Goal: Task Accomplishment & Management: Use online tool/utility

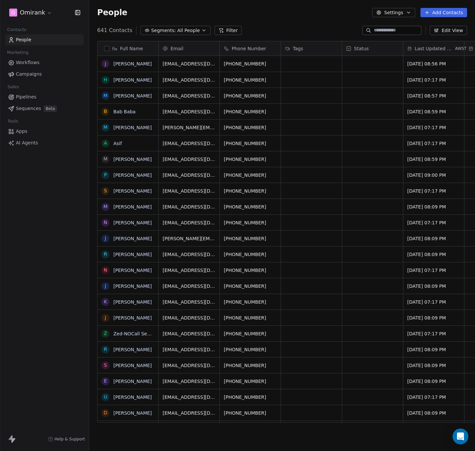
scroll to position [7, 8]
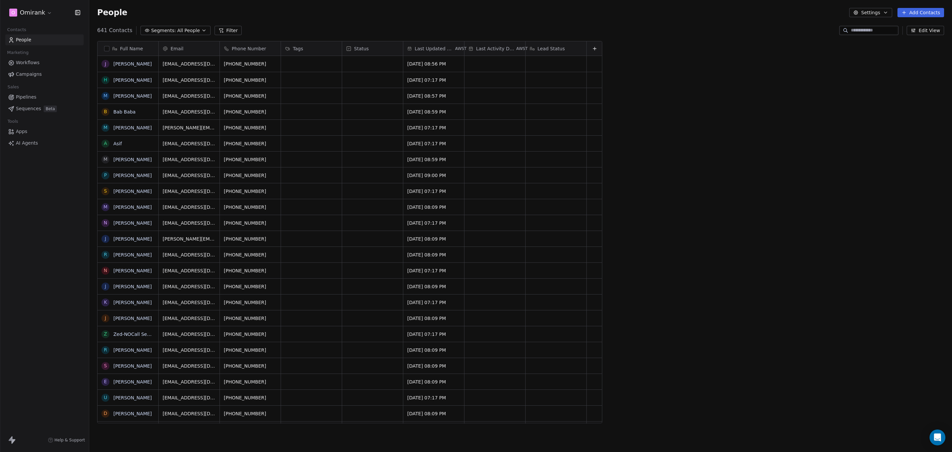
scroll to position [390, 856]
click at [28, 15] on html "O Omirank Contacts People Marketing Workflows Campaigns Sales Pipelines Sequenc…" at bounding box center [476, 226] width 952 height 452
click at [43, 93] on div "E EWB" at bounding box center [51, 96] width 73 height 7
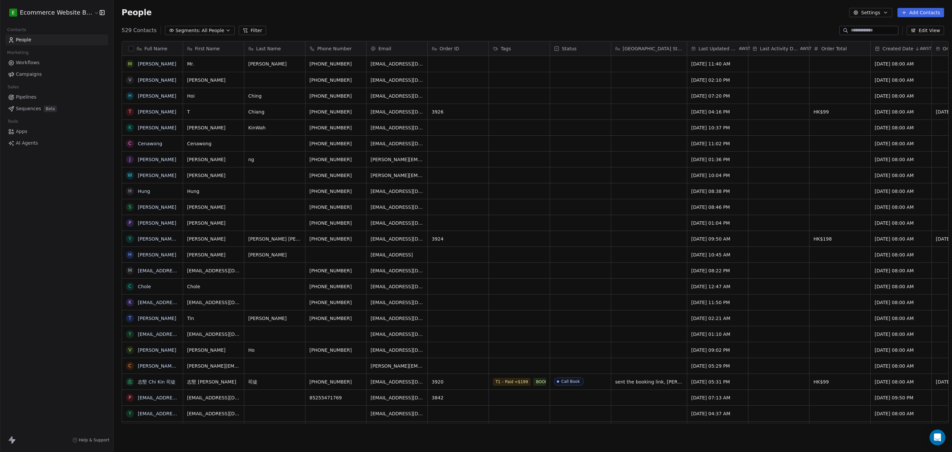
click at [870, 33] on input at bounding box center [874, 30] width 46 height 7
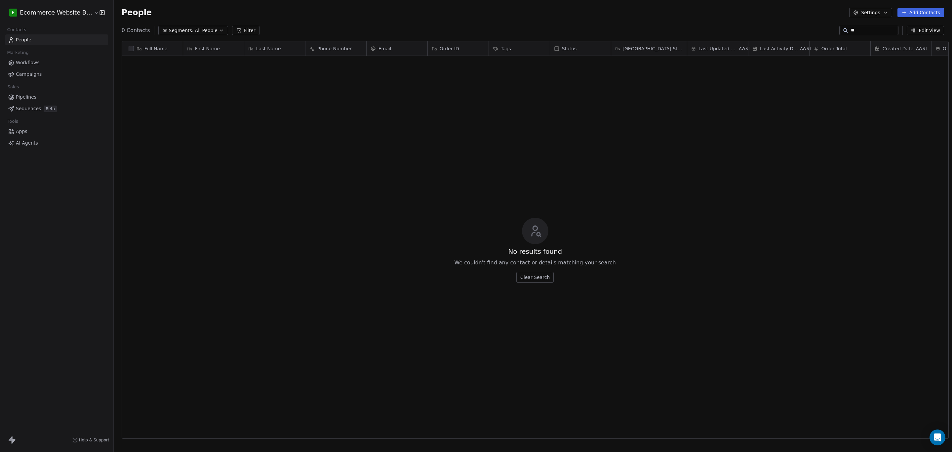
type input "*"
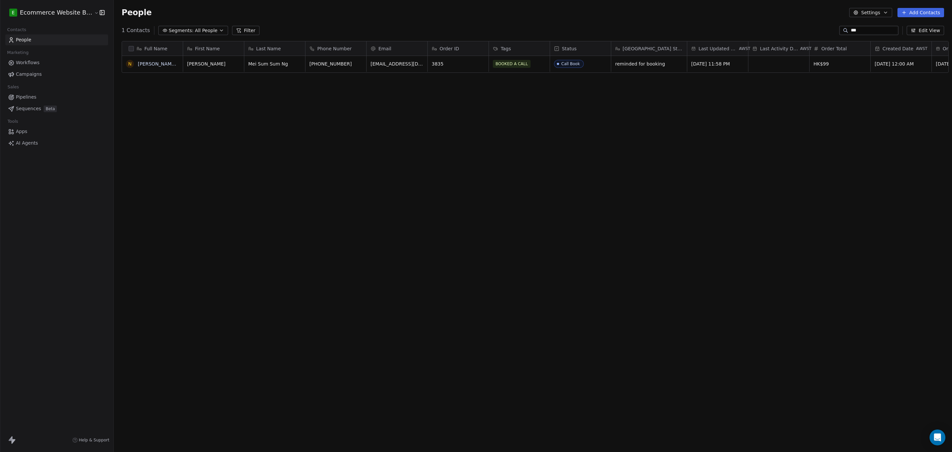
type input "***"
click at [661, 65] on span "reminded for booking" at bounding box center [643, 64] width 55 height 7
type textarea "*"
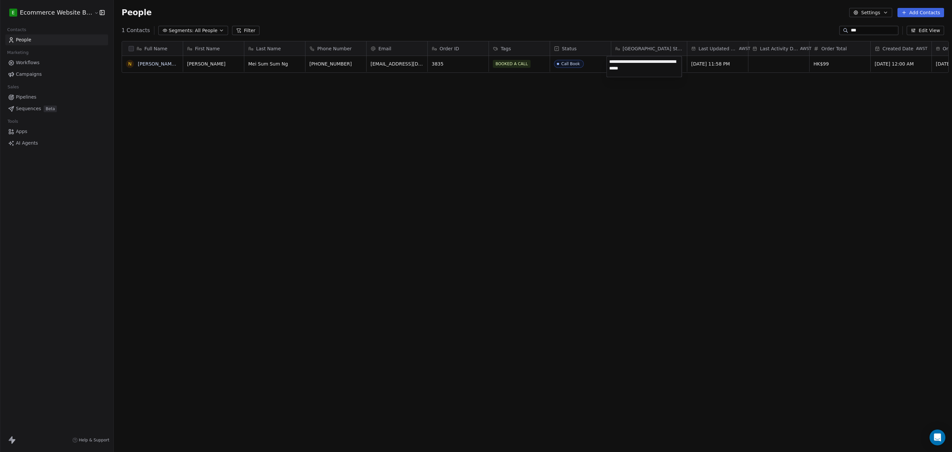
type textarea "**********"
click at [741, 130] on html "E Ecommerce Website Builder Contacts People Marketing Workflows Campaigns Sales…" at bounding box center [476, 226] width 952 height 452
click at [582, 63] on span "Call Book" at bounding box center [575, 64] width 40 height 8
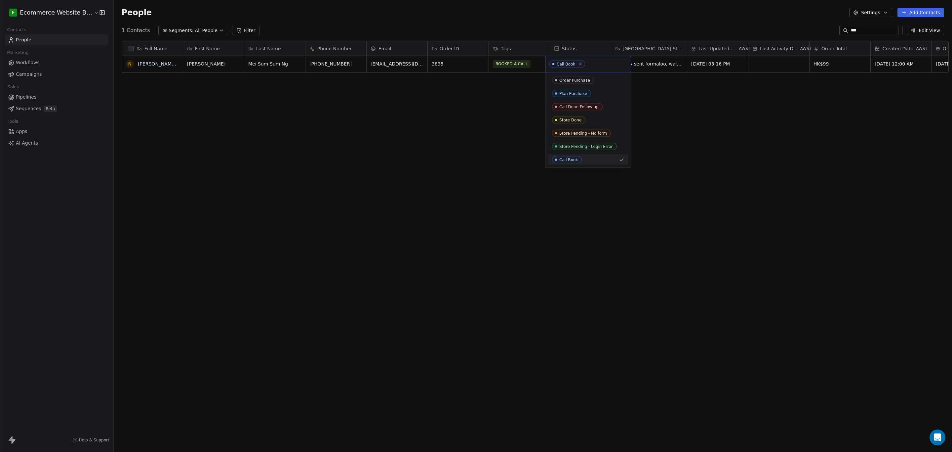
click at [580, 65] on icon at bounding box center [581, 64] width 4 height 4
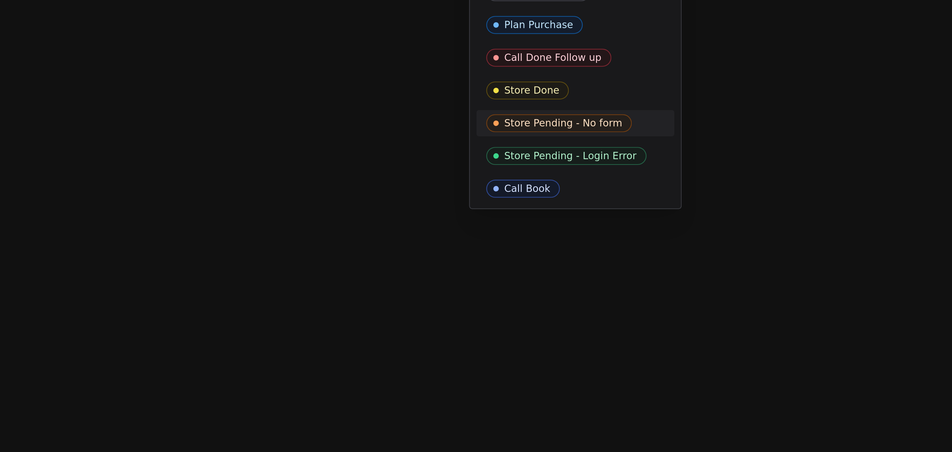
click at [595, 133] on div "Store Pending - No form" at bounding box center [584, 133] width 48 height 5
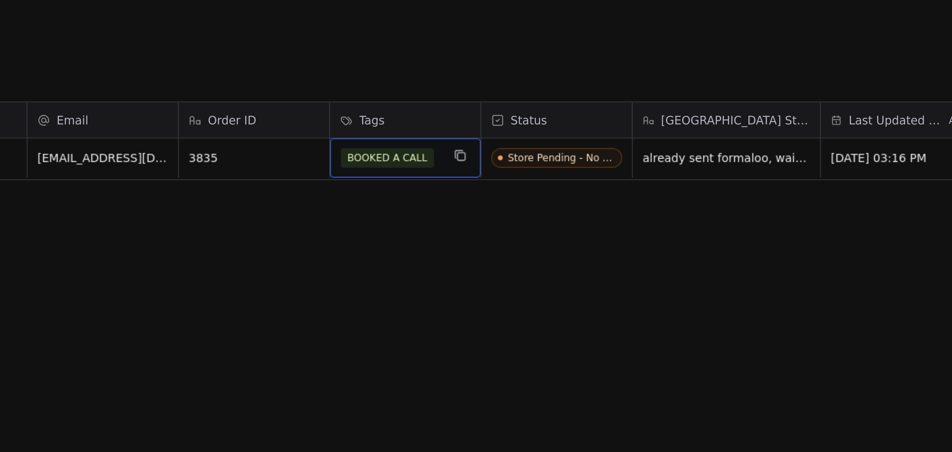
click at [516, 63] on span "BOOKED A CALL" at bounding box center [512, 64] width 38 height 8
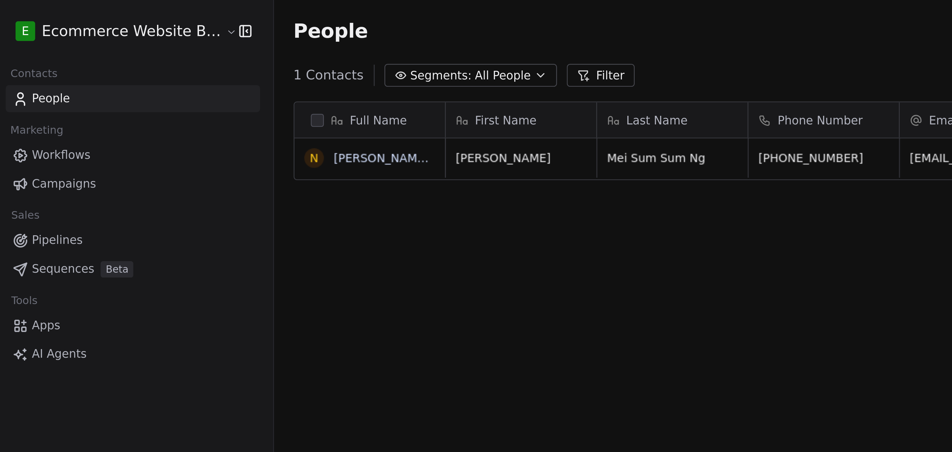
click at [249, 91] on html "E Ecommerce Website Builder Contacts People Marketing Workflows Campaigns Sales…" at bounding box center [476, 226] width 952 height 452
click at [249, 91] on div "Full Name N Ng Mei Sum Sum Ng First Name Last Name Phone Number Email Order ID …" at bounding box center [533, 235] width 839 height 398
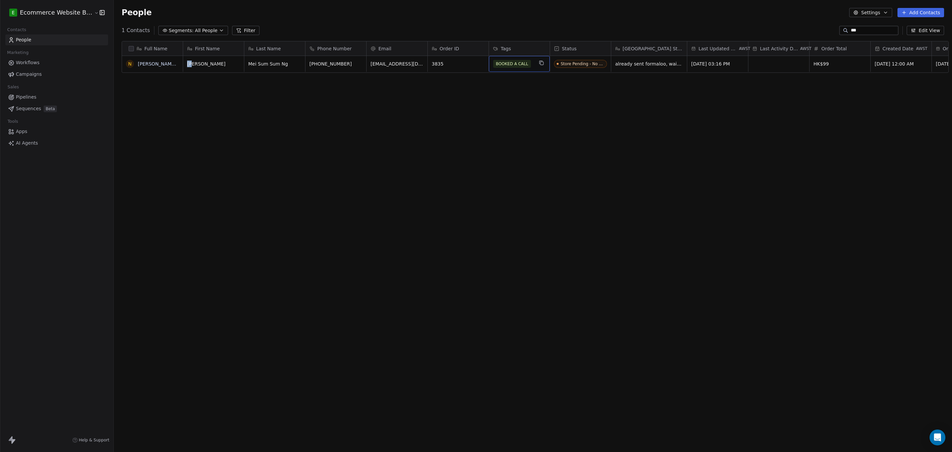
click at [524, 65] on span "BOOKED A CALL" at bounding box center [512, 64] width 38 height 8
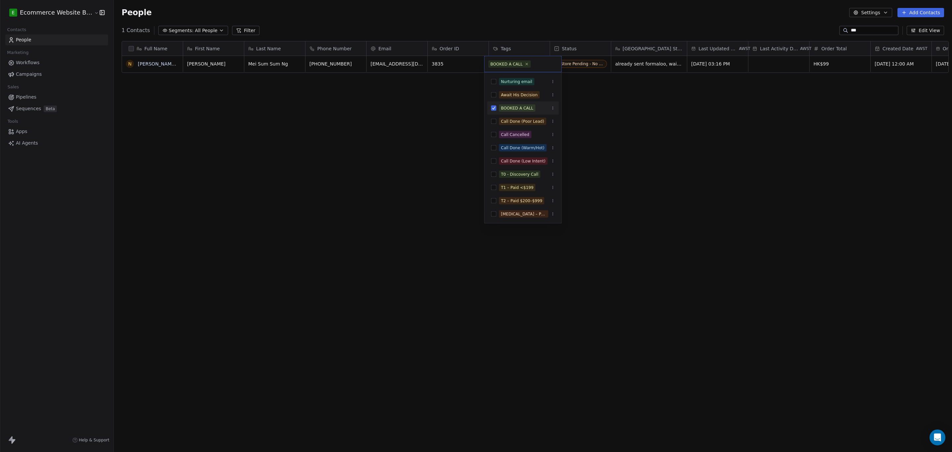
click at [524, 65] on span "BOOKED A CALL" at bounding box center [510, 64] width 42 height 7
click at [526, 65] on icon at bounding box center [527, 64] width 2 height 2
click at [492, 187] on button "Suggestions" at bounding box center [493, 187] width 5 height 5
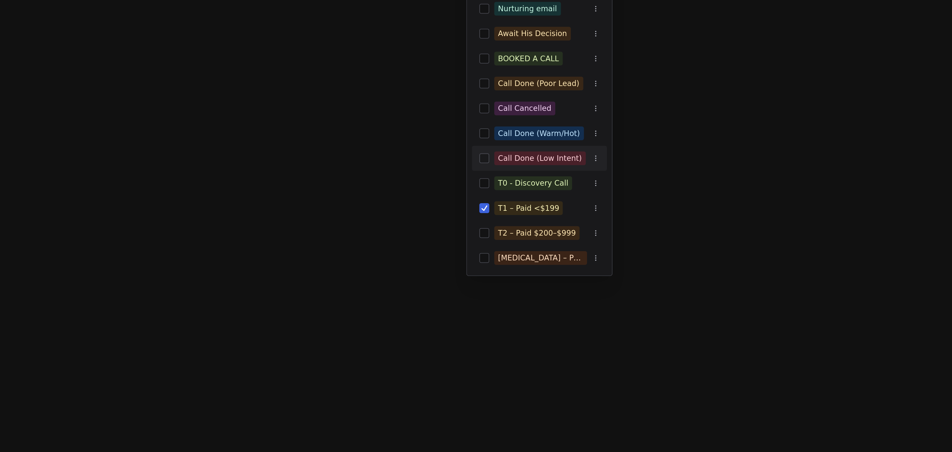
click at [495, 161] on button "Suggestions" at bounding box center [493, 160] width 5 height 5
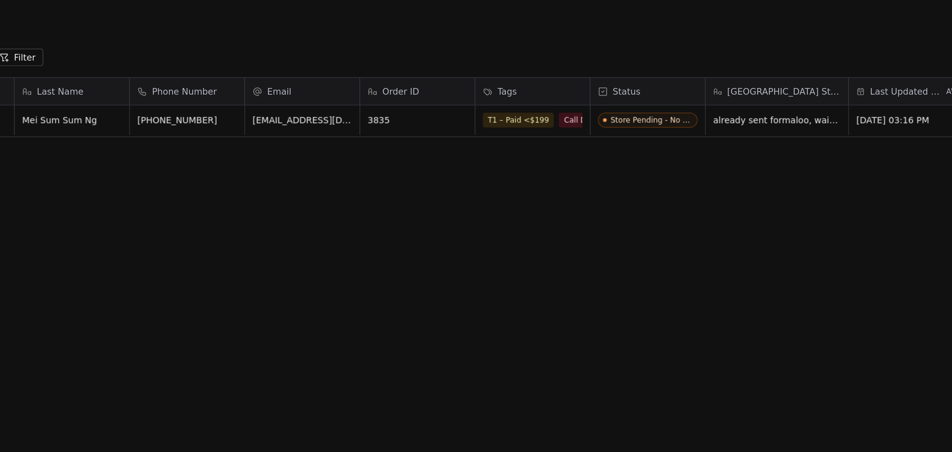
click at [576, 96] on html "E Ecommerce Website Builder Contacts People Marketing Workflows Campaigns Sales…" at bounding box center [476, 226] width 952 height 452
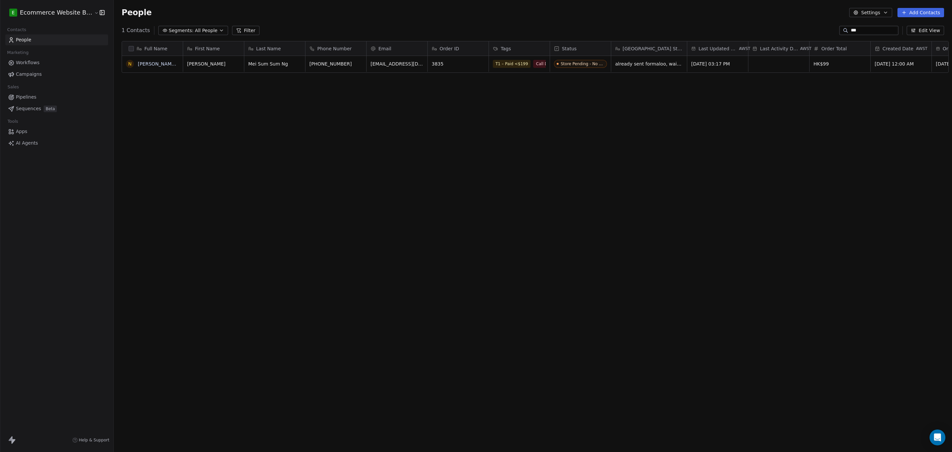
click at [880, 30] on input "***" at bounding box center [874, 30] width 46 height 7
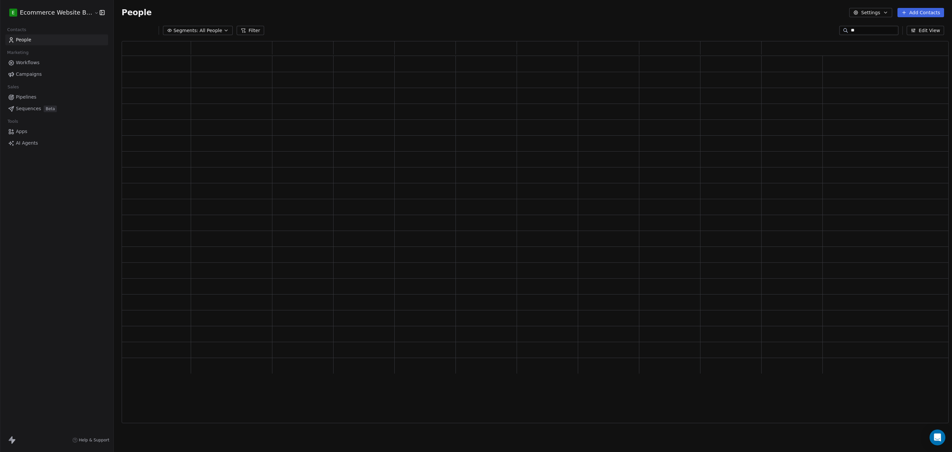
type input "*"
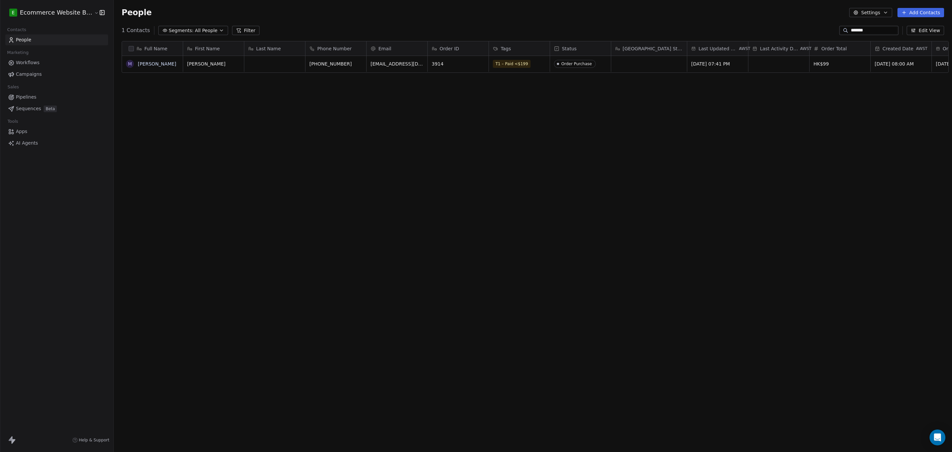
scroll to position [390, 836]
type input "*******"
click at [523, 63] on div "T1 – Paid <$199" at bounding box center [513, 64] width 40 height 8
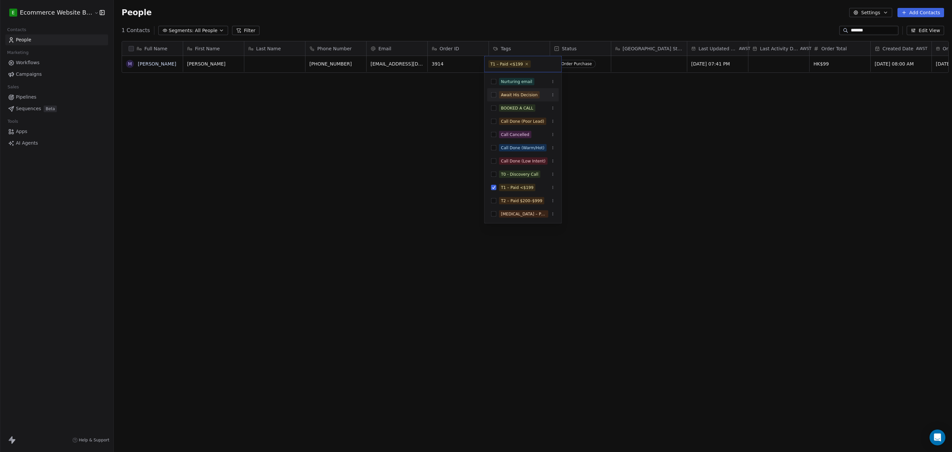
click at [586, 121] on html "E Ecommerce Website Builder Contacts People Marketing Workflows Campaigns Sales…" at bounding box center [476, 226] width 952 height 452
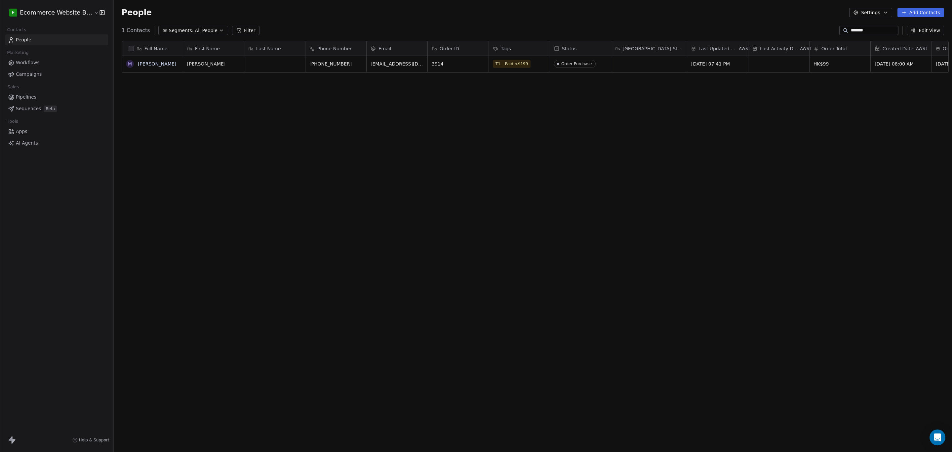
click at [522, 47] on div "Tags" at bounding box center [519, 48] width 52 height 7
click at [520, 65] on span "Manage property" at bounding box center [517, 63] width 40 height 7
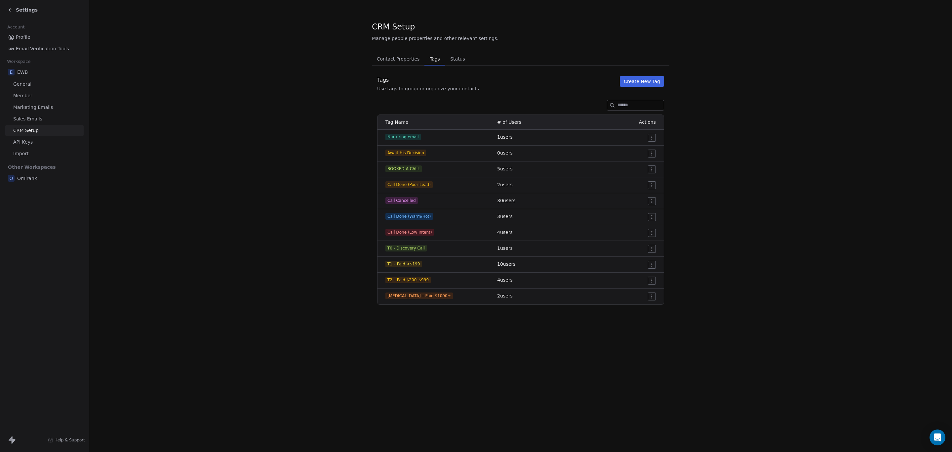
click at [639, 78] on button "Create New Tag" at bounding box center [642, 81] width 44 height 11
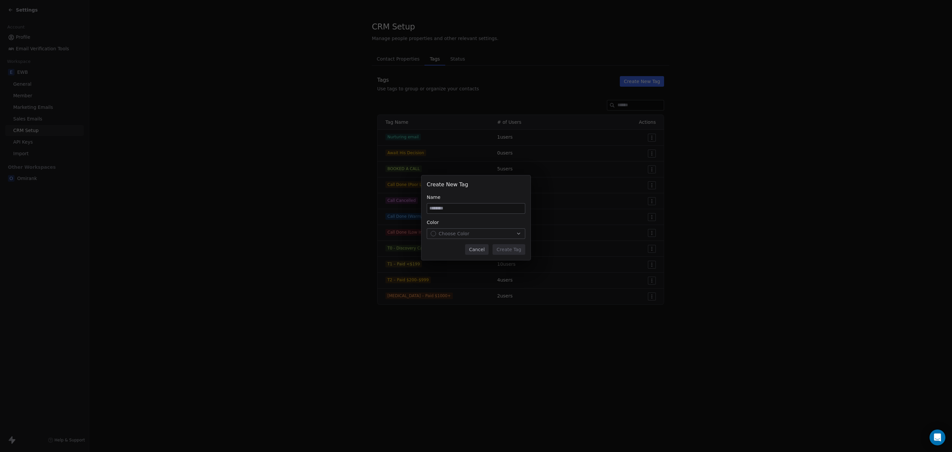
click at [460, 206] on input at bounding box center [476, 208] width 98 height 10
type input "**********"
click at [465, 233] on span "Choose Color" at bounding box center [454, 233] width 31 height 7
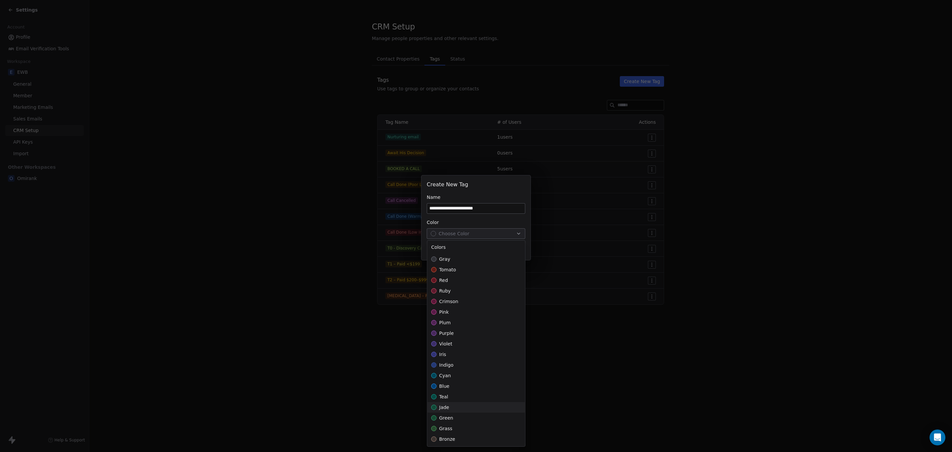
click at [441, 410] on span "jade" at bounding box center [445, 407] width 10 height 7
click at [578, 383] on div "**********" at bounding box center [476, 226] width 952 height 452
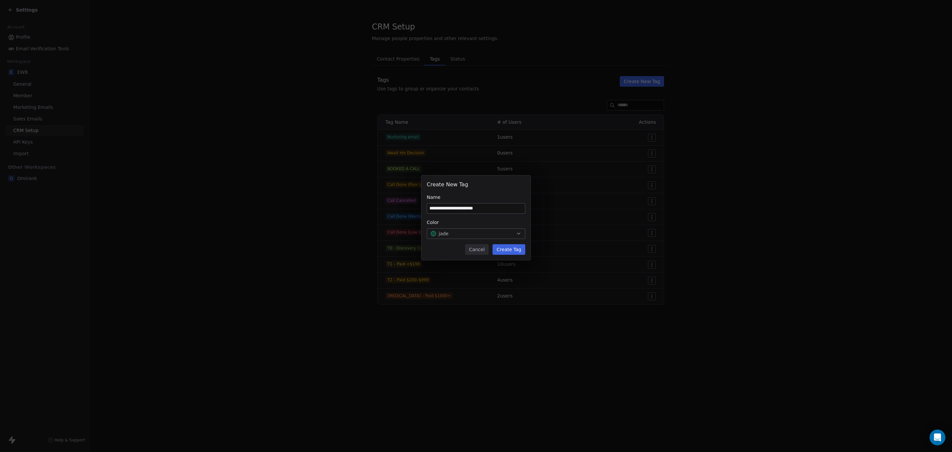
click at [514, 246] on button "Create Tag" at bounding box center [509, 249] width 33 height 11
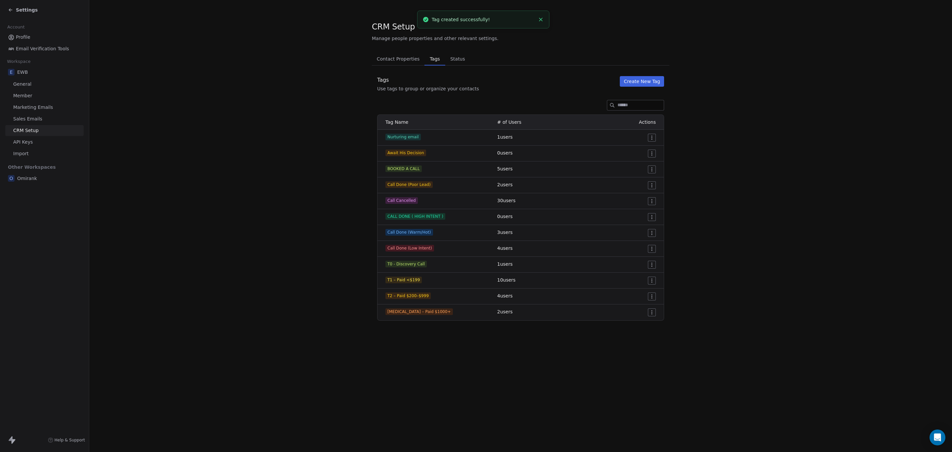
click at [12, 10] on icon at bounding box center [10, 10] width 3 height 0
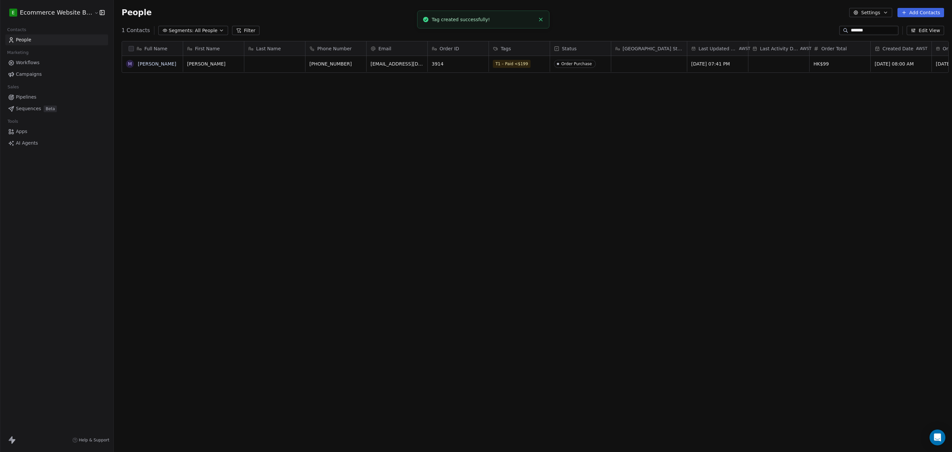
scroll to position [390, 836]
click at [530, 64] on div "T1 – Paid <$199" at bounding box center [519, 64] width 61 height 16
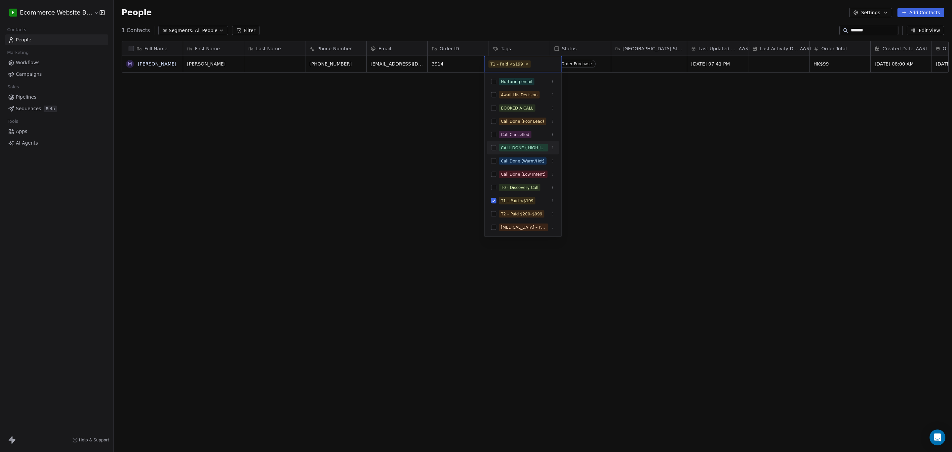
click at [492, 151] on div "CALL DONE ( HIGH INTENT )" at bounding box center [523, 148] width 72 height 11
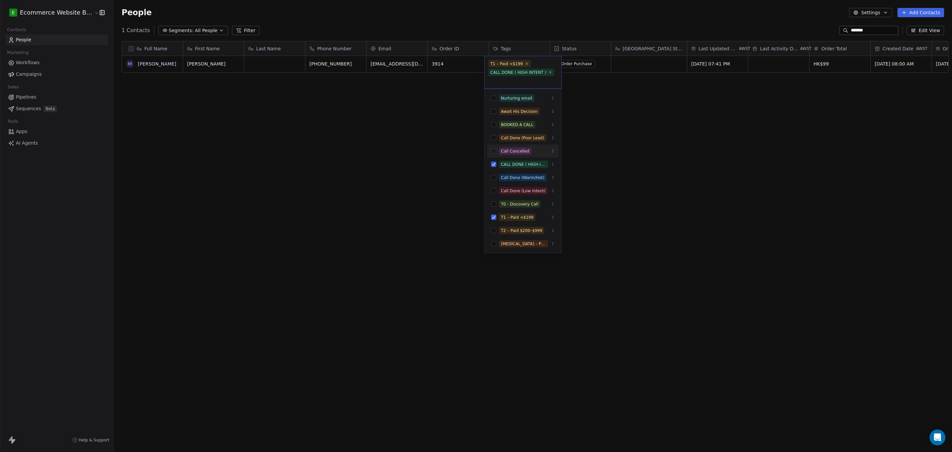
click at [667, 150] on html "E Ecommerce Website Builder Contacts People Marketing Workflows Campaigns Sales…" at bounding box center [476, 226] width 952 height 452
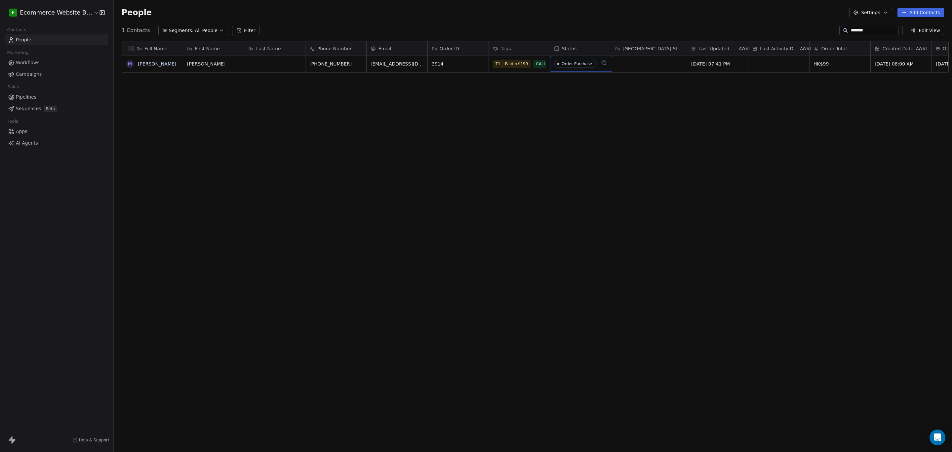
click at [588, 63] on span "Order Purchase" at bounding box center [576, 64] width 42 height 8
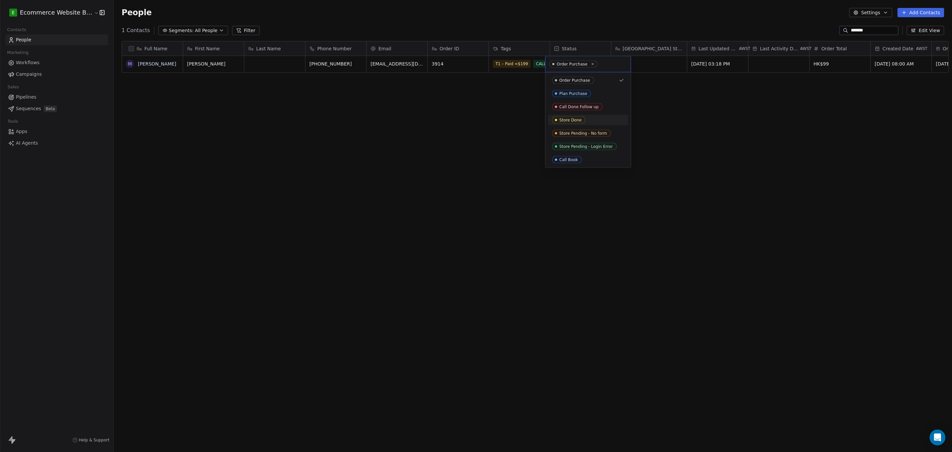
click at [569, 119] on div "Store Done" at bounding box center [571, 120] width 22 height 5
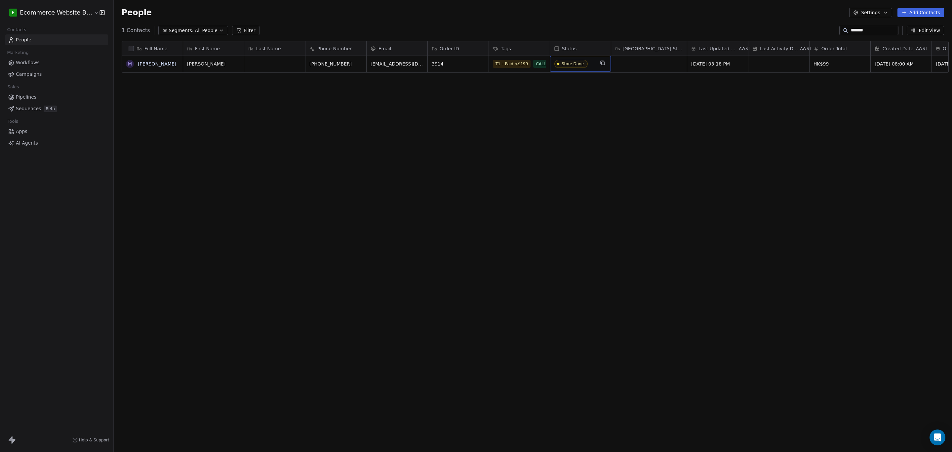
click at [583, 68] on span "Store Done" at bounding box center [575, 64] width 40 height 8
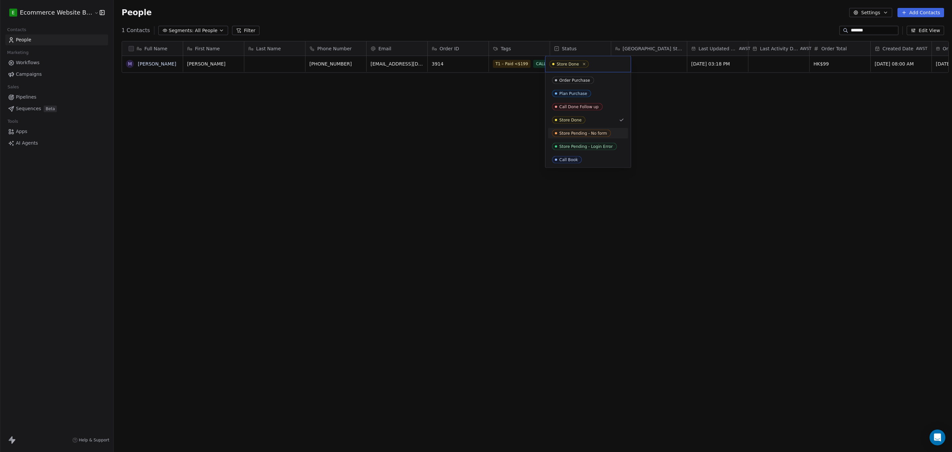
click at [588, 134] on div "Store Pending - No form" at bounding box center [584, 133] width 48 height 5
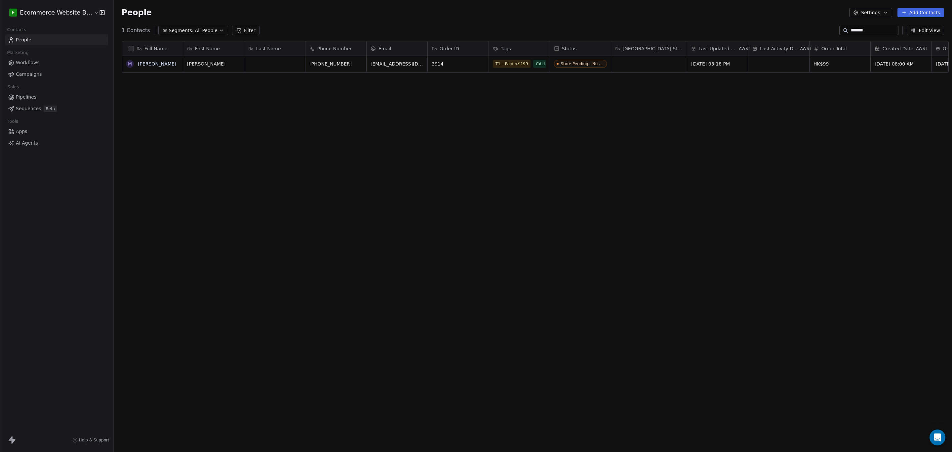
click at [615, 111] on div "Full Name M Michael First Name Last Name Phone Number Email Order ID Tags Statu…" at bounding box center [533, 235] width 839 height 398
click at [629, 69] on div "grid" at bounding box center [650, 64] width 76 height 16
type textarea "*"
type textarea "**********"
click at [656, 106] on html "E Ecommerce Website Builder Contacts People Marketing Workflows Campaigns Sales…" at bounding box center [476, 226] width 952 height 452
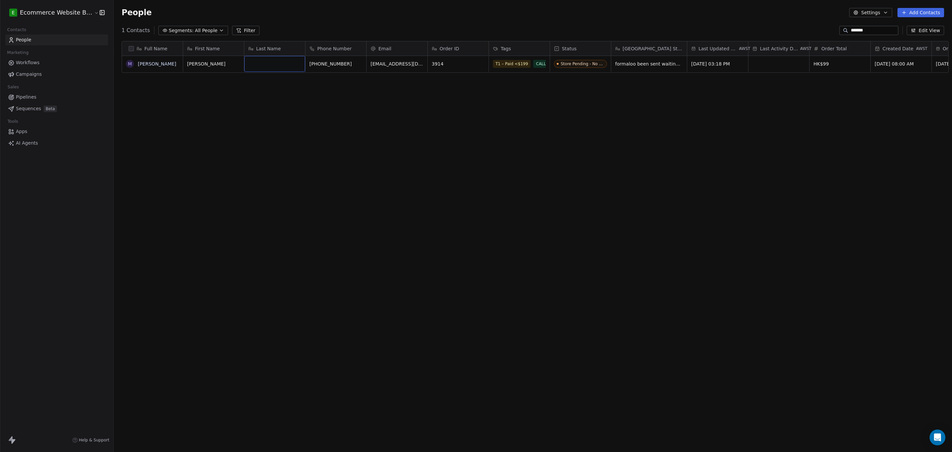
click at [258, 64] on div "grid" at bounding box center [274, 64] width 61 height 16
type textarea "*****"
click at [271, 94] on html "E Ecommerce Website Builder Contacts People Marketing Workflows Campaigns Sales…" at bounding box center [476, 226] width 952 height 452
drag, startPoint x: 45, startPoint y: 20, endPoint x: 44, endPoint y: 10, distance: 10.0
click at [45, 19] on div "E Ecommerce Website Builder" at bounding box center [56, 12] width 113 height 25
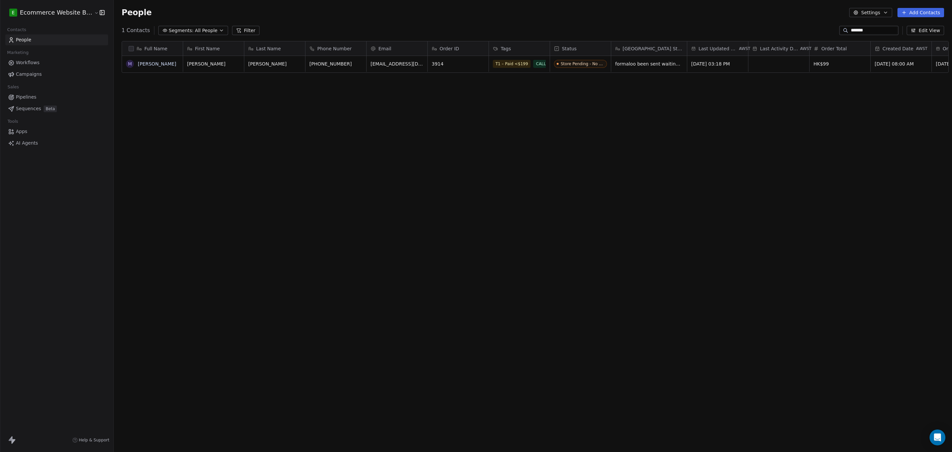
click at [44, 8] on html "E Ecommerce Website Builder Contacts People Marketing Workflows Campaigns Sales…" at bounding box center [476, 226] width 952 height 452
click at [184, 105] on html "E Ecommerce Website Builder Contacts People Marketing Workflows Campaigns Sales…" at bounding box center [476, 226] width 952 height 452
drag, startPoint x: 868, startPoint y: 29, endPoint x: 798, endPoint y: 28, distance: 70.8
click at [798, 28] on div "1 Contacts Segments: All People Filter ******* Edit View" at bounding box center [533, 30] width 839 height 11
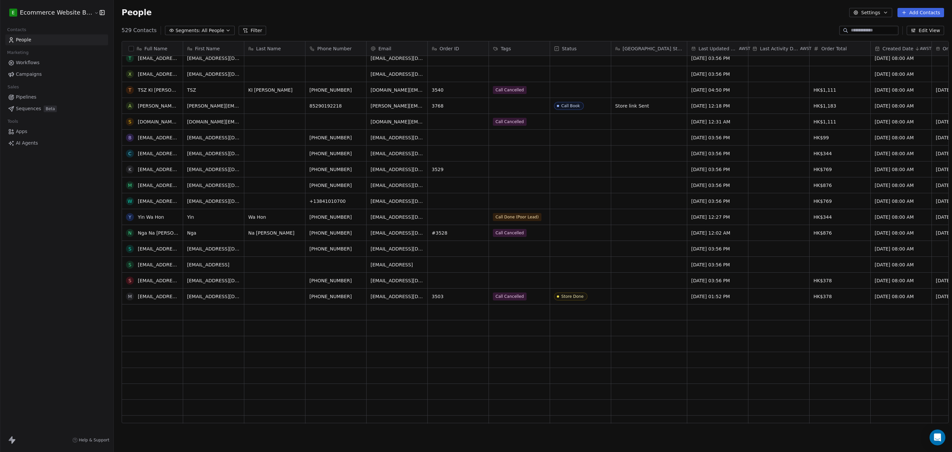
scroll to position [3274, 0]
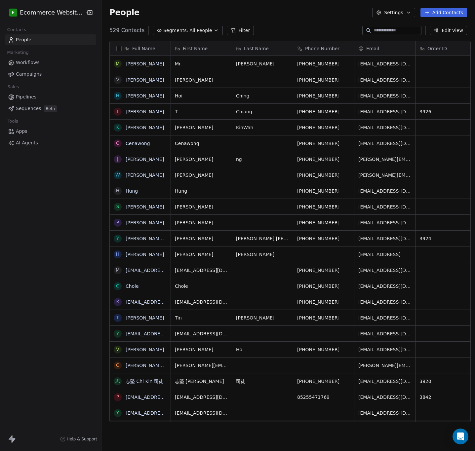
click at [377, 29] on input at bounding box center [397, 30] width 46 height 7
paste input "**********"
type input "**********"
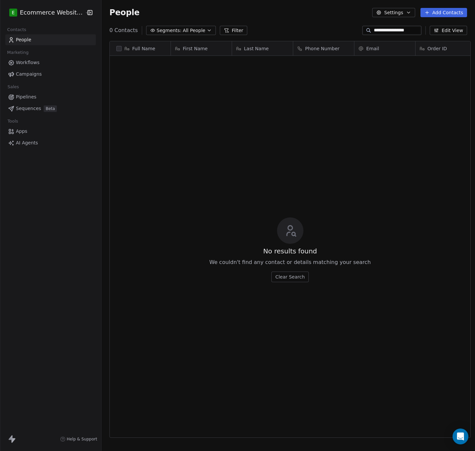
scroll to position [390, 370]
drag, startPoint x: 413, startPoint y: 30, endPoint x: 364, endPoint y: 10, distance: 52.4
click at [364, 10] on section "**********" at bounding box center [289, 225] width 374 height 451
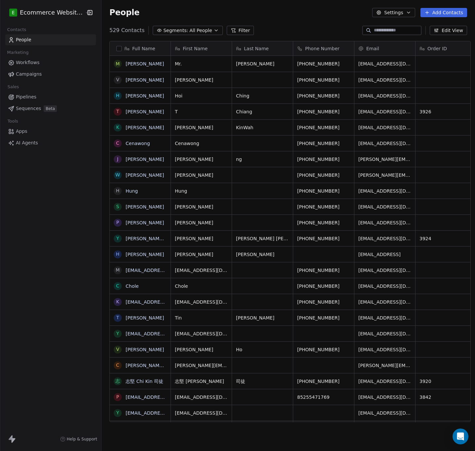
click at [194, 28] on span "All People" at bounding box center [201, 30] width 22 height 7
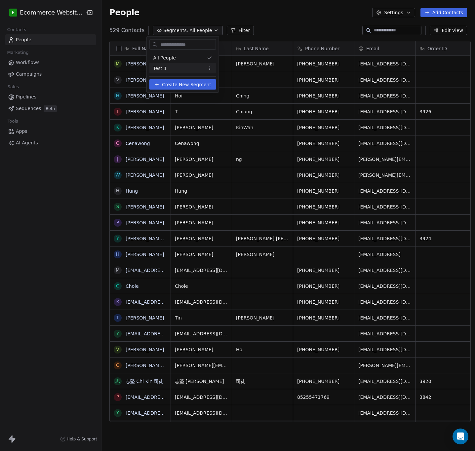
click at [186, 69] on div "Test 1" at bounding box center [182, 68] width 67 height 11
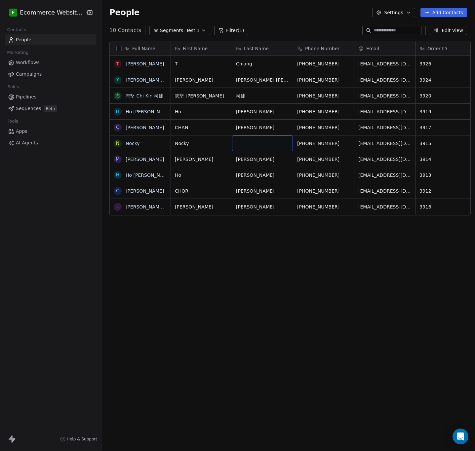
click at [241, 142] on div "grid" at bounding box center [262, 144] width 61 height 16
type textarea "*****"
click at [336, 285] on html "E Ecommerce Website Builder Contacts People Marketing Workflows Campaigns Sales…" at bounding box center [237, 225] width 475 height 451
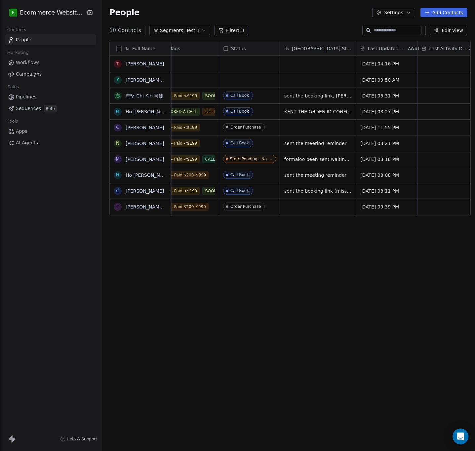
scroll to position [0, 318]
click at [160, 27] on span "Segments:" at bounding box center [172, 30] width 25 height 7
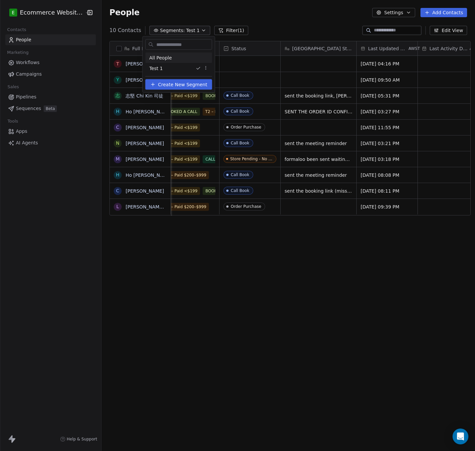
click at [175, 59] on div "All People" at bounding box center [179, 58] width 67 height 11
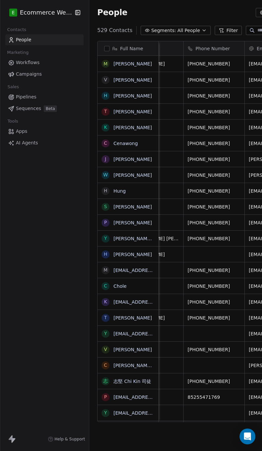
scroll to position [0, 0]
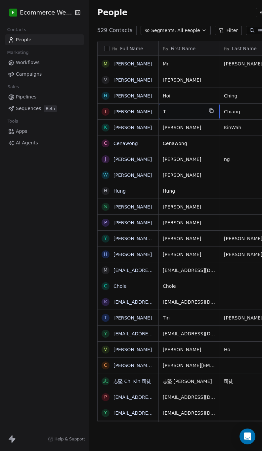
click at [175, 112] on span "T" at bounding box center [183, 111] width 40 height 7
type textarea "*****"
click at [240, 146] on html "E Ecommerce Website Builder Contacts People Marketing Workflows Campaigns Sales…" at bounding box center [131, 225] width 262 height 451
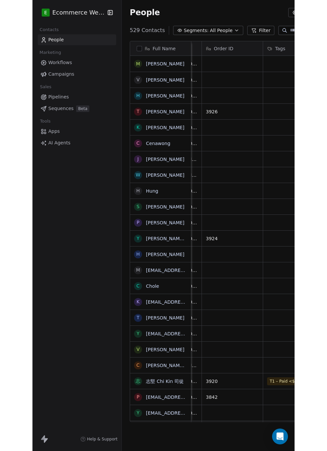
scroll to position [0, 267]
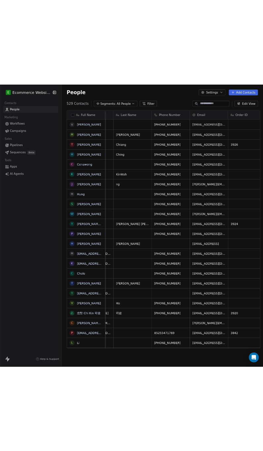
scroll to position [0, 46]
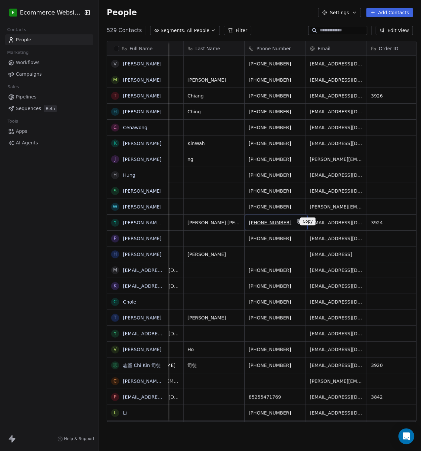
click at [298, 222] on icon "grid" at bounding box center [299, 222] width 3 height 3
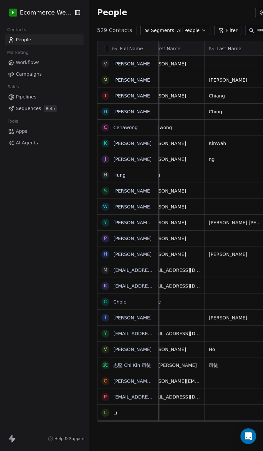
scroll to position [0, 0]
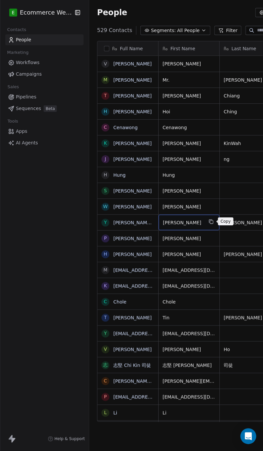
click at [211, 220] on icon "grid" at bounding box center [211, 221] width 5 height 5
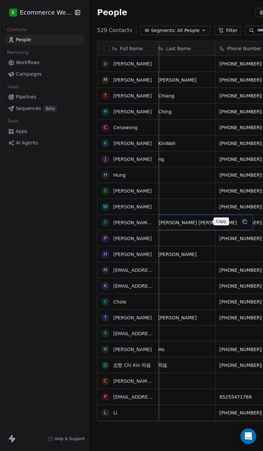
scroll to position [0, 61]
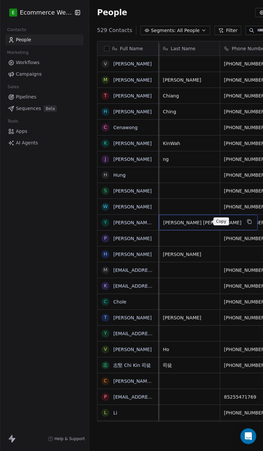
click at [246, 220] on button "grid" at bounding box center [250, 222] width 8 height 8
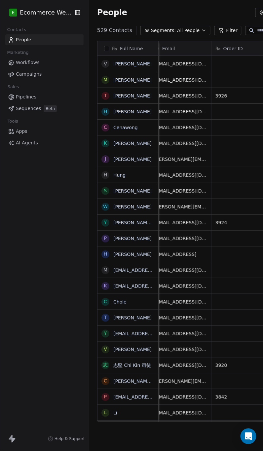
scroll to position [0, 192]
click at [235, 261] on div "grid" at bounding box center [241, 255] width 61 height 16
click at [139, 369] on html "E Ecommerce Website Builder Contacts People Marketing Workflows Campaigns Sales…" at bounding box center [131, 225] width 263 height 451
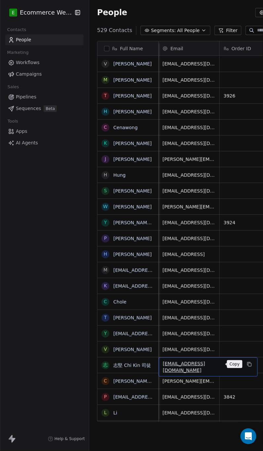
click at [249, 364] on icon "grid" at bounding box center [250, 365] width 3 height 3
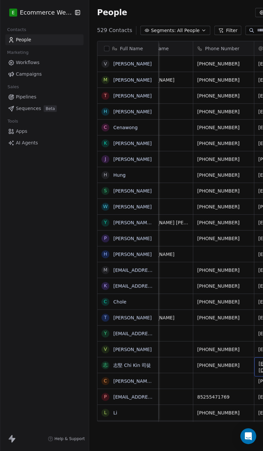
scroll to position [0, 87]
click at [246, 364] on icon "grid" at bounding box center [247, 364] width 3 height 3
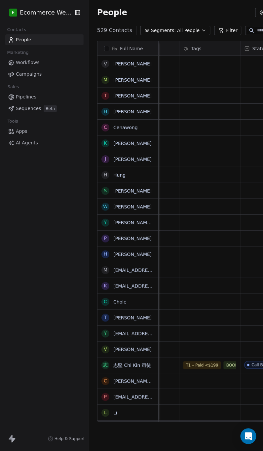
scroll to position [0, 286]
click at [213, 221] on div "grid" at bounding box center [209, 223] width 61 height 16
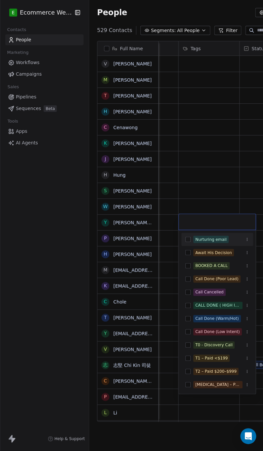
click at [213, 199] on html "E Ecommerce Website Builder Contacts People Marketing Workflows Campaigns Sales…" at bounding box center [131, 225] width 263 height 451
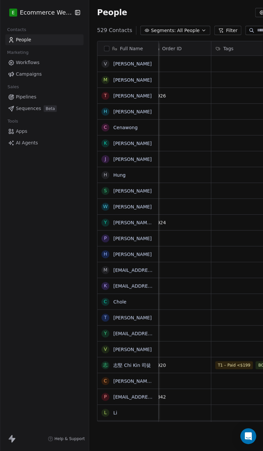
scroll to position [0, 255]
click at [222, 226] on div "grid" at bounding box center [240, 223] width 61 height 16
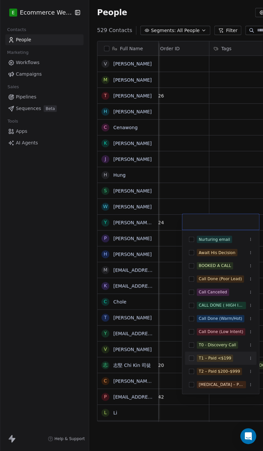
click at [193, 356] on button "Suggestions" at bounding box center [191, 358] width 5 height 5
click at [227, 196] on html "E Ecommerce Website Builder Contacts People Marketing Workflows Campaigns Sales…" at bounding box center [131, 225] width 263 height 451
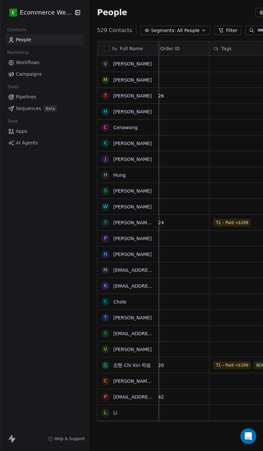
click at [232, 46] on div "Tags" at bounding box center [240, 48] width 52 height 7
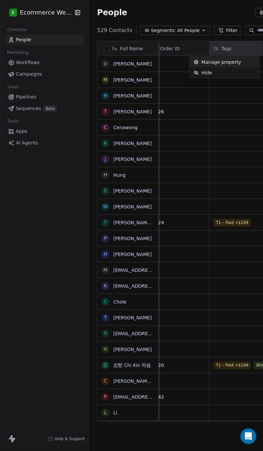
click at [230, 63] on span "Manage property" at bounding box center [222, 62] width 40 height 7
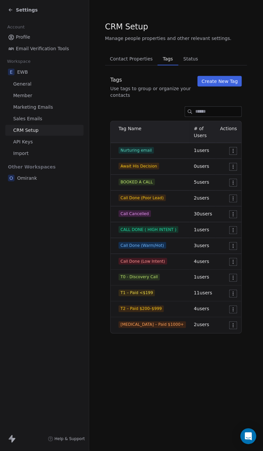
click at [216, 81] on button "Create New Tag" at bounding box center [220, 81] width 44 height 11
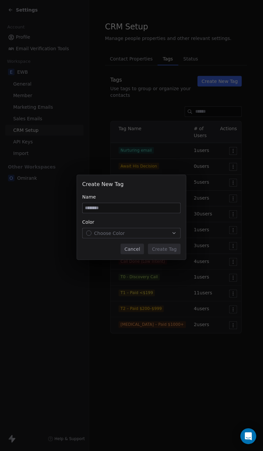
click at [136, 205] on input at bounding box center [132, 208] width 98 height 10
type input "**********"
click at [149, 235] on div "Choose Color" at bounding box center [131, 233] width 91 height 7
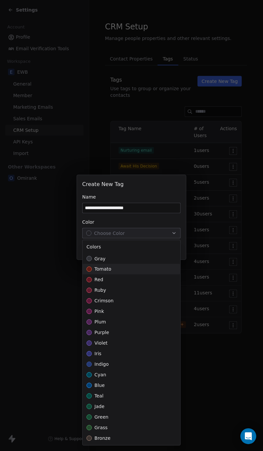
click at [100, 269] on span "tomato" at bounding box center [103, 269] width 17 height 7
click at [47, 311] on div "**********" at bounding box center [131, 225] width 263 height 451
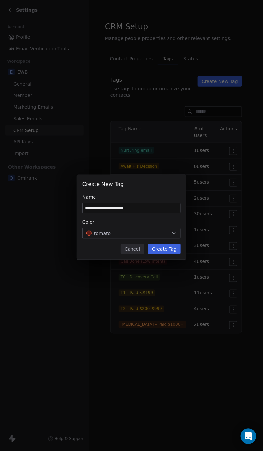
click at [158, 251] on button "Create Tag" at bounding box center [164, 249] width 33 height 11
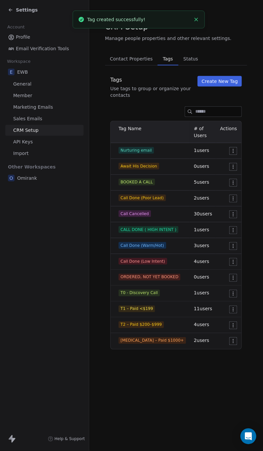
click at [181, 58] on span "Status" at bounding box center [191, 58] width 20 height 9
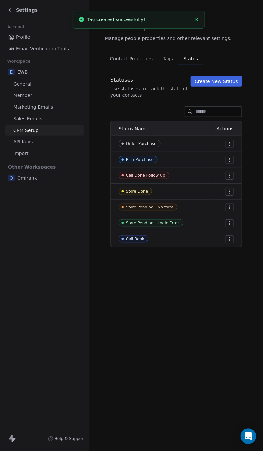
click at [196, 19] on icon "Close toast" at bounding box center [196, 20] width 6 height 6
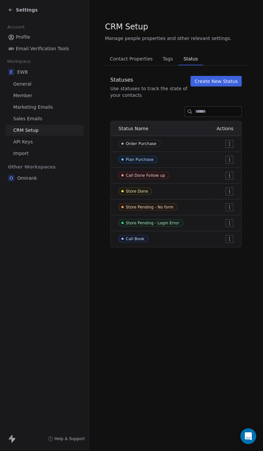
click at [209, 80] on button "Create New Status" at bounding box center [216, 81] width 51 height 11
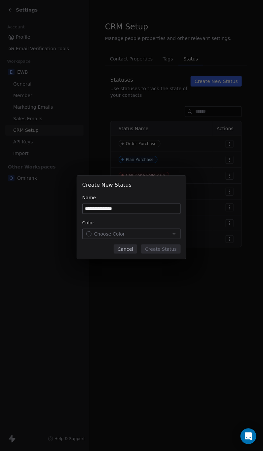
type input "**********"
click at [106, 232] on span "Choose Color" at bounding box center [109, 234] width 31 height 7
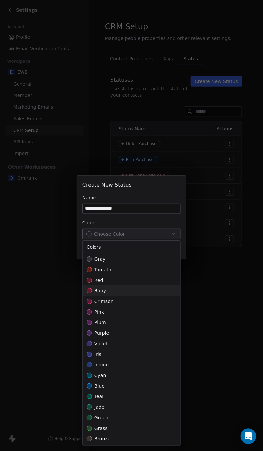
click at [104, 289] on span "ruby" at bounding box center [101, 291] width 12 height 7
click at [191, 285] on div "**********" at bounding box center [131, 225] width 263 height 121
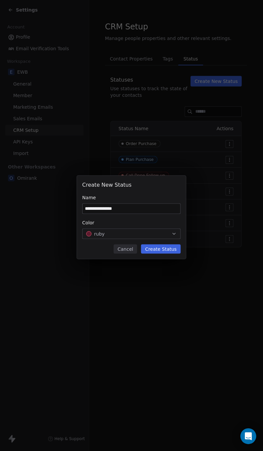
click at [158, 250] on button "Create Status" at bounding box center [161, 249] width 40 height 9
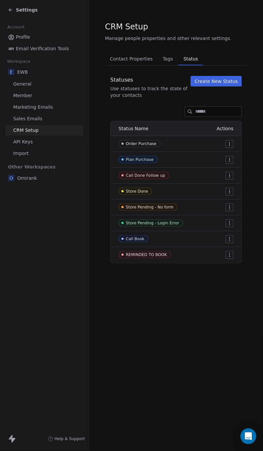
click at [6, 13] on div "Settings" at bounding box center [44, 10] width 89 height 20
click at [13, 5] on div "Settings" at bounding box center [46, 9] width 76 height 9
click at [13, 8] on icon at bounding box center [10, 9] width 5 height 5
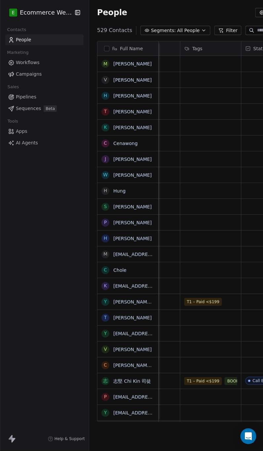
scroll to position [0, 285]
click at [224, 304] on div "T1 – Paid <$199" at bounding box center [210, 302] width 61 height 16
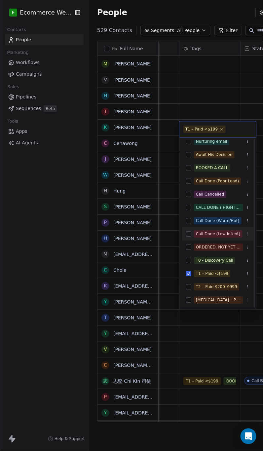
scroll to position [0, 0]
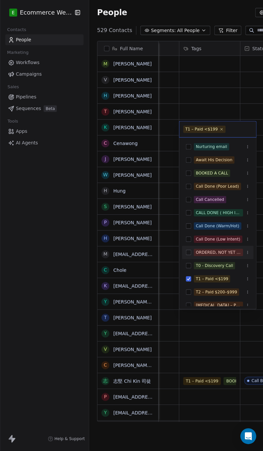
click at [189, 253] on button "Suggestions" at bounding box center [188, 252] width 5 height 5
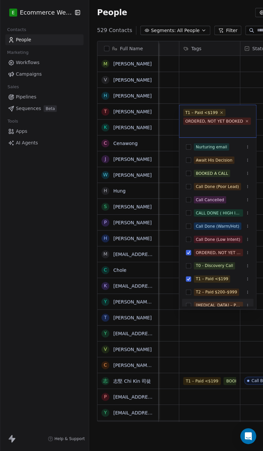
click at [209, 331] on html "E Ecommerce Website Builder Contacts People Marketing Workflows Campaigns Sales…" at bounding box center [131, 225] width 263 height 451
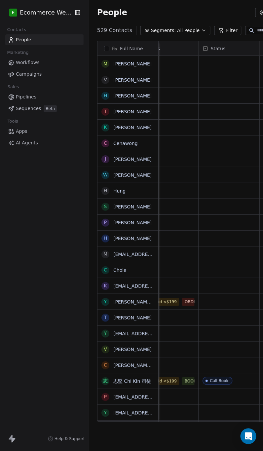
scroll to position [0, 358]
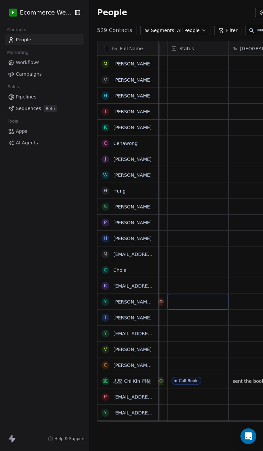
click at [199, 300] on div "grid" at bounding box center [198, 302] width 61 height 16
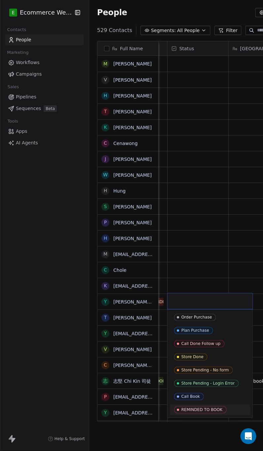
click at [202, 411] on div "REMINDED TO BOOK" at bounding box center [202, 410] width 41 height 5
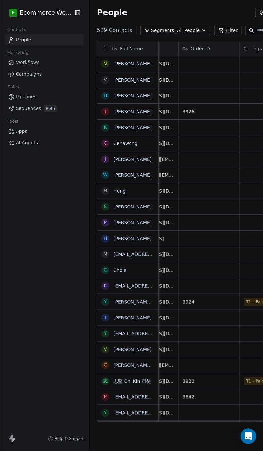
scroll to position [0, 260]
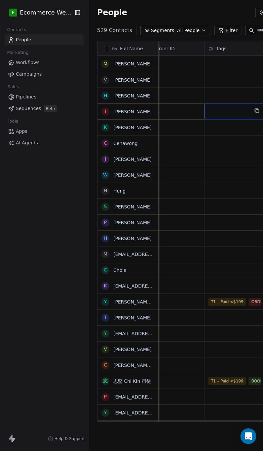
click at [239, 113] on div "grid" at bounding box center [235, 112] width 61 height 16
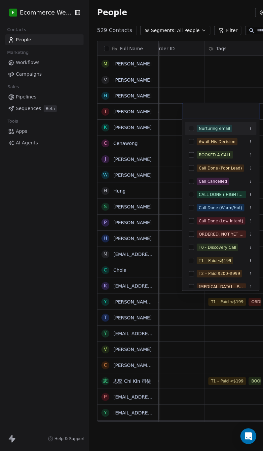
click at [223, 86] on html "E Ecommerce Website Builder Contacts People Marketing Workflows Campaigns Sales…" at bounding box center [131, 225] width 263 height 451
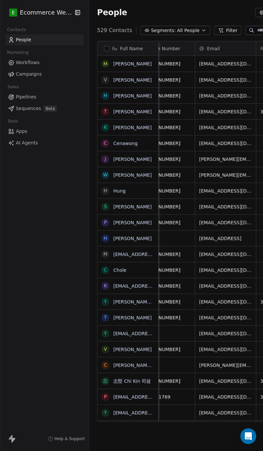
scroll to position [0, 271]
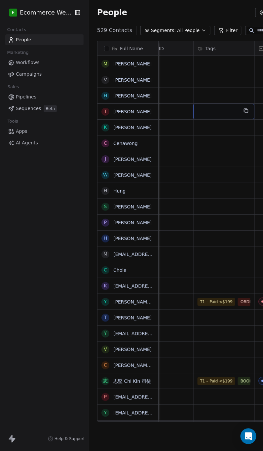
click at [212, 108] on div "grid" at bounding box center [224, 112] width 61 height 16
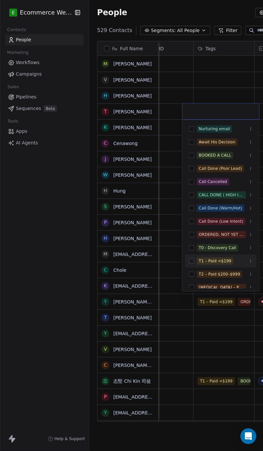
click at [191, 264] on div "T1 – Paid <$199" at bounding box center [221, 261] width 72 height 11
click at [191, 233] on button "Suggestions" at bounding box center [191, 234] width 5 height 5
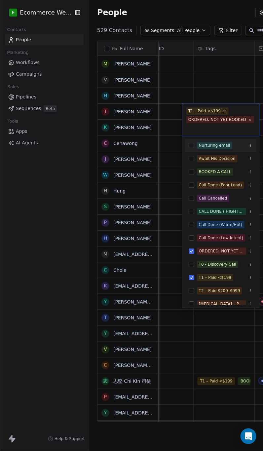
click at [235, 81] on html "E Ecommerce Website Builder Contacts People Marketing Workflows Campaigns Sales…" at bounding box center [131, 225] width 263 height 451
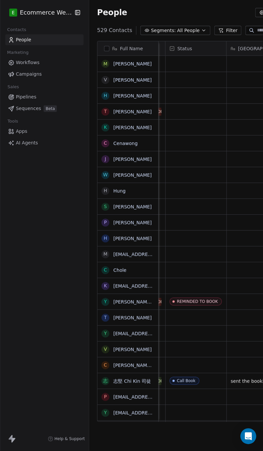
scroll to position [0, 360]
click at [189, 110] on div "grid" at bounding box center [195, 112] width 61 height 16
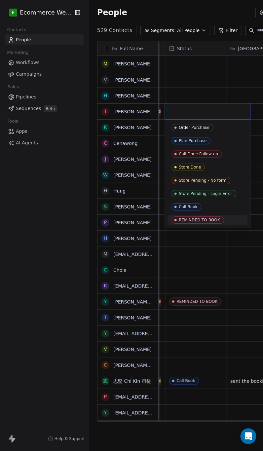
click at [190, 218] on div "REMINDED TO BOOK" at bounding box center [199, 220] width 41 height 5
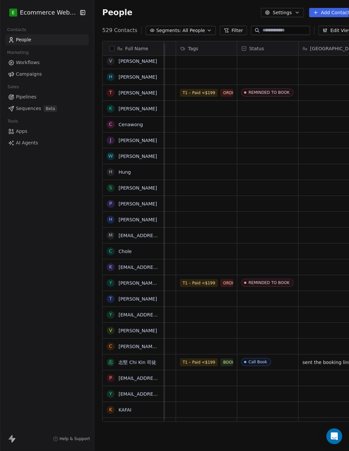
scroll to position [0, 321]
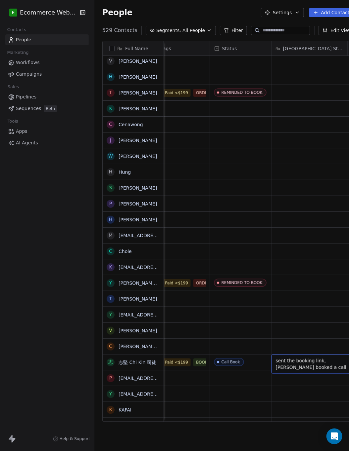
click at [308, 362] on span "sent the booking link, aready booked a call." at bounding box center [314, 364] width 79 height 13
click at [295, 381] on html "E Ecommerce Website Builder Contacts People Marketing Workflows Campaigns Sales…" at bounding box center [174, 225] width 349 height 451
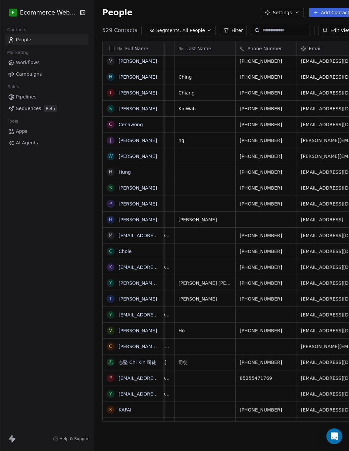
scroll to position [0, 51]
click at [284, 358] on div "[PHONE_NUMBER]" at bounding box center [266, 363] width 63 height 16
click at [289, 364] on icon "grid" at bounding box center [290, 362] width 3 height 3
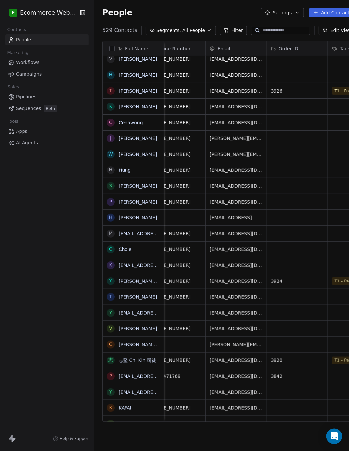
scroll to position [0, 143]
click at [162, 359] on icon "grid" at bounding box center [164, 359] width 5 height 5
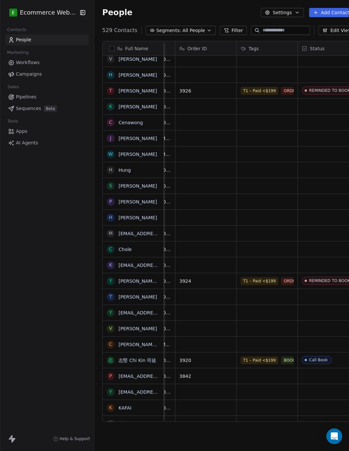
scroll to position [0, 233]
click at [281, 366] on div "T1 – Paid <$199 BOOKED A CALL" at bounding box center [285, 361] width 99 height 16
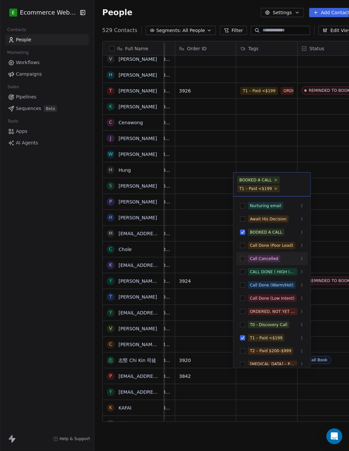
click at [243, 260] on button "Suggestions" at bounding box center [242, 258] width 5 height 5
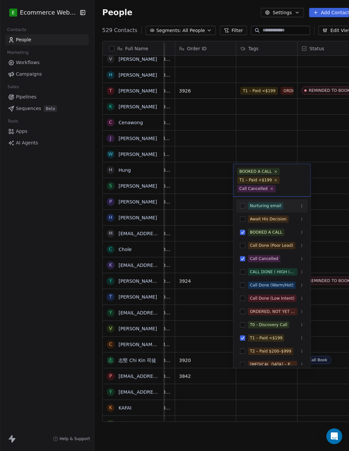
click at [264, 171] on div "BOOKED A CALL" at bounding box center [255, 172] width 32 height 6
click at [274, 180] on icon at bounding box center [276, 180] width 4 height 4
click at [274, 180] on icon at bounding box center [275, 180] width 2 height 2
click at [269, 187] on icon at bounding box center [271, 188] width 4 height 4
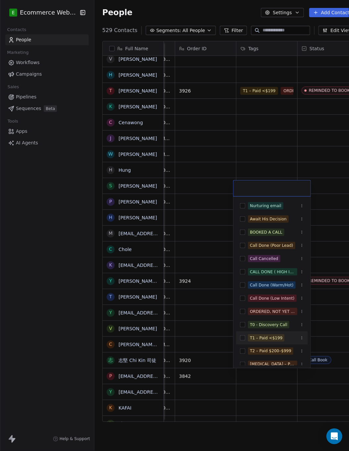
click at [242, 338] on button "Suggestions" at bounding box center [242, 338] width 5 height 5
click at [242, 232] on button "Suggestions" at bounding box center [242, 232] width 5 height 5
click at [241, 260] on button "Suggestions" at bounding box center [242, 258] width 5 height 5
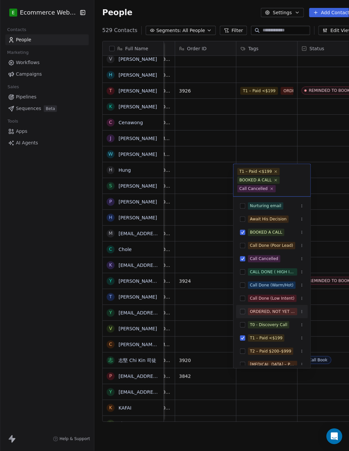
click at [242, 313] on button "Suggestions" at bounding box center [242, 312] width 5 height 5
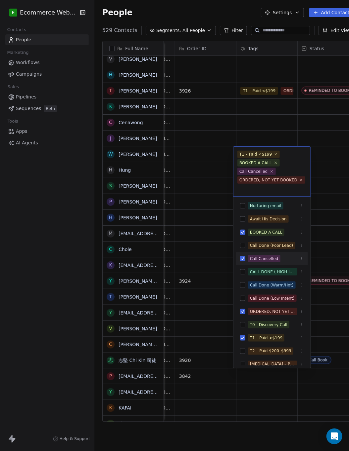
click at [324, 201] on html "E Ecommerce Website Builder Contacts People Marketing Workflows Campaigns Sales…" at bounding box center [174, 225] width 349 height 451
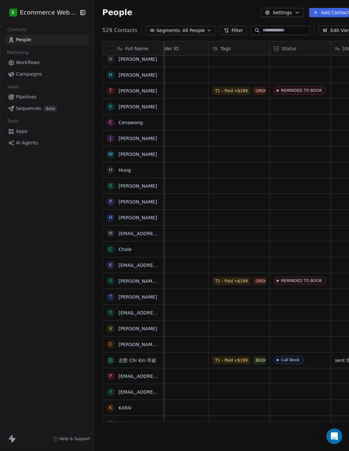
scroll to position [2, 262]
click at [308, 363] on div "Call Book" at bounding box center [299, 361] width 61 height 16
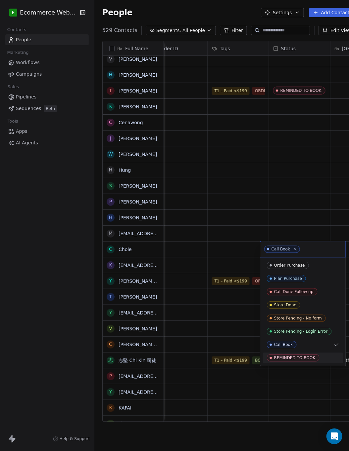
click at [288, 358] on div "REMINDED TO BOOK" at bounding box center [294, 358] width 41 height 5
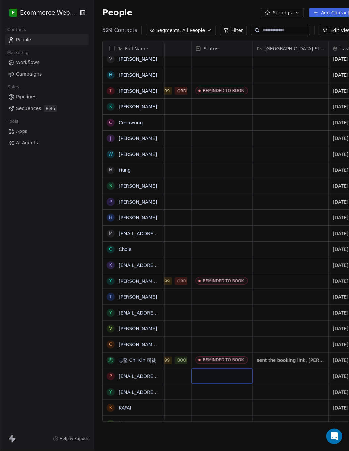
scroll to position [2, 340]
click at [292, 356] on span "sent the booking link, aready booked a call." at bounding box center [296, 362] width 79 height 13
type textarea "**********"
click at [294, 363] on textarea "**********" at bounding box center [295, 361] width 99 height 21
type textarea "**********"
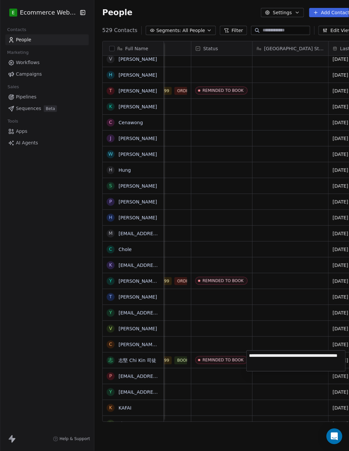
click at [275, 323] on html "E Ecommerce Website Builder Contacts People Marketing Workflows Campaigns Sales…" at bounding box center [174, 225] width 349 height 451
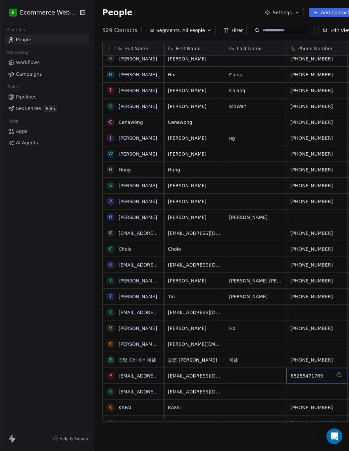
scroll to position [7, 0]
click at [336, 373] on icon "grid" at bounding box center [338, 375] width 5 height 5
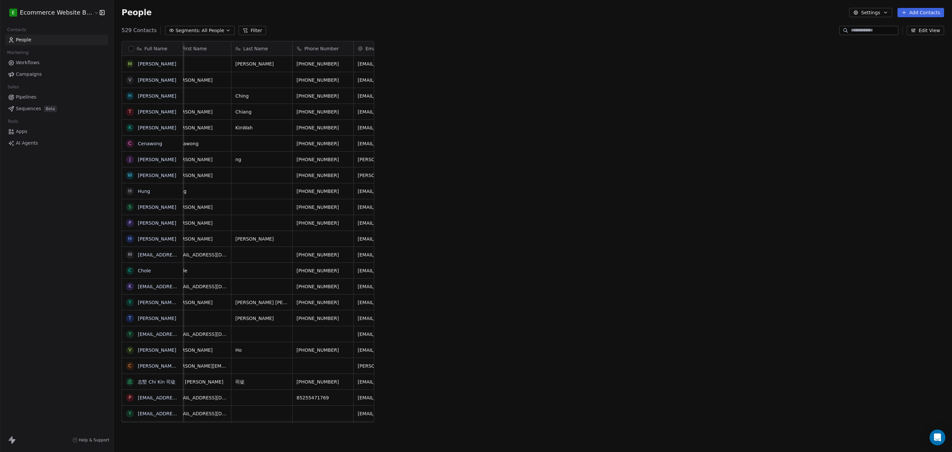
scroll to position [7, 20]
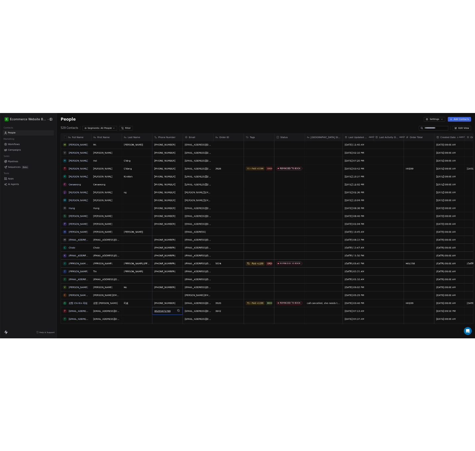
scroll to position [3, 0]
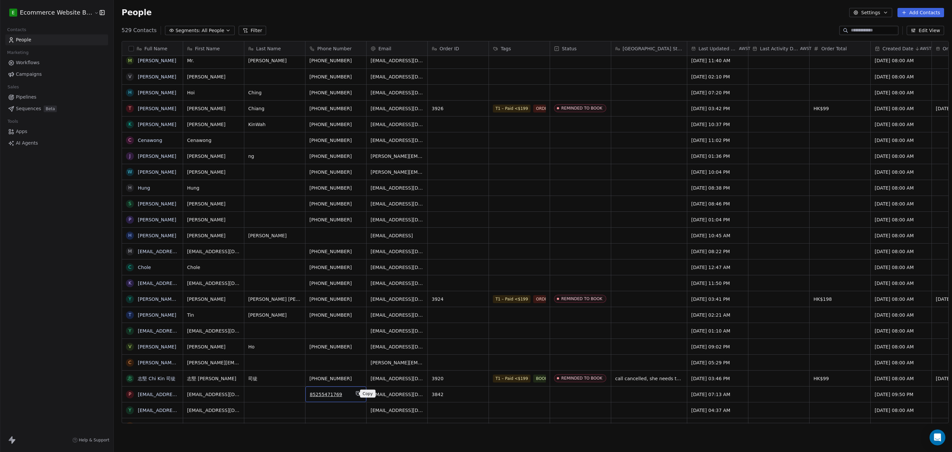
click at [356, 396] on icon "grid" at bounding box center [358, 393] width 5 height 5
click at [234, 393] on span "[EMAIL_ADDRESS][DOMAIN_NAME]" at bounding box center [227, 395] width 79 height 13
click at [232, 392] on span "[EMAIL_ADDRESS][DOMAIN_NAME]" at bounding box center [227, 395] width 79 height 13
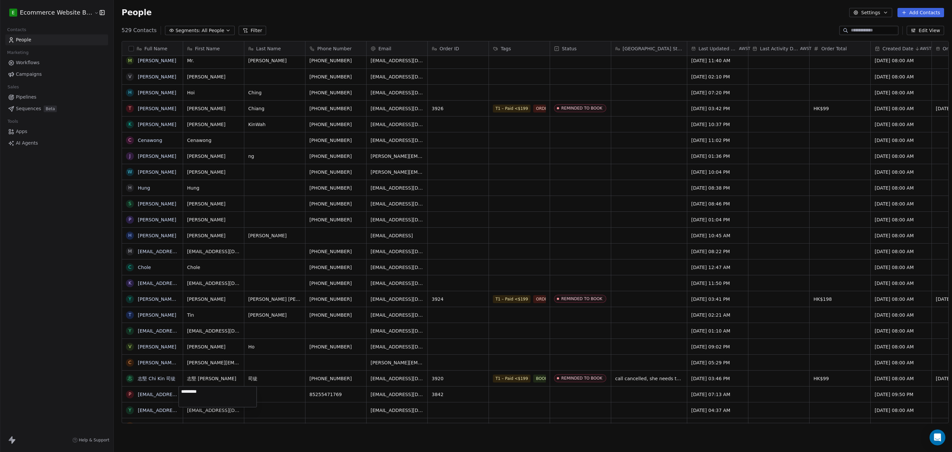
type textarea "*********"
click at [275, 396] on html "E Ecommerce Website Builder Contacts People Marketing Workflows Campaigns Sales…" at bounding box center [476, 226] width 952 height 452
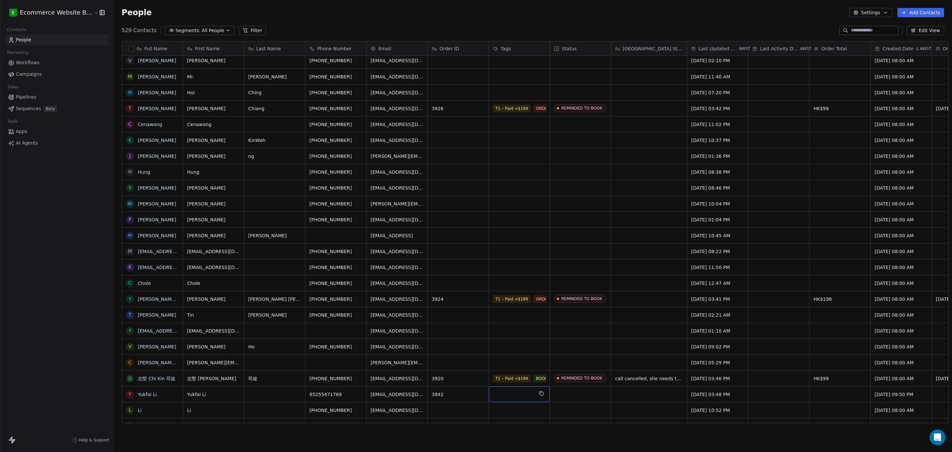
click at [503, 392] on div "grid" at bounding box center [519, 394] width 61 height 16
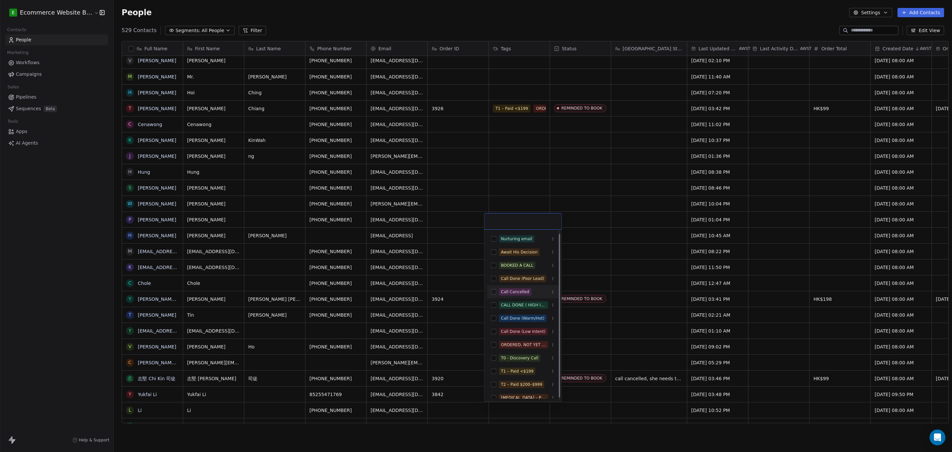
scroll to position [5, 0]
click at [492, 364] on button "Suggestions" at bounding box center [493, 365] width 5 height 5
click at [493, 333] on button "Suggestions" at bounding box center [493, 331] width 5 height 5
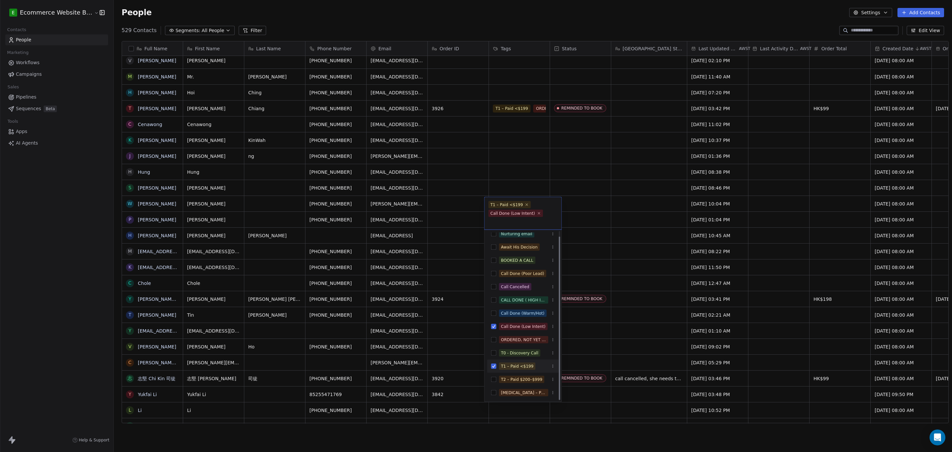
click at [576, 352] on html "E Ecommerce Website Builder Contacts People Marketing Workflows Campaigns Sales…" at bounding box center [476, 226] width 952 height 452
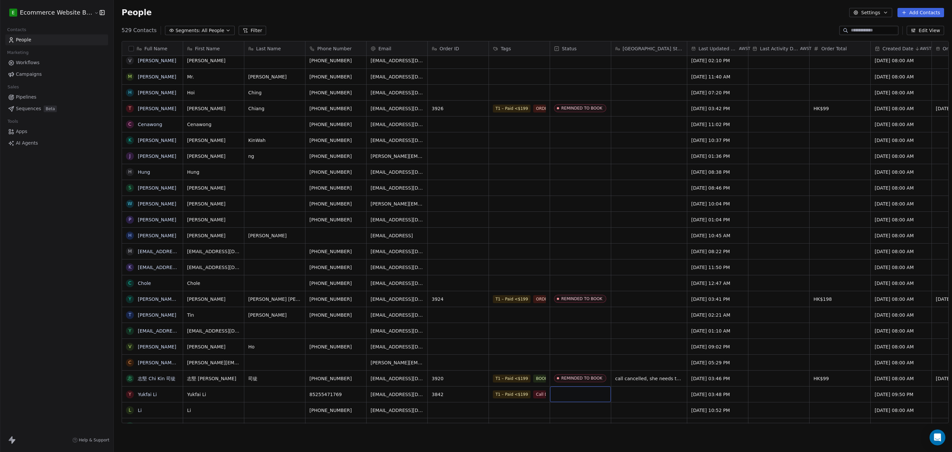
click at [575, 396] on div "grid" at bounding box center [580, 394] width 61 height 16
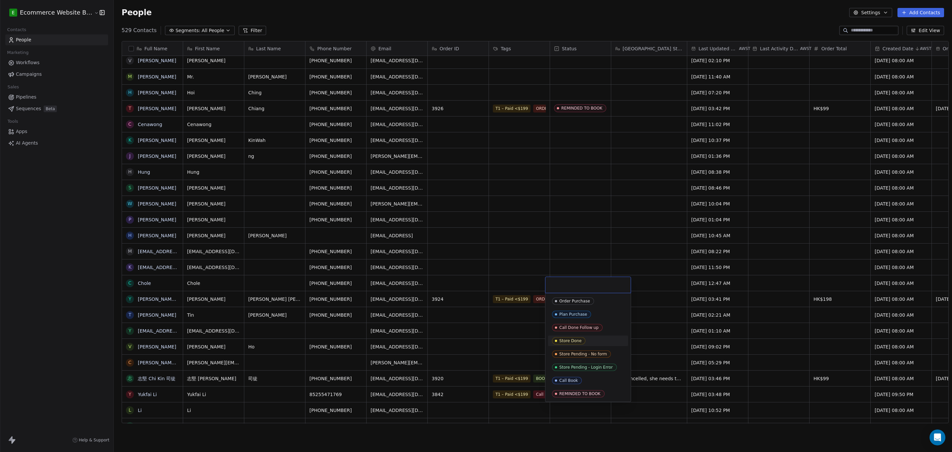
click at [576, 339] on div "Store Done" at bounding box center [571, 340] width 22 height 5
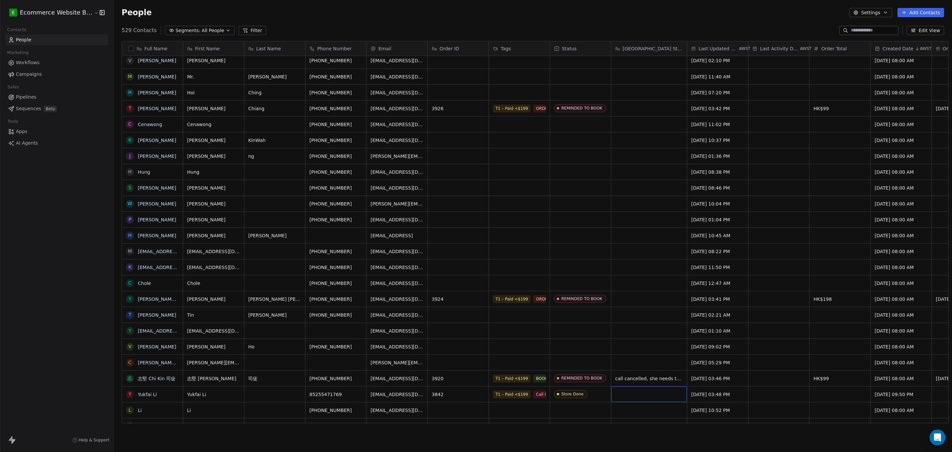
click at [619, 393] on div "grid" at bounding box center [650, 394] width 76 height 16
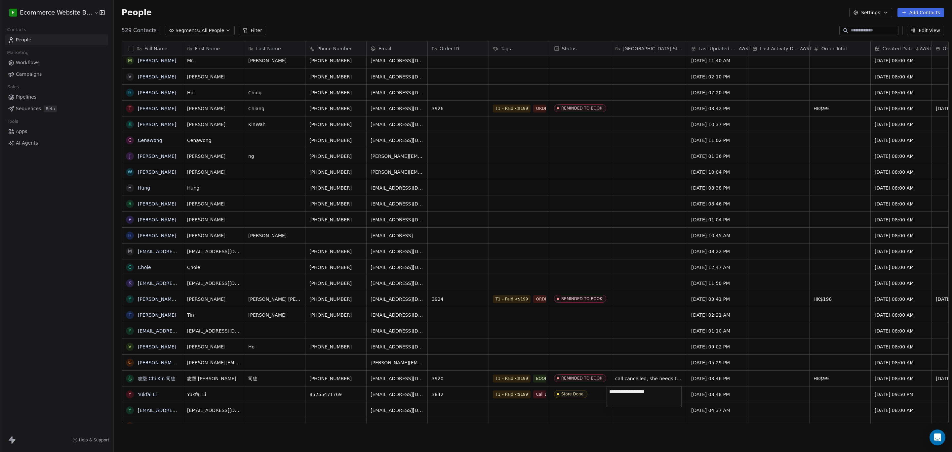
type textarea "**********"
click at [796, 398] on html "E Ecommerce Website Builder Contacts People Marketing Workflows Campaigns Sales…" at bounding box center [476, 226] width 952 height 452
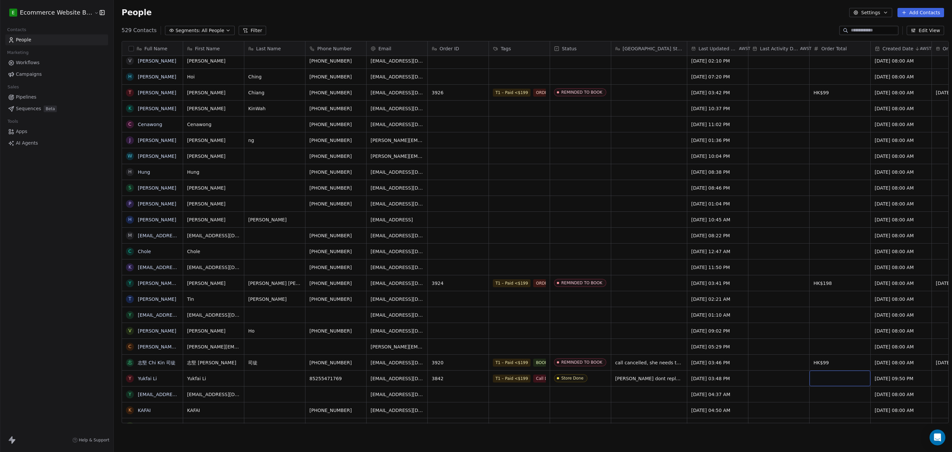
click at [823, 382] on div "grid" at bounding box center [840, 378] width 61 height 16
type input "**"
click at [824, 388] on html "E Ecommerce Website Builder Contacts People Marketing Workflows Campaigns Sales…" at bounding box center [476, 226] width 952 height 452
click at [875, 377] on span "[DATE] 09:50 PM" at bounding box center [895, 378] width 40 height 7
click at [849, 376] on html "E Ecommerce Website Builder Contacts People Marketing Workflows Campaigns Sales…" at bounding box center [476, 226] width 952 height 452
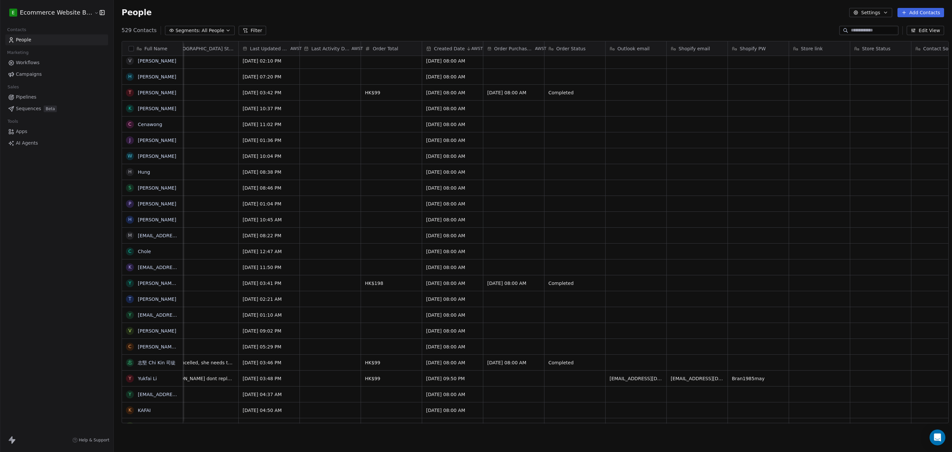
scroll to position [0, 449]
click at [593, 358] on button "grid" at bounding box center [597, 362] width 8 height 8
click at [566, 377] on div "grid" at bounding box center [574, 378] width 61 height 16
type textarea "*********"
click at [568, 398] on html "E Ecommerce Website Builder Contacts People Marketing Workflows Campaigns Sales…" at bounding box center [476, 226] width 952 height 452
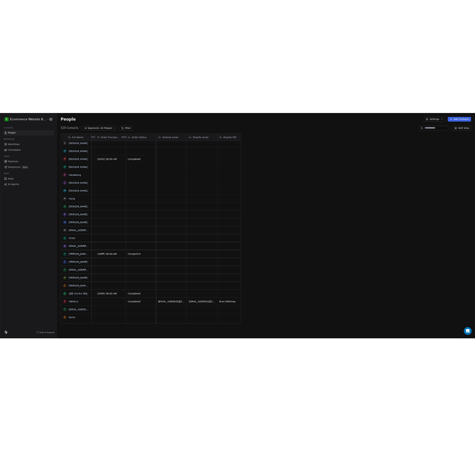
scroll to position [7, 7]
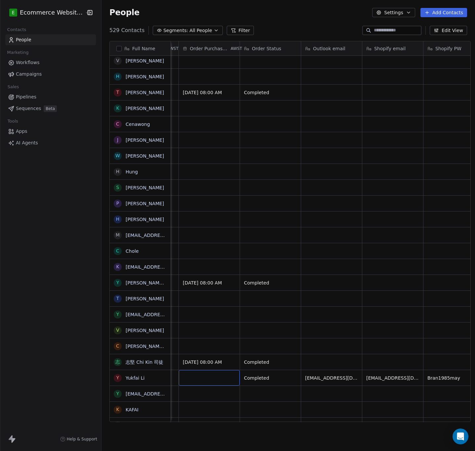
click at [201, 379] on div "grid" at bounding box center [209, 378] width 61 height 16
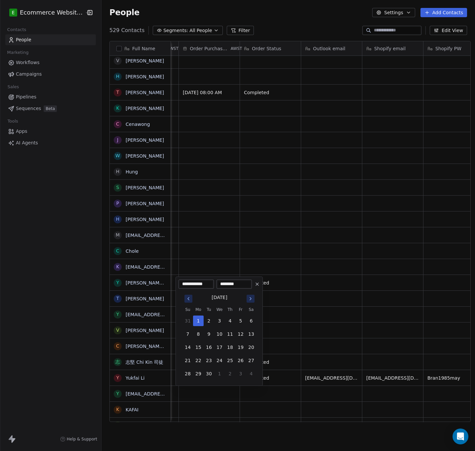
click at [317, 358] on html "E Ecommerce Website Builder Contacts People Marketing Workflows Campaigns Sales…" at bounding box center [237, 225] width 475 height 451
click at [322, 357] on html "E Ecommerce Website Builder Contacts People Marketing Workflows Campaigns Sales…" at bounding box center [237, 225] width 475 height 451
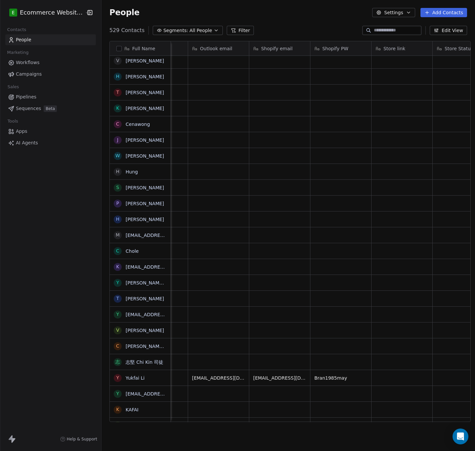
scroll to position [0, 855]
click at [385, 372] on div "grid" at bounding box center [401, 378] width 61 height 16
type textarea "**********"
click at [395, 355] on html "E Ecommerce Website Builder Contacts People Marketing Workflows Campaigns Sales…" at bounding box center [237, 225] width 475 height 451
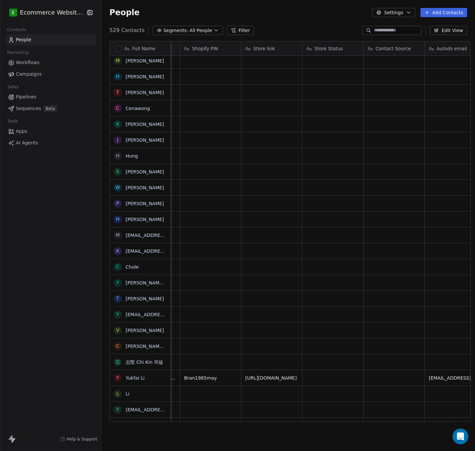
scroll to position [0, 985]
click at [319, 379] on div "grid" at bounding box center [332, 378] width 61 height 16
type textarea "****"
click at [382, 377] on html "E Ecommerce Website Builder Contacts People Marketing Workflows Campaigns Sales…" at bounding box center [237, 225] width 475 height 451
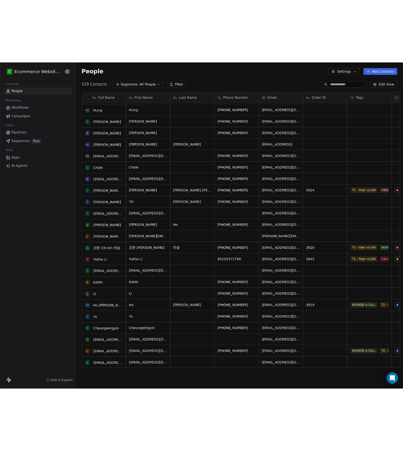
scroll to position [149, 0]
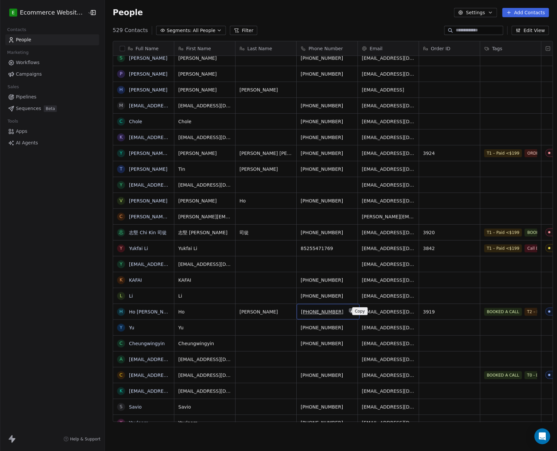
click at [349, 310] on icon "grid" at bounding box center [351, 311] width 5 height 5
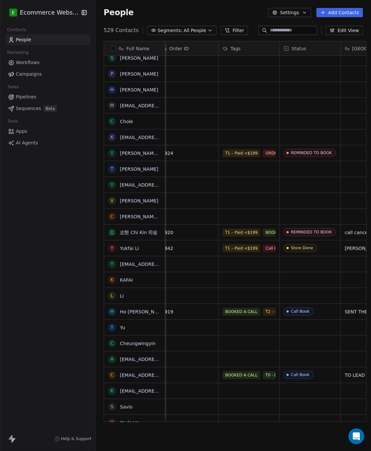
scroll to position [0, 253]
click at [254, 307] on div "BOOKED A CALL T2 – Paid $200–$999" at bounding box center [267, 316] width 99 height 24
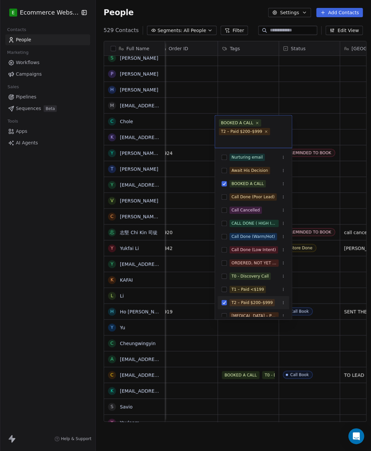
click at [228, 303] on div "T2 – Paid $200–$999" at bounding box center [254, 303] width 72 height 11
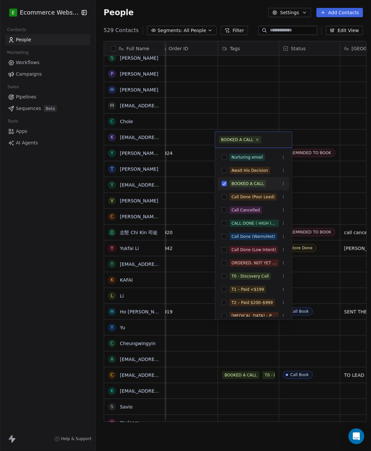
click at [228, 185] on div "BOOKED A CALL" at bounding box center [254, 184] width 72 height 11
click at [224, 302] on button "Suggestions" at bounding box center [224, 302] width 5 height 5
click at [228, 184] on div "BOOKED A CALL" at bounding box center [254, 184] width 72 height 11
click at [223, 210] on button "Suggestions" at bounding box center [224, 210] width 5 height 5
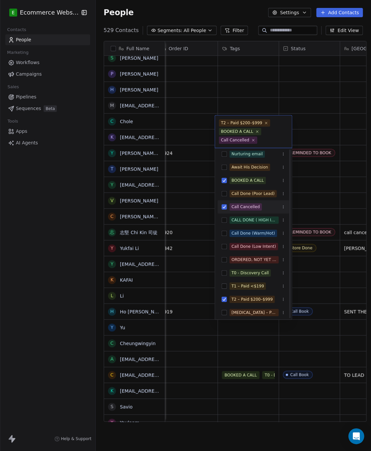
scroll to position [6, 0]
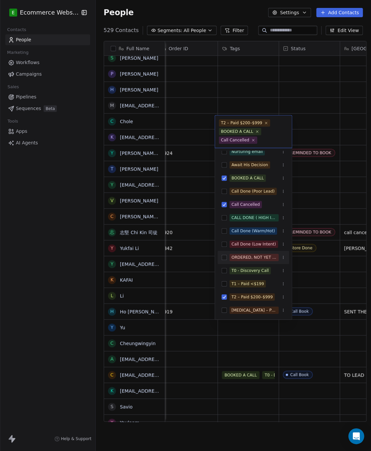
click at [224, 259] on button "Suggestions" at bounding box center [224, 257] width 5 height 5
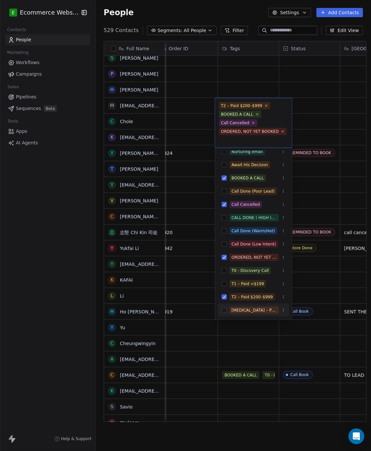
click at [243, 348] on html "E Ecommerce Website Builder Contacts People Marketing Workflows Campaigns Sales…" at bounding box center [185, 225] width 371 height 451
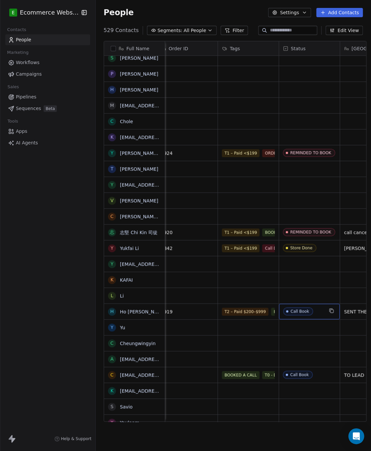
click at [318, 310] on span "Call Book" at bounding box center [304, 312] width 40 height 8
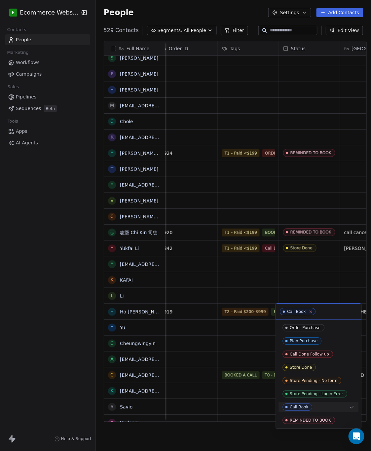
click at [311, 312] on icon at bounding box center [312, 312] width 2 height 2
click at [309, 417] on div "REMINDED TO BOOK" at bounding box center [319, 421] width 80 height 11
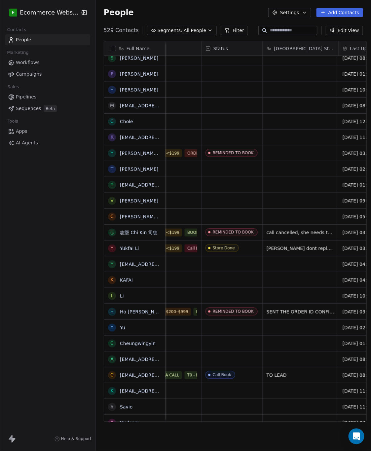
scroll to position [0, 331]
click at [295, 309] on span "SENT THE ORDER ID CONFIRMATION" at bounding box center [306, 313] width 79 height 13
click at [302, 324] on textarea "**********" at bounding box center [308, 315] width 99 height 21
click at [299, 331] on html "E Ecommerce Website Builder Contacts People Marketing Workflows Campaigns Sales…" at bounding box center [185, 225] width 371 height 451
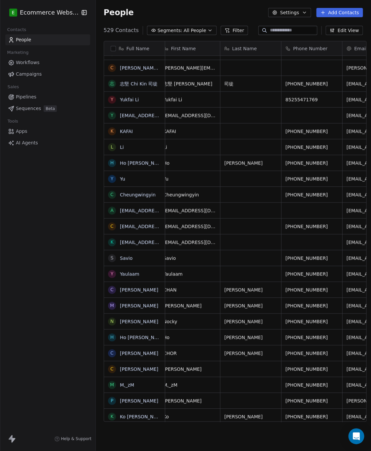
scroll to position [0, 0]
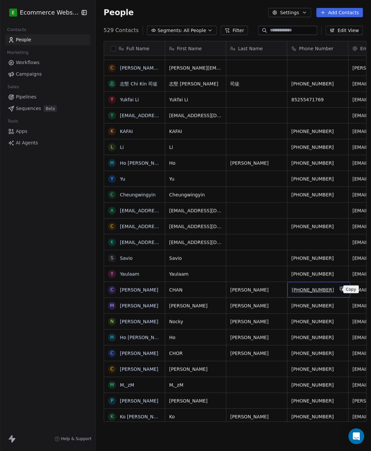
click at [340, 288] on icon "grid" at bounding box center [341, 288] width 3 height 3
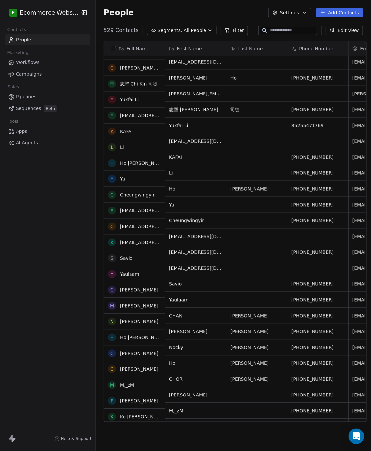
scroll to position [272, 0]
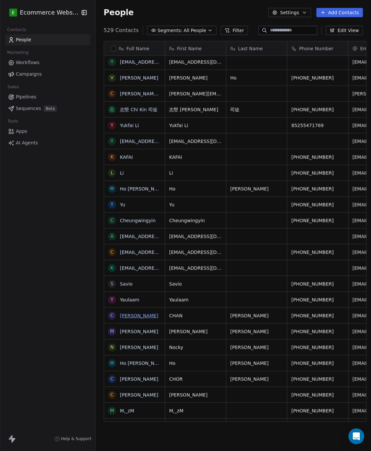
click at [153, 316] on link "[PERSON_NAME]" at bounding box center [139, 316] width 38 height 5
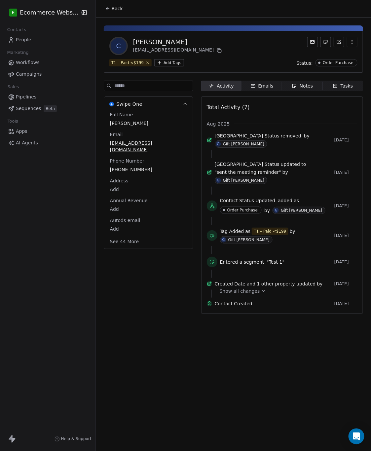
drag, startPoint x: 190, startPoint y: 39, endPoint x: 128, endPoint y: 41, distance: 61.5
click at [128, 41] on div "C CHAN YUEN SHAN wasabi128@live.hk" at bounding box center [233, 46] width 248 height 19
copy div "[PERSON_NAME]"
click at [165, 65] on html "E Ecommerce Website Builder Contacts People Marketing Workflows Campaigns Sales…" at bounding box center [185, 225] width 371 height 451
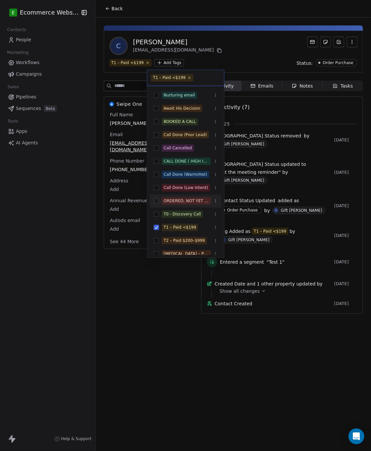
click at [156, 204] on div "ORDERED, NOT YET BOOKED" at bounding box center [186, 201] width 72 height 11
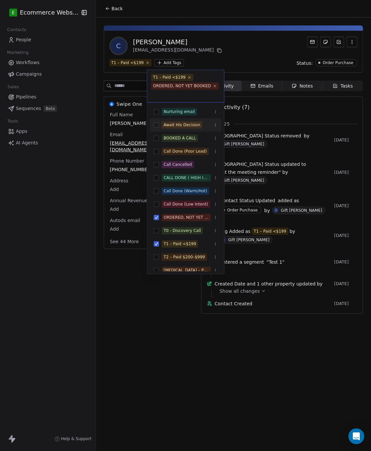
click at [262, 59] on html "E Ecommerce Website Builder Contacts People Marketing Workflows Campaigns Sales…" at bounding box center [185, 225] width 371 height 451
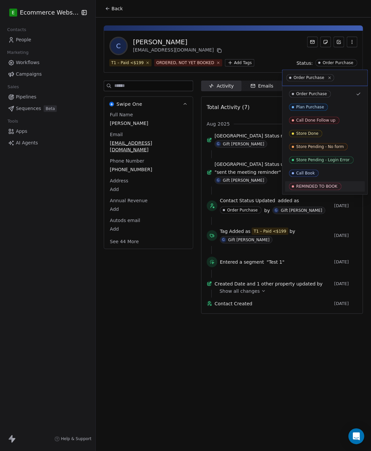
click at [310, 185] on div "REMINDED TO BOOK" at bounding box center [317, 187] width 41 height 5
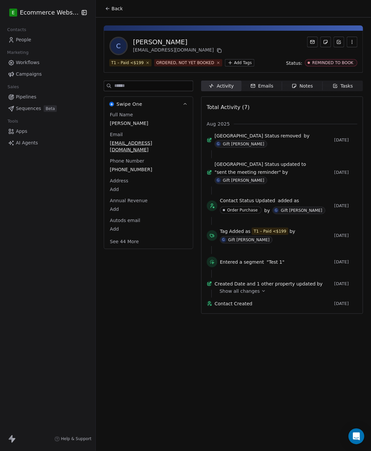
click at [160, 297] on div "Swipe One Full Name CHAN YUEN SHAN Email wasabi128@live.hk Phone Number +886923…" at bounding box center [149, 199] width 90 height 237
click at [112, 9] on span "Back" at bounding box center [117, 8] width 11 height 7
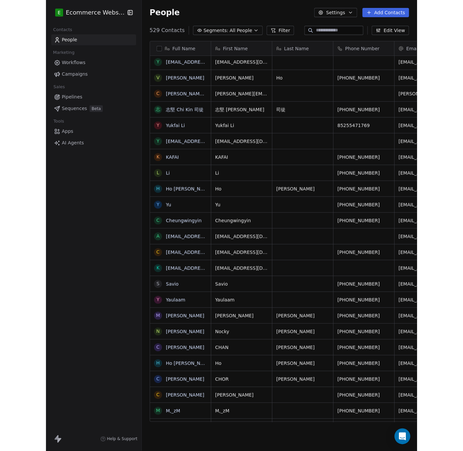
scroll to position [390, 285]
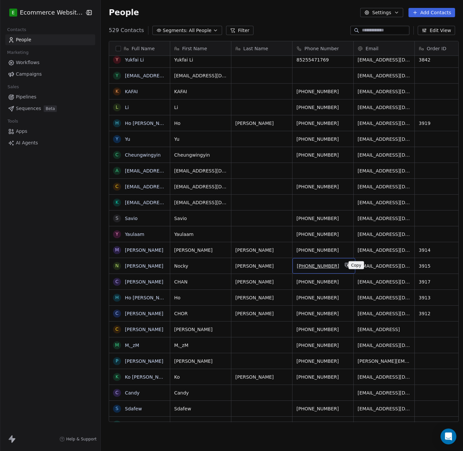
click at [346, 265] on icon "grid" at bounding box center [347, 264] width 3 height 3
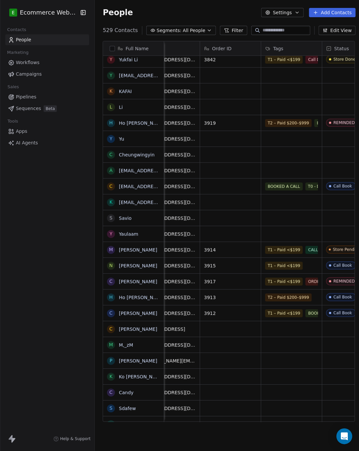
scroll to position [0, 210]
click at [303, 269] on div "T1 – Paid <$199" at bounding box center [291, 266] width 61 height 16
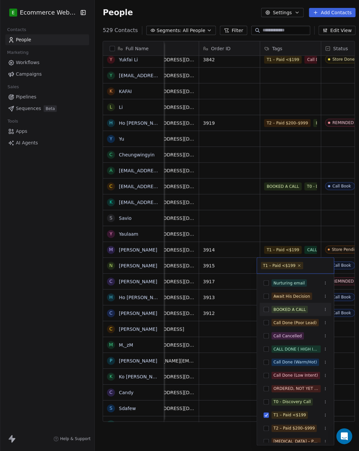
click at [266, 309] on button "Suggestions" at bounding box center [266, 309] width 5 height 5
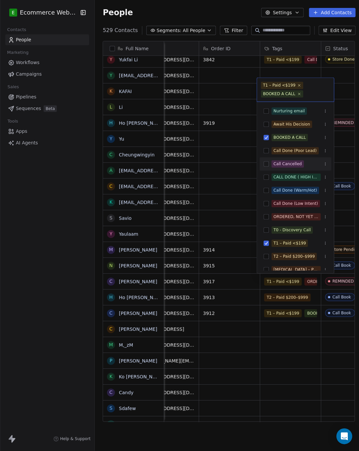
click at [267, 164] on button "Suggestions" at bounding box center [266, 164] width 5 height 5
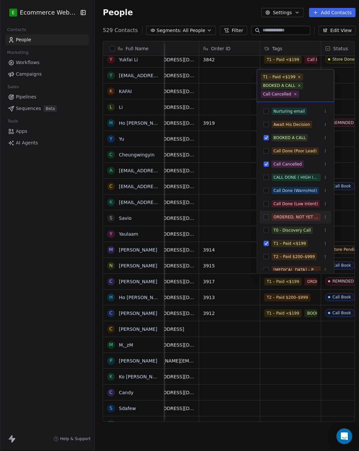
click at [266, 222] on div "ORDERED, NOT YET BOOKED" at bounding box center [296, 217] width 72 height 11
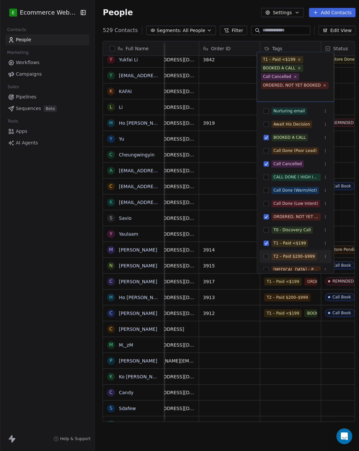
click at [276, 376] on html "E Ecommerce Website Builder Contacts People Marketing Workflows Campaigns Sales…" at bounding box center [179, 225] width 359 height 451
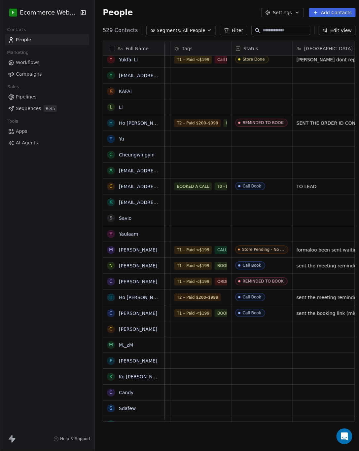
scroll to position [0, 300]
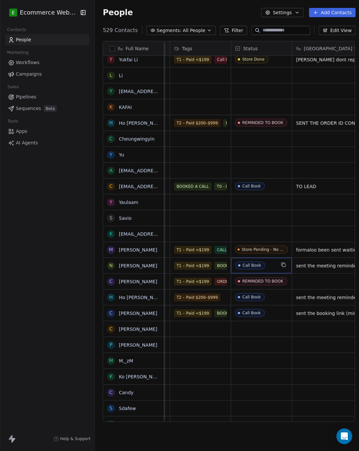
click at [268, 268] on span "Call Book" at bounding box center [256, 266] width 40 height 8
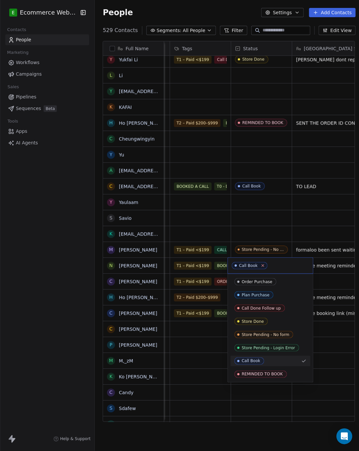
click at [262, 265] on icon at bounding box center [263, 266] width 4 height 4
click at [259, 371] on span "REMINDED TO BOOK" at bounding box center [261, 374] width 53 height 7
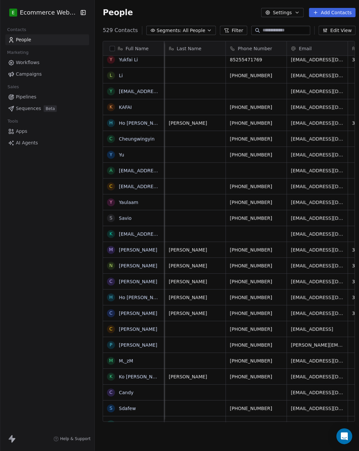
scroll to position [0, 61]
click at [278, 299] on icon "grid" at bounding box center [280, 296] width 5 height 5
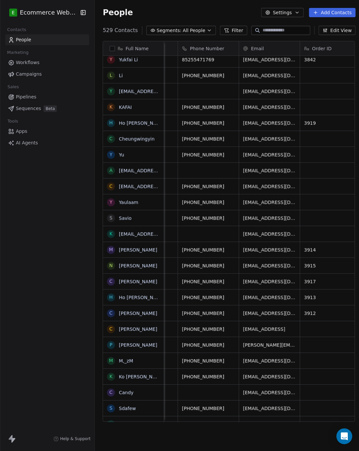
scroll to position [0, 107]
click at [232, 312] on icon "grid" at bounding box center [233, 312] width 3 height 3
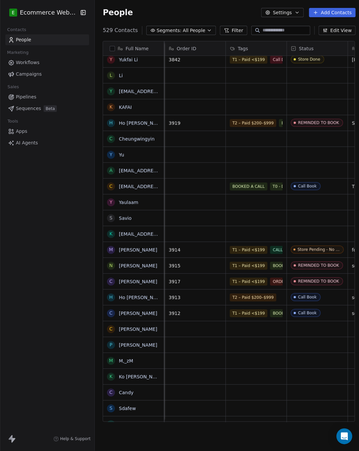
scroll to position [0, 244]
click at [274, 300] on div "T2 – Paid $200–$999" at bounding box center [259, 298] width 67 height 16
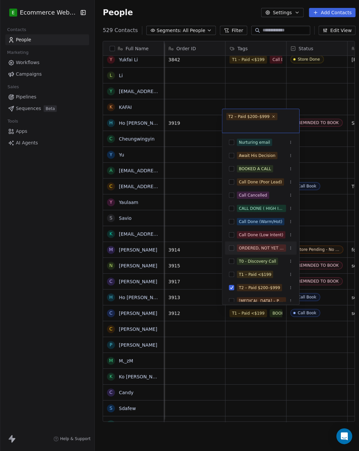
click at [232, 247] on button "Suggestions" at bounding box center [232, 248] width 5 height 5
click at [323, 299] on html "E Ecommerce Website Builder Contacts People Marketing Workflows Campaigns Sales…" at bounding box center [179, 225] width 359 height 451
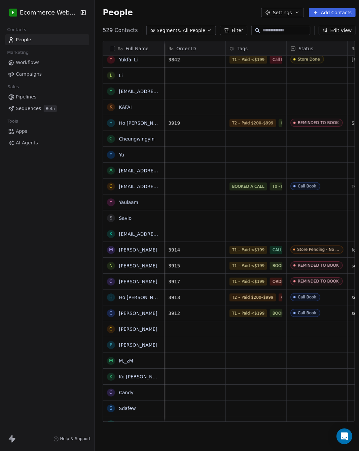
scroll to position [0, 245]
click at [320, 300] on span "Call Book" at bounding box center [311, 298] width 40 height 8
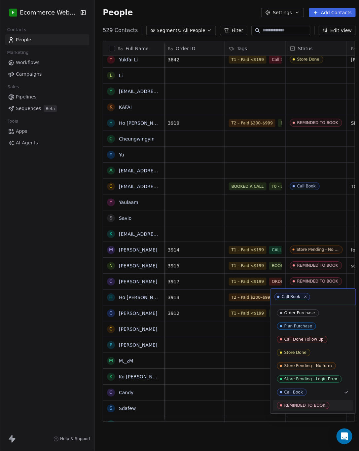
click at [301, 407] on div "REMINDED TO BOOK" at bounding box center [305, 406] width 41 height 5
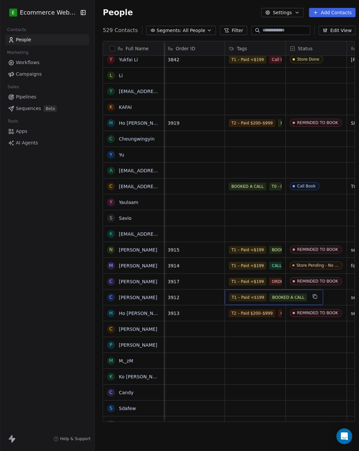
click at [275, 302] on div "T1 – Paid <$199 BOOKED A CALL" at bounding box center [274, 298] width 99 height 16
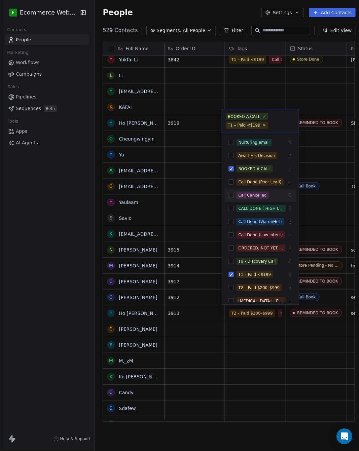
click at [233, 196] on button "Suggestions" at bounding box center [231, 195] width 5 height 5
click at [231, 249] on button "Suggestions" at bounding box center [231, 248] width 5 height 5
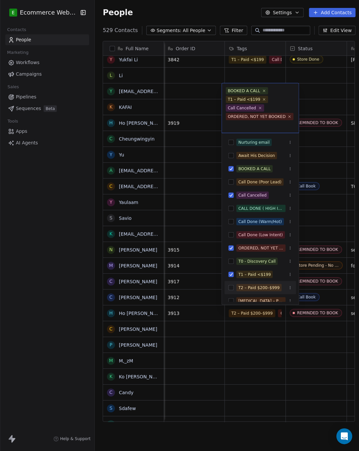
click at [269, 346] on html "E Ecommerce Website Builder Contacts People Marketing Workflows Campaigns Sales…" at bounding box center [179, 225] width 359 height 451
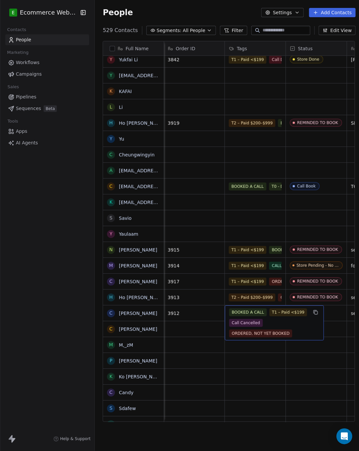
click at [271, 318] on div "BOOKED A CALL T1 – Paid <$199 Call Cancelled ORDERED, NOT YET BOOKED" at bounding box center [269, 323] width 79 height 29
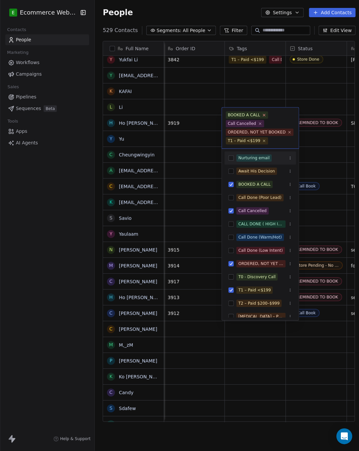
click at [263, 115] on icon at bounding box center [264, 115] width 4 height 4
click at [263, 115] on html "E Ecommerce Website Builder Contacts People Marketing Workflows Campaigns Sales…" at bounding box center [179, 225] width 359 height 451
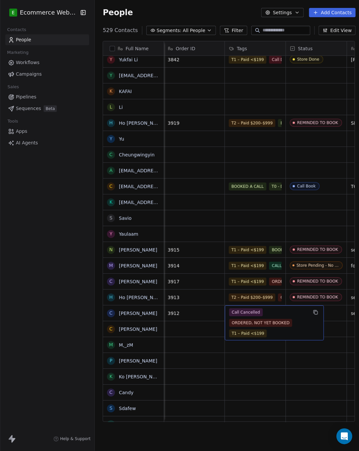
click at [259, 318] on div "Call Cancelled ORDERED, NOT YET BOOKED T1 – Paid <$199" at bounding box center [269, 323] width 79 height 29
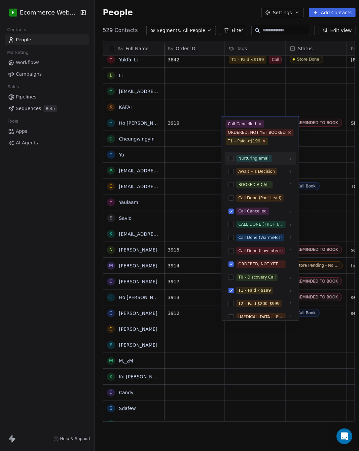
click at [264, 142] on icon at bounding box center [265, 141] width 2 height 2
click at [259, 123] on icon at bounding box center [260, 124] width 4 height 4
click at [288, 133] on icon at bounding box center [290, 132] width 4 height 4
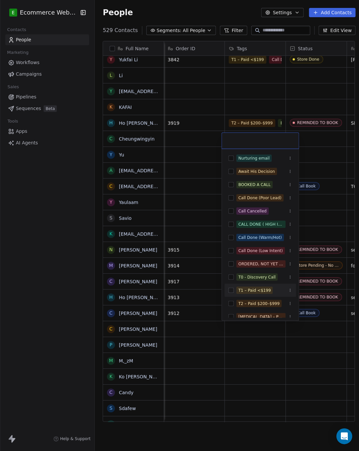
click at [242, 294] on div "T1 – Paid <$199" at bounding box center [255, 291] width 32 height 6
click at [233, 186] on button "Suggestions" at bounding box center [231, 184] width 5 height 5
click at [233, 211] on button "Suggestions" at bounding box center [231, 211] width 5 height 5
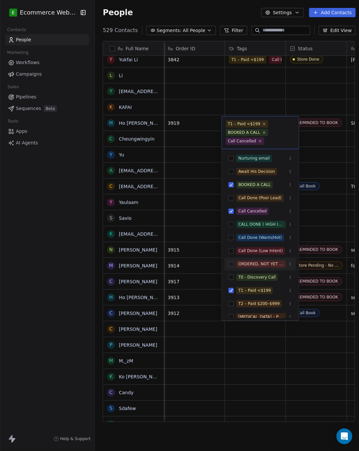
click at [242, 262] on div "ORDERED, NOT YET BOOKED" at bounding box center [261, 265] width 45 height 6
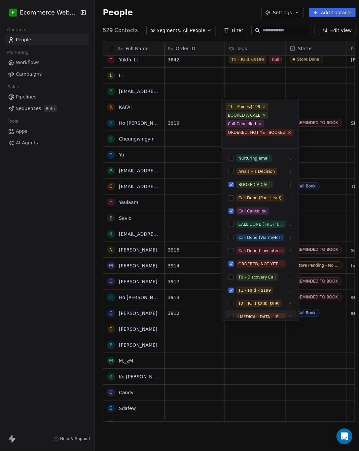
click at [280, 353] on html "E Ecommerce Website Builder Contacts People Marketing Workflows Campaigns Sales…" at bounding box center [179, 225] width 359 height 451
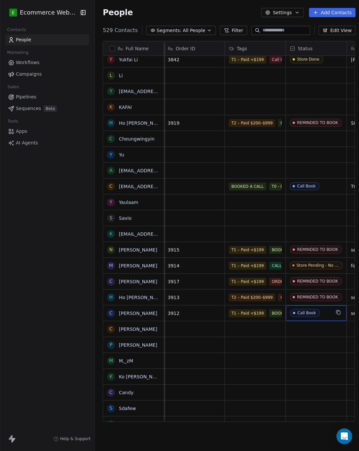
click at [322, 311] on span "Call Book" at bounding box center [311, 314] width 40 height 8
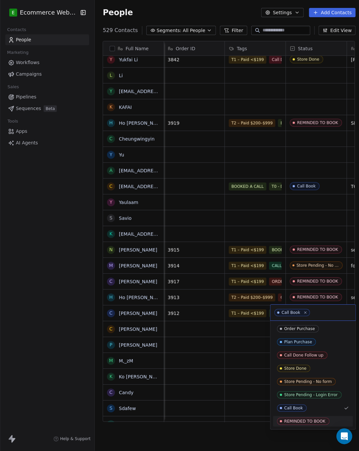
click at [300, 424] on div "REMINDED TO BOOK" at bounding box center [305, 422] width 41 height 5
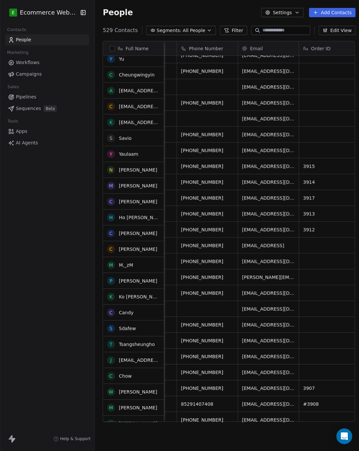
scroll to position [468, 0]
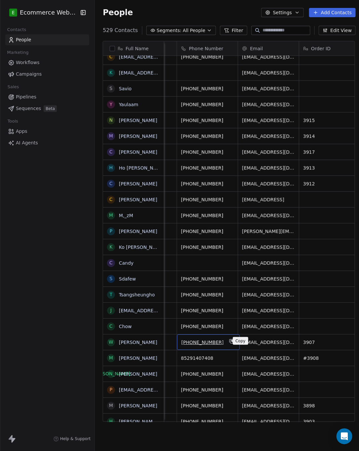
click at [229, 339] on button "grid" at bounding box center [232, 342] width 8 height 8
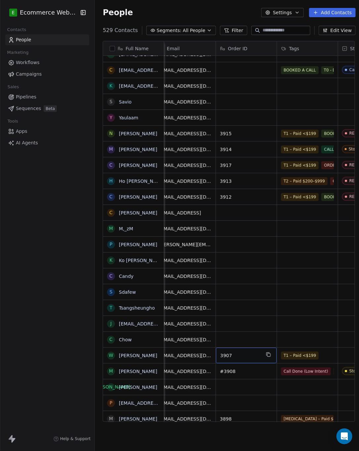
scroll to position [7, 200]
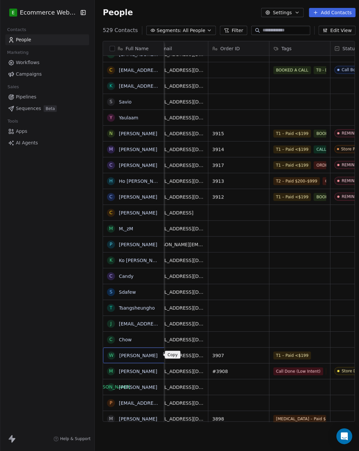
click at [165, 356] on icon "grid" at bounding box center [166, 355] width 3 height 3
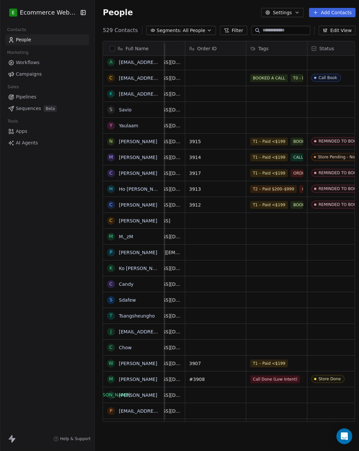
scroll to position [0, 224]
click at [289, 366] on div "T1 – Paid <$199" at bounding box center [276, 364] width 61 height 16
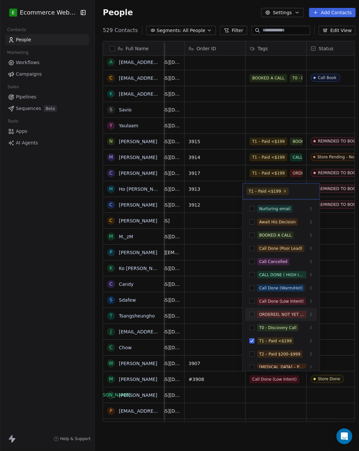
click at [248, 311] on div "ORDERED, NOT YET BOOKED" at bounding box center [282, 315] width 72 height 11
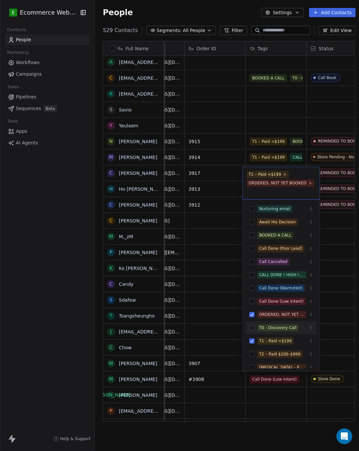
click at [327, 330] on html "E Ecommerce Website Builder Contacts People Marketing Workflows Campaigns Sales…" at bounding box center [179, 225] width 359 height 451
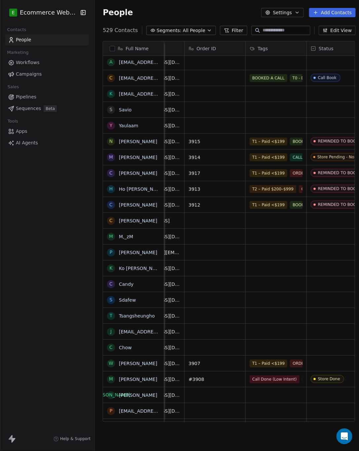
scroll to position [0, 245]
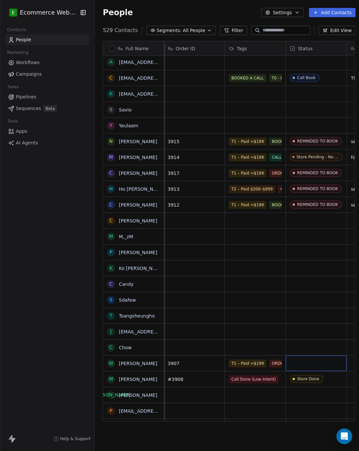
click at [327, 359] on div "grid" at bounding box center [316, 364] width 61 height 16
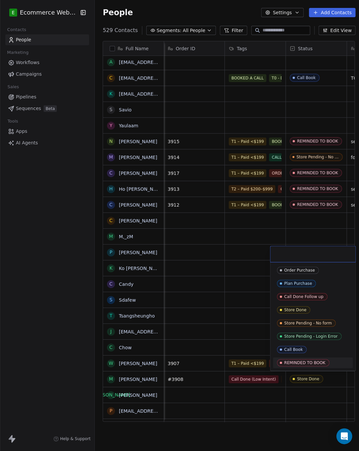
click at [304, 360] on span "REMINDED TO BOOK" at bounding box center [303, 363] width 53 height 7
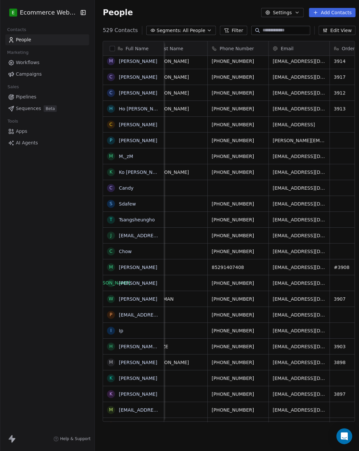
scroll to position [0, 83]
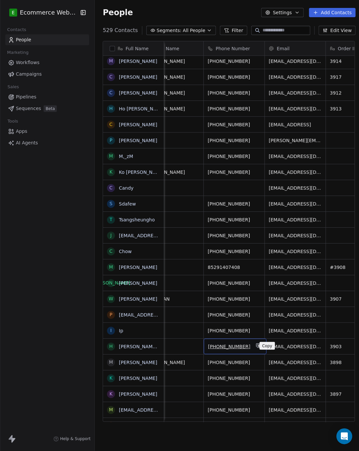
click at [255, 343] on button "grid" at bounding box center [259, 346] width 8 height 8
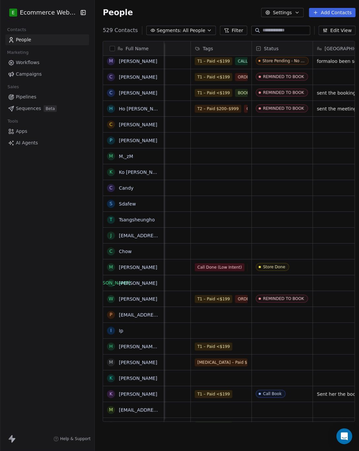
scroll to position [0, 280]
click at [235, 350] on div "T1 – Paid <$199" at bounding box center [220, 347] width 61 height 16
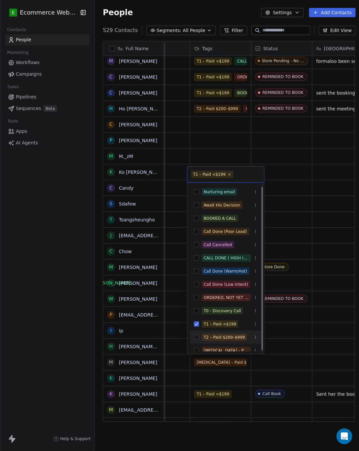
scroll to position [5, 0]
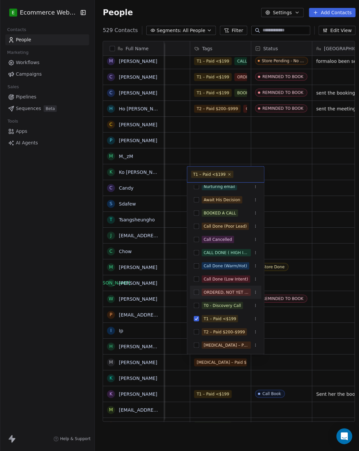
click at [197, 293] on button "Suggestions" at bounding box center [196, 292] width 5 height 5
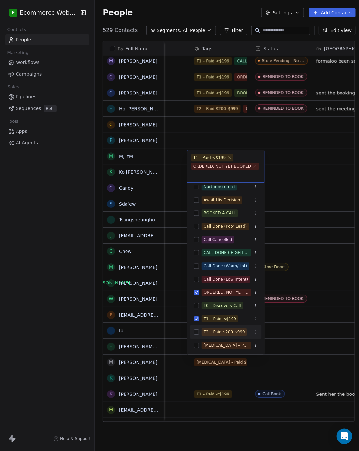
click at [281, 344] on html "E Ecommerce Website Builder Contacts People Marketing Workflows Campaigns Sales…" at bounding box center [179, 225] width 359 height 451
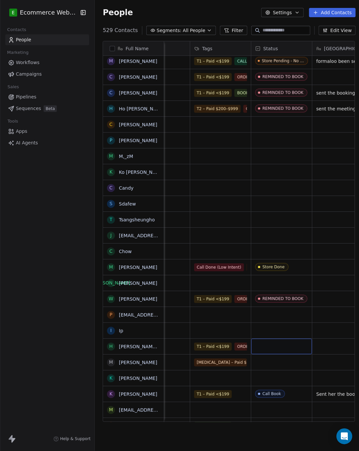
click at [276, 346] on div "grid" at bounding box center [282, 347] width 61 height 16
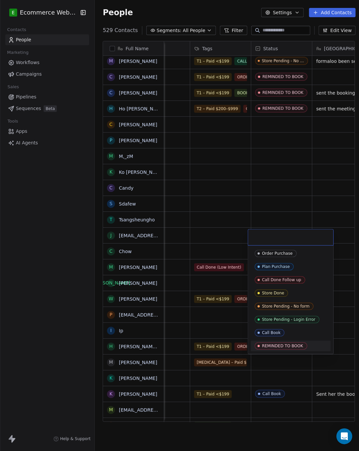
click at [278, 348] on div "REMINDED TO BOOK" at bounding box center [283, 346] width 41 height 5
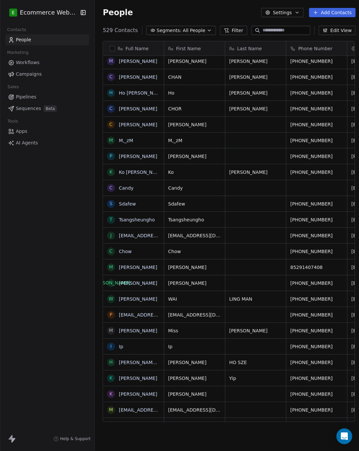
scroll to position [0, 0]
click at [339, 380] on icon "grid" at bounding box center [341, 377] width 5 height 5
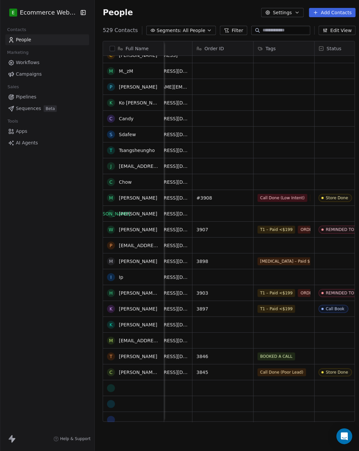
scroll to position [612, 0]
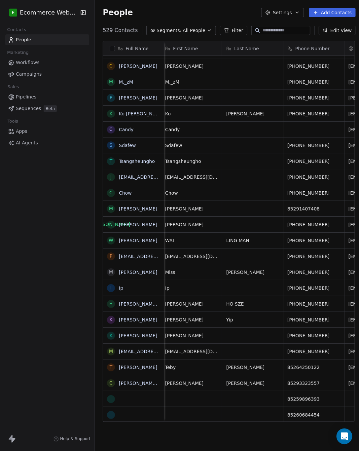
scroll to position [4, 3]
click at [336, 317] on icon "grid" at bounding box center [338, 319] width 5 height 5
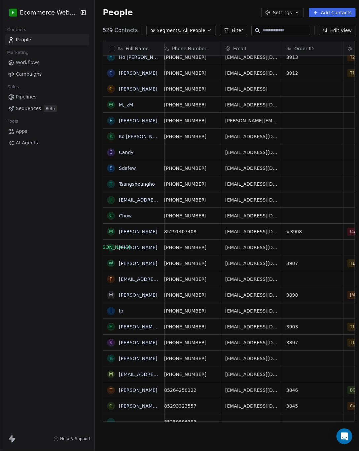
scroll to position [4, 127]
click at [332, 339] on icon "grid" at bounding box center [334, 341] width 5 height 5
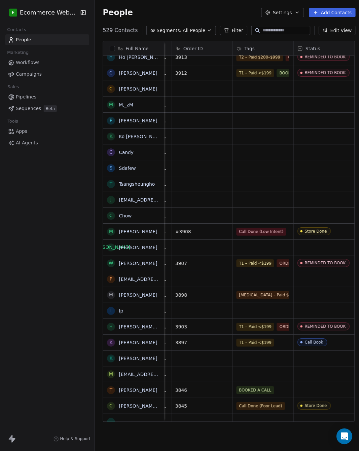
scroll to position [4, 239]
click at [271, 339] on div "T1 – Paid <$199" at bounding box center [255, 343] width 40 height 8
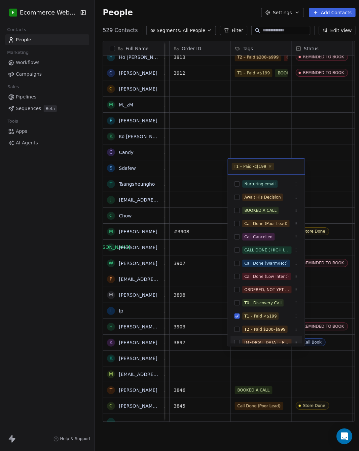
click at [263, 376] on html "E Ecommerce Website Builder Contacts People Marketing Workflows Campaigns Sales…" at bounding box center [179, 225] width 359 height 451
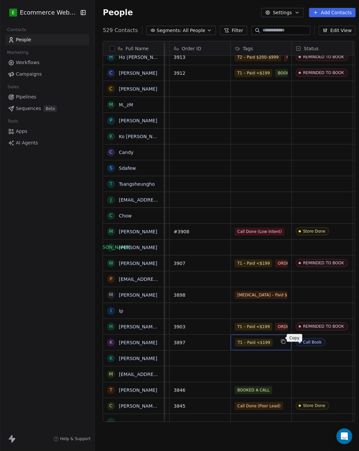
click at [280, 338] on button "grid" at bounding box center [284, 342] width 8 height 8
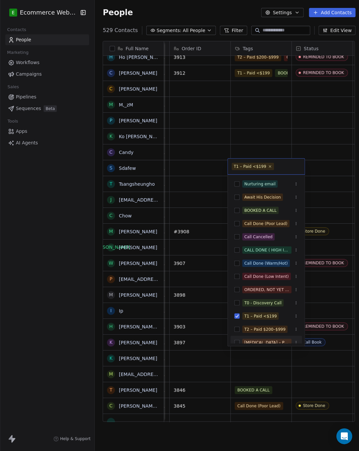
click at [264, 362] on html "E Ecommerce Website Builder Contacts People Marketing Workflows Campaigns Sales…" at bounding box center [179, 225] width 359 height 451
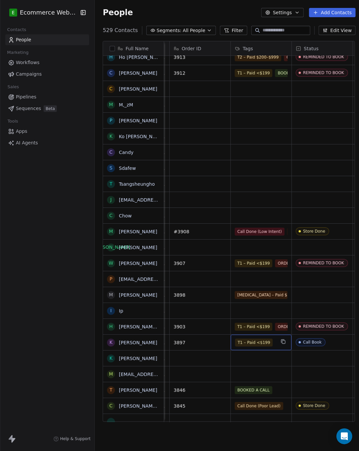
click at [266, 339] on span "T1 – Paid <$199" at bounding box center [254, 343] width 38 height 8
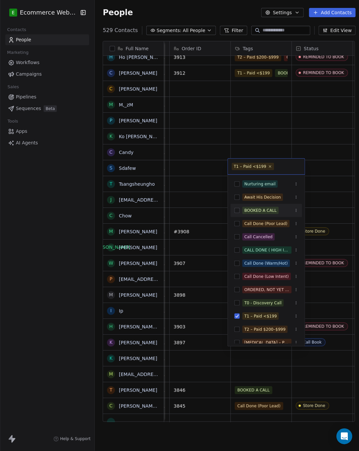
click at [238, 211] on button "Suggestions" at bounding box center [237, 210] width 5 height 5
click at [237, 235] on button "Suggestions" at bounding box center [237, 236] width 5 height 5
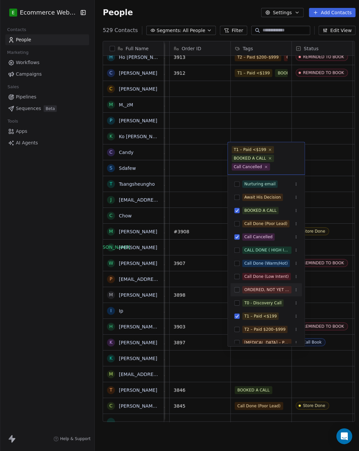
click at [238, 292] on button "Suggestions" at bounding box center [237, 290] width 5 height 5
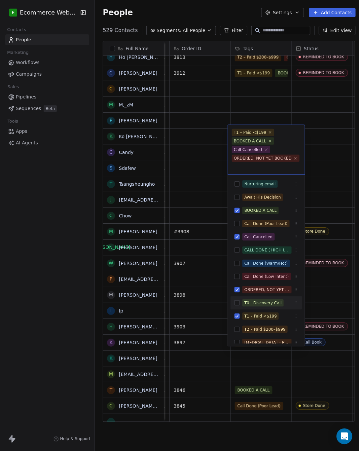
click at [314, 299] on html "E Ecommerce Website Builder Contacts People Marketing Workflows Campaigns Sales…" at bounding box center [179, 225] width 359 height 451
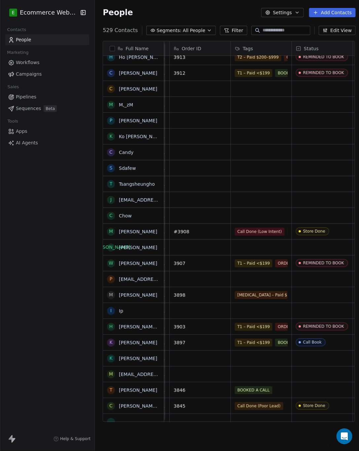
scroll to position [4, 245]
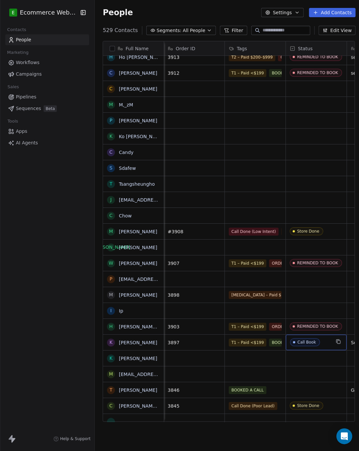
click at [330, 337] on div "Call Book" at bounding box center [316, 343] width 61 height 16
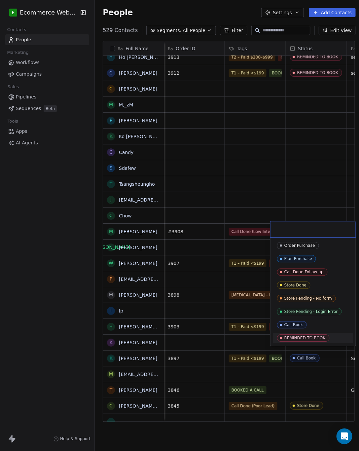
click at [306, 338] on div "REMINDED TO BOOK" at bounding box center [305, 338] width 41 height 5
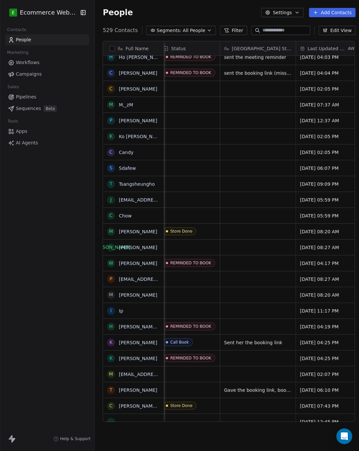
scroll to position [4, 366]
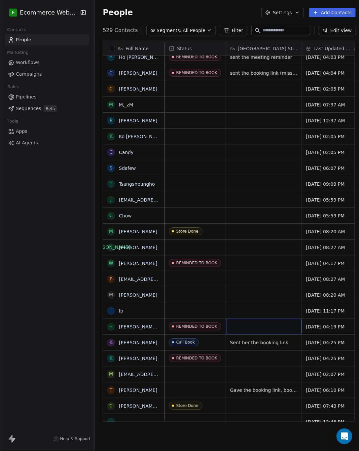
click at [258, 322] on div "grid" at bounding box center [265, 327] width 76 height 16
click at [241, 358] on html "E Ecommerce Website Builder Contacts People Marketing Workflows Campaigns Sales…" at bounding box center [179, 225] width 359 height 451
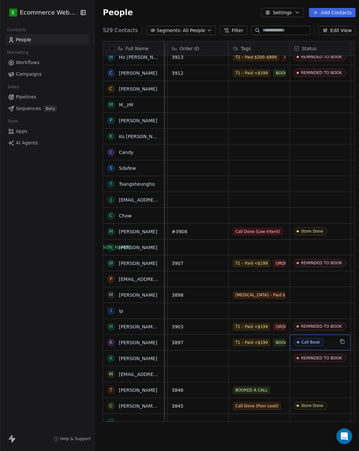
scroll to position [4, 245]
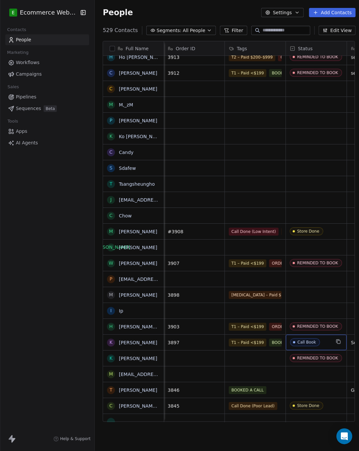
click at [322, 342] on span "Call Book" at bounding box center [311, 343] width 40 height 8
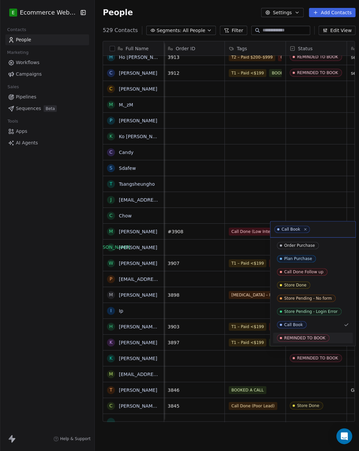
click at [318, 333] on div "REMINDED TO BOOK" at bounding box center [314, 338] width 80 height 11
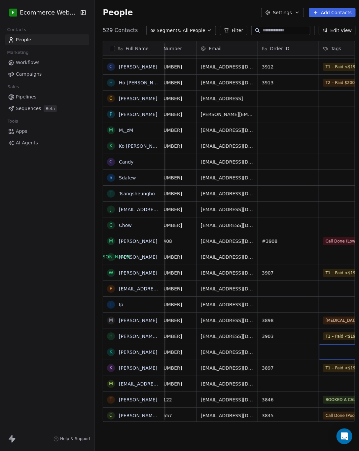
scroll to position [7, 150]
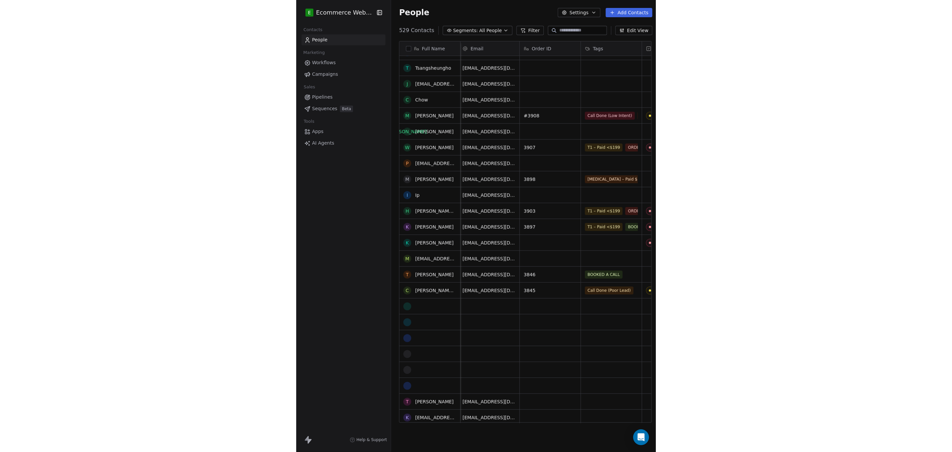
scroll to position [670, 0]
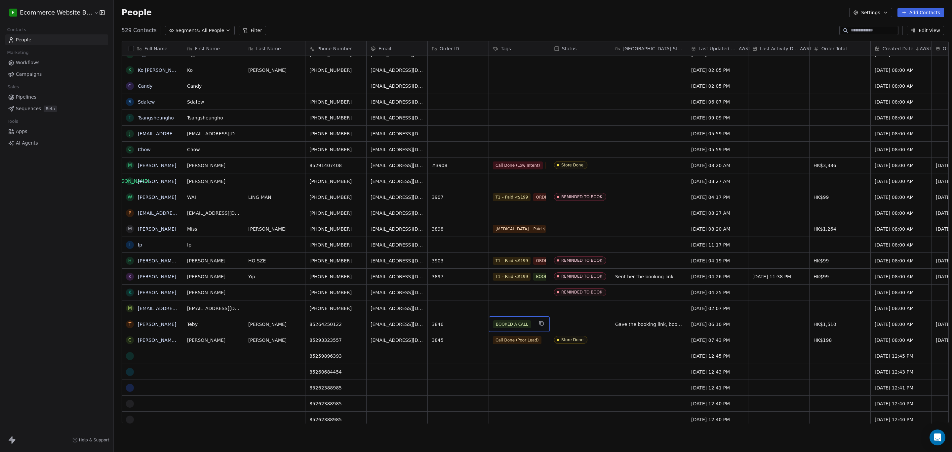
click at [524, 323] on span "BOOKED A CALL" at bounding box center [512, 324] width 38 height 8
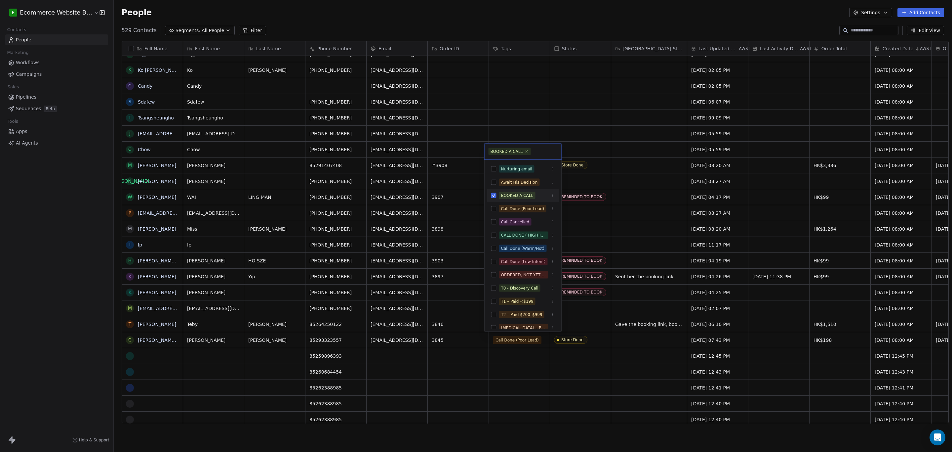
click at [496, 195] on button "Suggestions" at bounding box center [493, 195] width 5 height 5
click at [493, 261] on button "Suggestions" at bounding box center [493, 261] width 5 height 5
click at [552, 389] on html "E Ecommerce Website Builder Contacts People Marketing Workflows Campaigns Sales…" at bounding box center [476, 226] width 952 height 452
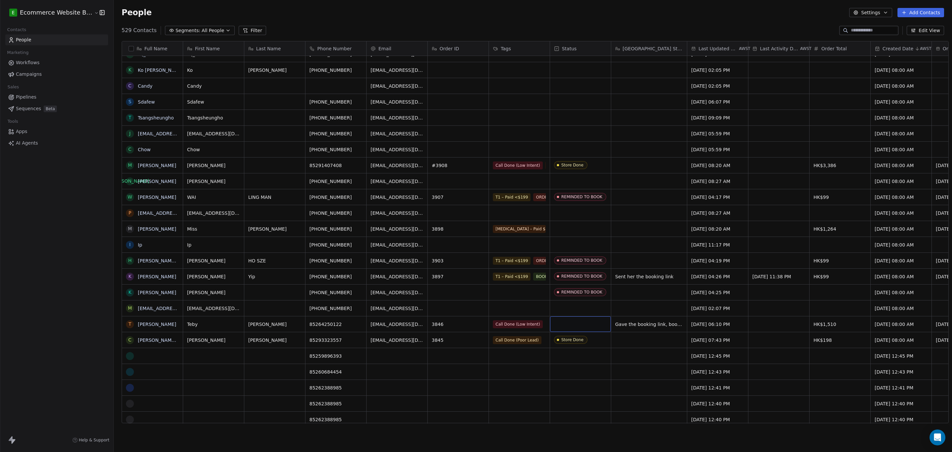
click at [579, 325] on div "grid" at bounding box center [580, 324] width 61 height 16
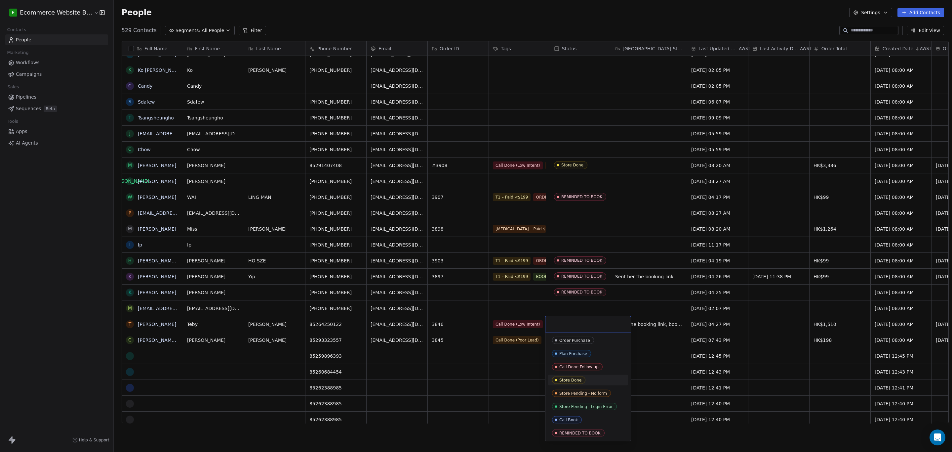
click at [568, 380] on div "Store Done" at bounding box center [571, 380] width 22 height 5
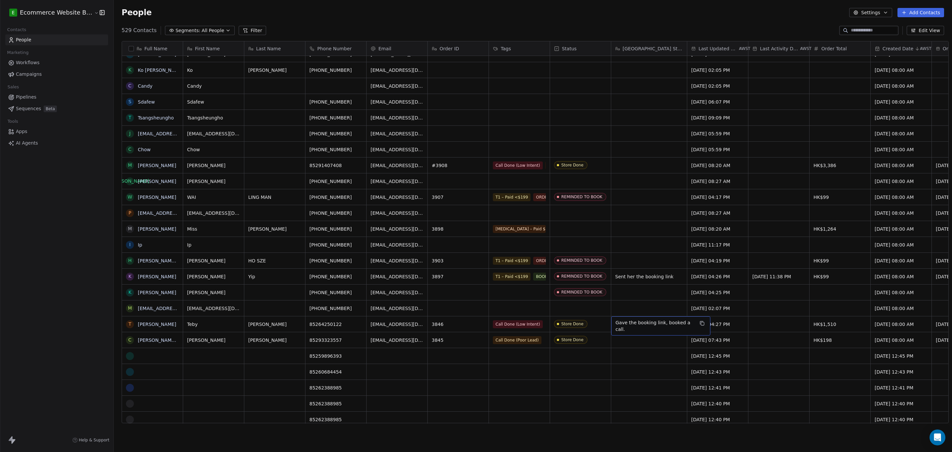
click at [630, 325] on span "Gave the booking link, booked a call." at bounding box center [655, 325] width 79 height 13
type textarea "**********"
click at [761, 330] on html "E Ecommerce Website Builder Contacts People Marketing Workflows Campaigns Sales…" at bounding box center [476, 226] width 952 height 452
click at [783, 338] on html "E Ecommerce Website Builder Contacts People Marketing Workflows Campaigns Sales…" at bounding box center [476, 226] width 952 height 452
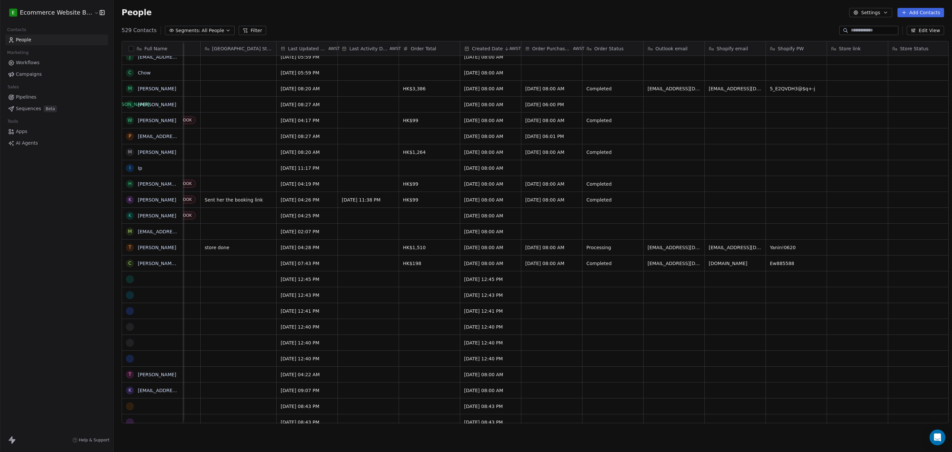
scroll to position [0, 253]
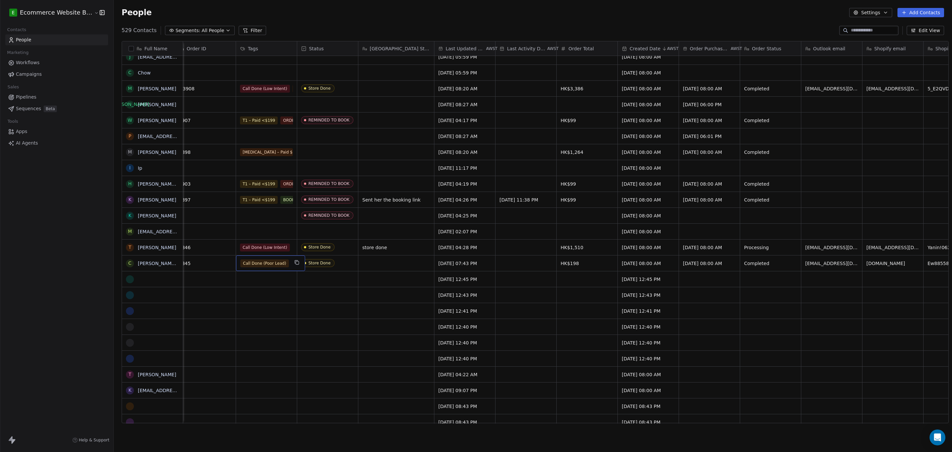
click at [280, 262] on span "Call Done (Poor Lead)" at bounding box center [264, 263] width 49 height 8
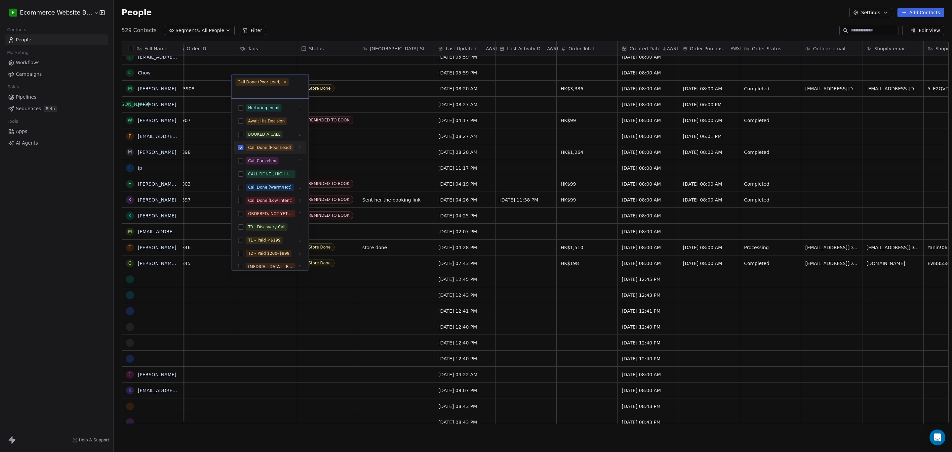
click at [240, 148] on button "Suggestions" at bounding box center [240, 147] width 5 height 5
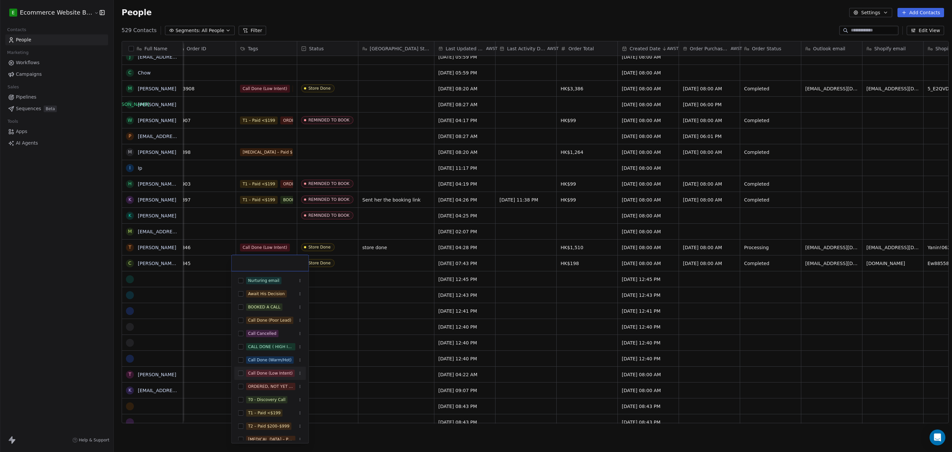
click at [248, 371] on div "Call Done (Low Intent)" at bounding box center [270, 373] width 45 height 6
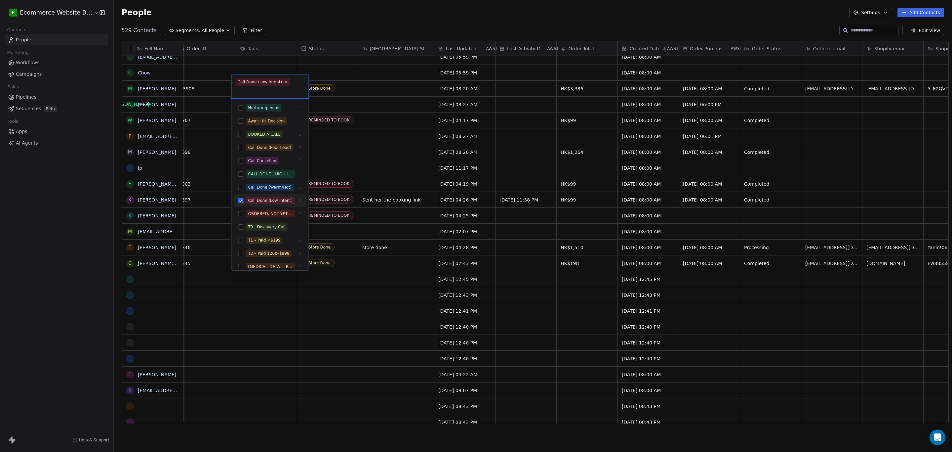
click at [348, 295] on html "E Ecommerce Website Builder Contacts People Marketing Workflows Campaigns Sales…" at bounding box center [476, 226] width 952 height 452
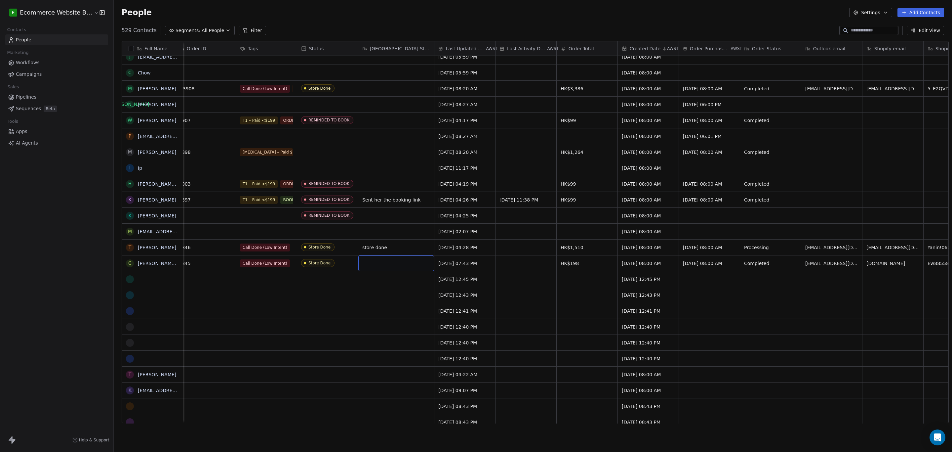
click at [363, 259] on div "grid" at bounding box center [397, 263] width 76 height 16
click at [375, 245] on html "E Ecommerce Website Builder Contacts People Marketing Workflows Campaigns Sales…" at bounding box center [476, 226] width 952 height 452
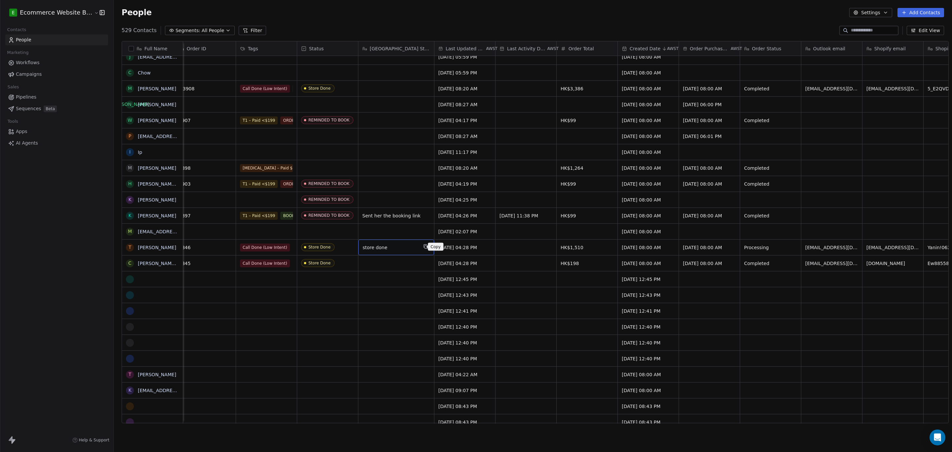
click at [422, 246] on button "grid" at bounding box center [426, 246] width 8 height 8
click at [399, 263] on div "grid" at bounding box center [397, 263] width 76 height 16
type textarea "**********"
click at [369, 302] on html "E Ecommerce Website Builder Contacts People Marketing Workflows Campaigns Sales…" at bounding box center [476, 226] width 952 height 452
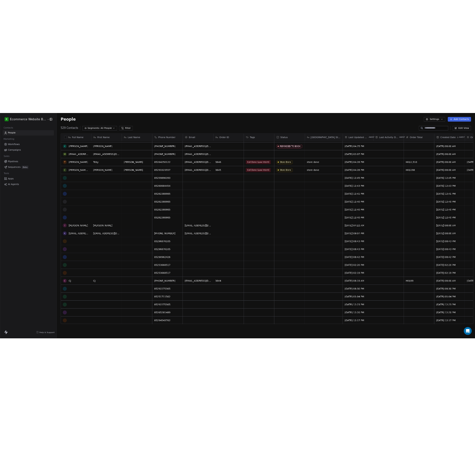
scroll to position [870, 0]
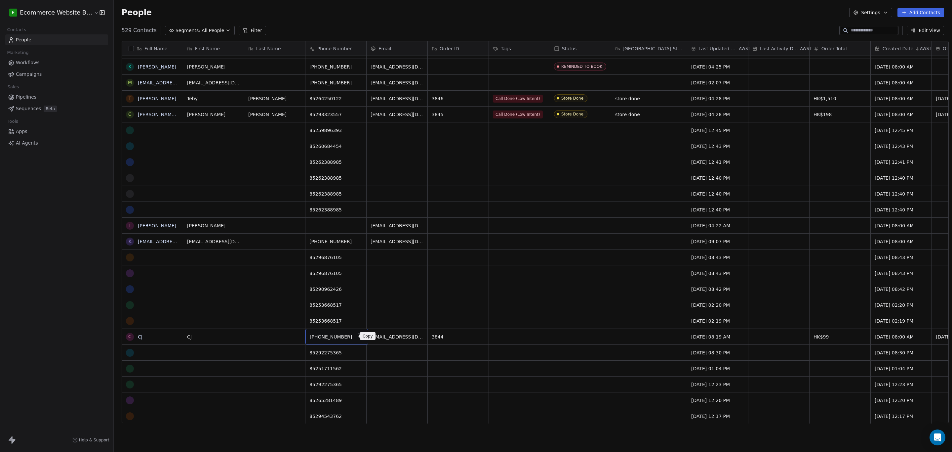
click at [359, 336] on icon "grid" at bounding box center [360, 336] width 3 height 3
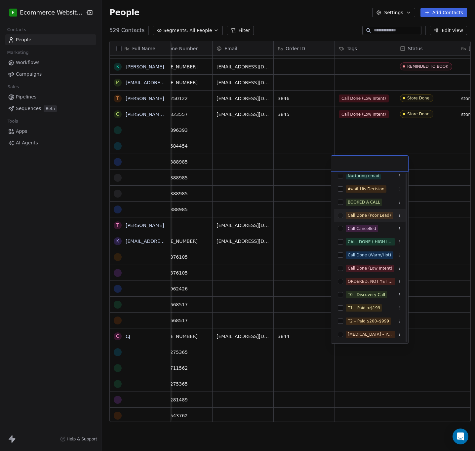
scroll to position [0, 0]
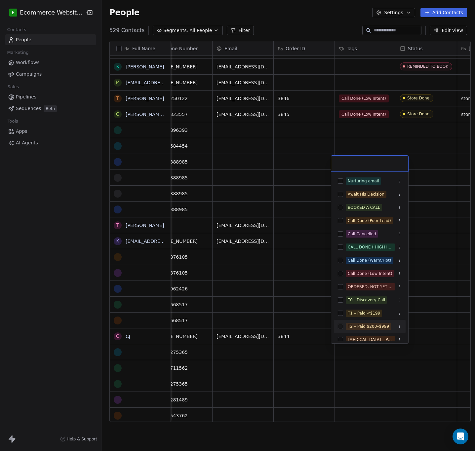
click at [388, 363] on html "E Ecommerce Website Builder Contacts People Marketing Workflows Campaigns Sales…" at bounding box center [237, 225] width 475 height 451
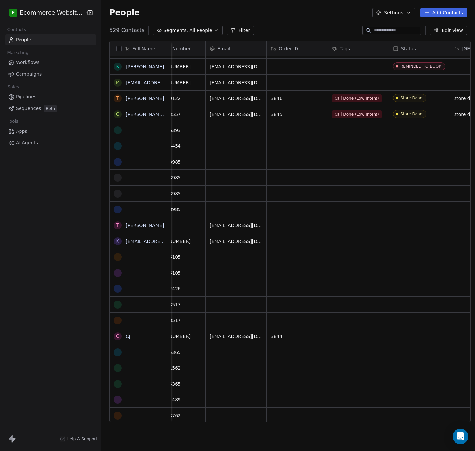
scroll to position [0, 152]
click at [365, 333] on div "grid" at bounding box center [355, 337] width 61 height 16
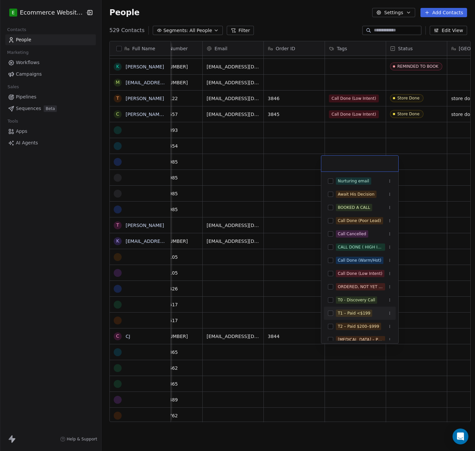
click at [351, 312] on div "T1 – Paid <$199" at bounding box center [354, 314] width 32 height 6
click at [332, 285] on button "Suggestions" at bounding box center [330, 286] width 5 height 5
click at [339, 358] on html "E Ecommerce Website Builder Contacts People Marketing Workflows Campaigns Sales…" at bounding box center [237, 225] width 475 height 451
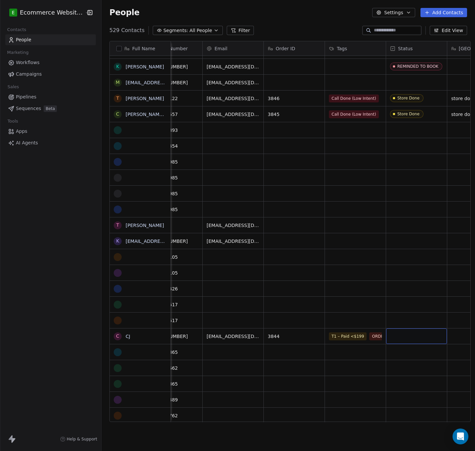
click at [392, 336] on div "grid" at bounding box center [416, 337] width 61 height 16
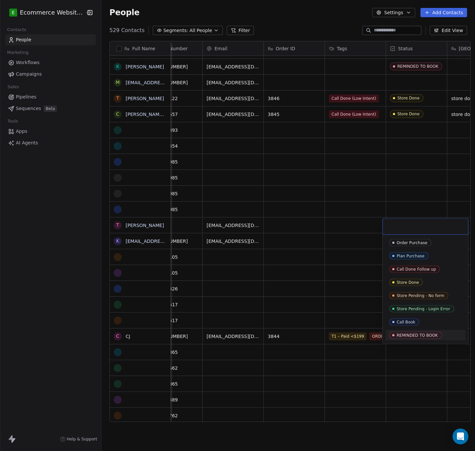
click at [404, 334] on div "REMINDED TO BOOK" at bounding box center [417, 335] width 41 height 5
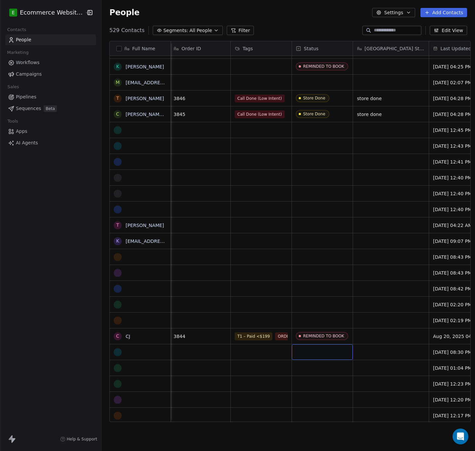
scroll to position [0, 248]
click at [392, 332] on div "grid" at bounding box center [389, 337] width 76 height 16
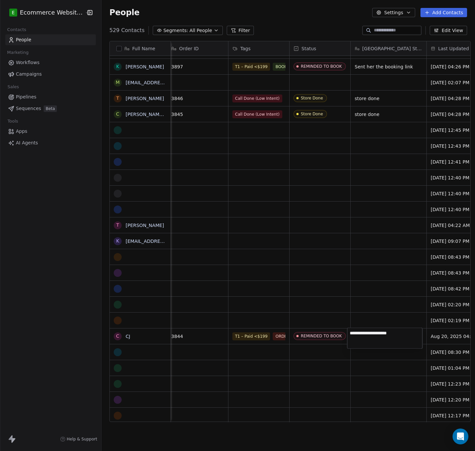
type textarea "**********"
click at [370, 379] on html "E Ecommerce Website Builder Contacts People Marketing Workflows Campaigns Sales…" at bounding box center [237, 225] width 475 height 451
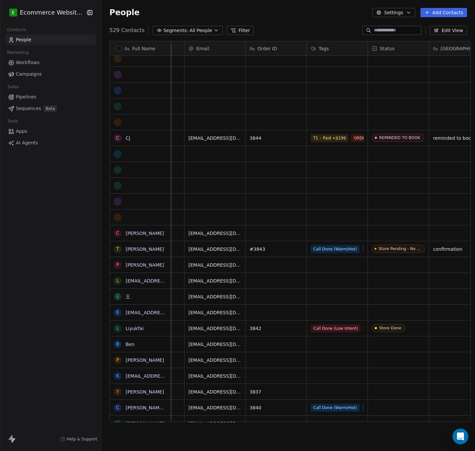
scroll to position [7, 170]
click at [349, 246] on div "Call Done (Warm/Hot) Call Done (Low Intent) T2 – Paid $200–$999" at bounding box center [350, 258] width 79 height 29
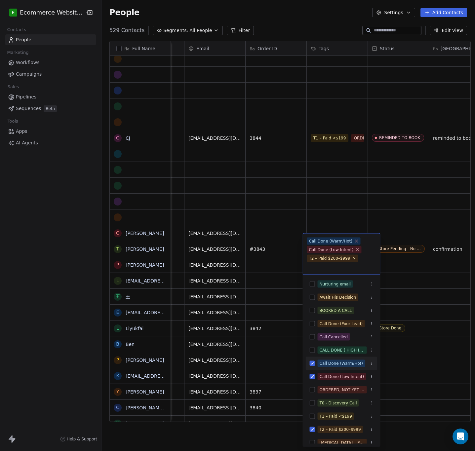
click at [354, 241] on icon at bounding box center [356, 241] width 4 height 4
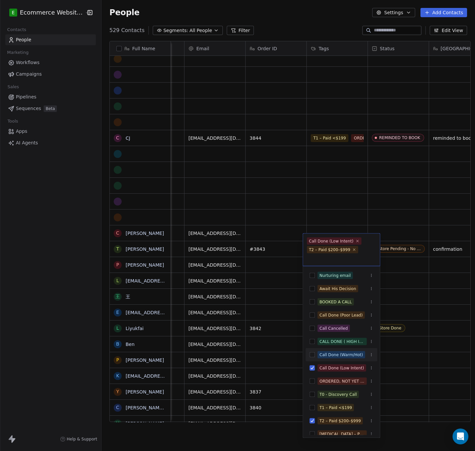
click at [407, 262] on html "E Ecommerce Website Builder Contacts People Marketing Workflows Campaigns Sales…" at bounding box center [237, 225] width 475 height 451
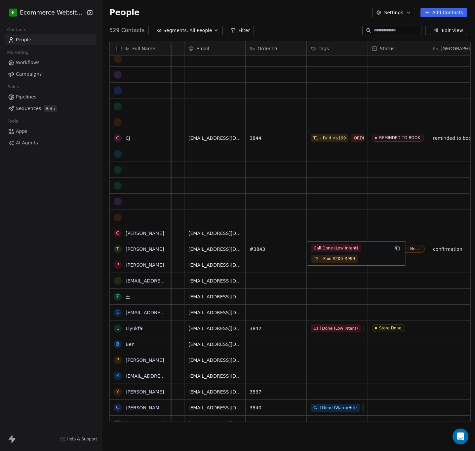
click at [354, 245] on div "Call Done (Low Intent) T2 – Paid $200–$999" at bounding box center [350, 253] width 79 height 19
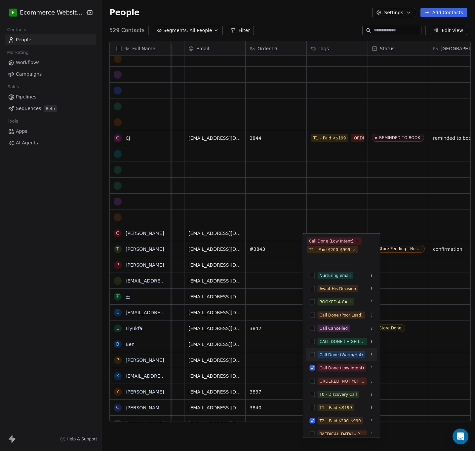
click at [310, 358] on button "Suggestions" at bounding box center [312, 355] width 5 height 5
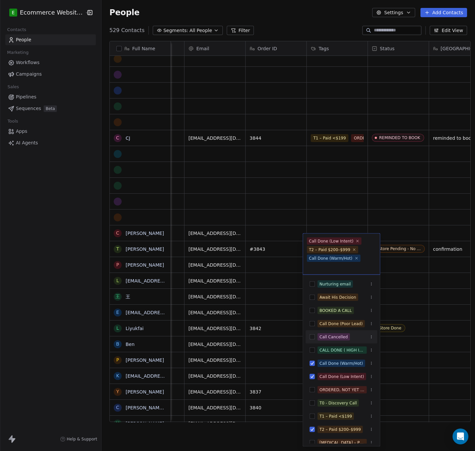
click at [420, 279] on html "E Ecommerce Website Builder Contacts People Marketing Workflows Campaigns Sales…" at bounding box center [237, 225] width 475 height 451
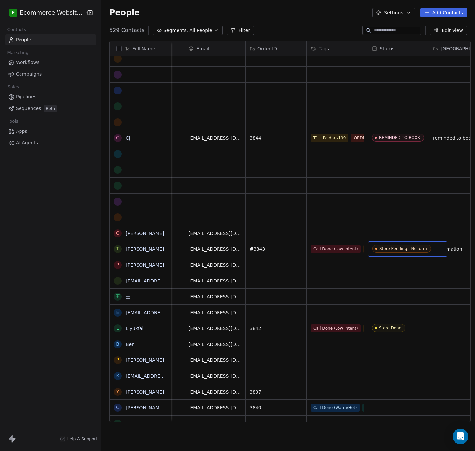
click at [397, 245] on span "Store Pending - No form" at bounding box center [401, 249] width 59 height 8
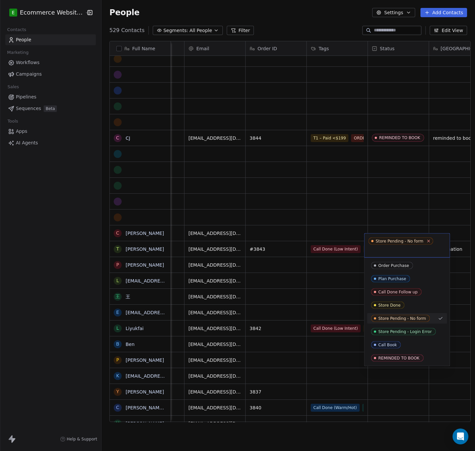
click at [428, 241] on icon at bounding box center [429, 241] width 2 height 2
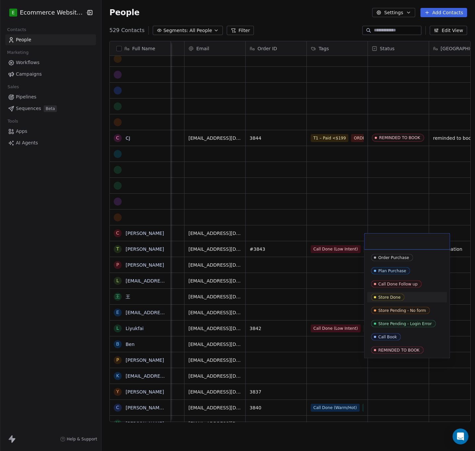
click at [391, 294] on span "Store Done" at bounding box center [387, 297] width 33 height 7
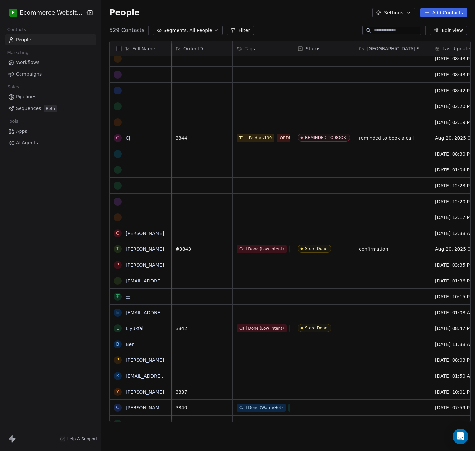
scroll to position [7, 283]
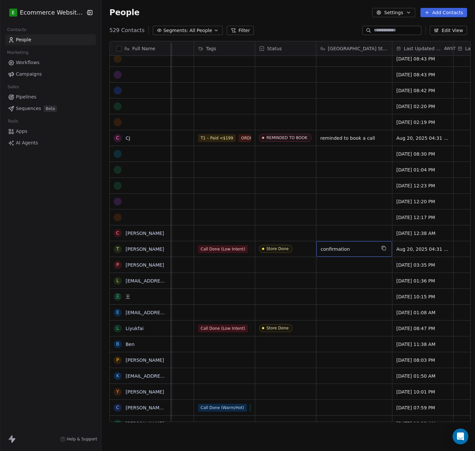
click at [345, 246] on span "confirmation" at bounding box center [348, 249] width 55 height 7
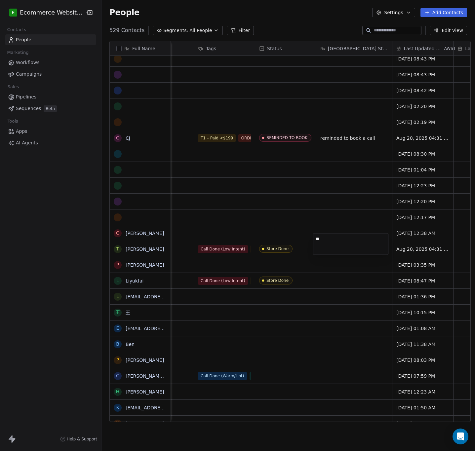
type textarea "*"
type textarea "**********"
click at [322, 286] on html "E Ecommerce Website Builder Contacts People Marketing Workflows Campaigns Sales…" at bounding box center [237, 225] width 475 height 451
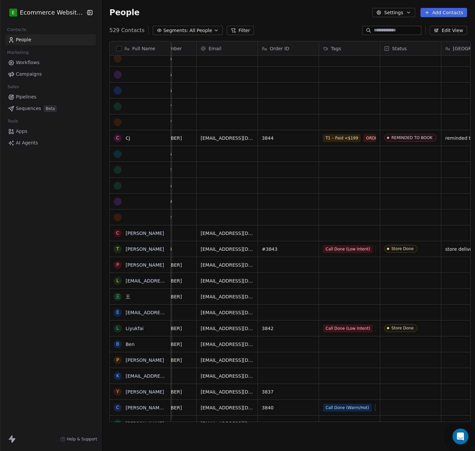
scroll to position [7, 158]
click at [350, 325] on div "Call Done (Low Intent) T1 – Paid <$199" at bounding box center [362, 333] width 79 height 19
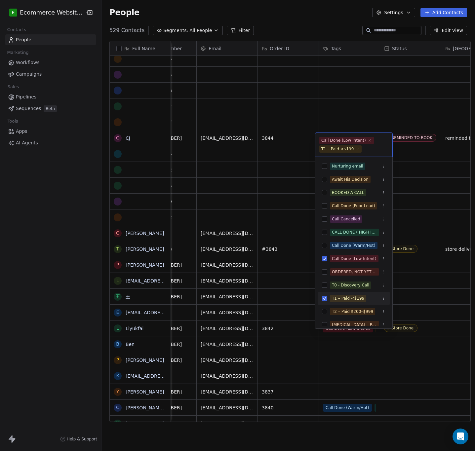
click at [325, 342] on html "E Ecommerce Website Builder Contacts People Marketing Workflows Campaigns Sales…" at bounding box center [237, 225] width 475 height 451
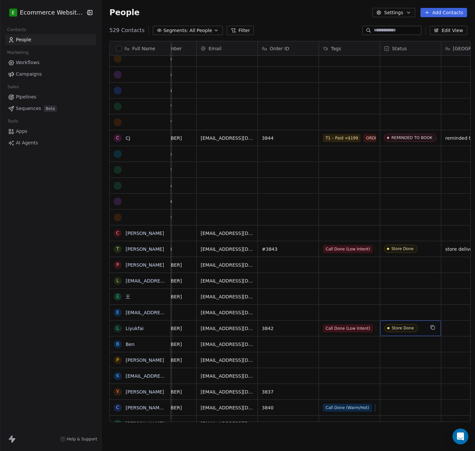
click at [422, 321] on div "Store Done" at bounding box center [410, 329] width 61 height 16
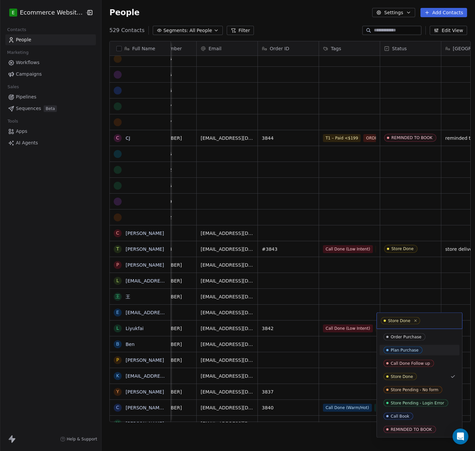
click at [370, 356] on html "E Ecommerce Website Builder Contacts People Marketing Workflows Campaigns Sales…" at bounding box center [237, 225] width 475 height 451
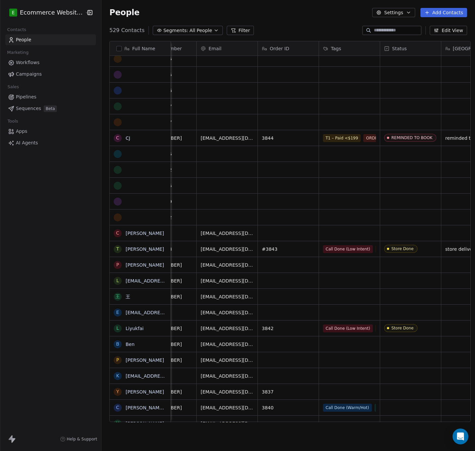
scroll to position [7, 278]
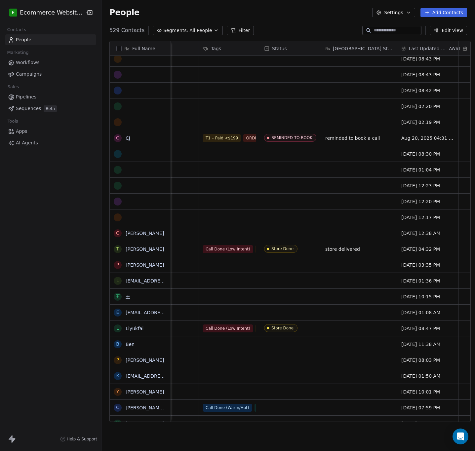
click at [347, 321] on div "grid" at bounding box center [359, 329] width 76 height 16
type textarea "**********"
click at [339, 366] on html "E Ecommerce Website Builder Contacts People Marketing Workflows Campaigns Sales…" at bounding box center [237, 225] width 475 height 451
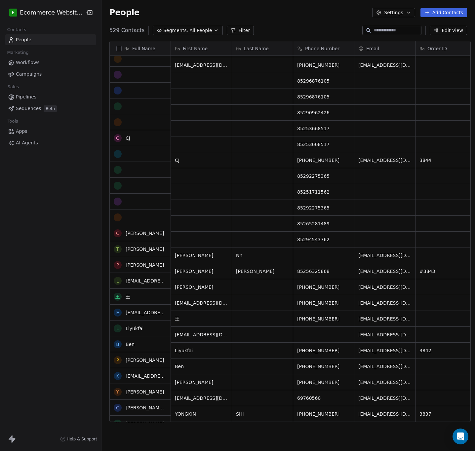
scroll to position [1047, 0]
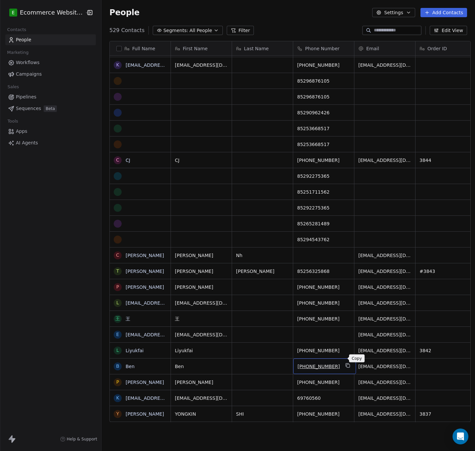
click at [346, 364] on icon "grid" at bounding box center [347, 365] width 3 height 3
click at [243, 359] on div "grid" at bounding box center [262, 367] width 61 height 16
type textarea "**********"
click at [261, 383] on html "E Ecommerce Website Builder Contacts People Marketing Workflows Campaigns Sales…" at bounding box center [237, 225] width 475 height 451
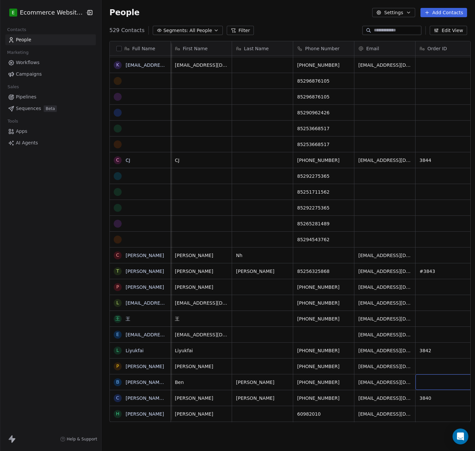
scroll to position [7, 14]
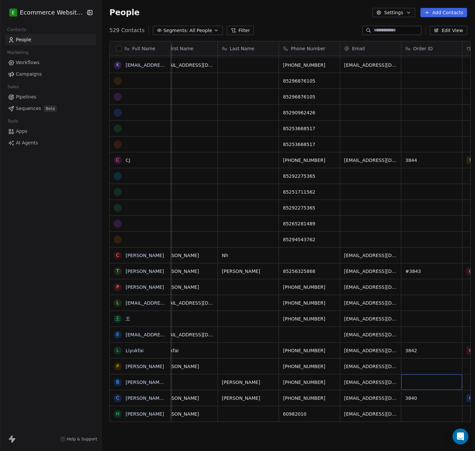
click at [419, 381] on div "grid" at bounding box center [431, 383] width 61 height 16
click at [428, 395] on html "E Ecommerce Website Builder Contacts People Marketing Workflows Campaigns Sales…" at bounding box center [237, 225] width 475 height 451
click at [426, 375] on div "grid" at bounding box center [431, 383] width 61 height 16
click at [426, 394] on html "E Ecommerce Website Builder Contacts People Marketing Workflows Campaigns Sales…" at bounding box center [237, 225] width 475 height 451
click at [415, 376] on div "grid" at bounding box center [431, 383] width 61 height 16
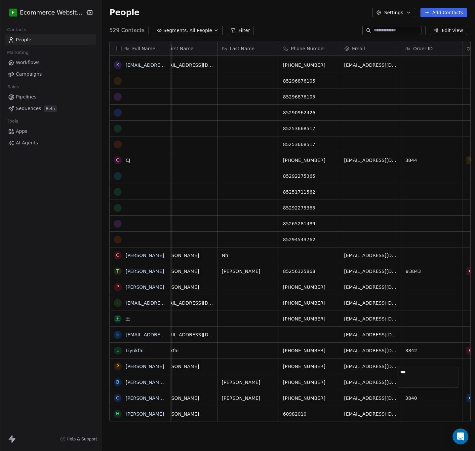
type textarea "****"
click at [411, 354] on html "E Ecommerce Website Builder Contacts People Marketing Workflows Campaigns Sales…" at bounding box center [237, 225] width 475 height 451
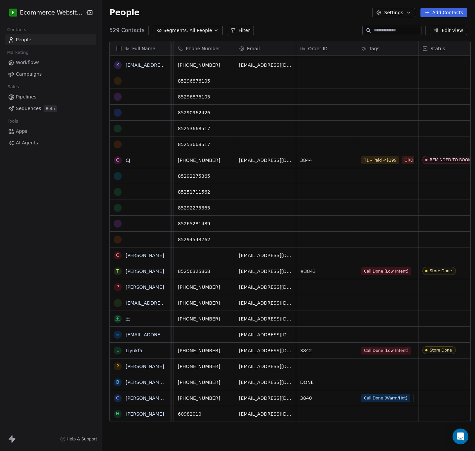
scroll to position [7, 123]
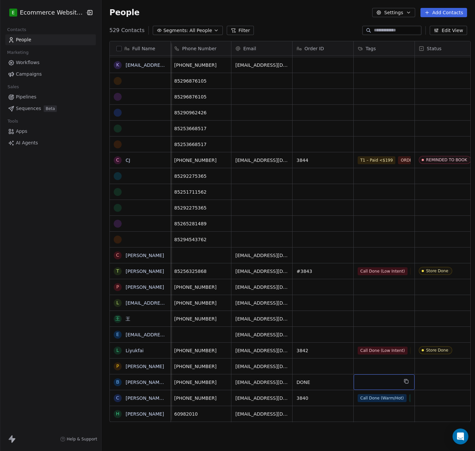
click at [363, 378] on div "grid" at bounding box center [384, 383] width 61 height 16
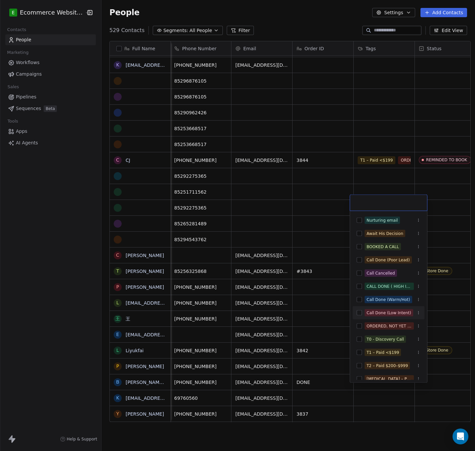
click at [359, 314] on button "Suggestions" at bounding box center [359, 313] width 5 height 5
click at [383, 391] on html "E Ecommerce Website Builder Contacts People Marketing Workflows Campaigns Sales…" at bounding box center [237, 225] width 475 height 451
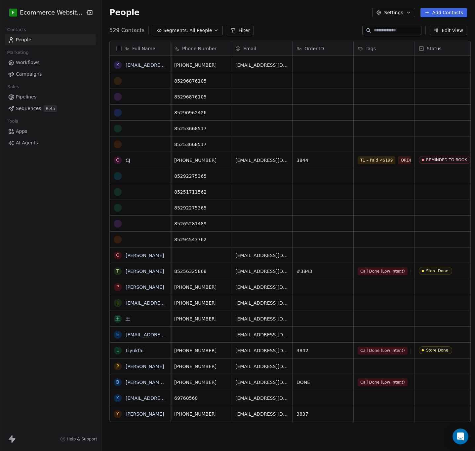
scroll to position [7, 136]
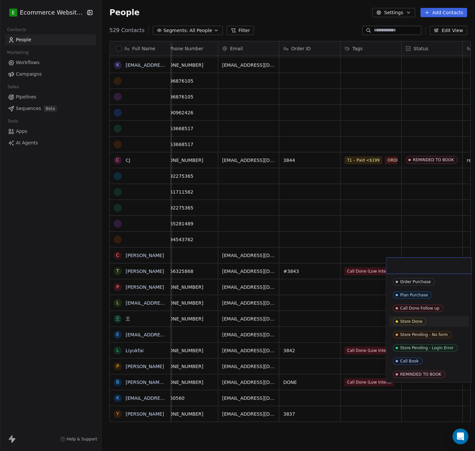
click at [418, 320] on div "Store Done" at bounding box center [412, 321] width 22 height 5
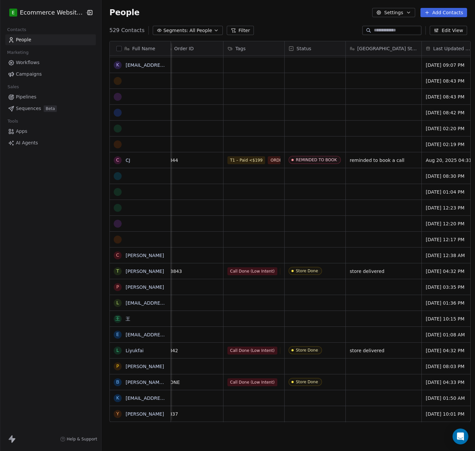
scroll to position [7, 256]
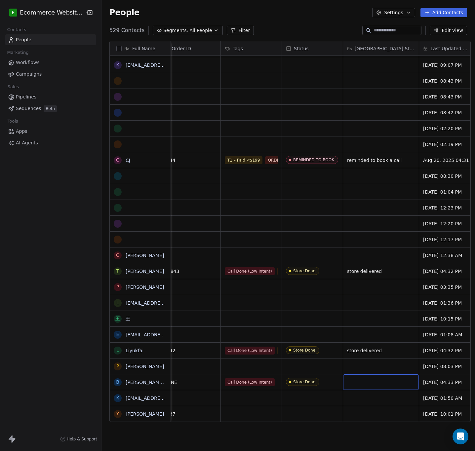
click at [381, 375] on div "grid" at bounding box center [381, 383] width 76 height 16
type textarea "**********"
click at [362, 394] on html "E Ecommerce Website Builder Contacts People Marketing Workflows Campaigns Sales…" at bounding box center [237, 225] width 475 height 451
click at [388, 378] on span "THIS IS TONY YEUNG, STORE DELVIERED" at bounding box center [387, 384] width 79 height 13
type textarea "**********"
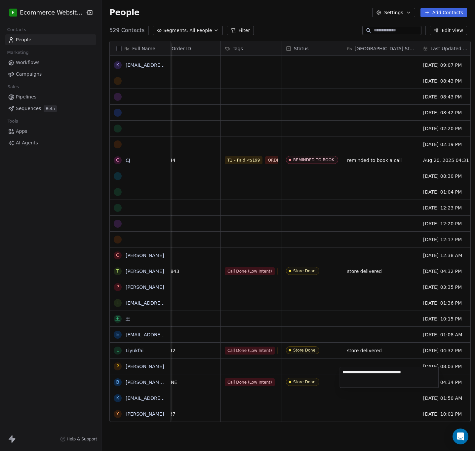
click at [363, 396] on html "E Ecommerce Website Builder Contacts People Marketing Workflows Campaigns Sales…" at bounding box center [237, 225] width 475 height 451
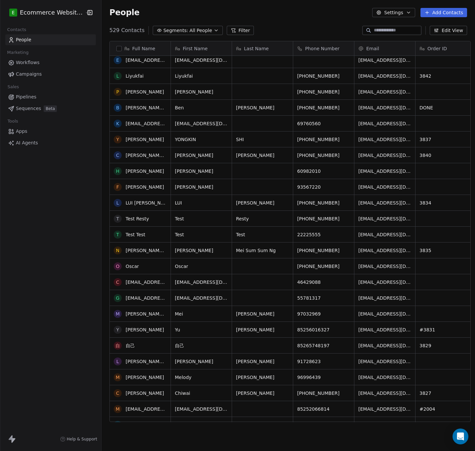
scroll to position [1322, 0]
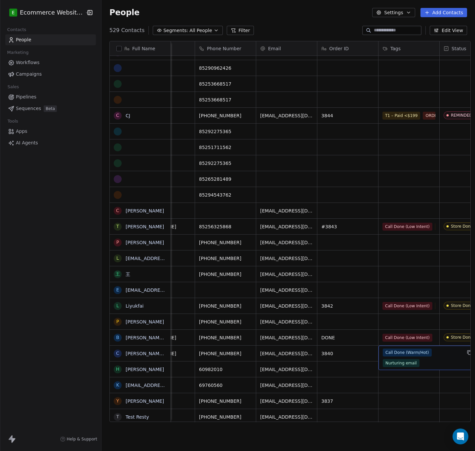
click at [383, 357] on div "Call Done (Warm/Hot) Nurturing email" at bounding box center [422, 358] width 79 height 19
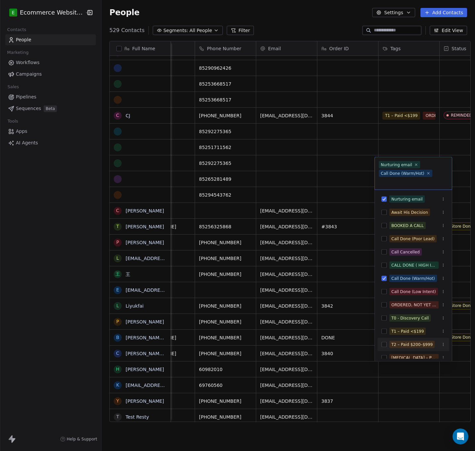
click at [334, 359] on html "E Ecommerce Website Builder Contacts People Marketing Workflows Campaigns Sales…" at bounding box center [237, 225] width 475 height 451
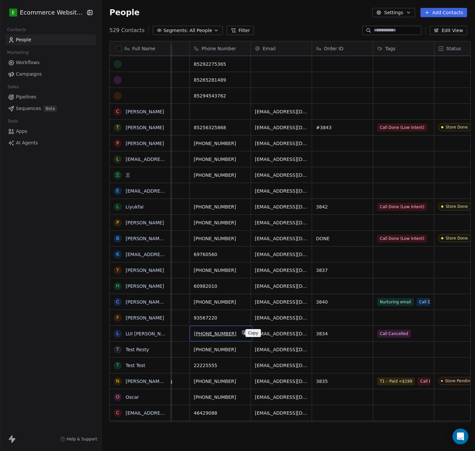
click at [240, 332] on button "grid" at bounding box center [244, 333] width 8 height 8
click at [411, 338] on div "Call Cancelled" at bounding box center [403, 334] width 61 height 16
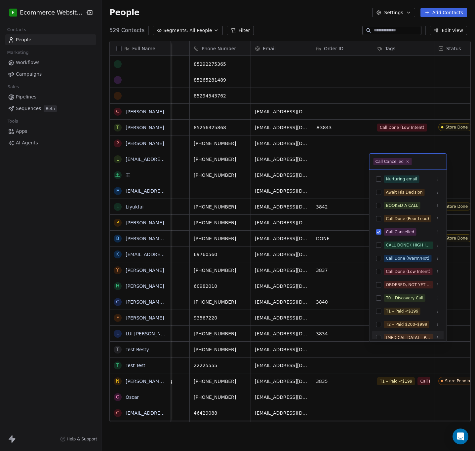
click at [413, 349] on html "E Ecommerce Website Builder Contacts People Marketing Workflows Campaigns Sales…" at bounding box center [237, 225] width 475 height 451
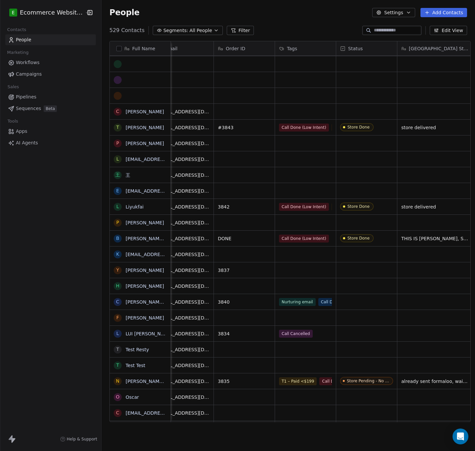
scroll to position [0, 202]
click at [309, 334] on div "Call Cancelled" at bounding box center [299, 334] width 40 height 8
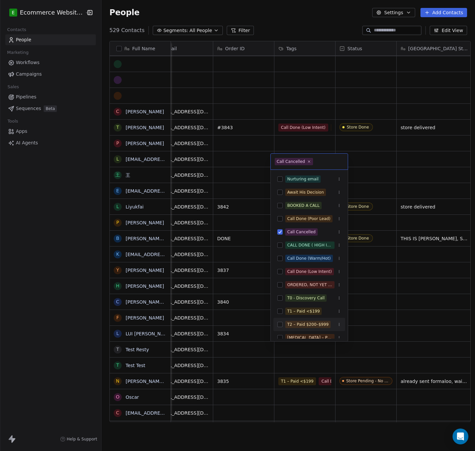
click at [280, 325] on button "Suggestions" at bounding box center [279, 324] width 5 height 5
click at [280, 285] on button "Suggestions" at bounding box center [279, 285] width 5 height 5
click at [370, 343] on html "E Ecommerce Website Builder Contacts People Marketing Workflows Campaigns Sales…" at bounding box center [237, 225] width 475 height 451
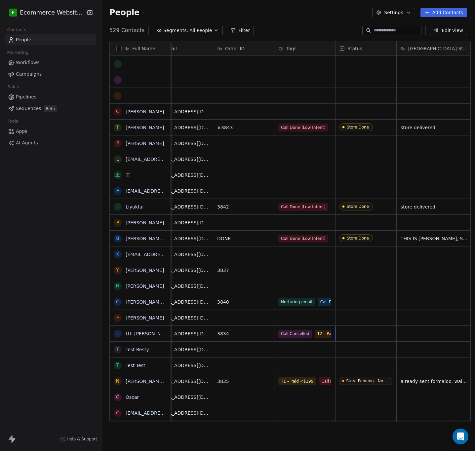
click at [364, 337] on div "grid" at bounding box center [366, 334] width 61 height 16
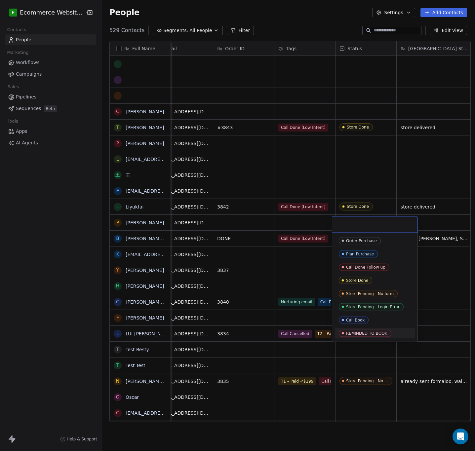
click at [363, 333] on div "REMINDED TO BOOK" at bounding box center [366, 333] width 41 height 5
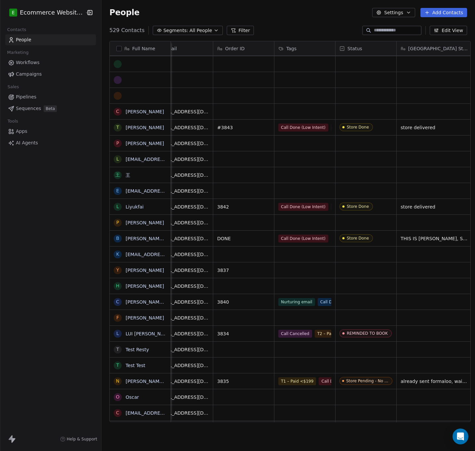
scroll to position [0, 213]
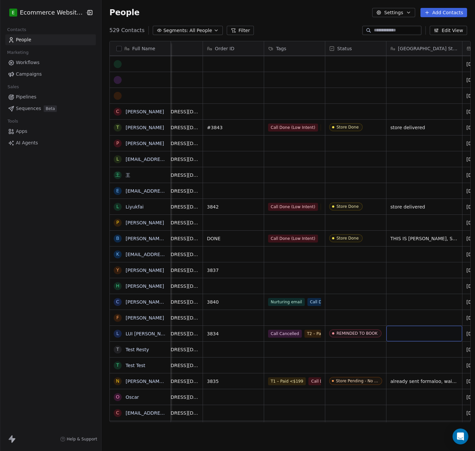
click at [406, 335] on div "grid" at bounding box center [425, 334] width 76 height 16
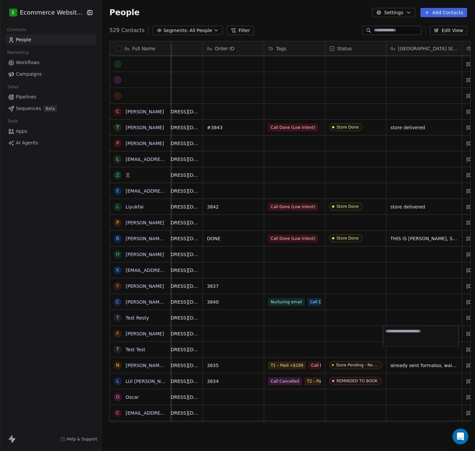
type textarea "*"
type textarea "**********"
click at [314, 355] on html "E Ecommerce Website Builder Contacts People Marketing Workflows Campaigns Sales…" at bounding box center [237, 225] width 475 height 451
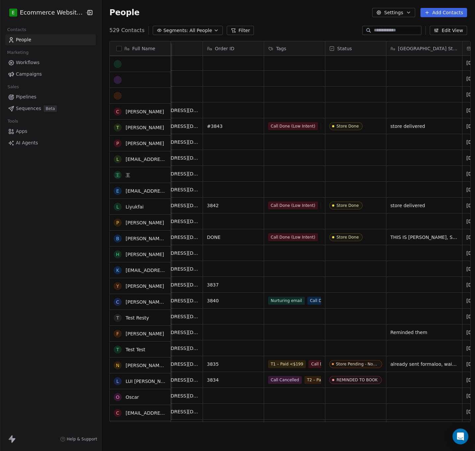
scroll to position [1192, 0]
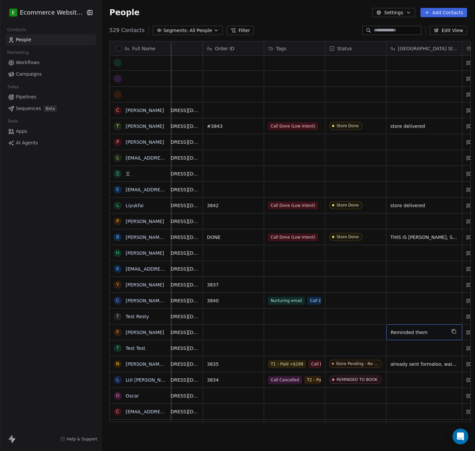
click at [432, 327] on div "Reminded them" at bounding box center [425, 333] width 76 height 16
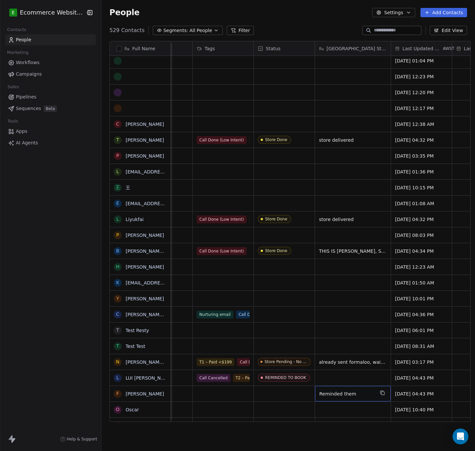
scroll to position [1179, 0]
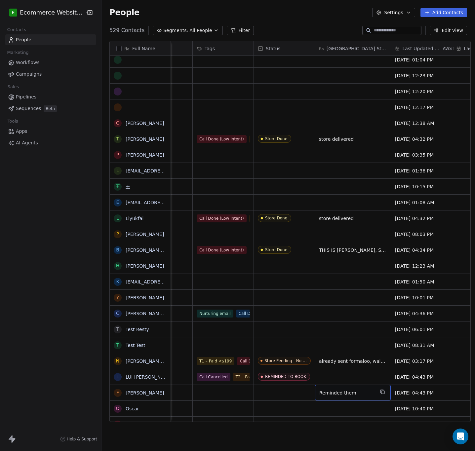
click at [350, 390] on span "Reminded them" at bounding box center [346, 393] width 55 height 7
type textarea "*"
click at [345, 371] on html "E Ecommerce Website Builder Contacts People Marketing Workflows Campaigns Sales…" at bounding box center [237, 225] width 475 height 451
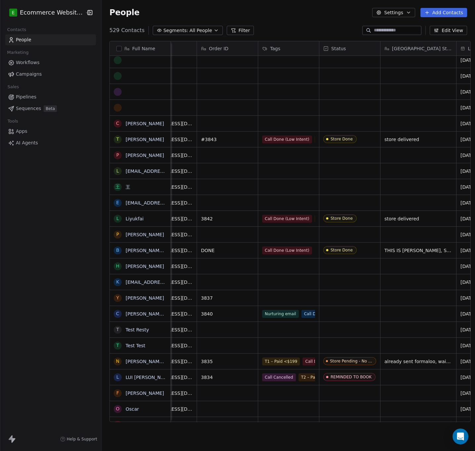
scroll to position [7, 235]
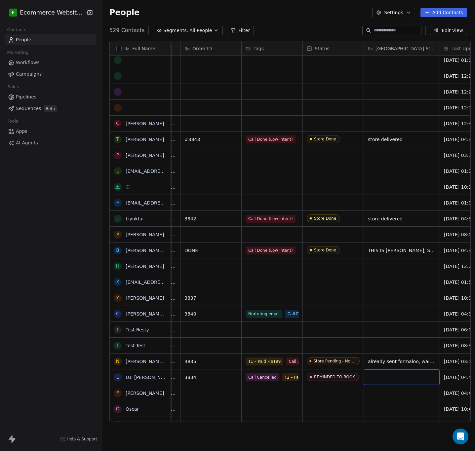
click at [372, 370] on div "grid" at bounding box center [402, 378] width 76 height 16
type textarea "**********"
click at [329, 403] on html "E Ecommerce Website Builder Contacts People Marketing Workflows Campaigns Sales…" at bounding box center [237, 225] width 475 height 451
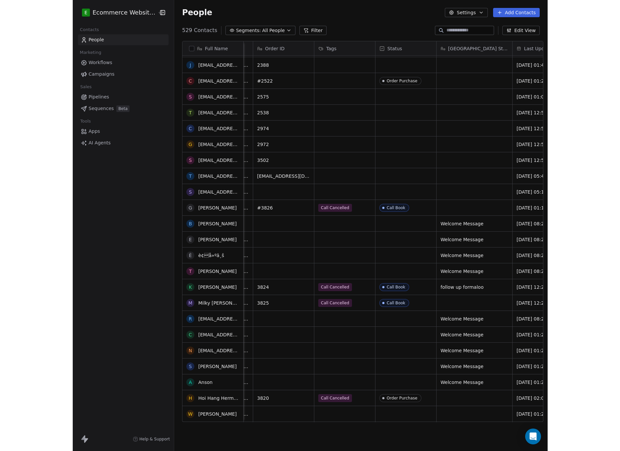
scroll to position [1724, 0]
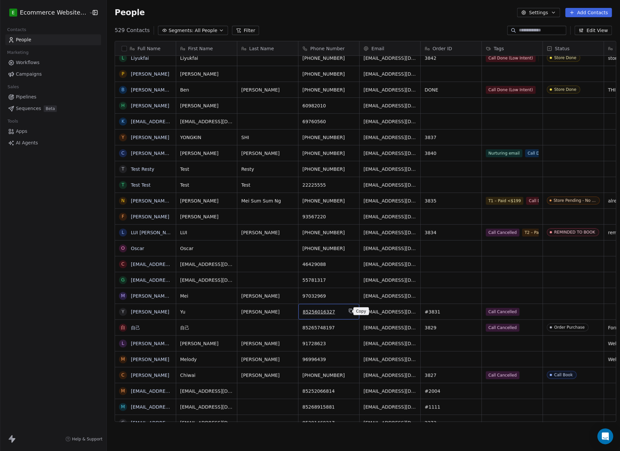
click at [350, 312] on icon "grid" at bounding box center [351, 311] width 3 height 3
click at [349, 310] on icon "grid" at bounding box center [351, 311] width 5 height 5
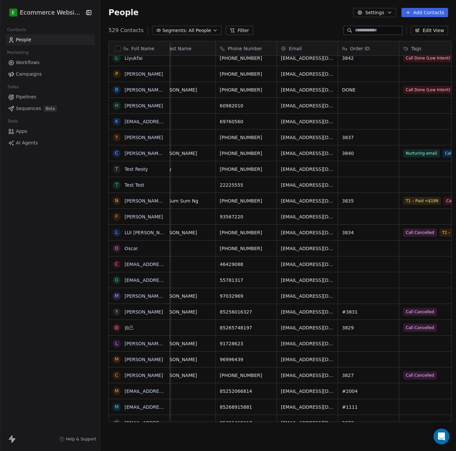
scroll to position [0, 133]
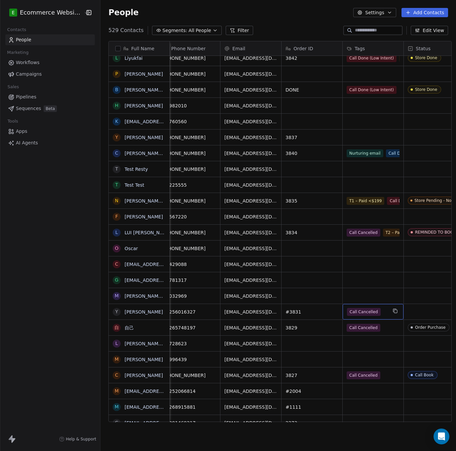
click at [377, 312] on div "Call Cancelled" at bounding box center [367, 312] width 40 height 8
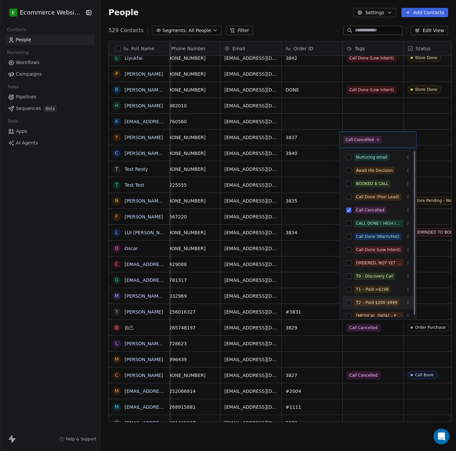
scroll to position [5, 0]
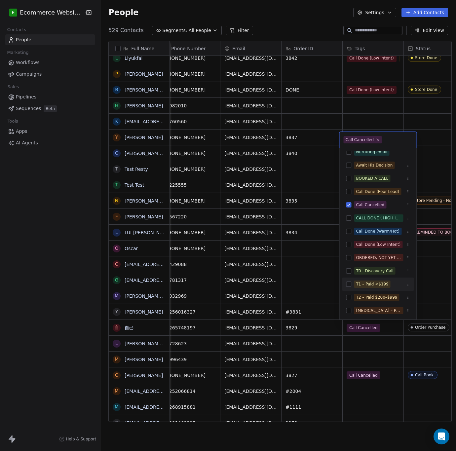
click at [351, 285] on button "Suggestions" at bounding box center [349, 284] width 5 height 5
click at [358, 257] on div "ORDERED, NOT YET BOOKED" at bounding box center [379, 258] width 45 height 6
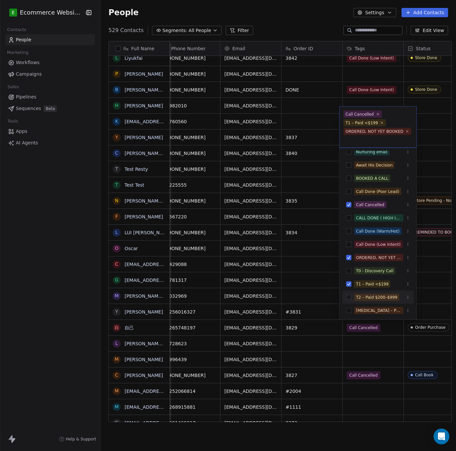
click at [425, 301] on html "E Ecommerce Website Builder Contacts People Marketing Workflows Campaigns Sales…" at bounding box center [228, 225] width 456 height 451
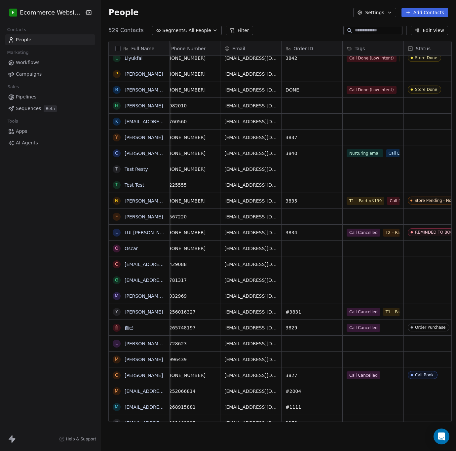
scroll to position [0, 154]
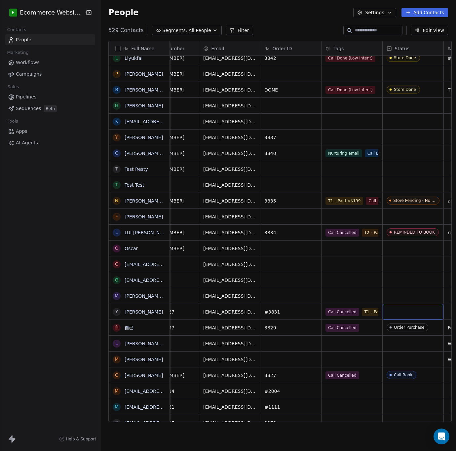
click at [423, 313] on div "grid" at bounding box center [413, 312] width 61 height 16
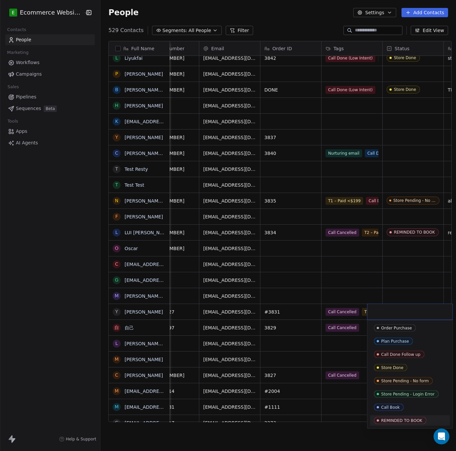
click at [392, 418] on span "REMINDED TO BOOK" at bounding box center [400, 420] width 53 height 7
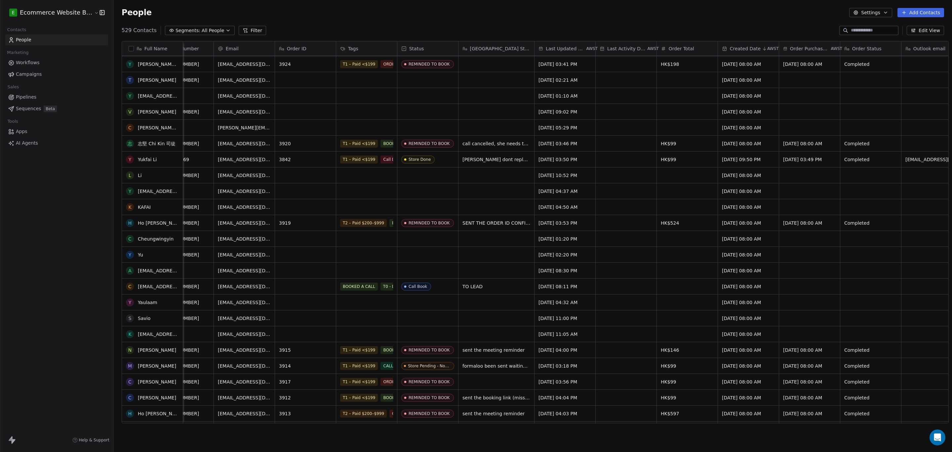
scroll to position [0, 0]
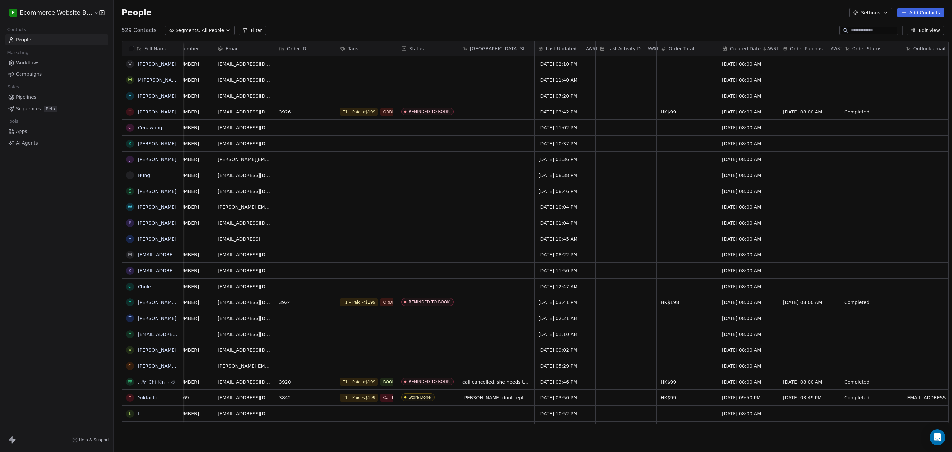
click at [178, 31] on span "Segments:" at bounding box center [188, 30] width 25 height 7
click at [178, 31] on html "E Ecommerce Website Builder Contacts People Marketing Workflows Campaigns Sales…" at bounding box center [476, 226] width 952 height 452
click at [202, 29] on span "All People" at bounding box center [213, 30] width 22 height 7
click at [187, 71] on div "Test 1" at bounding box center [193, 68] width 67 height 11
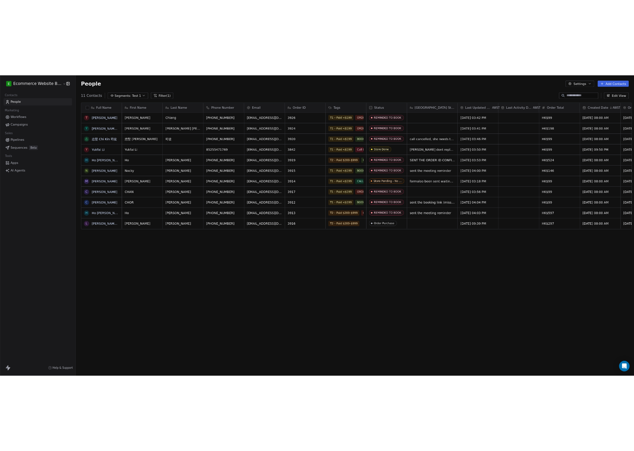
scroll to position [390, 836]
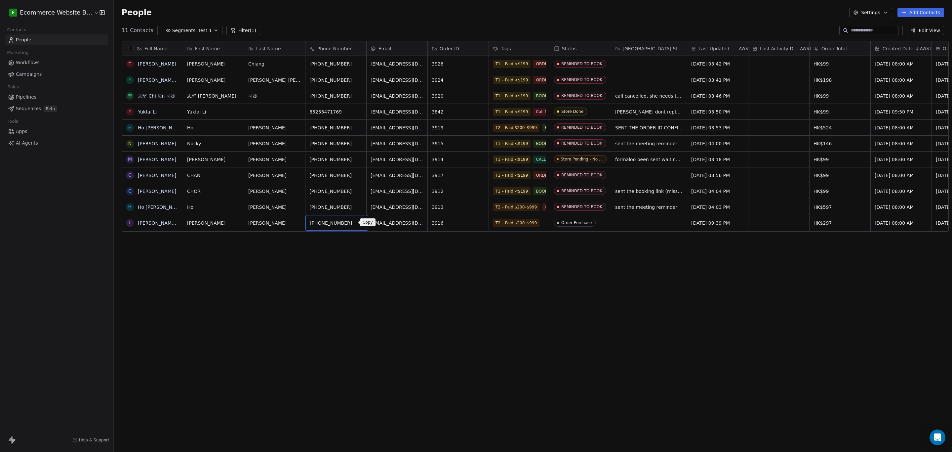
click at [358, 224] on icon "grid" at bounding box center [360, 221] width 5 height 5
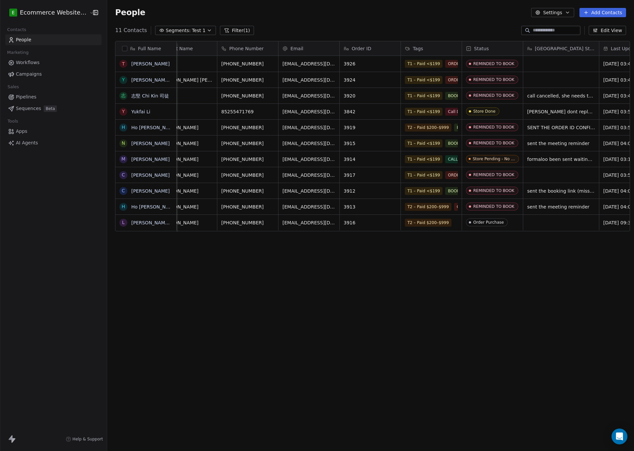
scroll to position [0, 85]
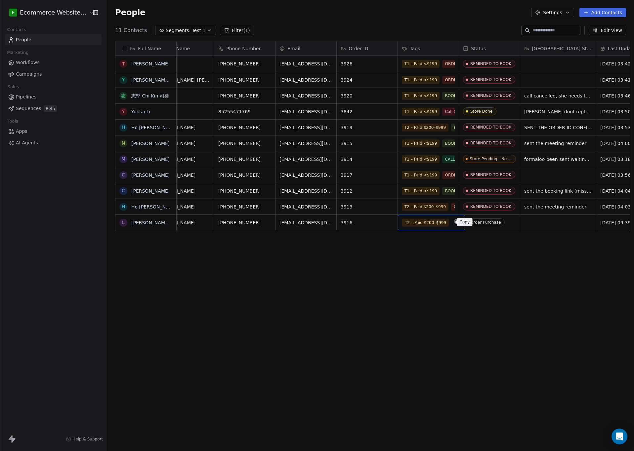
click at [453, 225] on button "grid" at bounding box center [457, 222] width 8 height 8
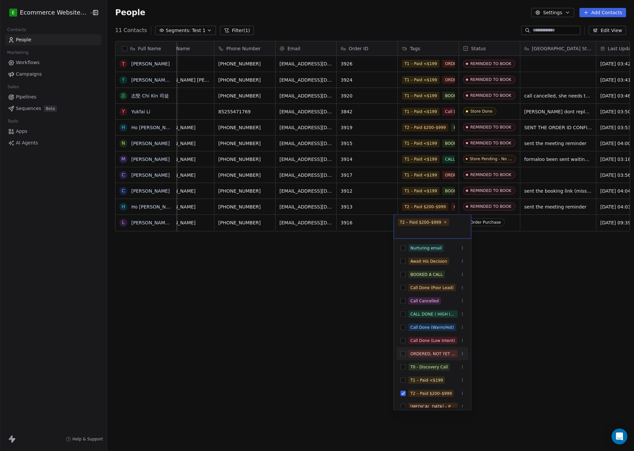
click at [406, 354] on div "ORDERED, NOT YET BOOKED" at bounding box center [433, 354] width 72 height 11
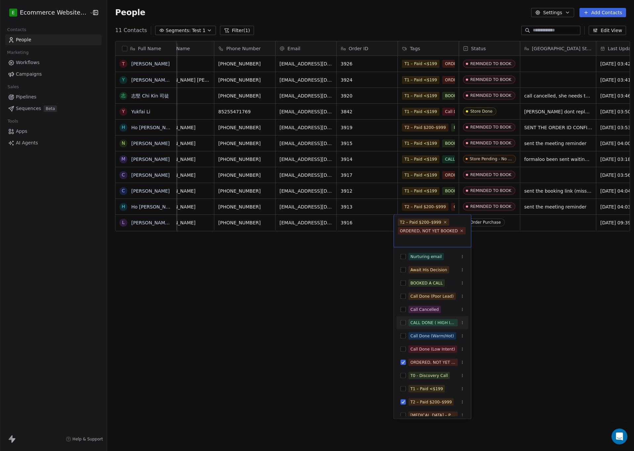
click at [505, 307] on html "E Ecommerce Website Builder Contacts People Marketing Workflows Campaigns Sales…" at bounding box center [317, 225] width 634 height 451
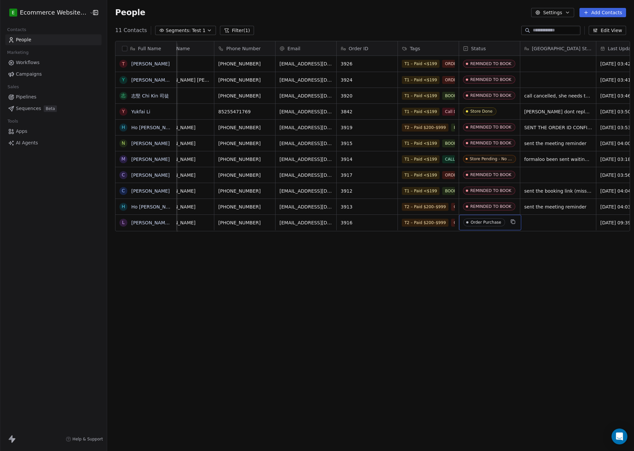
click at [496, 220] on span "Order Purchase" at bounding box center [484, 223] width 42 height 8
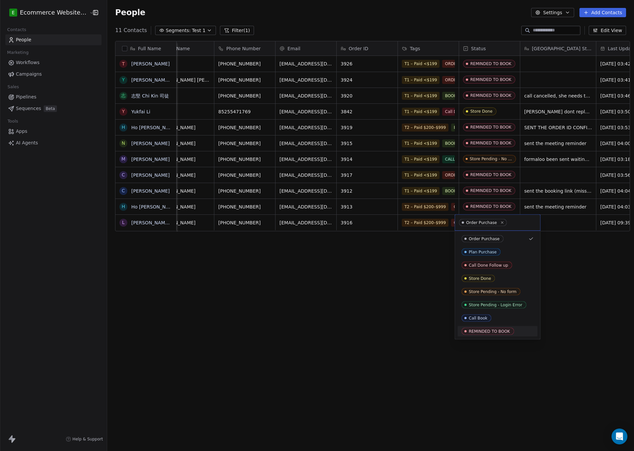
click at [491, 328] on span "REMINDED TO BOOK" at bounding box center [488, 331] width 53 height 7
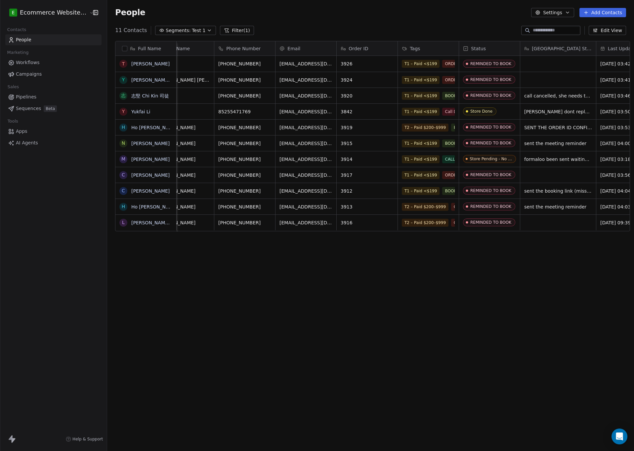
click at [582, 301] on div "Full Name T [PERSON_NAME] Y [PERSON_NAME] [PERSON_NAME]堅 Chi Kin 司徒 Y Yukfai [P…" at bounding box center [370, 234] width 527 height 397
click at [547, 226] on div "grid" at bounding box center [558, 223] width 76 height 16
type textarea "**********"
click at [543, 251] on html "E Ecommerce Website Builder Contacts People Marketing Workflows Campaigns Sales…" at bounding box center [317, 225] width 634 height 451
click at [593, 14] on button "Add Contacts" at bounding box center [602, 12] width 47 height 9
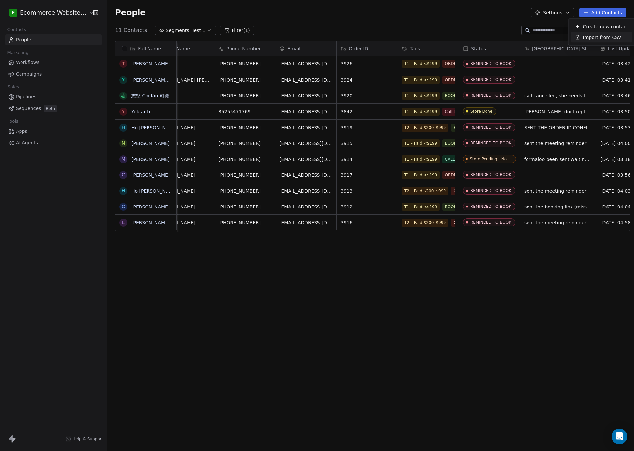
click at [391, 273] on html "E Ecommerce Website Builder Contacts People Marketing Workflows Campaigns Sales…" at bounding box center [317, 225] width 634 height 451
click at [30, 93] on link "Pipelines" at bounding box center [53, 97] width 96 height 11
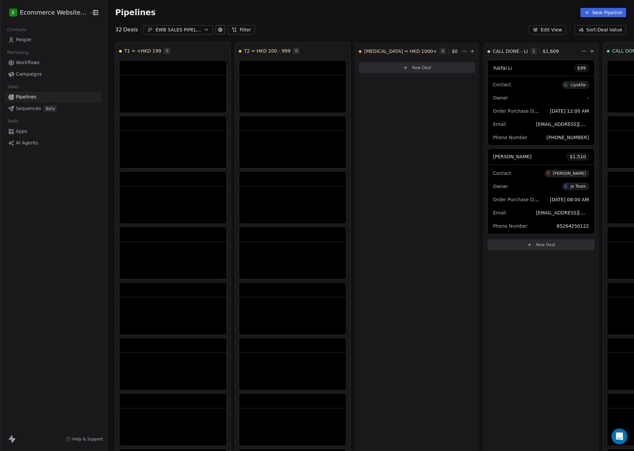
click at [552, 31] on button "Edit View" at bounding box center [547, 29] width 37 height 9
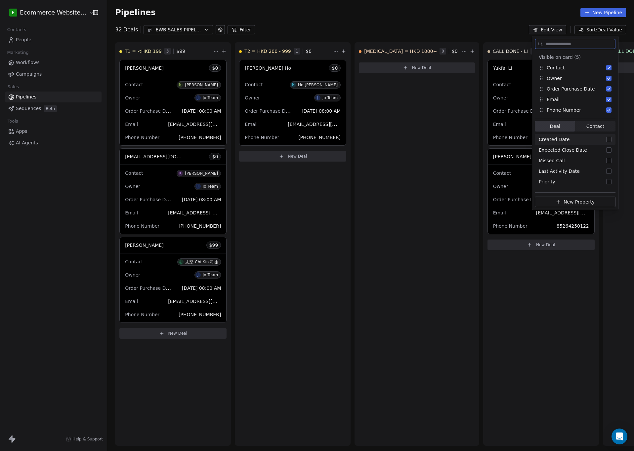
click at [588, 126] on span "Contact" at bounding box center [595, 126] width 18 height 7
click at [582, 180] on div "Order ID" at bounding box center [575, 177] width 81 height 11
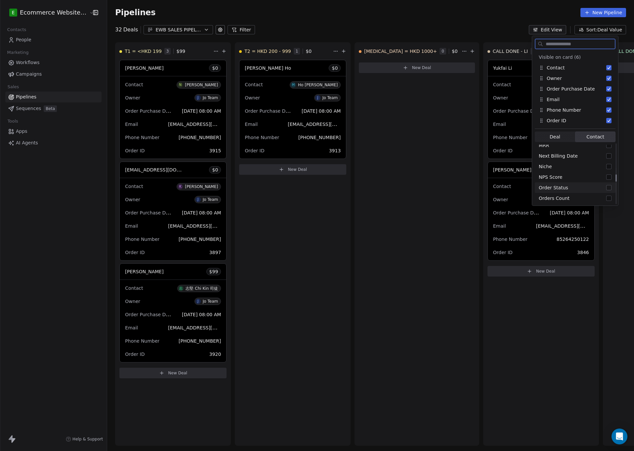
click at [582, 190] on div "Order Status" at bounding box center [575, 188] width 81 height 11
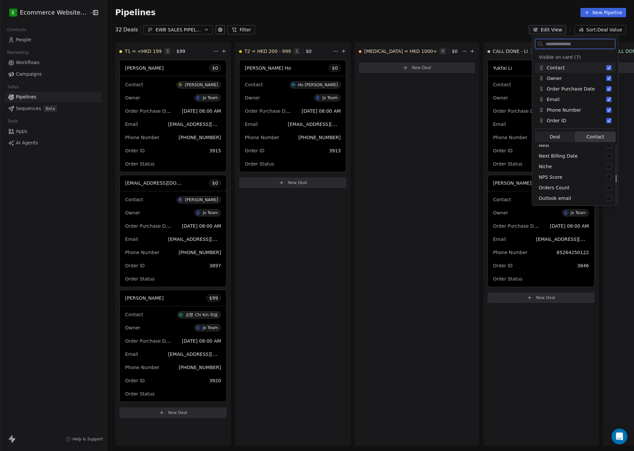
scroll to position [10, 0]
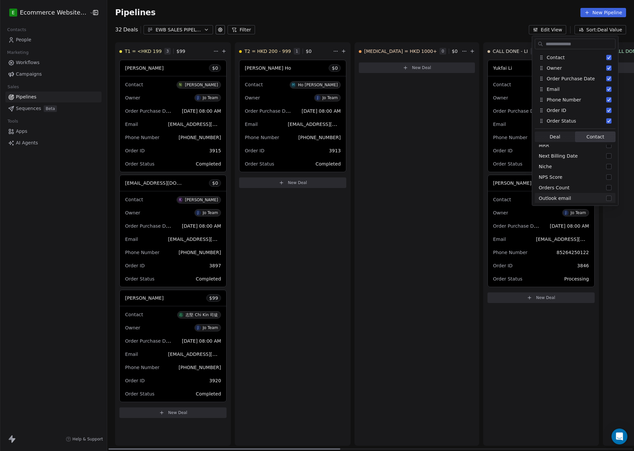
click at [319, 239] on div "T2 = HKD 200 - 999 1 $ 0 [PERSON_NAME] Ho $ 0 Contact H Ho [PERSON_NAME] Owner …" at bounding box center [293, 244] width 116 height 404
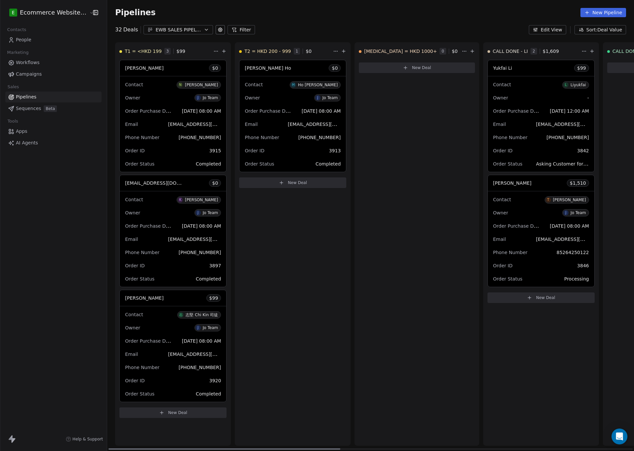
click at [552, 279] on div "Order Status Processing" at bounding box center [541, 279] width 96 height 11
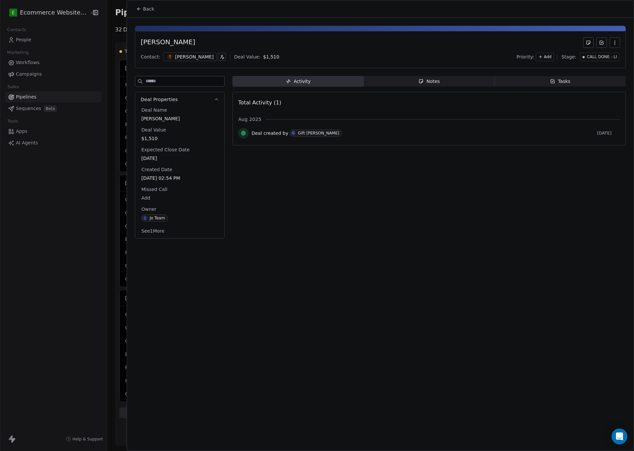
click at [406, 78] on span "Notes Notes" at bounding box center [429, 81] width 131 height 11
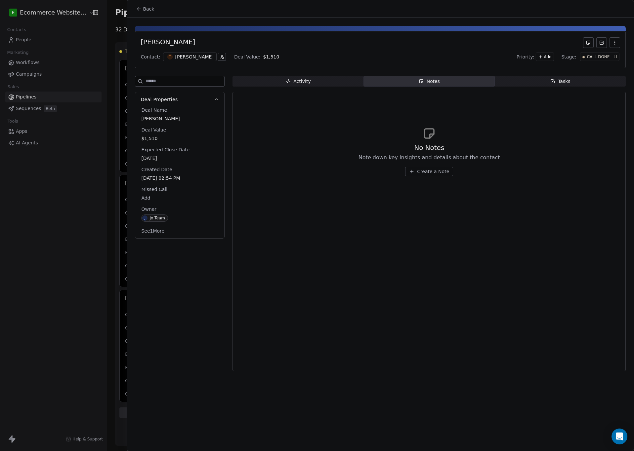
click at [531, 85] on span "Tasks Tasks" at bounding box center [560, 81] width 131 height 11
click at [314, 85] on span "Activity Activity" at bounding box center [297, 81] width 131 height 11
click at [401, 83] on span "Notes Notes" at bounding box center [429, 81] width 131 height 11
click at [531, 28] on div at bounding box center [380, 28] width 491 height 5
click at [543, 16] on div "Back" at bounding box center [380, 8] width 507 height 17
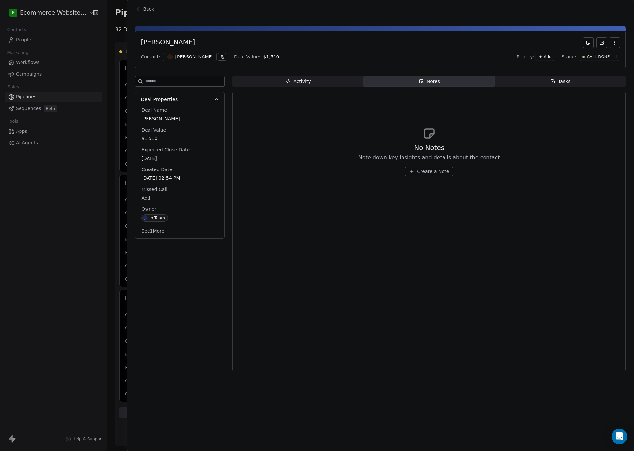
click at [134, 12] on button "Back" at bounding box center [145, 9] width 26 height 12
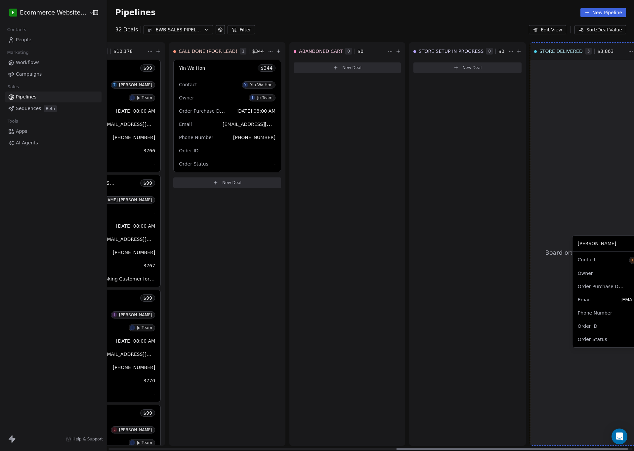
scroll to position [0, 678]
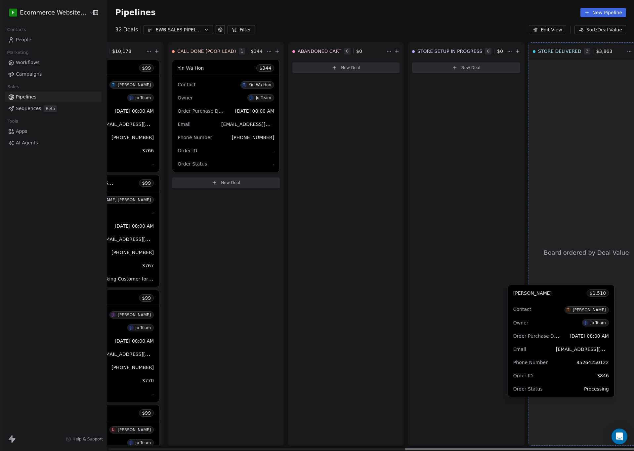
drag, startPoint x: 511, startPoint y: 230, endPoint x: 533, endPoint y: 296, distance: 69.9
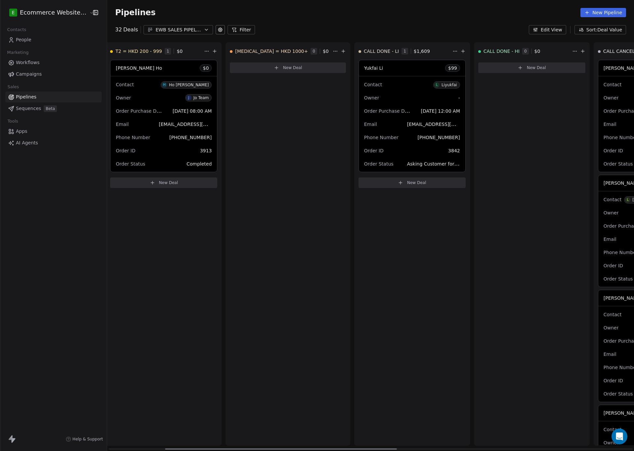
scroll to position [0, 128]
click at [444, 55] on html "E Ecommerce Website Builder Contacts People Marketing Workflows Campaigns Sales…" at bounding box center [317, 225] width 634 height 451
click at [472, 202] on html "E Ecommerce Website Builder Contacts People Marketing Workflows Campaigns Sales…" at bounding box center [317, 225] width 634 height 451
click at [441, 54] on html "E Ecommerce Website Builder Contacts People Marketing Workflows Campaigns Sales…" at bounding box center [317, 225] width 634 height 451
click at [450, 65] on icon at bounding box center [448, 64] width 5 height 5
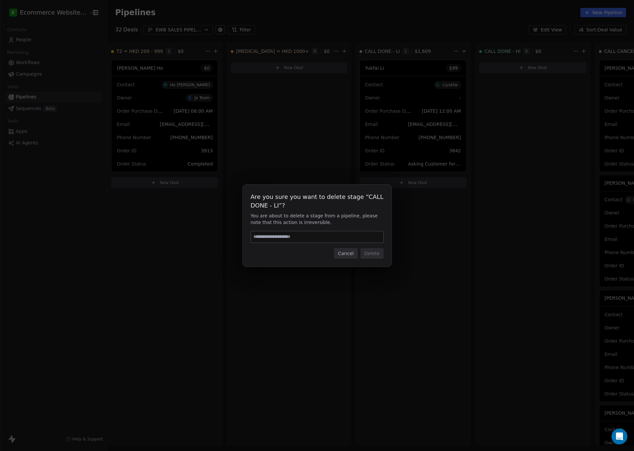
click at [316, 241] on input at bounding box center [317, 237] width 132 height 11
click at [353, 256] on button "Cancel" at bounding box center [345, 253] width 23 height 11
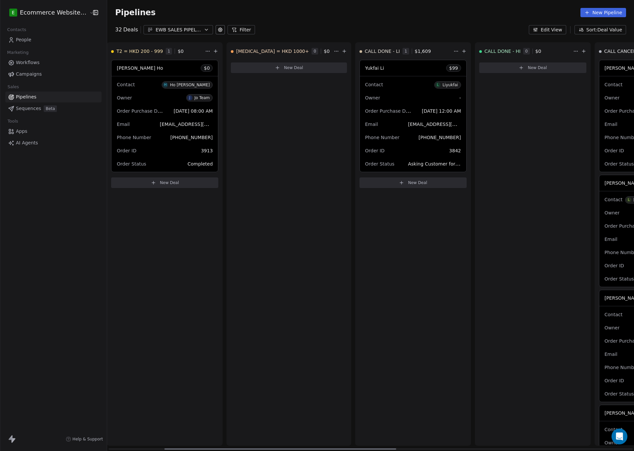
click at [403, 65] on div "Yukfai Li $ 99" at bounding box center [413, 68] width 106 height 16
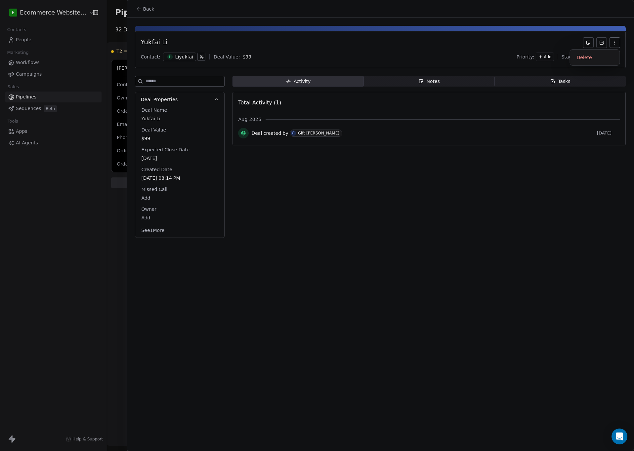
click at [613, 45] on icon "button" at bounding box center [614, 42] width 5 height 5
click at [596, 53] on div "Delete" at bounding box center [595, 57] width 44 height 11
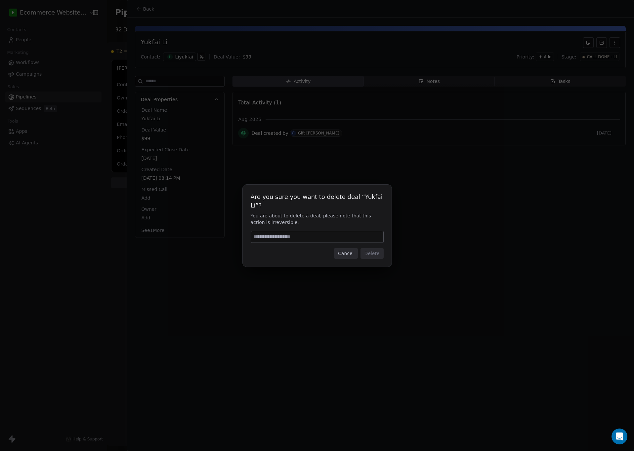
click at [329, 232] on input at bounding box center [317, 237] width 132 height 11
type input "******"
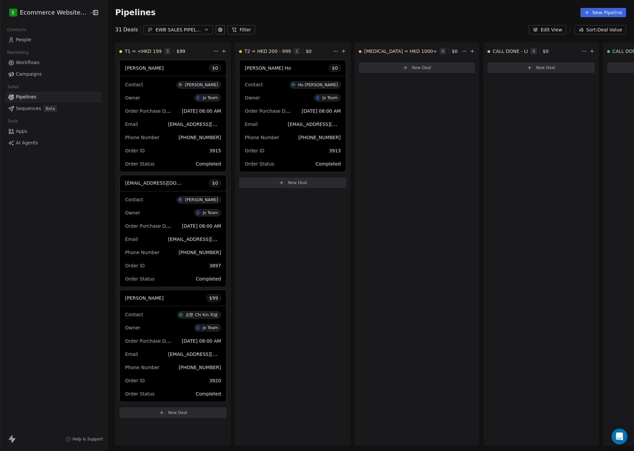
click at [38, 41] on link "People" at bounding box center [53, 39] width 96 height 11
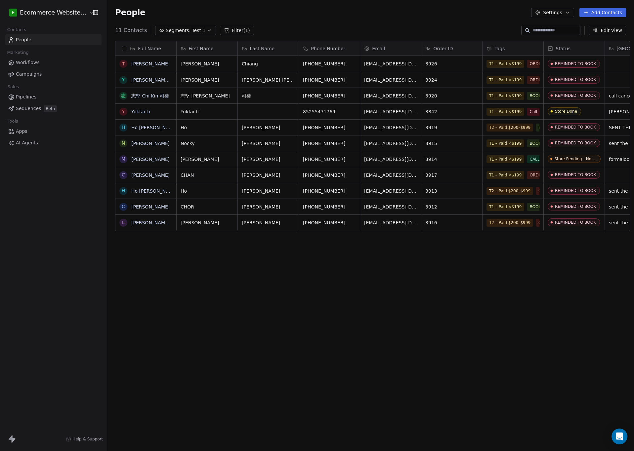
scroll to position [390, 523]
click at [222, 26] on button "Filter (1)" at bounding box center [237, 30] width 34 height 9
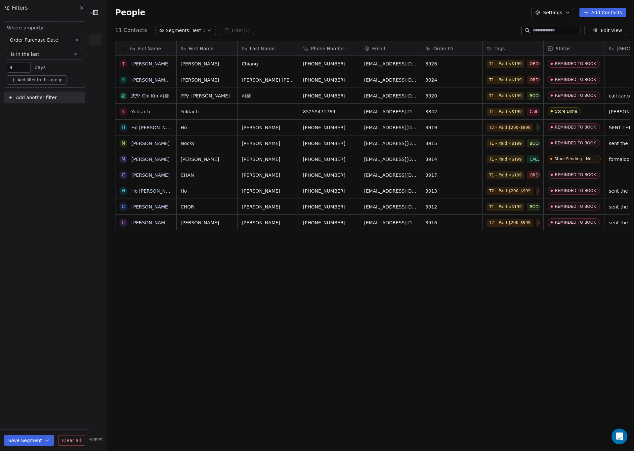
drag, startPoint x: 208, startPoint y: 283, endPoint x: 211, endPoint y: 278, distance: 5.5
click at [209, 283] on div "Full Name T Tracy Chiang Y Yuen Mei Natalie Ng 志 志堅 Chi Kin 司徒 Y Yukfai Li H Ho…" at bounding box center [370, 234] width 527 height 397
click at [603, 28] on button "Edit View" at bounding box center [607, 30] width 37 height 9
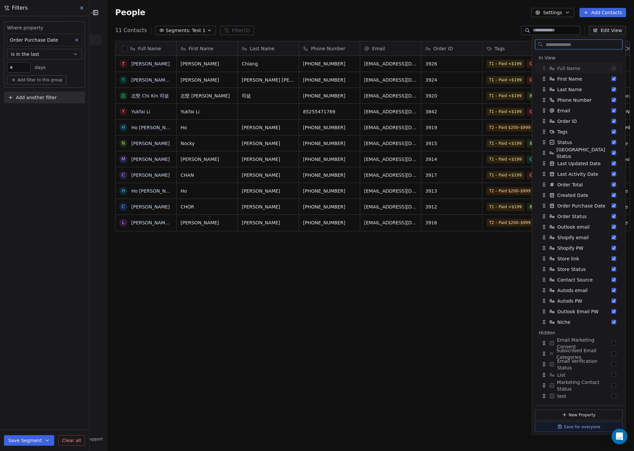
click at [603, 28] on button "Edit View" at bounding box center [607, 30] width 37 height 9
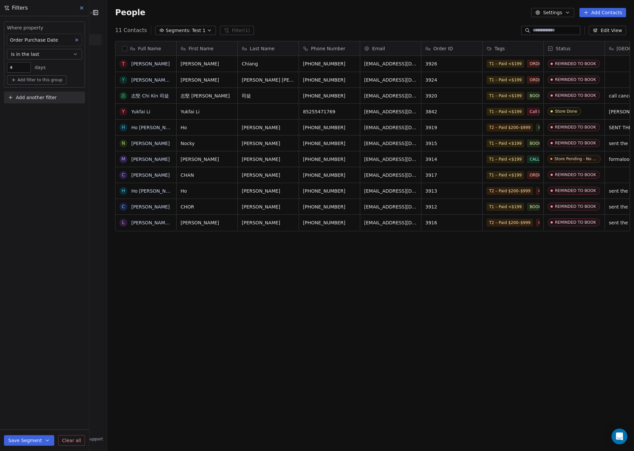
click at [221, 285] on div "Full Name T Tracy Chiang Y Yuen Mei Natalie Ng 志 志堅 Chi Kin 司徒 Y Yukfai Li H Ho…" at bounding box center [370, 234] width 527 height 397
drag, startPoint x: 319, startPoint y: 161, endPoint x: 330, endPoint y: 164, distance: 10.8
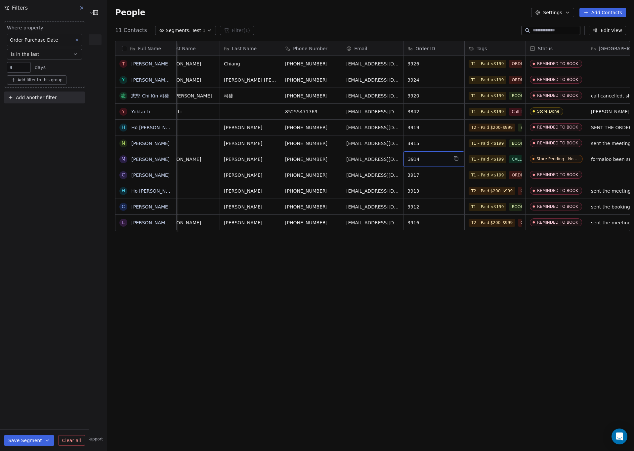
scroll to position [0, 0]
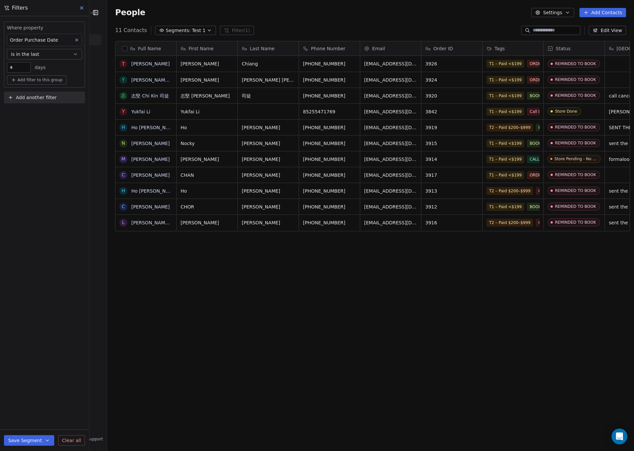
click at [75, 39] on icon at bounding box center [76, 40] width 5 height 5
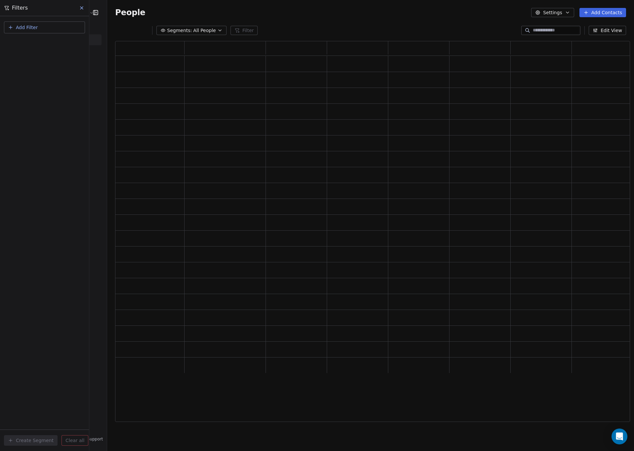
scroll to position [374, 507]
click at [49, 29] on button "Add Filter" at bounding box center [44, 27] width 81 height 12
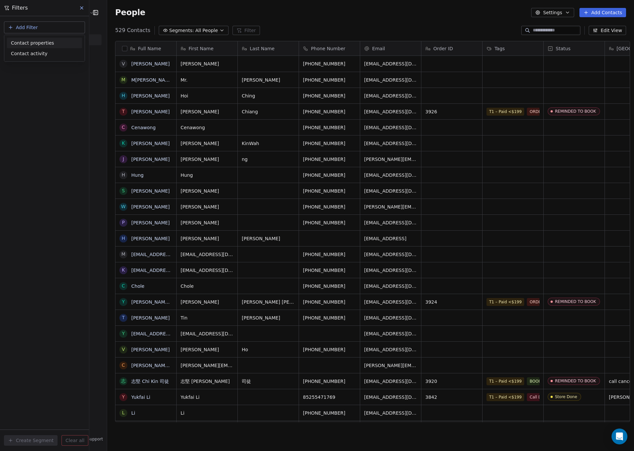
scroll to position [390, 523]
click at [179, 30] on html "E Ecommerce Website Builder Contacts People Marketing Workflows Campaigns Sales…" at bounding box center [317, 225] width 634 height 451
click at [196, 28] on span "All People" at bounding box center [206, 30] width 22 height 7
click at [200, 28] on html "E Ecommerce Website Builder Contacts People Marketing Workflows Campaigns Sales…" at bounding box center [317, 225] width 634 height 451
click at [39, 24] on button "Add Filter" at bounding box center [44, 27] width 81 height 12
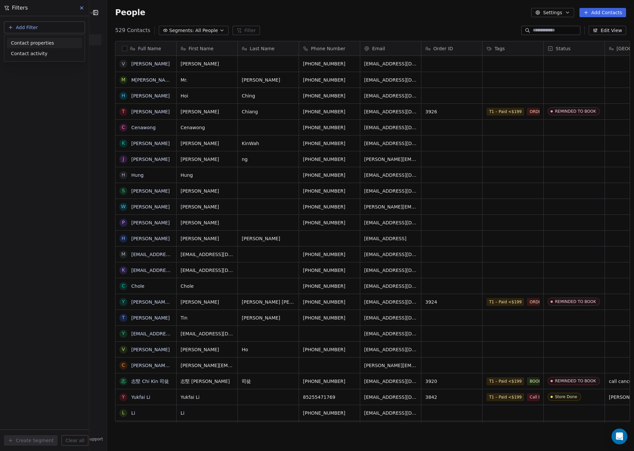
click at [38, 43] on span "Contact properties" at bounding box center [32, 43] width 43 height 7
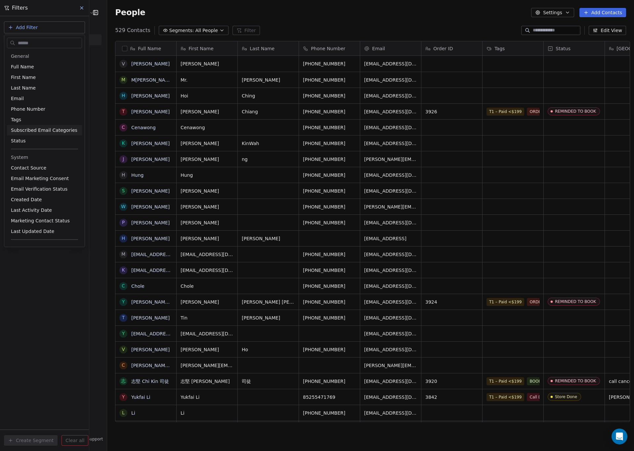
click at [117, 51] on html "E Ecommerce Website Builder Contacts People Marketing Workflows Campaigns Sales…" at bounding box center [317, 225] width 634 height 451
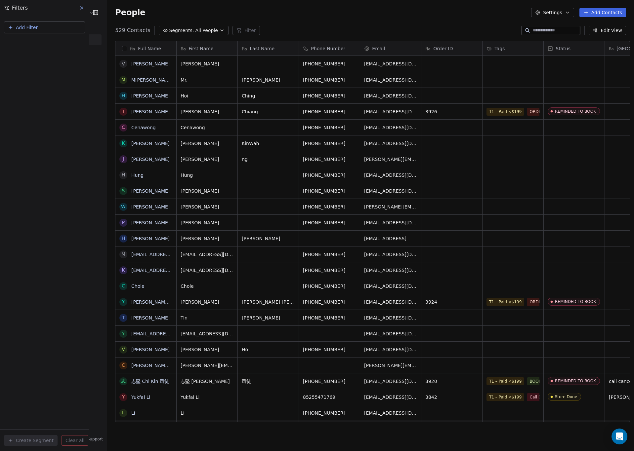
click at [122, 50] on button "button" at bounding box center [124, 48] width 5 height 5
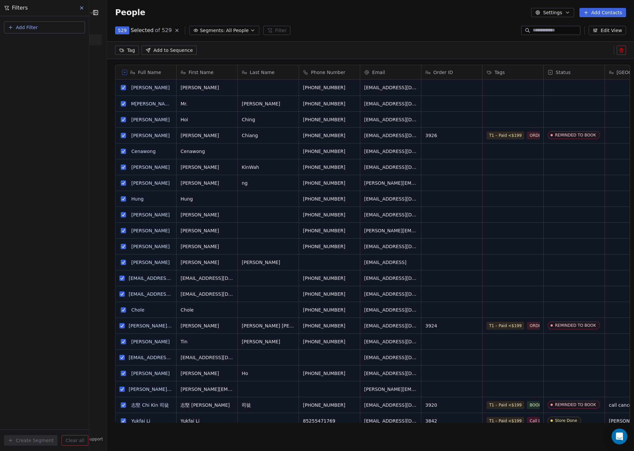
scroll to position [8, 8]
click at [120, 52] on html "E Ecommerce Website Builder Contacts People Marketing Workflows Campaigns Sales…" at bounding box center [317, 225] width 634 height 451
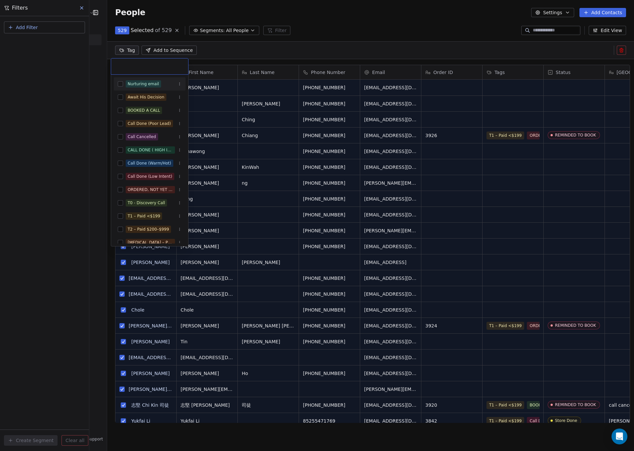
click at [121, 52] on html "E Ecommerce Website Builder Contacts People Marketing Workflows Campaigns Sales…" at bounding box center [317, 225] width 634 height 451
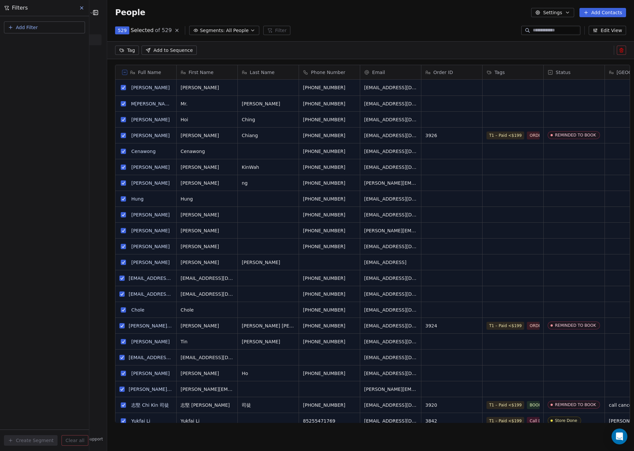
drag, startPoint x: 79, startPoint y: 119, endPoint x: 71, endPoint y: 90, distance: 30.5
click at [79, 119] on div "Add Filter Create Segment Clear all" at bounding box center [44, 233] width 89 height 435
click at [82, 9] on icon at bounding box center [81, 7] width 5 height 5
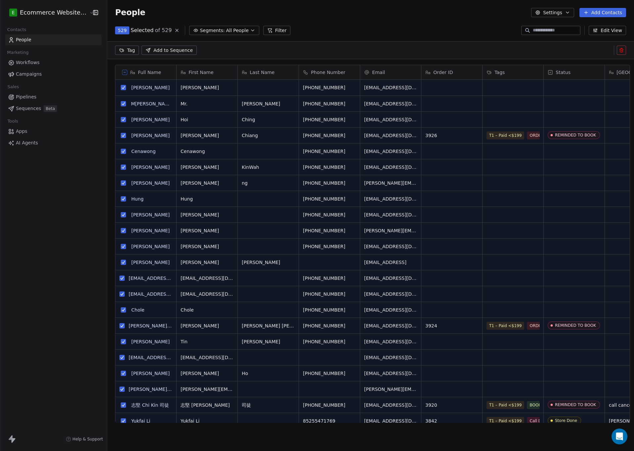
click at [123, 73] on icon at bounding box center [124, 72] width 3 height 3
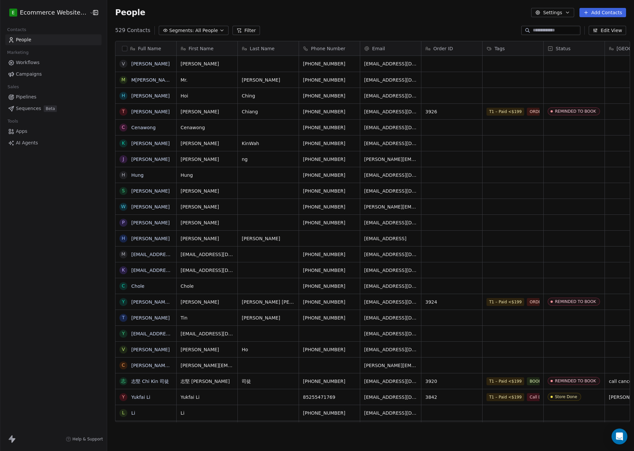
scroll to position [390, 523]
click at [240, 33] on button "Filter" at bounding box center [245, 30] width 27 height 9
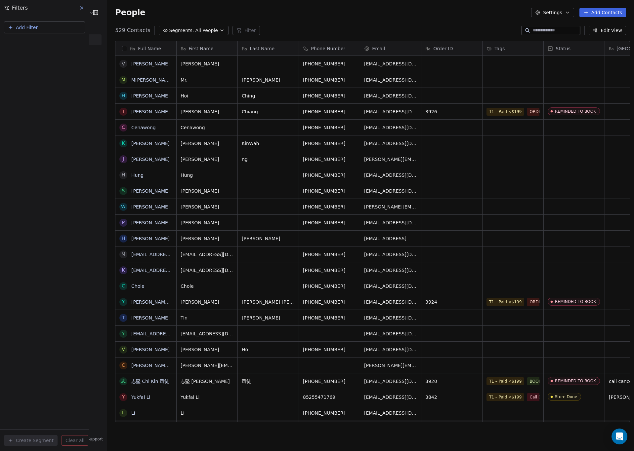
click at [59, 27] on button "Add Filter" at bounding box center [44, 27] width 81 height 12
click at [46, 43] on span "Contact properties" at bounding box center [32, 43] width 43 height 7
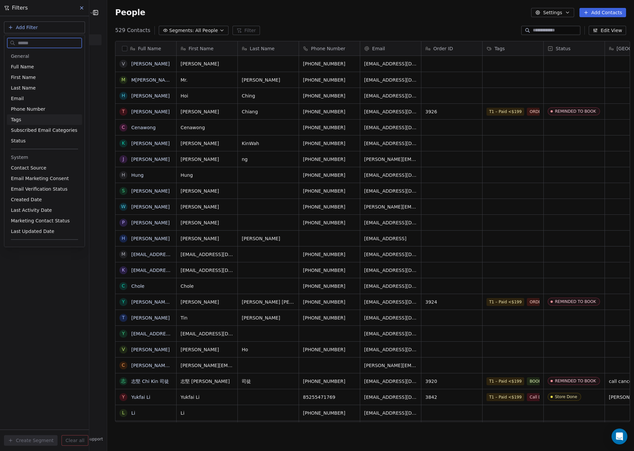
click at [37, 121] on div "Tags" at bounding box center [44, 119] width 67 height 7
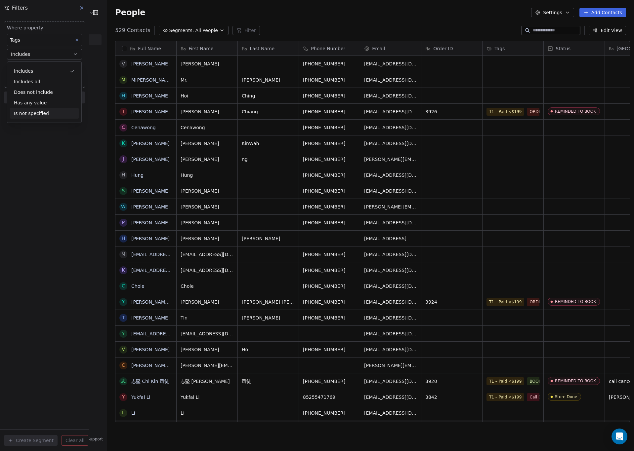
click at [39, 132] on div "Where property Tags Includes Select Tags Add filter to this group Add another f…" at bounding box center [44, 233] width 89 height 435
click at [39, 66] on body "E Ecommerce Website Builder Contacts People Marketing Workflows Campaigns Sales…" at bounding box center [317, 225] width 634 height 451
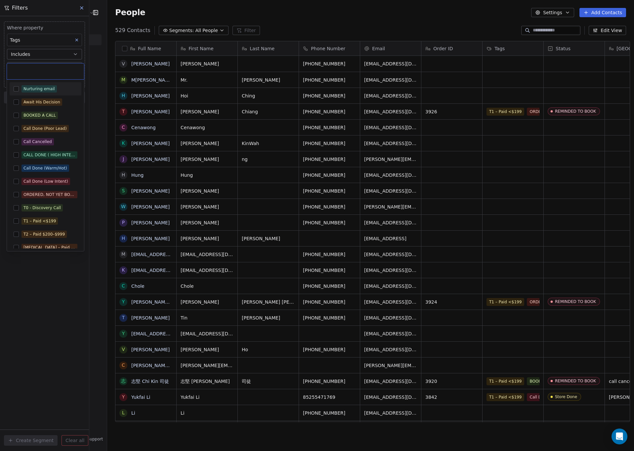
click at [44, 72] on input "text" at bounding box center [45, 71] width 69 height 7
click at [15, 221] on button "Suggestions" at bounding box center [16, 221] width 5 height 5
click at [41, 265] on html "E Ecommerce Website Builder Contacts People Marketing Workflows Campaigns Sales…" at bounding box center [317, 225] width 634 height 451
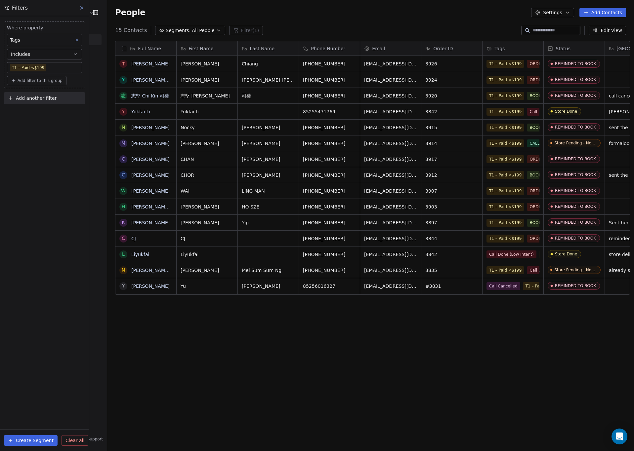
click at [122, 50] on button "button" at bounding box center [124, 48] width 5 height 5
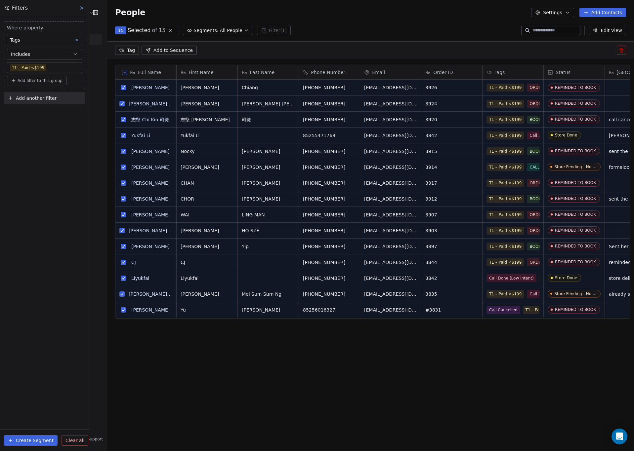
scroll to position [8, 8]
click at [591, 13] on button "Add Contacts" at bounding box center [602, 12] width 47 height 9
click at [324, 23] on html "E Ecommerce Website Builder Contacts People Marketing Workflows Campaigns Sales…" at bounding box center [317, 225] width 634 height 451
click at [547, 12] on button "Settings" at bounding box center [552, 12] width 43 height 9
click at [417, 14] on html "E Ecommerce Website Builder Contacts People Marketing Workflows Campaigns Sales…" at bounding box center [317, 225] width 634 height 451
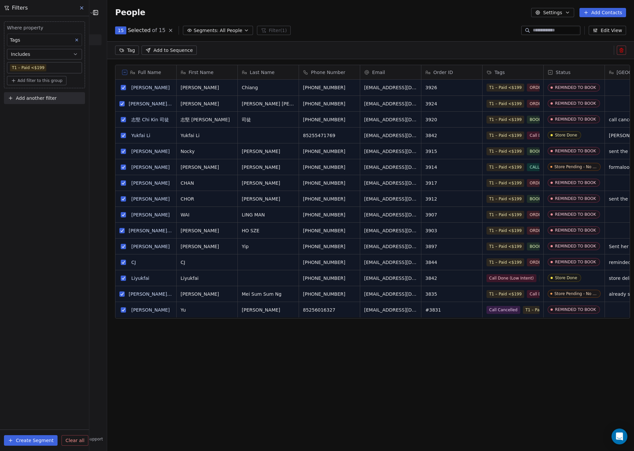
click at [51, 83] on span "Add filter to this group" at bounding box center [40, 80] width 45 height 5
click at [64, 155] on html "E Ecommerce Website Builder Contacts People Marketing Workflows Campaigns Sales…" at bounding box center [317, 225] width 634 height 451
click at [173, 51] on span "Add to Sequence" at bounding box center [172, 50] width 39 height 7
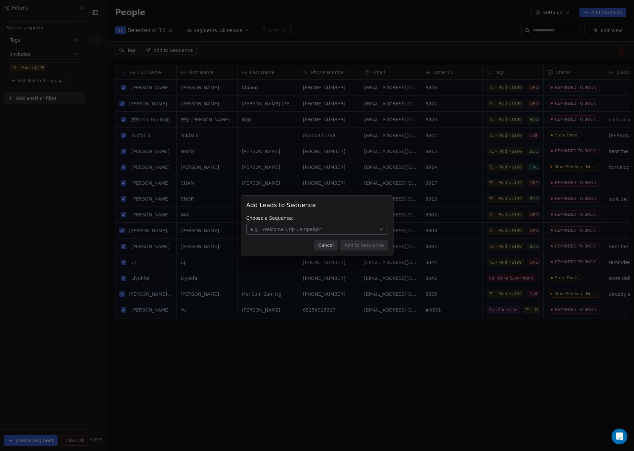
click at [325, 226] on button "e.g. "Welcome Drip Campaign"" at bounding box center [317, 229] width 142 height 11
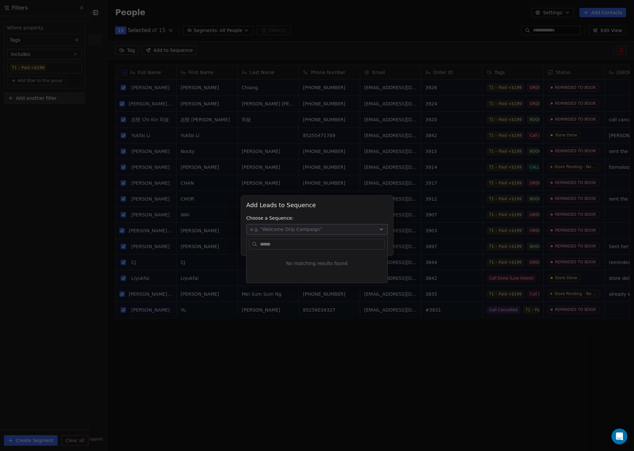
type input "*"
click at [354, 369] on div "Add Leads to Sequence Add Leads to Sequence Choose a Sequence: e.g. "Welcome Dr…" at bounding box center [317, 225] width 634 height 451
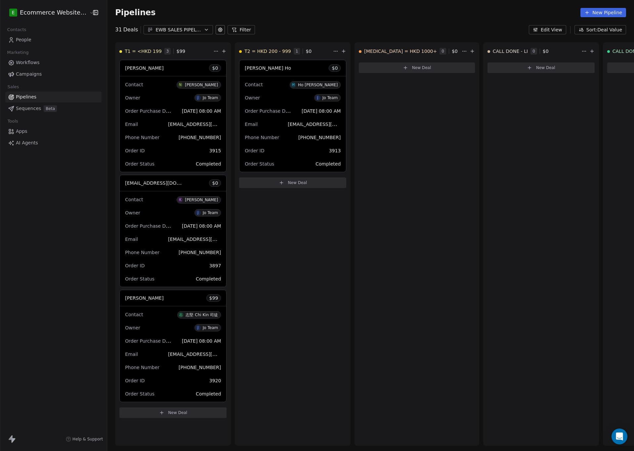
click at [38, 164] on div "E Ecommerce Website Builder Contacts People Marketing Workflows Campaigns Sales…" at bounding box center [53, 225] width 107 height 451
click at [38, 109] on span "Sequences" at bounding box center [28, 108] width 25 height 7
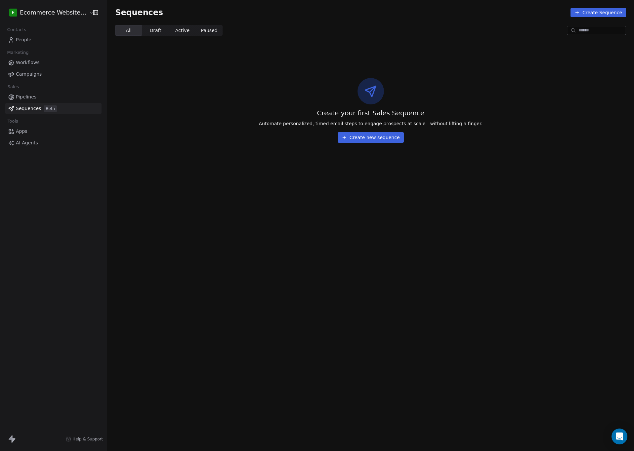
click at [152, 29] on span "Draft" at bounding box center [156, 30] width 12 height 7
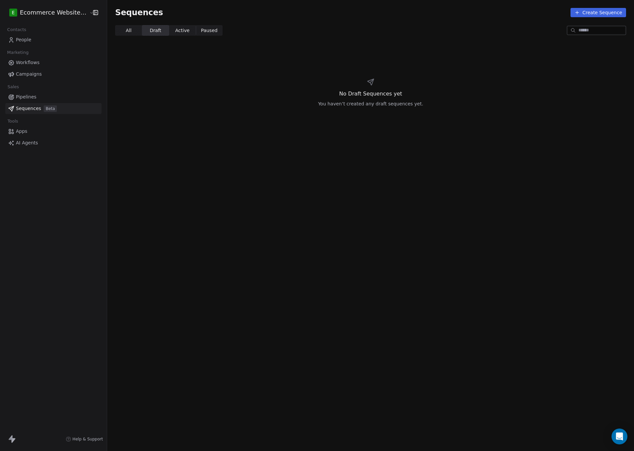
click at [175, 29] on span "Active" at bounding box center [182, 30] width 14 height 7
click at [201, 28] on span "Paused" at bounding box center [209, 30] width 17 height 7
click at [126, 31] on span "All" at bounding box center [129, 30] width 6 height 7
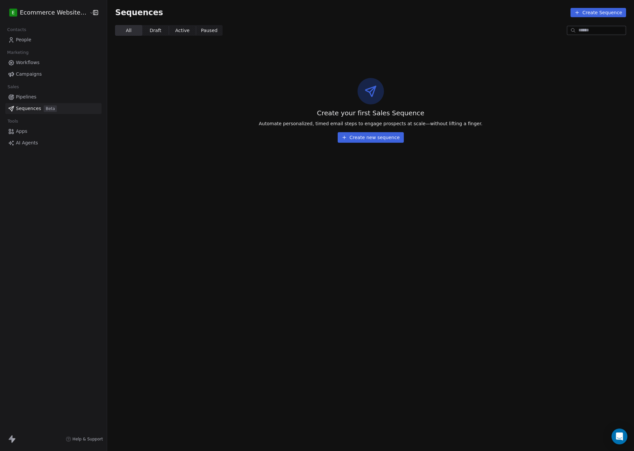
click at [33, 60] on span "Workflows" at bounding box center [28, 62] width 24 height 7
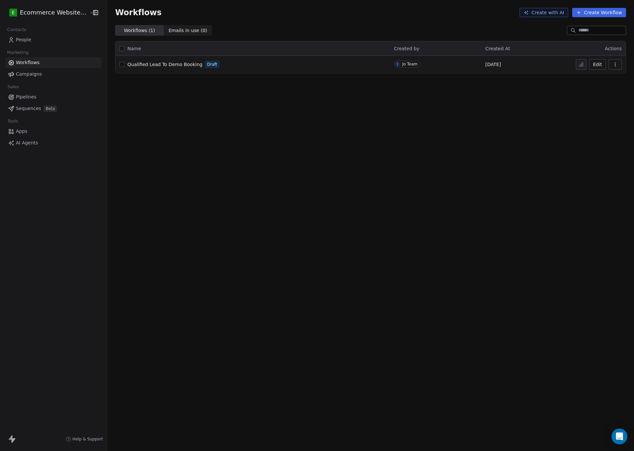
click at [184, 65] on span "Qualified Lead To Demo Booking" at bounding box center [164, 64] width 75 height 5
click at [206, 120] on div "Workflows Create with AI Create Workflow Workflows ( 1 ) Workflows ( 1 ) Emails…" at bounding box center [370, 225] width 527 height 451
click at [593, 13] on button "Create Workflow" at bounding box center [599, 12] width 54 height 9
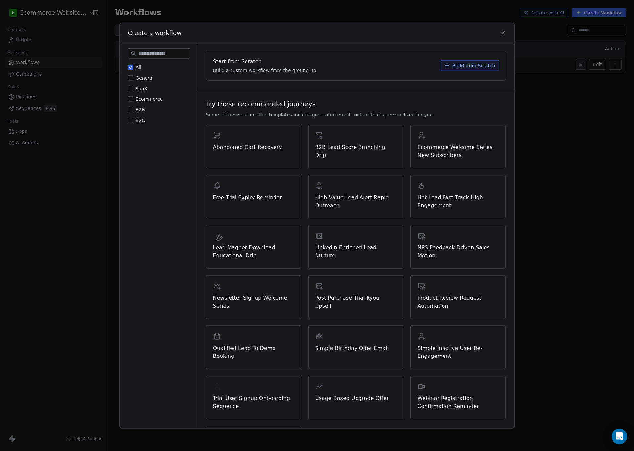
click at [129, 101] on button "Ecommerce" at bounding box center [130, 99] width 5 height 7
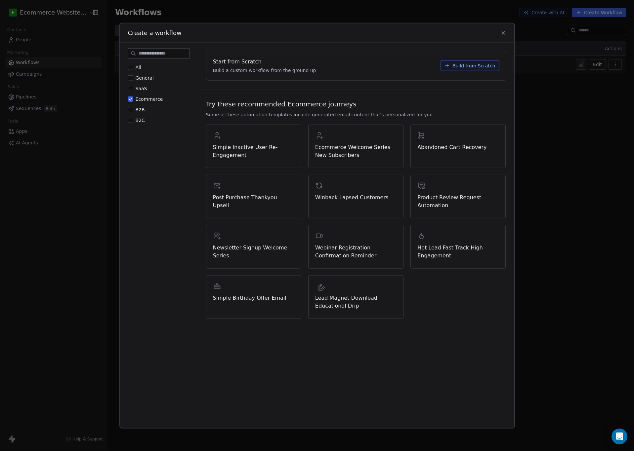
click at [134, 87] on label "SaaS" at bounding box center [137, 88] width 19 height 7
click at [133, 87] on button "SaaS" at bounding box center [130, 88] width 5 height 7
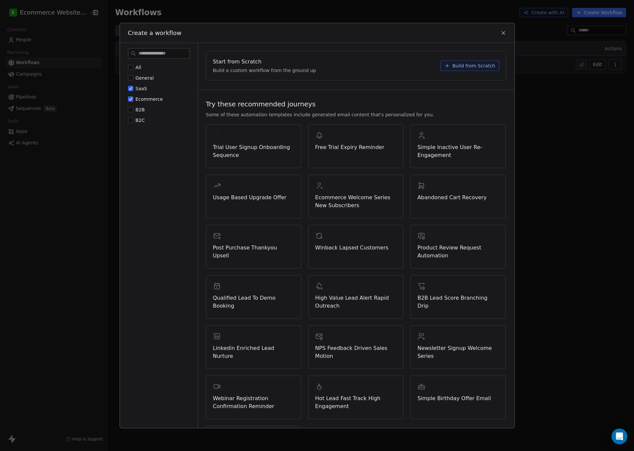
click at [132, 88] on button "SaaS" at bounding box center [130, 88] width 5 height 7
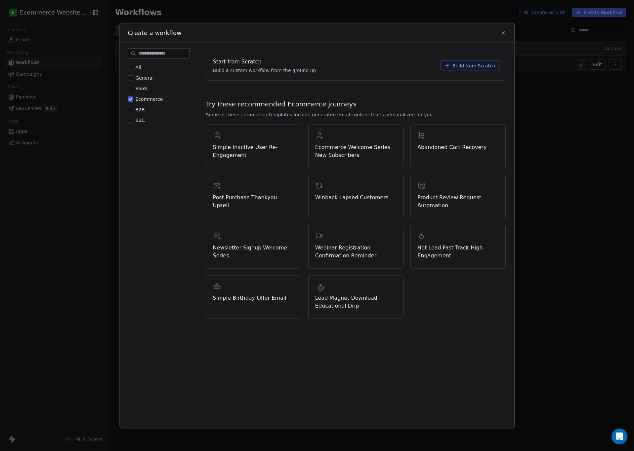
click at [147, 78] on span "General" at bounding box center [145, 77] width 18 height 5
click at [133, 78] on button "General" at bounding box center [130, 77] width 5 height 7
click at [463, 66] on span "Build from Scratch" at bounding box center [473, 65] width 43 height 7
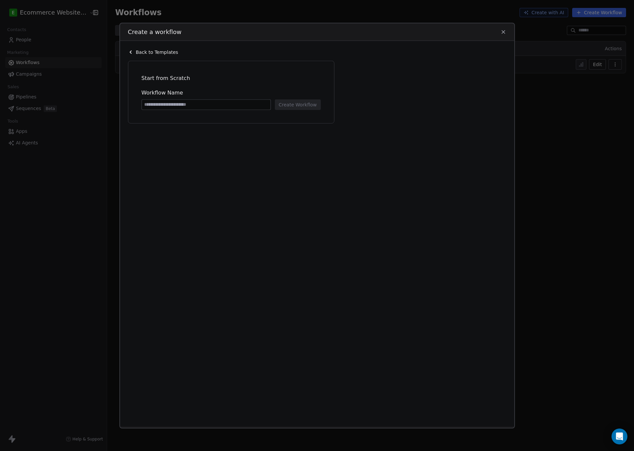
click at [463, 66] on div "Back to Templates Start from Scratch Workflow Name Create Workflow" at bounding box center [317, 234] width 394 height 386
click at [182, 105] on input at bounding box center [206, 105] width 129 height 10
click at [174, 103] on input at bounding box center [206, 105] width 129 height 10
paste input "**********"
click at [211, 103] on input "**********" at bounding box center [206, 105] width 129 height 10
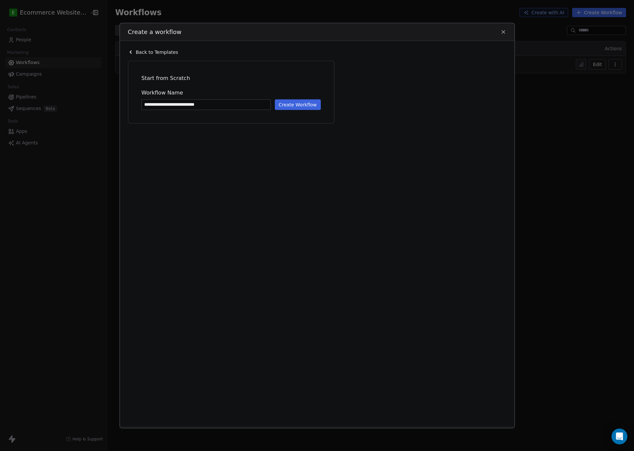
drag, startPoint x: 211, startPoint y: 103, endPoint x: 130, endPoint y: 103, distance: 80.4
click at [130, 103] on div "**********" at bounding box center [231, 92] width 206 height 63
type input "**********"
click at [504, 33] on icon at bounding box center [503, 32] width 6 height 6
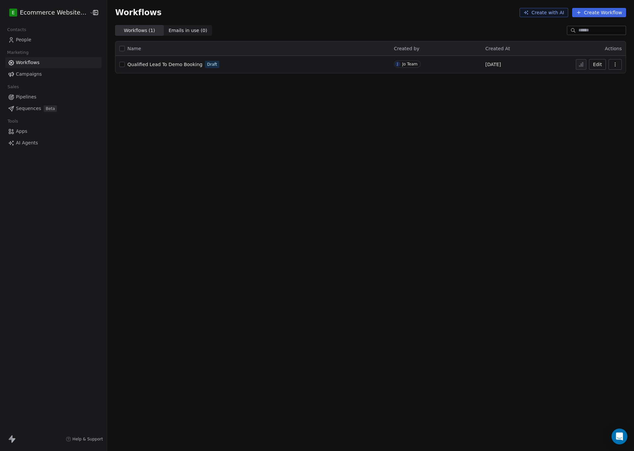
click at [308, 158] on div "Workflows Create with AI Create Workflow Workflows ( 1 ) Workflows ( 1 ) Emails…" at bounding box center [370, 225] width 527 height 451
click at [25, 95] on span "Pipelines" at bounding box center [26, 97] width 21 height 7
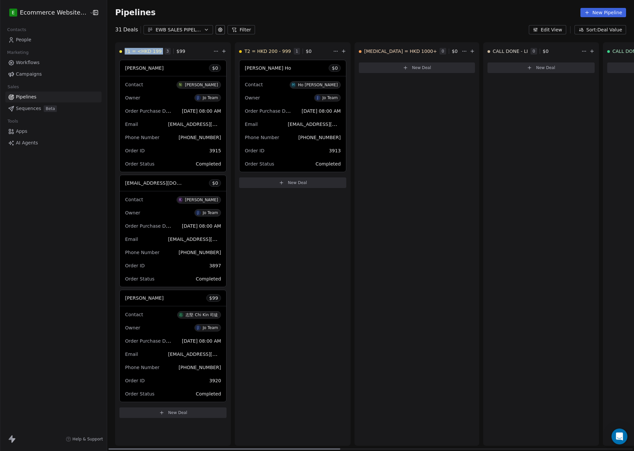
drag, startPoint x: 113, startPoint y: 46, endPoint x: 156, endPoint y: 54, distance: 43.8
click at [156, 54] on div "T1 = <HKD 199 3 $ 99" at bounding box center [172, 51] width 115 height 17
drag, startPoint x: 234, startPoint y: 55, endPoint x: 283, endPoint y: 53, distance: 48.6
click at [283, 53] on div "T2 = HKD 200 - 999 1 $ 0" at bounding box center [292, 51] width 115 height 17
copy div "T2 = HKD 200 - 999"
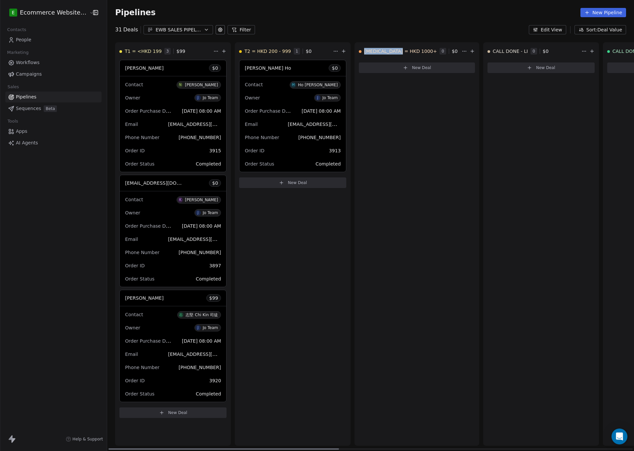
drag, startPoint x: 354, startPoint y: 52, endPoint x: 396, endPoint y: 51, distance: 41.7
click at [396, 51] on div "[MEDICAL_DATA] = HKD 1000+ 0 $ 0" at bounding box center [417, 51] width 124 height 17
copy div "[MEDICAL_DATA] = HKD 1000+"
click at [414, 108] on div "[MEDICAL_DATA] = HKD 1000+ 0 New Deal" at bounding box center [422, 244] width 135 height 404
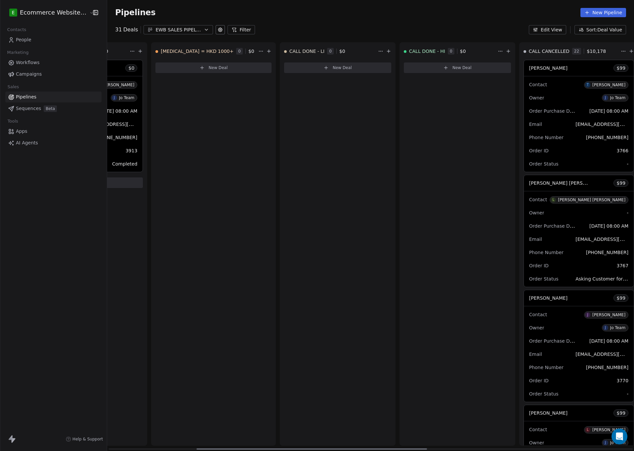
scroll to position [0, 204]
drag, startPoint x: 268, startPoint y: 53, endPoint x: 311, endPoint y: 53, distance: 42.3
click at [311, 53] on div "CALL DONE - LI 0 $ 0" at bounding box center [337, 51] width 115 height 17
copy div "CALL DONE - LI"
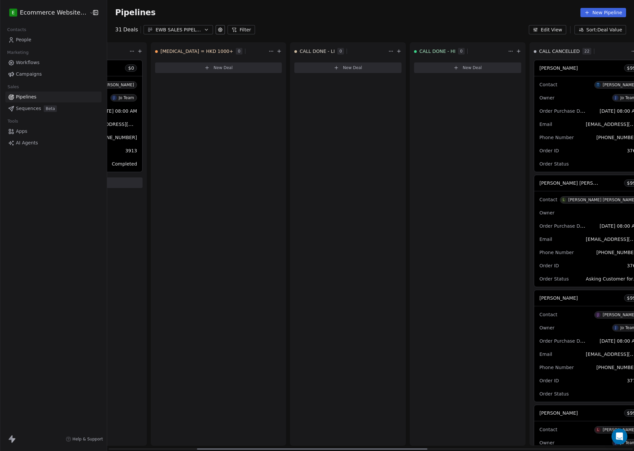
click at [346, 121] on div "CALL DONE - LI 0 New Deal" at bounding box center [348, 244] width 116 height 404
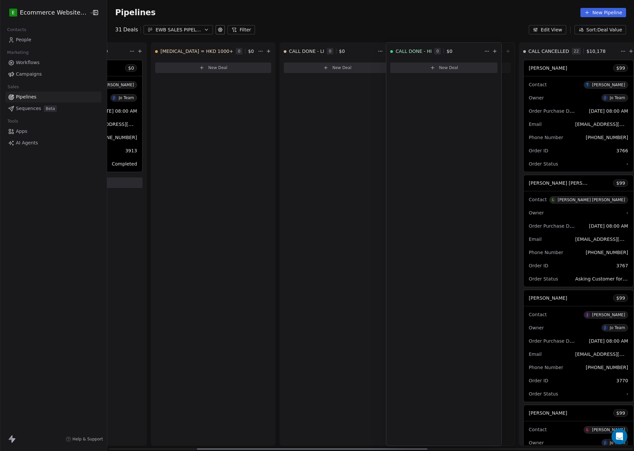
drag, startPoint x: 390, startPoint y: 53, endPoint x: 405, endPoint y: 57, distance: 15.4
click at [426, 55] on div "T1 = <HKD 199 3 $ 99 [PERSON_NAME] $ 0 Contact N [PERSON_NAME] Owner J Jo Team …" at bounding box center [166, 246] width 527 height 409
drag, startPoint x: 396, startPoint y: 51, endPoint x: 410, endPoint y: 59, distance: 16.0
click at [413, 59] on div "T1 = <HKD 199 3 $ 99 [PERSON_NAME] $ 0 Contact N [PERSON_NAME] Owner J Jo Team …" at bounding box center [166, 246] width 527 height 409
drag, startPoint x: 433, startPoint y: 52, endPoint x: 419, endPoint y: 54, distance: 14.1
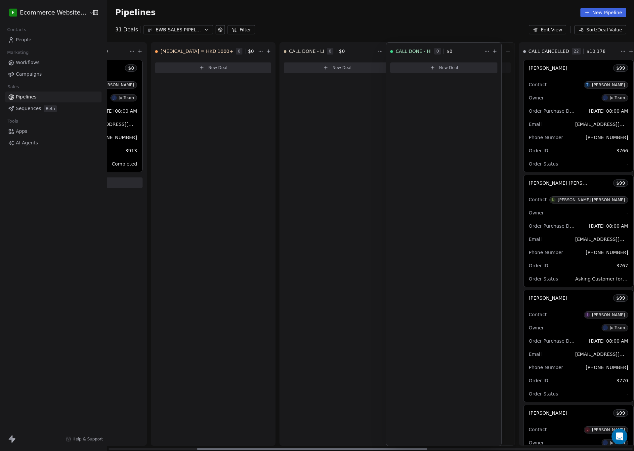
click at [418, 53] on div "T1 = <HKD 199 3 $ 99 [PERSON_NAME] $ 0 Contact N [PERSON_NAME] Owner J Jo Team …" at bounding box center [166, 246] width 527 height 409
click at [412, 52] on span "CALL DONE - HI" at bounding box center [427, 51] width 36 height 7
drag, startPoint x: 389, startPoint y: 49, endPoint x: 433, endPoint y: 53, distance: 43.5
click at [433, 53] on div "CALL DONE - HI 0 $ 0" at bounding box center [457, 51] width 115 height 17
copy div "CALL DONE - HI"
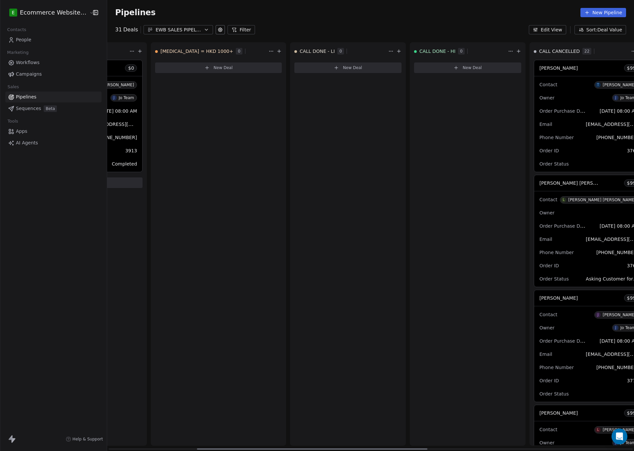
click at [446, 122] on div "CALL DONE - HI 0 New Deal" at bounding box center [468, 244] width 116 height 404
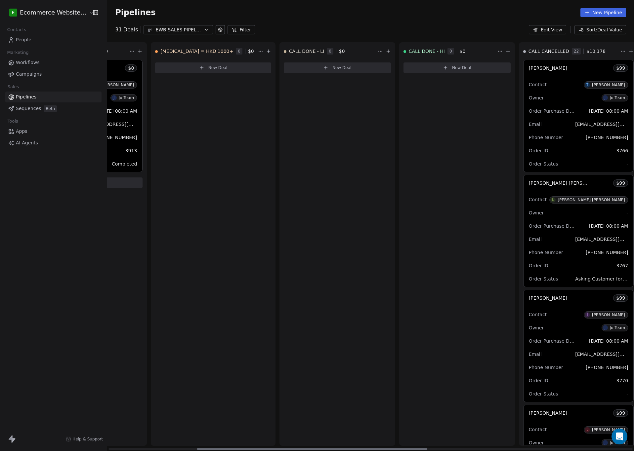
click at [528, 51] on span "CALL CANCELLED" at bounding box center [548, 51] width 41 height 7
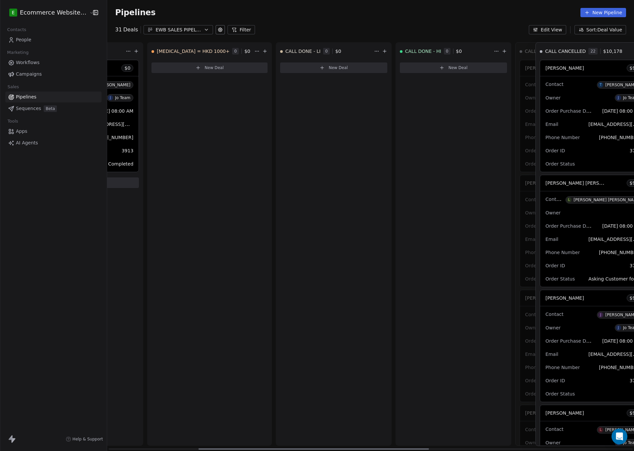
scroll to position [0, 208]
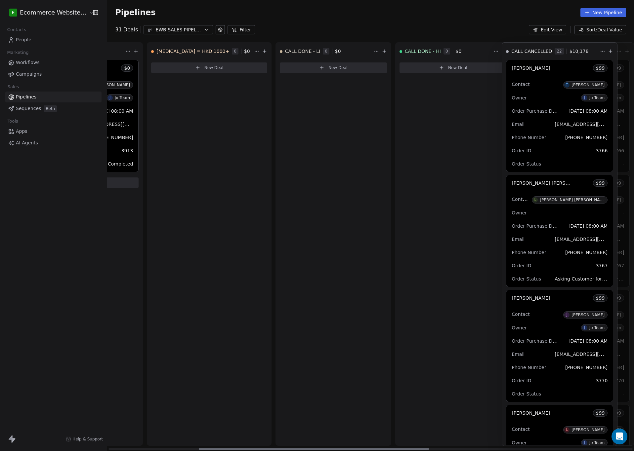
drag, startPoint x: 516, startPoint y: 50, endPoint x: 525, endPoint y: 58, distance: 12.4
click at [426, 58] on div "T1 = <HKD 199 3 $ 99 [PERSON_NAME] $ 0 Contact N [PERSON_NAME] Owner J Jo Team …" at bounding box center [162, 246] width 527 height 409
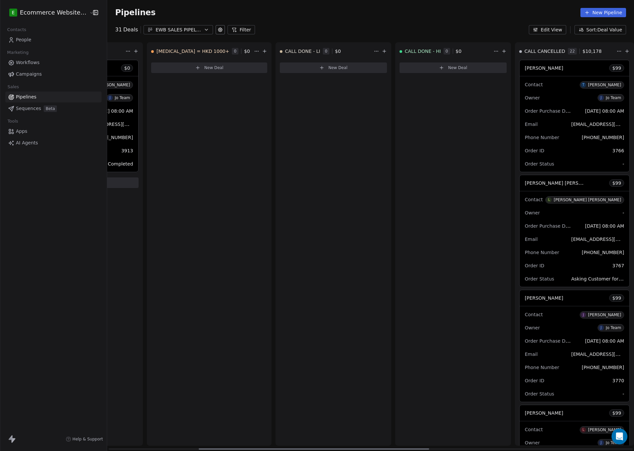
click at [540, 50] on span "CALL CANCELLED" at bounding box center [545, 51] width 41 height 7
click at [541, 51] on span "CALL CANCELLED" at bounding box center [545, 51] width 41 height 7
click at [546, 53] on span "CALL CANCELLED" at bounding box center [545, 51] width 41 height 7
click at [550, 48] on div "CALL CANCELLED 22 $ 10,178" at bounding box center [567, 51] width 96 height 17
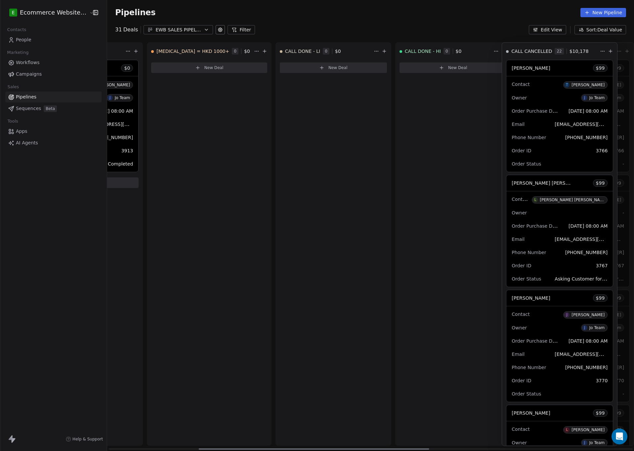
drag, startPoint x: 553, startPoint y: 52, endPoint x: 530, endPoint y: 56, distance: 23.2
click at [426, 54] on div "T1 = <HKD 199 3 $ 99 [PERSON_NAME] $ 0 Contact N [PERSON_NAME] Owner J Jo Team …" at bounding box center [162, 246] width 527 height 409
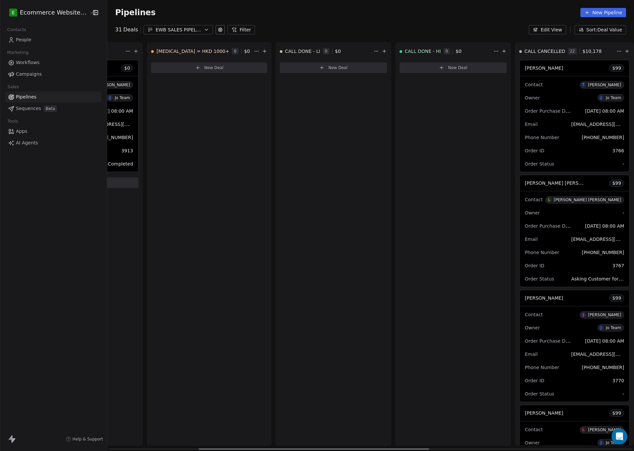
click at [537, 51] on span "CALL CANCELLED" at bounding box center [545, 51] width 41 height 7
copy span "CALL CANCELLED"
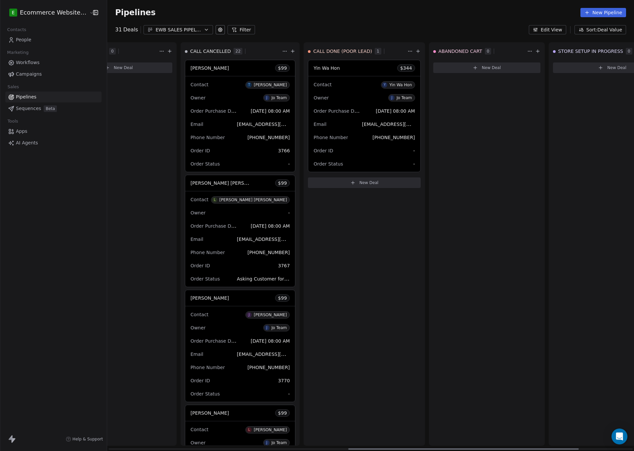
click at [429, 95] on div "ABANDONED CART 0 New Deal" at bounding box center [487, 244] width 116 height 404
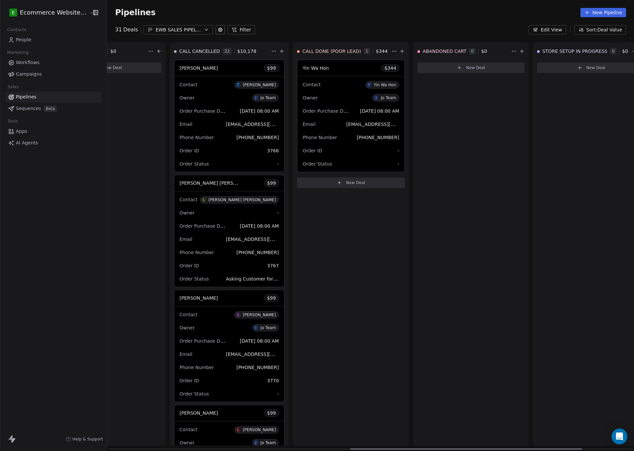
click at [325, 52] on span "CALL DONE (POOR LEAD)" at bounding box center [331, 51] width 59 height 7
click at [323, 52] on span "CALL DONE (POOR LEAD)" at bounding box center [331, 51] width 59 height 7
click at [316, 67] on div "Yin Wa Hon $ 344" at bounding box center [350, 68] width 107 height 16
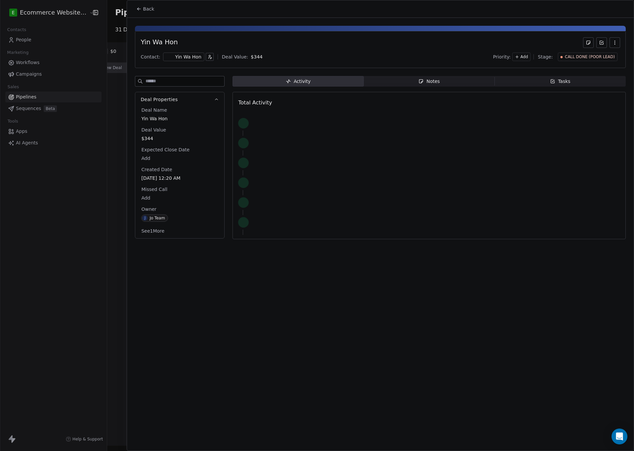
drag, startPoint x: 144, startPoint y: 10, endPoint x: 209, endPoint y: 25, distance: 66.2
click at [145, 10] on span "Back" at bounding box center [148, 9] width 11 height 7
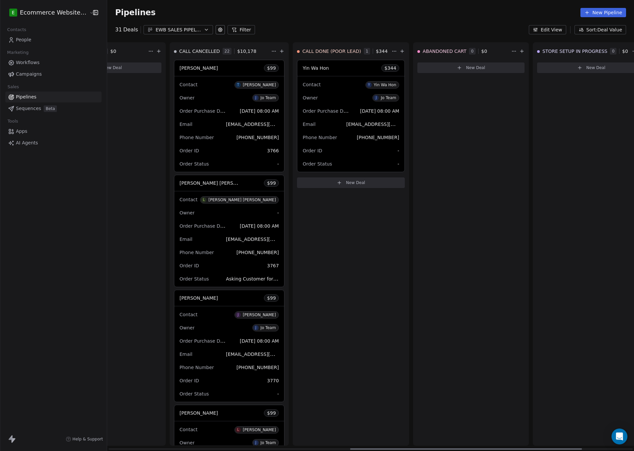
click at [304, 52] on span "CALL DONE (POOR LEAD)" at bounding box center [331, 51] width 59 height 7
copy span "CALL DONE (POOR LEAD)"
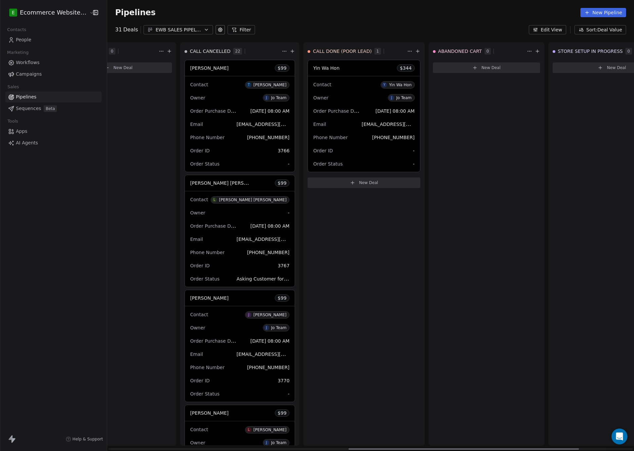
click at [378, 231] on div "CALL DONE (POOR LEAD) 1 Yin Wa Hon $ 344 Contact Y Yin Wa Hon Owner J Jo Team O…" at bounding box center [363, 244] width 121 height 404
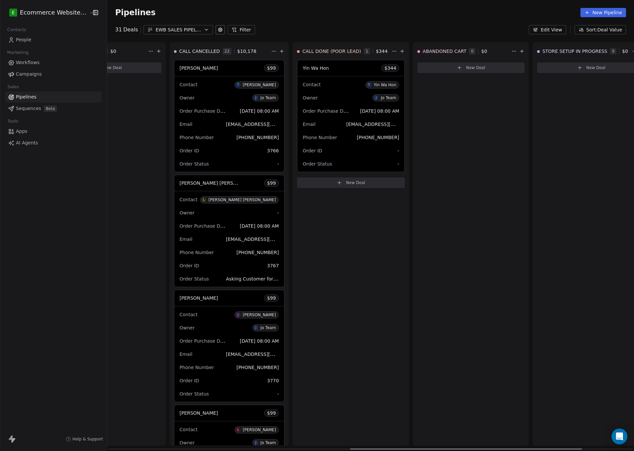
click at [423, 51] on span "ABANDONED CART" at bounding box center [445, 51] width 44 height 7
copy span "ABANDONED"
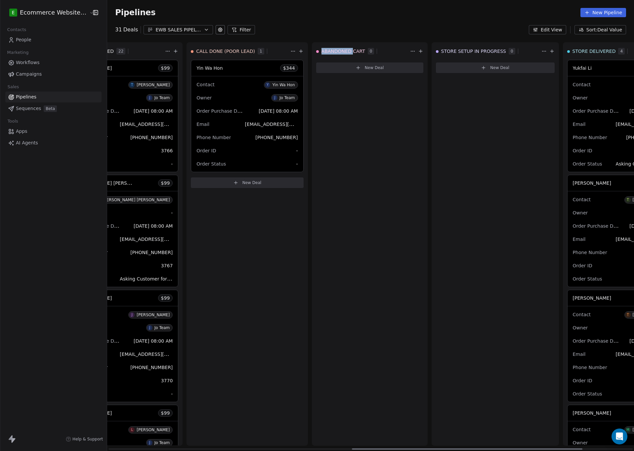
scroll to position [0, 678]
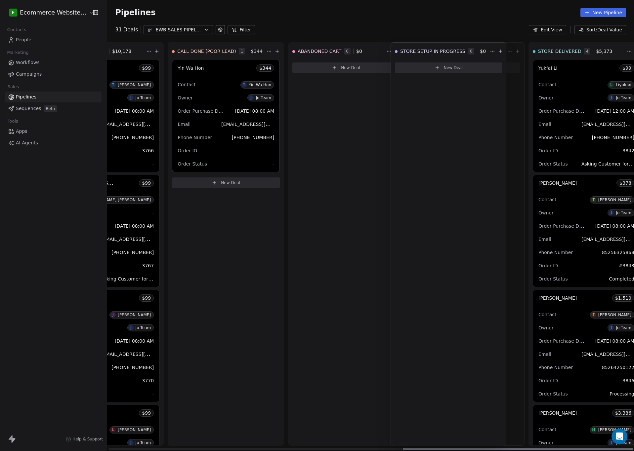
drag, startPoint x: 400, startPoint y: 51, endPoint x: 415, endPoint y: 50, distance: 14.9
click at [417, 52] on span "STORE SETUP IN PROGRESS" at bounding box center [449, 51] width 65 height 7
drag, startPoint x: 401, startPoint y: 50, endPoint x: 413, endPoint y: 50, distance: 12.2
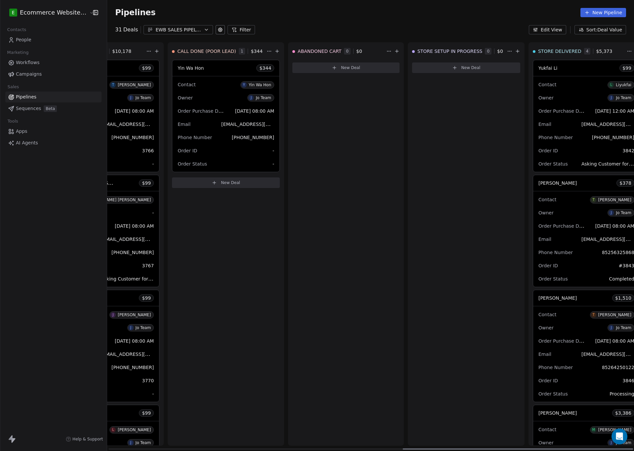
click at [412, 49] on div "STORE SETUP IN PROGRESS" at bounding box center [447, 51] width 70 height 7
drag, startPoint x: 399, startPoint y: 50, endPoint x: 412, endPoint y: 45, distance: 13.8
drag, startPoint x: 393, startPoint y: 50, endPoint x: 460, endPoint y: 54, distance: 67.6
click at [460, 54] on div "STORE SETUP IN PROGRESS 0 $ 0" at bounding box center [466, 51] width 116 height 17
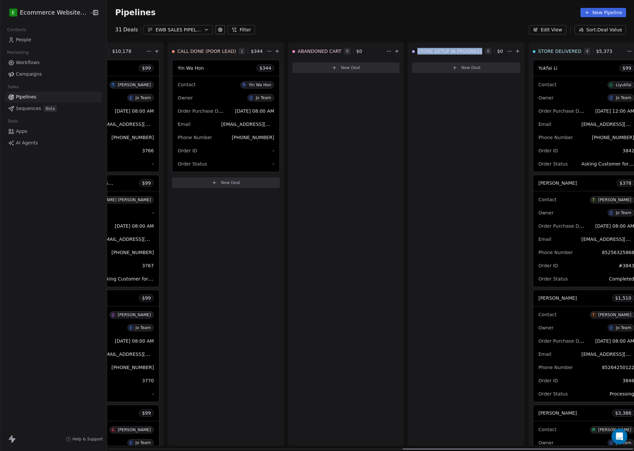
copy div "STORE SETUP IN PROGRESS"
click at [538, 52] on span "STORE DELIVERED" at bounding box center [559, 51] width 43 height 7
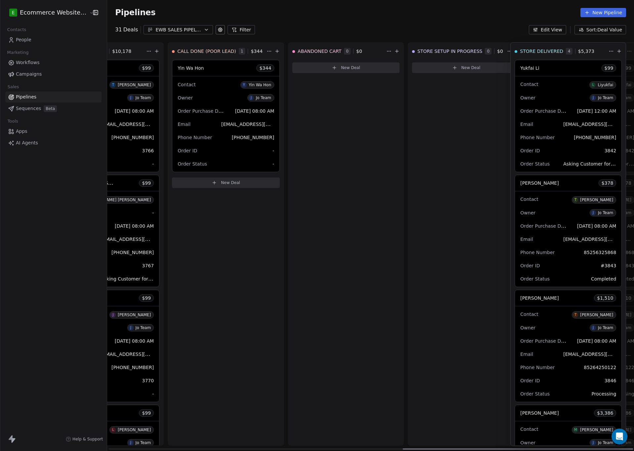
drag, startPoint x: 515, startPoint y: 51, endPoint x: 562, endPoint y: 54, distance: 46.4
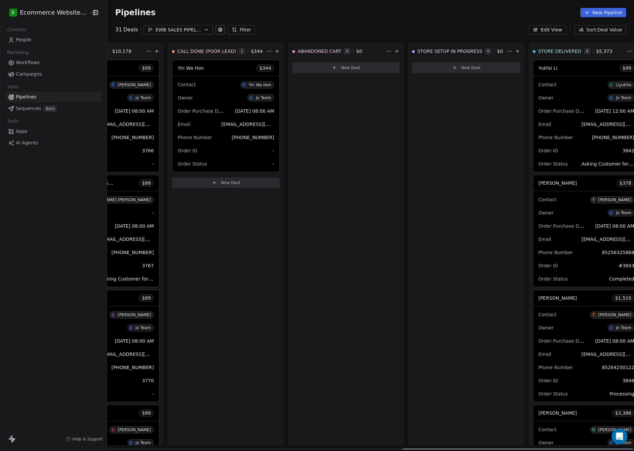
click at [538, 53] on span "STORE DELIVERED" at bounding box center [559, 51] width 43 height 7
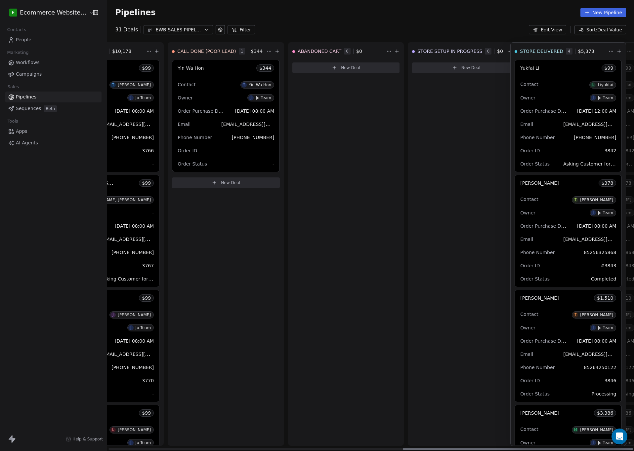
drag, startPoint x: 518, startPoint y: 51, endPoint x: 542, endPoint y: 53, distance: 23.9
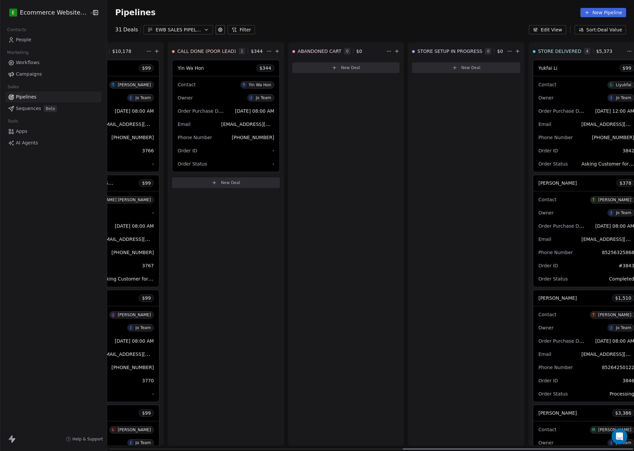
click at [538, 50] on span "STORE DELIVERED" at bounding box center [559, 51] width 43 height 7
copy span "STORE DELIVERED"
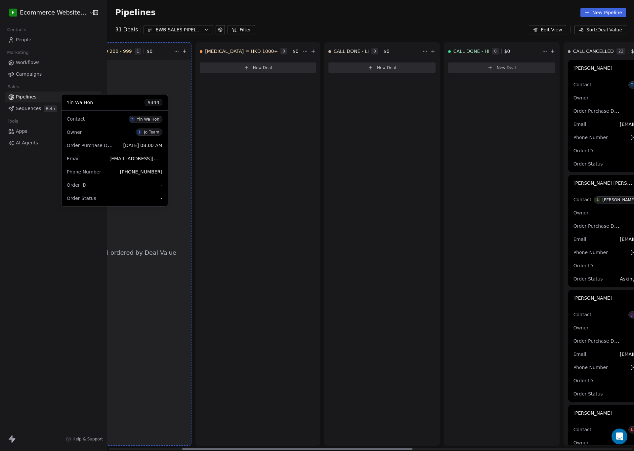
scroll to position [0, 107]
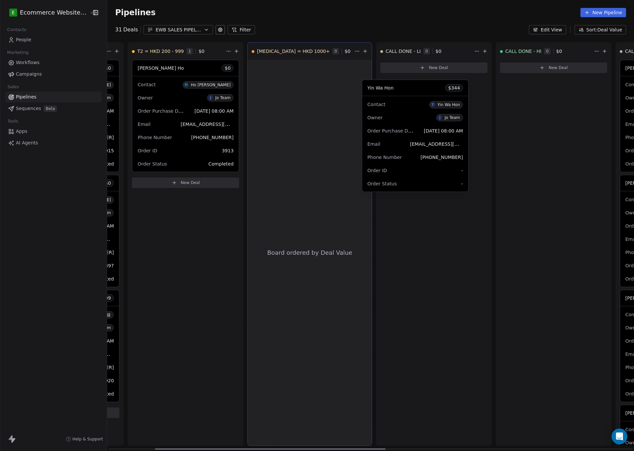
drag, startPoint x: 330, startPoint y: 69, endPoint x: 409, endPoint y: 89, distance: 81.2
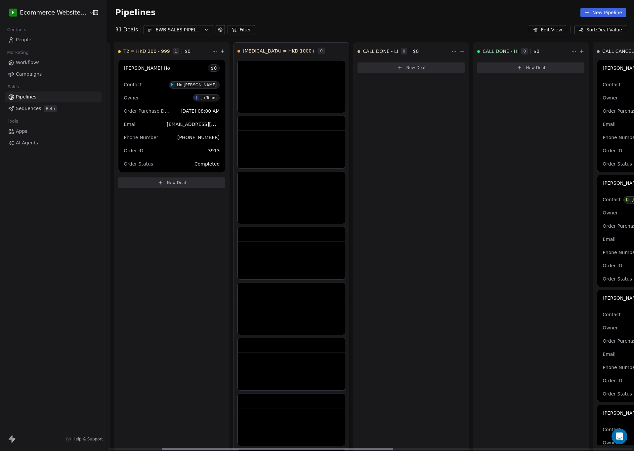
scroll to position [0, 121]
click at [380, 116] on div "CALL DONE - LI 0 $ 0 New Deal" at bounding box center [411, 329] width 116 height 575
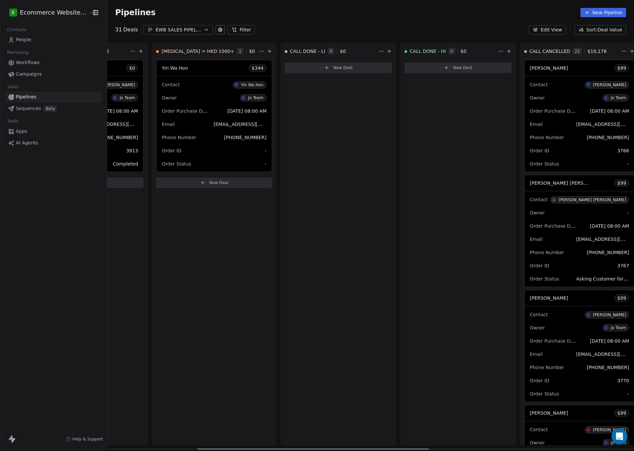
scroll to position [0, 202]
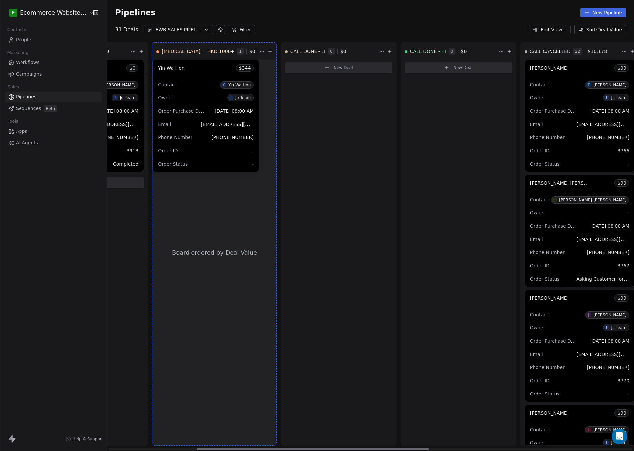
drag, startPoint x: 190, startPoint y: 69, endPoint x: 328, endPoint y: 103, distance: 142.8
click at [328, 103] on div "T1 = <HKD 199 3 $ 99 [PERSON_NAME] $ 0 Contact N [PERSON_NAME] Owner J Jo Team …" at bounding box center [168, 246] width 527 height 409
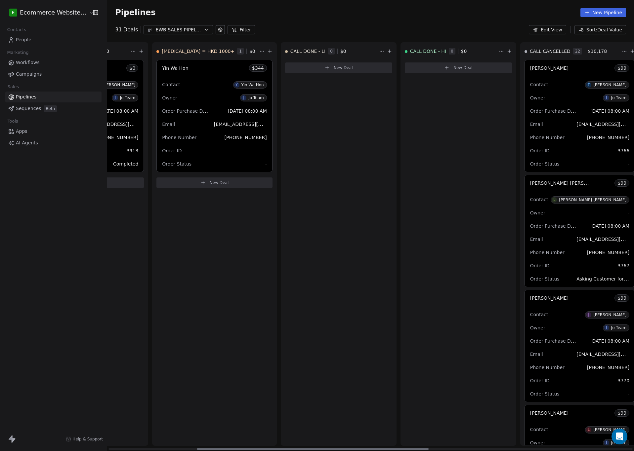
click at [301, 112] on div "CALL DONE - LI 0 $ 0 New Deal" at bounding box center [339, 244] width 116 height 404
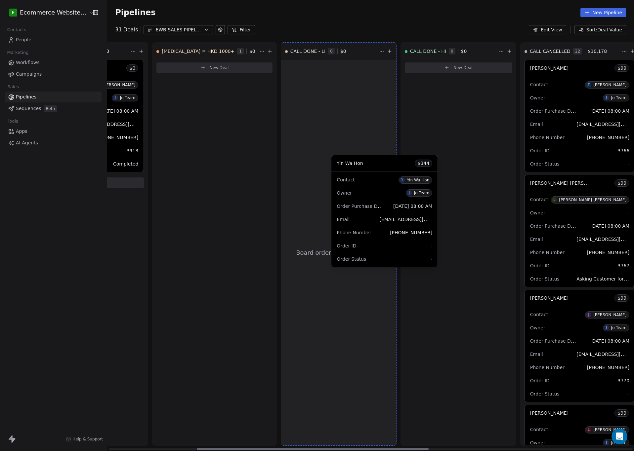
drag, startPoint x: 311, startPoint y: 127, endPoint x: 380, endPoint y: 170, distance: 81.5
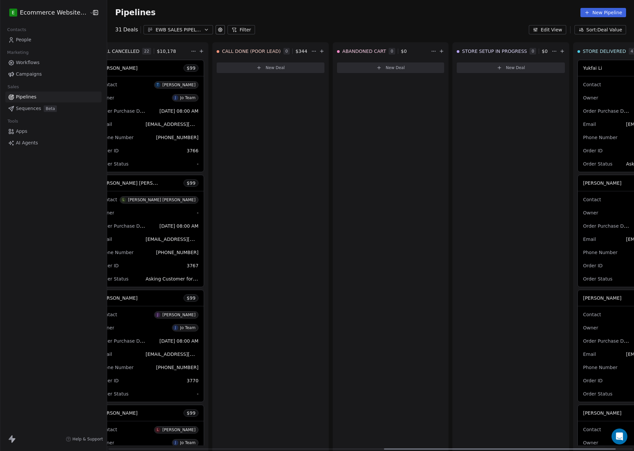
scroll to position [0, 630]
click at [242, 52] on span "CALL DONE (POOR LEAD)" at bounding box center [254, 51] width 59 height 7
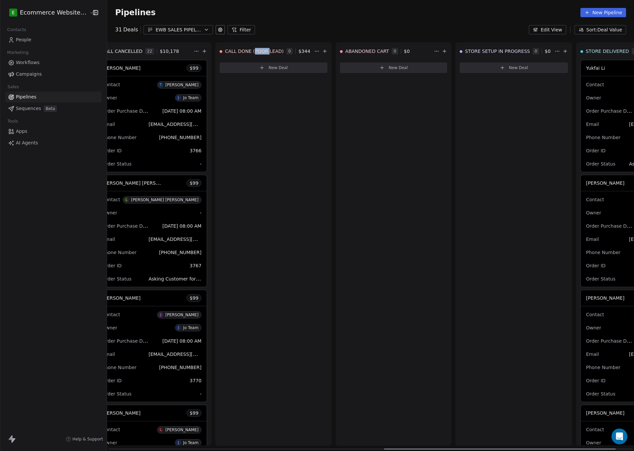
click at [321, 54] on button at bounding box center [325, 51] width 8 height 8
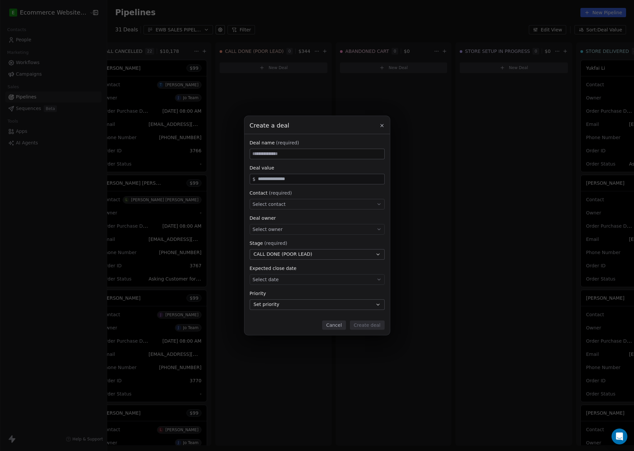
click at [308, 74] on div "Create a deal Deal name (required) Deal value $ Contact (required) Select conta…" at bounding box center [317, 225] width 634 height 451
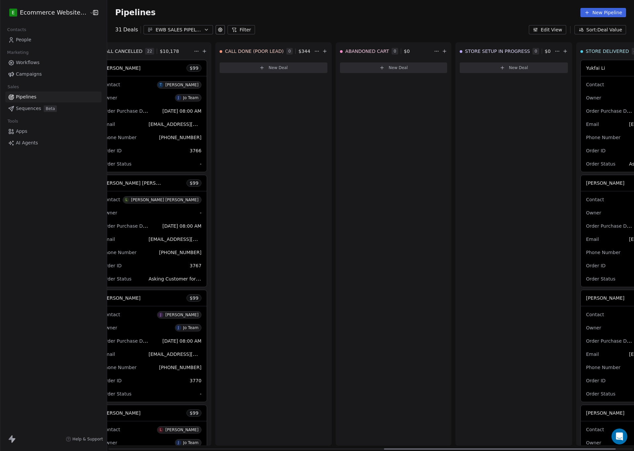
click at [301, 49] on html "E Ecommerce Website Builder Contacts People Marketing Workflows Campaigns Sales…" at bounding box center [317, 225] width 634 height 451
click at [233, 51] on html "E Ecommerce Website Builder Contacts People Marketing Workflows Campaigns Sales…" at bounding box center [317, 225] width 634 height 451
click at [218, 30] on icon at bounding box center [220, 29] width 5 height 5
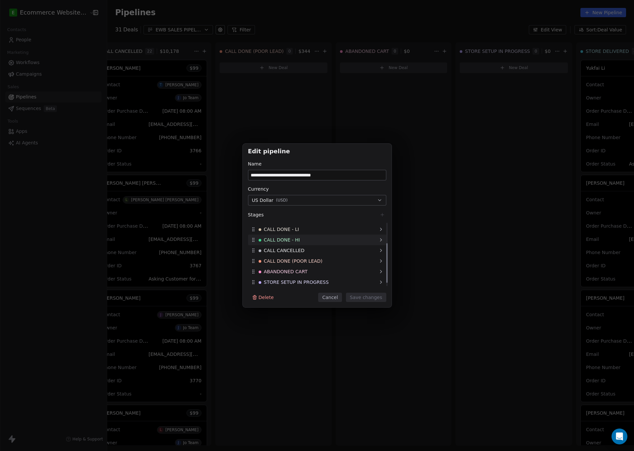
scroll to position [40, 0]
click at [305, 250] on span "CALL DONE (POOR LEAD)" at bounding box center [293, 250] width 59 height 7
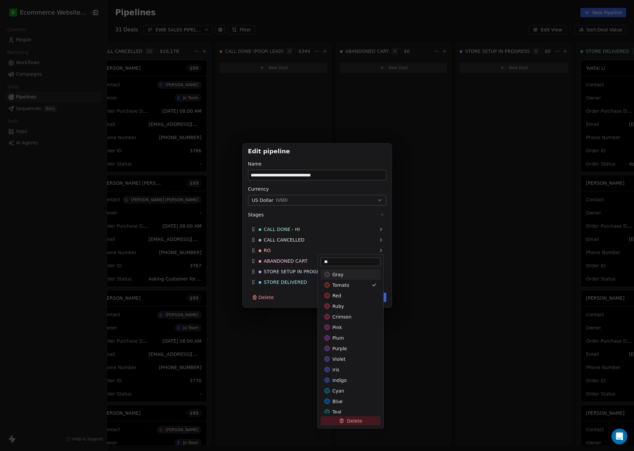
type input "*"
type input "**********"
click at [346, 345] on div "brown" at bounding box center [350, 345] width 52 height 7
click at [275, 372] on div "**********" at bounding box center [317, 225] width 634 height 451
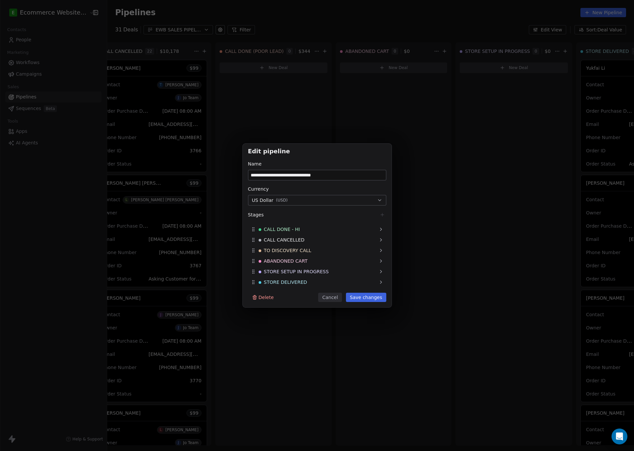
click at [366, 300] on button "Save changes" at bounding box center [366, 297] width 40 height 9
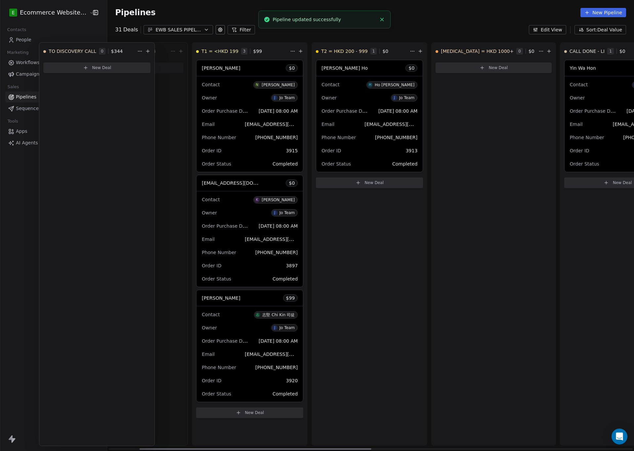
scroll to position [0, 0]
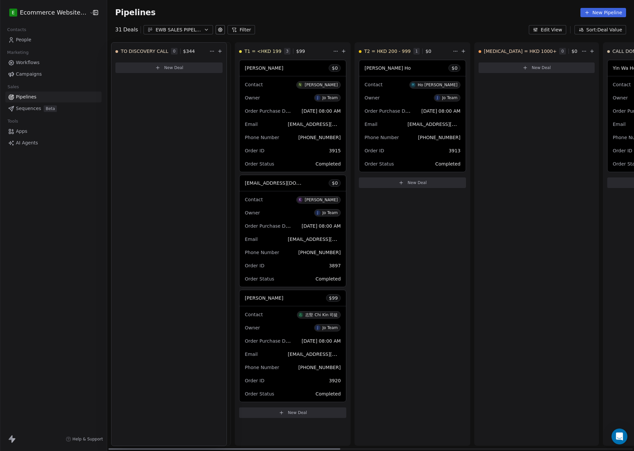
drag, startPoint x: 241, startPoint y: 56, endPoint x: 136, endPoint y: 72, distance: 106.7
click at [136, 72] on div "TO DISCOVERY CALL 0 $ 344 New Deal T1 = <HKD 199 3 $ 99 [PERSON_NAME] $ 0 Conta…" at bounding box center [370, 246] width 527 height 409
click at [457, 258] on div "T2 = HKD 200 - 999 1 $ 0 [PERSON_NAME] Ho $ 0 Contact H Ho [PERSON_NAME] Owner …" at bounding box center [413, 244] width 116 height 404
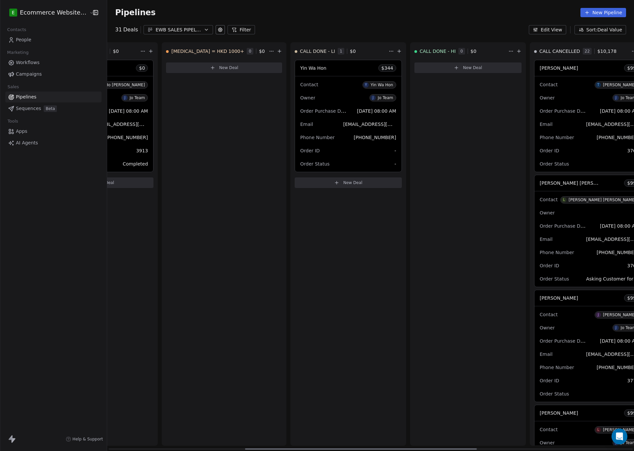
scroll to position [0, 678]
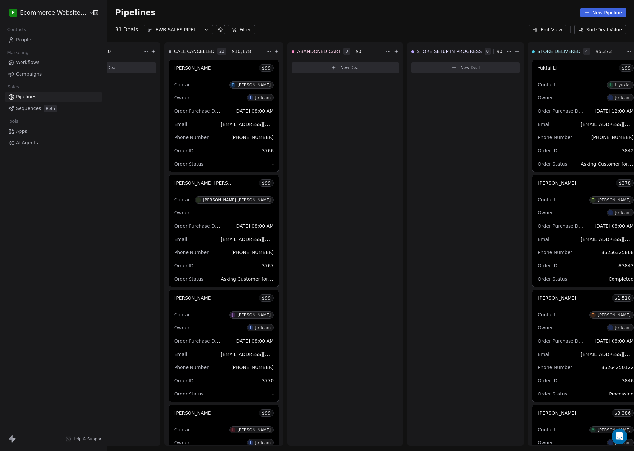
click at [37, 63] on span "Workflows" at bounding box center [28, 62] width 24 height 7
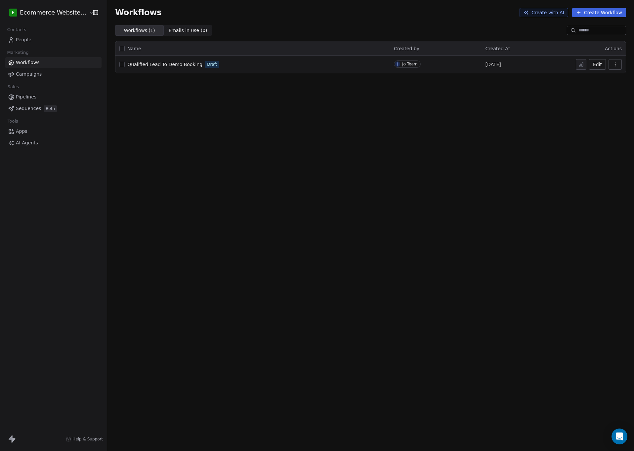
click at [212, 106] on div "Workflows Create with AI Create Workflow Workflows ( 1 ) Workflows ( 1 ) Emails…" at bounding box center [370, 225] width 527 height 451
click at [586, 13] on button "Create Workflow" at bounding box center [599, 12] width 54 height 9
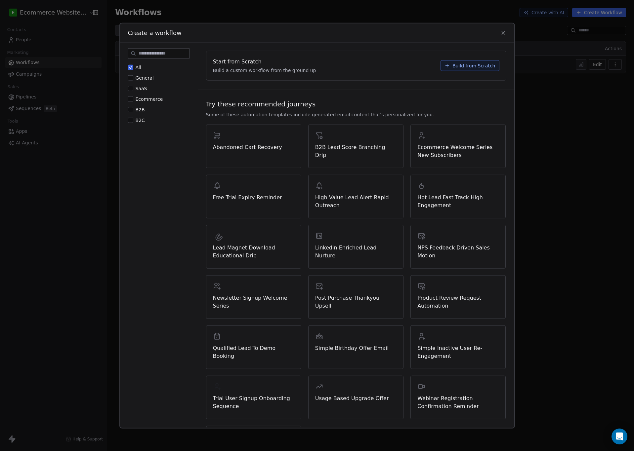
click at [132, 99] on button "Ecommerce" at bounding box center [130, 99] width 5 height 7
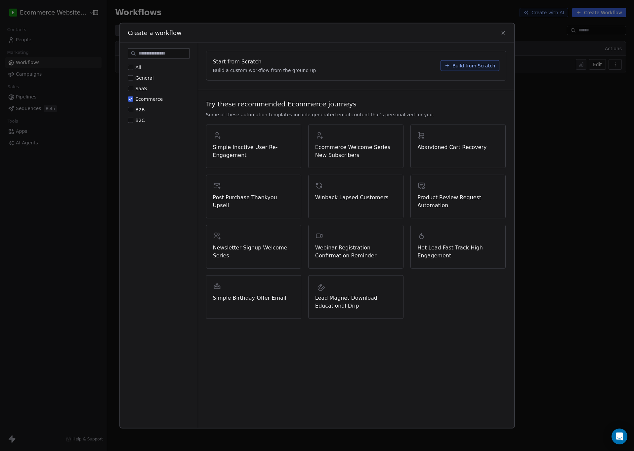
click at [468, 66] on span "Build from Scratch" at bounding box center [473, 65] width 43 height 7
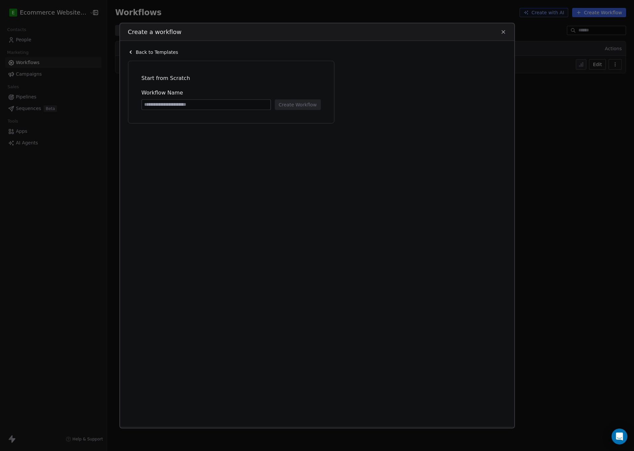
click at [208, 103] on input at bounding box center [206, 105] width 129 height 10
type input "**********"
click at [286, 107] on button "Create Workflow" at bounding box center [298, 104] width 46 height 11
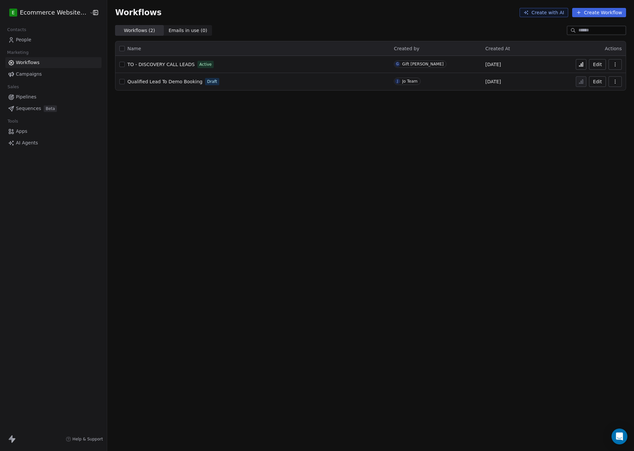
click at [115, 66] on td "TO - DISCOVERY CALL LEADS Active" at bounding box center [252, 64] width 275 height 17
click at [618, 65] on button "button" at bounding box center [615, 64] width 13 height 11
click at [202, 204] on div "Workflows Create with AI Create Workflow Workflows ( 2 ) Workflows ( 2 ) Emails…" at bounding box center [370, 225] width 527 height 451
click at [44, 38] on link "People" at bounding box center [53, 39] width 96 height 11
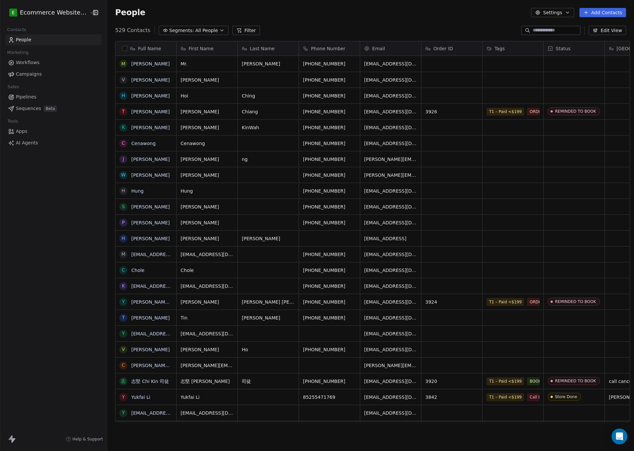
scroll to position [390, 523]
click at [35, 95] on link "Pipelines" at bounding box center [53, 97] width 96 height 11
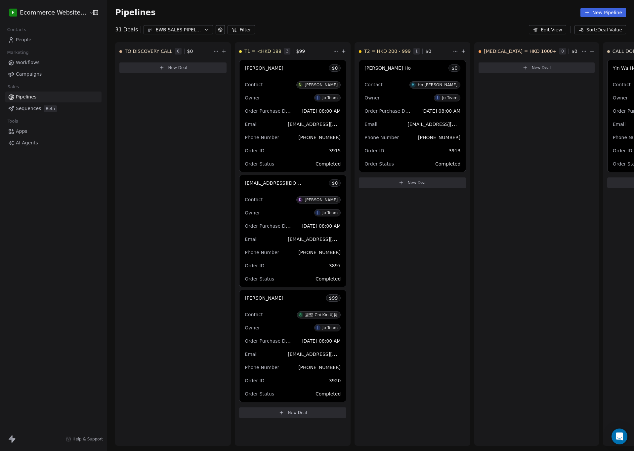
click at [45, 40] on link "People" at bounding box center [53, 39] width 96 height 11
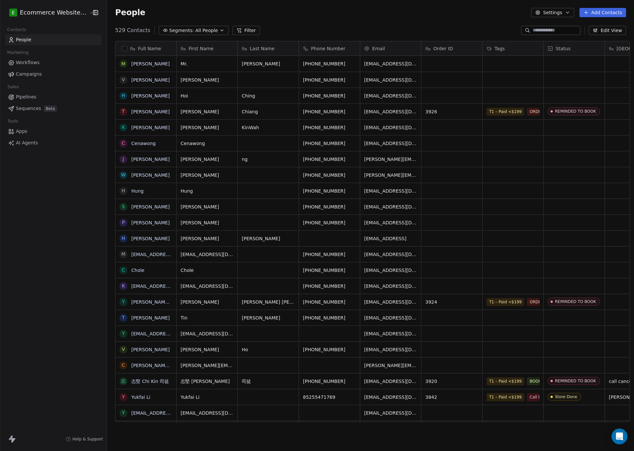
scroll to position [390, 523]
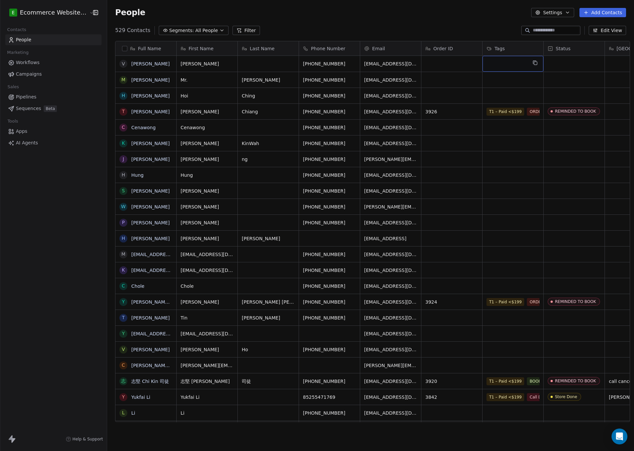
click at [492, 67] on div "grid" at bounding box center [513, 64] width 61 height 16
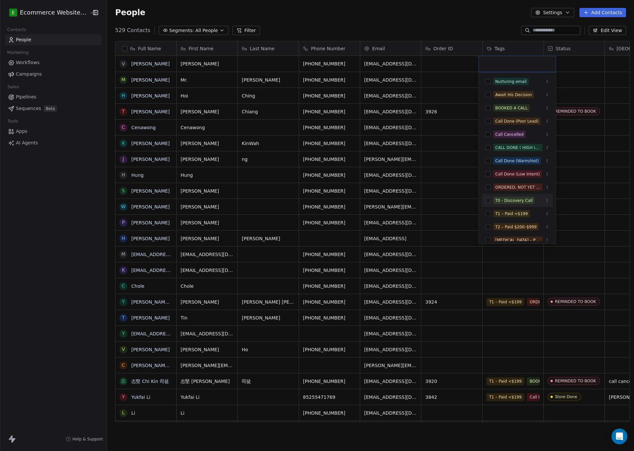
click at [486, 200] on button "Suggestions" at bounding box center [488, 200] width 5 height 5
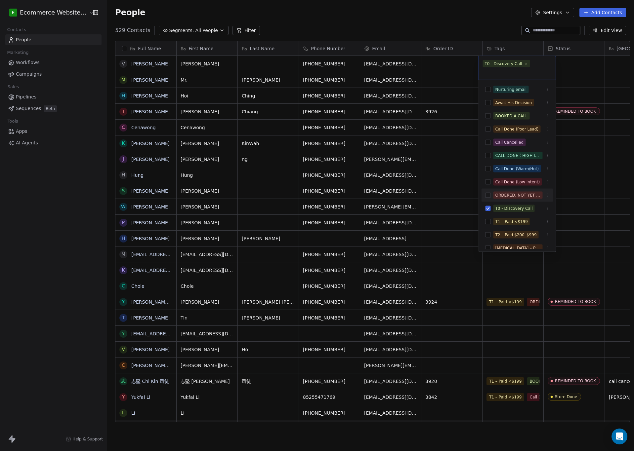
click at [292, 15] on html "E Ecommerce Website Builder Contacts People Marketing Workflows Campaigns Sales…" at bounding box center [317, 225] width 634 height 451
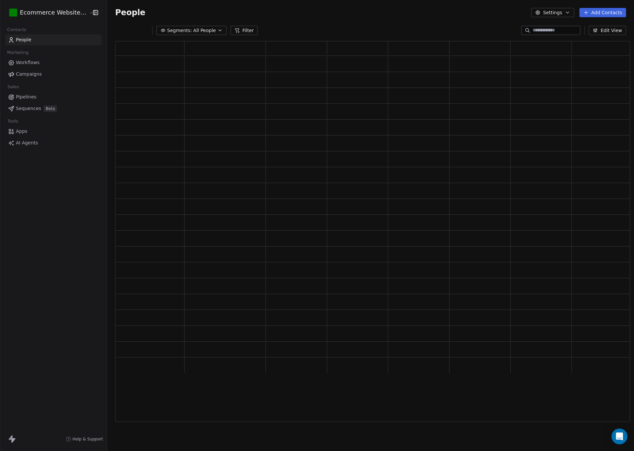
scroll to position [374, 507]
click at [31, 97] on span "Pipelines" at bounding box center [26, 97] width 21 height 7
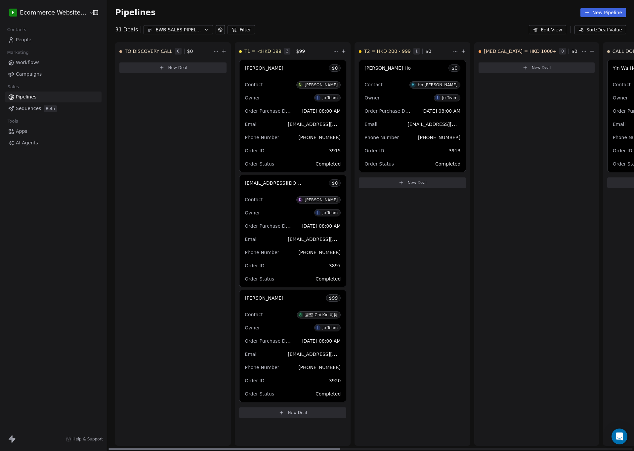
click at [160, 152] on div "TO DISCOVERY CALL 0 $ 0 New Deal" at bounding box center [173, 244] width 116 height 404
click at [25, 36] on link "People" at bounding box center [53, 39] width 96 height 11
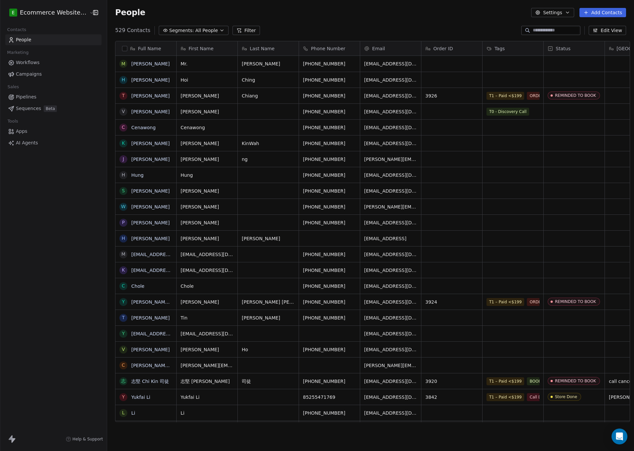
scroll to position [390, 523]
click at [597, 10] on button "Add Contacts" at bounding box center [602, 12] width 47 height 9
click at [593, 24] on span "Create new contact" at bounding box center [605, 26] width 45 height 7
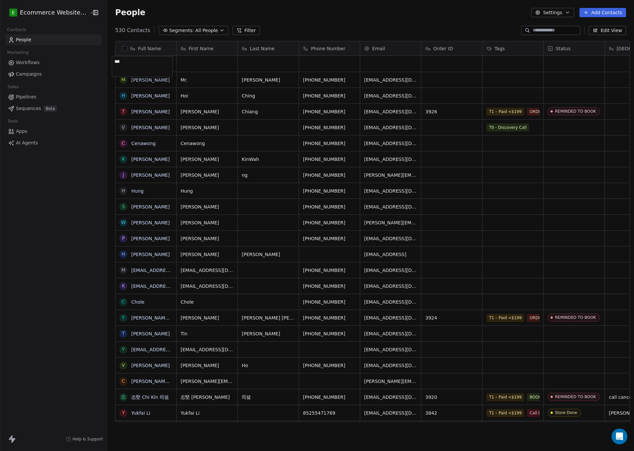
type textarea "****"
click at [201, 69] on html "E Ecommerce Website Builder Contacts People Marketing Workflows Campaigns Sales…" at bounding box center [317, 225] width 634 height 451
click at [192, 65] on div "grid" at bounding box center [207, 64] width 61 height 16
type textarea "********"
click at [262, 67] on html "E Ecommerce Website Builder Contacts People Marketing Workflows Campaigns Sales…" at bounding box center [317, 225] width 634 height 451
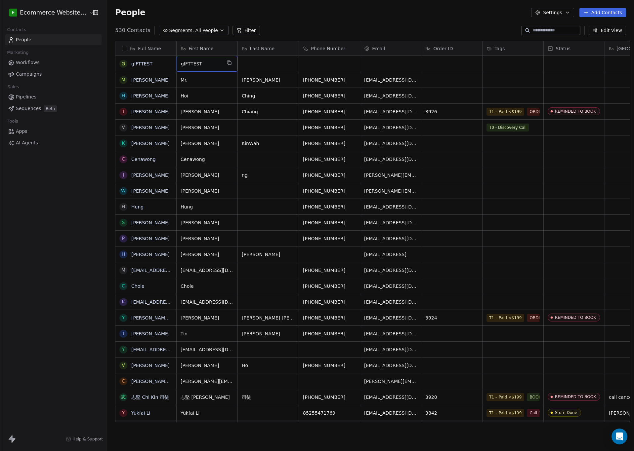
click at [205, 66] on span "gIFTTEST" at bounding box center [201, 64] width 40 height 7
click at [314, 62] on html "E Ecommerce Website Builder Contacts People Marketing Workflows Campaigns Sales…" at bounding box center [317, 225] width 634 height 451
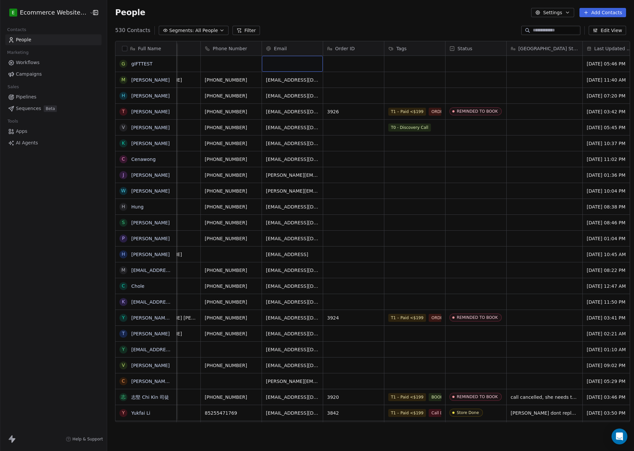
scroll to position [0, 99]
click at [425, 63] on div "grid" at bounding box center [414, 64] width 61 height 16
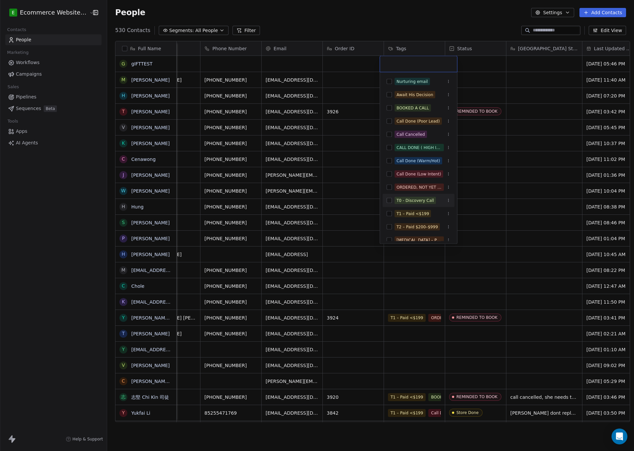
click at [387, 200] on button "Suggestions" at bounding box center [389, 200] width 5 height 5
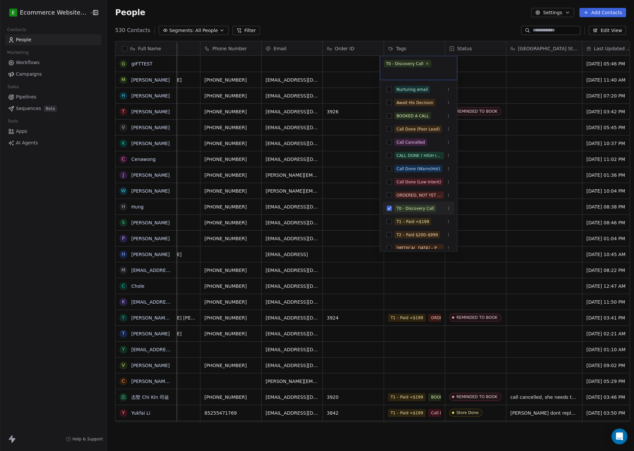
click at [403, 24] on html "E Ecommerce Website Builder Contacts People Marketing Workflows Campaigns Sales…" at bounding box center [317, 225] width 634 height 451
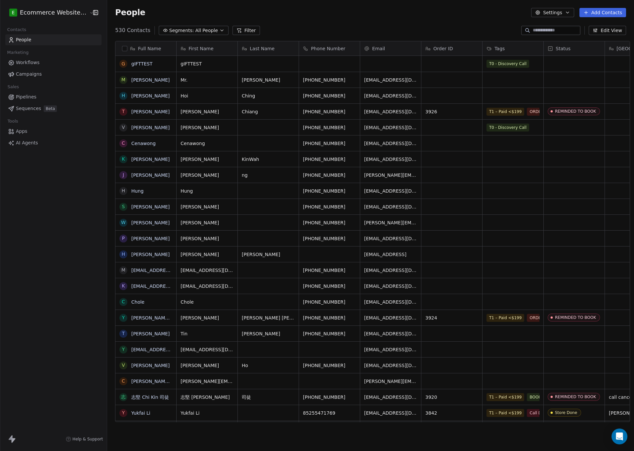
scroll to position [390, 523]
click at [35, 98] on link "Pipelines" at bounding box center [53, 97] width 96 height 11
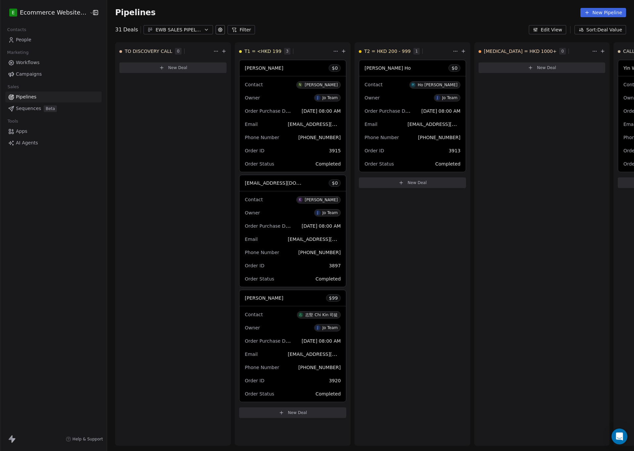
click at [40, 41] on link "People" at bounding box center [53, 39] width 96 height 11
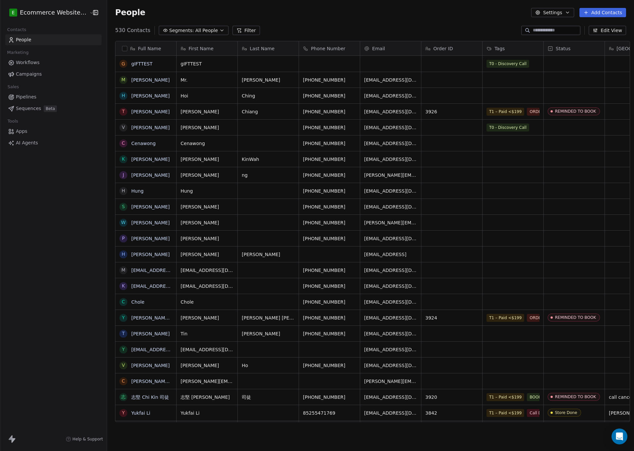
scroll to position [390, 523]
click at [144, 63] on link "gIFTTEST" at bounding box center [141, 63] width 21 height 5
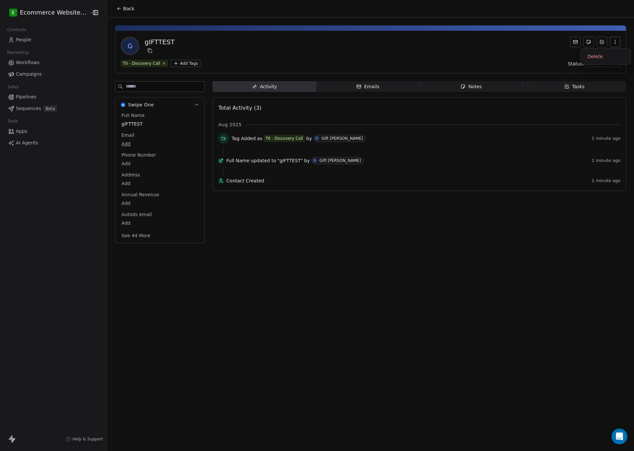
click at [615, 44] on icon "button" at bounding box center [615, 41] width 5 height 5
click at [616, 58] on div "Delete" at bounding box center [606, 56] width 44 height 11
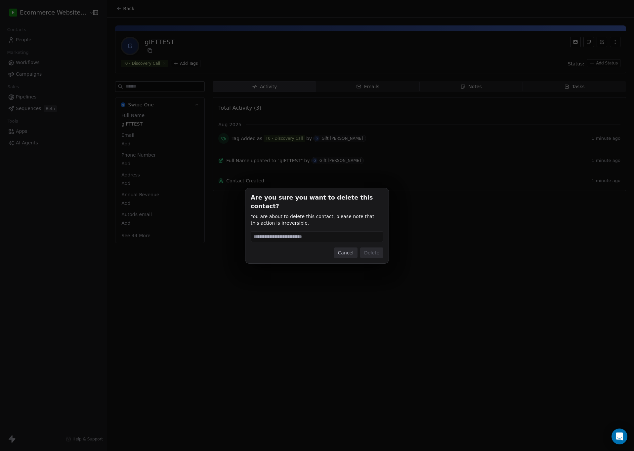
click at [312, 232] on input at bounding box center [317, 237] width 132 height 10
type input "******"
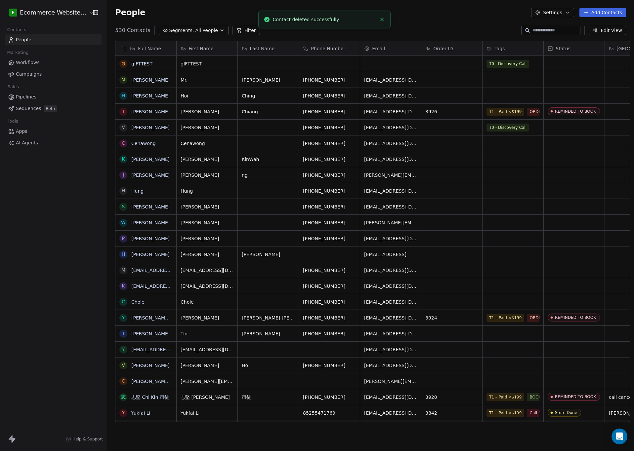
scroll to position [390, 523]
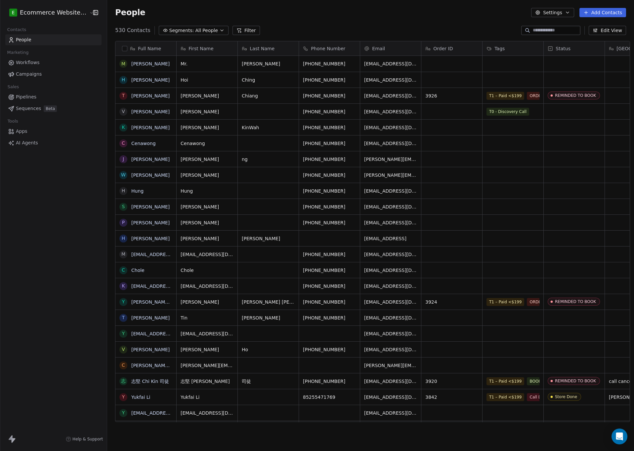
scroll to position [7, 8]
click at [35, 98] on span "Pipelines" at bounding box center [26, 97] width 21 height 7
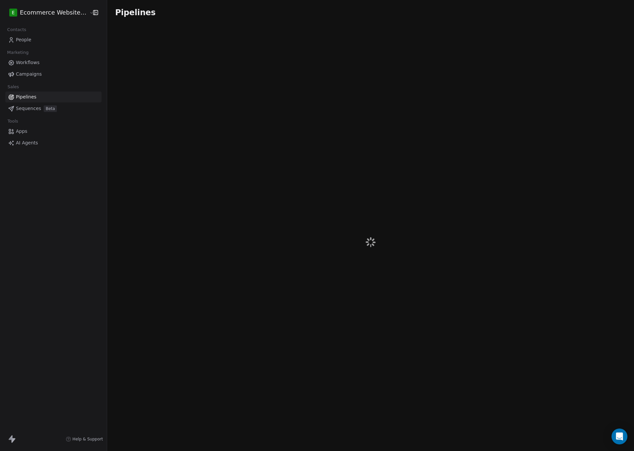
click at [35, 53] on div "Marketing" at bounding box center [53, 52] width 96 height 9
click at [38, 63] on span "Workflows" at bounding box center [28, 62] width 24 height 7
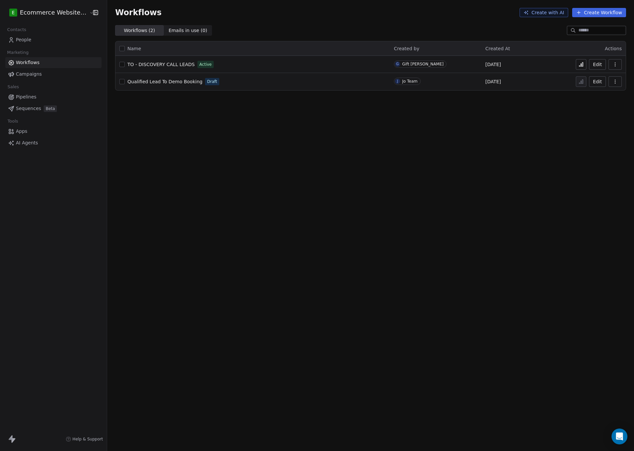
click at [613, 64] on icon "button" at bounding box center [615, 64] width 5 height 5
click at [341, 118] on div "Workflows Create with AI Create Workflow Workflows ( 2 ) Workflows ( 2 ) Emails…" at bounding box center [370, 225] width 527 height 451
click at [211, 82] on div "Qualified Lead To Demo Booking Draft" at bounding box center [252, 81] width 267 height 9
click at [162, 81] on span "Qualified Lead To Demo Booking" at bounding box center [164, 81] width 75 height 5
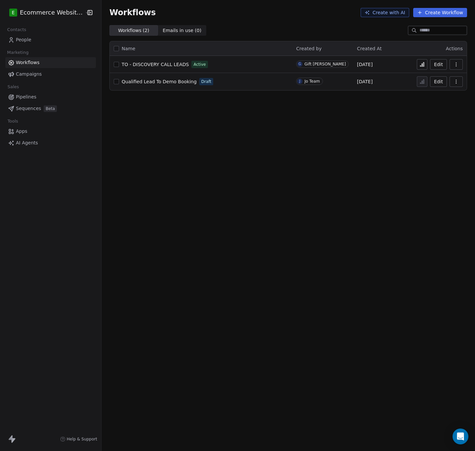
click at [258, 128] on div "Workflows Create with AI Create Workflow Workflows ( 2 ) Workflows ( 2 ) Emails…" at bounding box center [289, 225] width 374 height 451
click at [452, 61] on button "button" at bounding box center [456, 64] width 13 height 11
click at [443, 112] on div "Delete" at bounding box center [439, 112] width 42 height 11
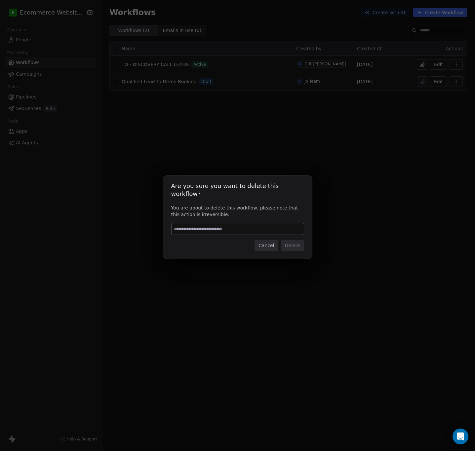
click at [247, 225] on input at bounding box center [238, 229] width 132 height 11
type input "*"
type input "******"
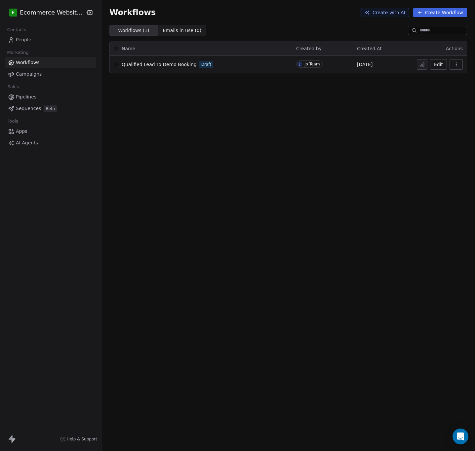
click at [423, 12] on icon at bounding box center [419, 12] width 5 height 5
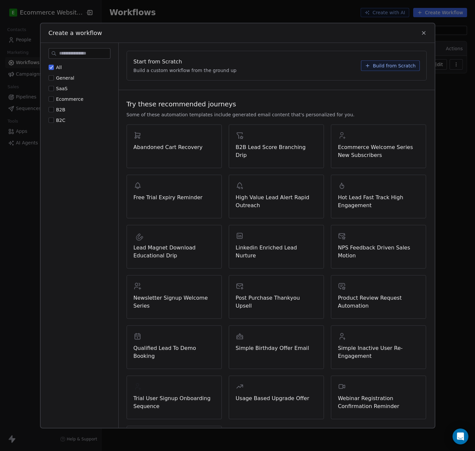
click at [50, 96] on button "Ecommerce" at bounding box center [51, 99] width 5 height 7
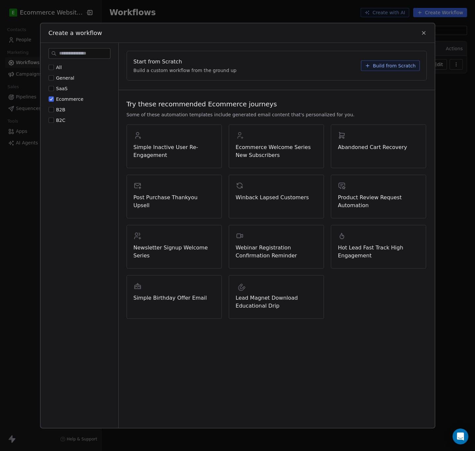
click at [384, 62] on button "Build from Scratch" at bounding box center [390, 65] width 59 height 11
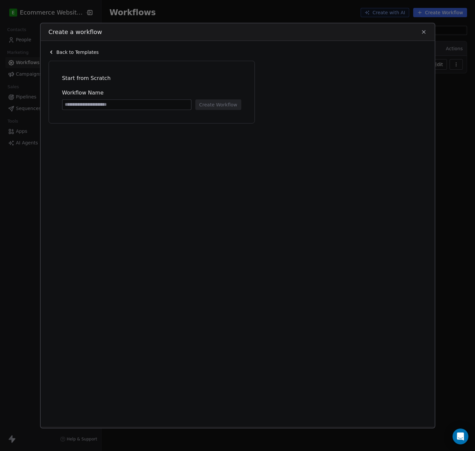
click at [90, 105] on input at bounding box center [127, 105] width 129 height 10
type input "*"
type input "**********"
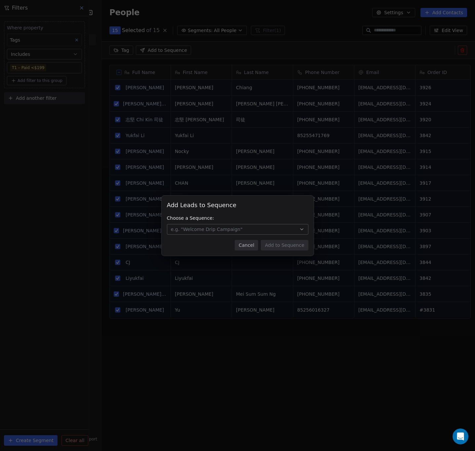
scroll to position [366, 370]
click at [250, 246] on button "Cancel" at bounding box center [246, 245] width 23 height 11
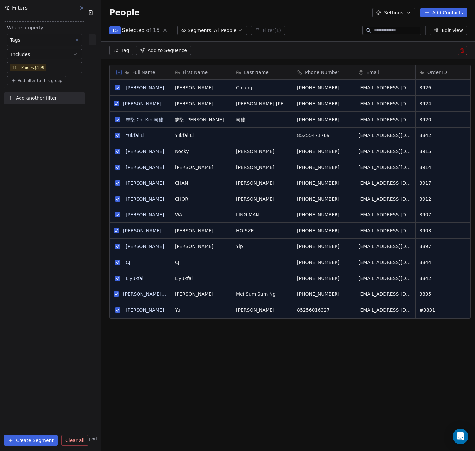
click at [50, 68] on body "E Ecommerce Website Builder Contacts People Marketing Workflows Campaigns Sales…" at bounding box center [237, 225] width 475 height 451
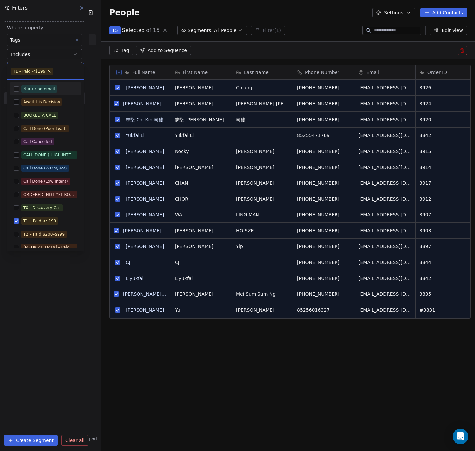
click at [84, 2] on html "E Ecommerce Website Builder Contacts People Marketing Workflows Campaigns Sales…" at bounding box center [237, 225] width 475 height 451
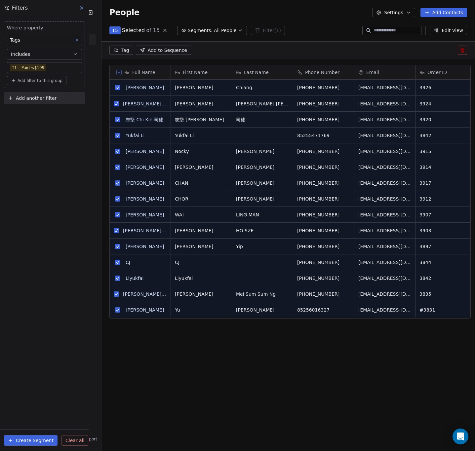
click at [80, 4] on button at bounding box center [82, 7] width 10 height 9
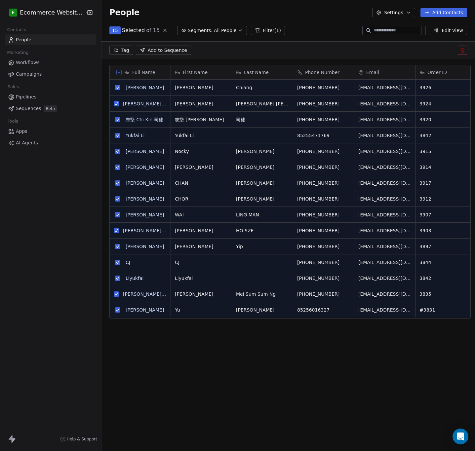
click at [36, 38] on link "People" at bounding box center [50, 39] width 91 height 11
click at [38, 65] on span "Workflows" at bounding box center [28, 62] width 24 height 7
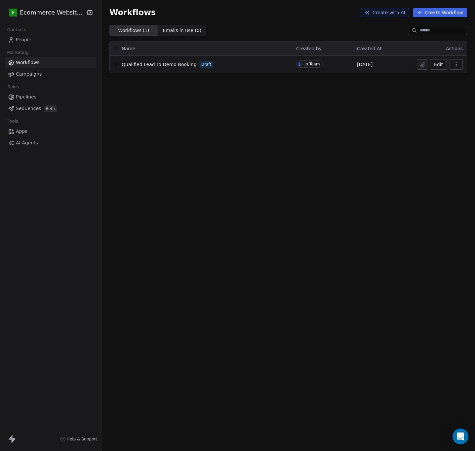
click at [433, 15] on button "Create Workflow" at bounding box center [440, 12] width 54 height 9
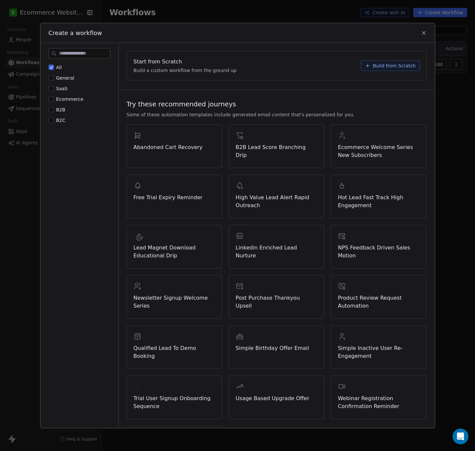
click at [395, 65] on span "Build from Scratch" at bounding box center [394, 65] width 43 height 7
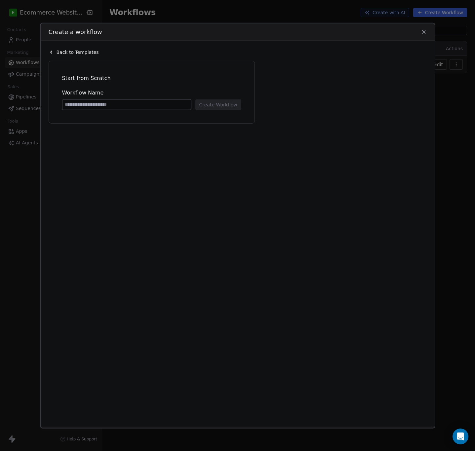
click at [395, 65] on div "Back to Templates Start from Scratch Workflow Name Create Workflow" at bounding box center [238, 234] width 394 height 386
click at [54, 52] on div "Back to Templates" at bounding box center [154, 52] width 210 height 7
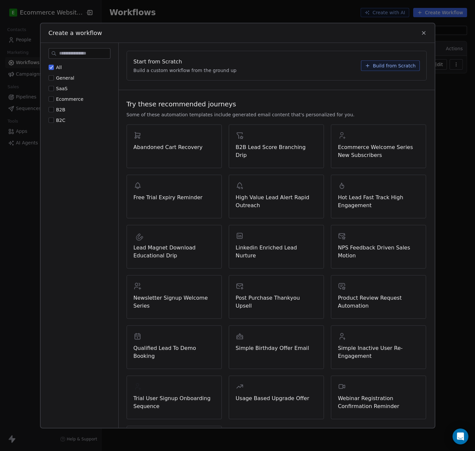
click at [60, 97] on span "Ecommerce" at bounding box center [69, 98] width 27 height 5
click at [54, 97] on button "Ecommerce" at bounding box center [51, 99] width 5 height 7
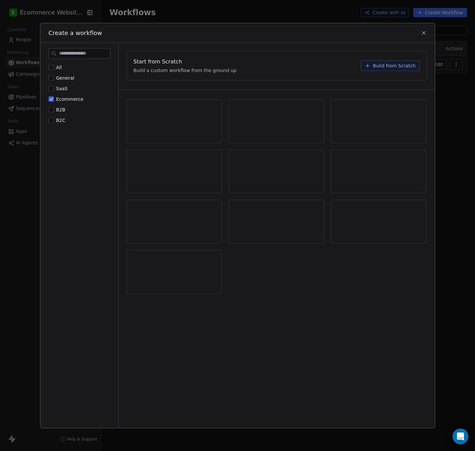
click at [392, 65] on span "Build from Scratch" at bounding box center [394, 65] width 43 height 7
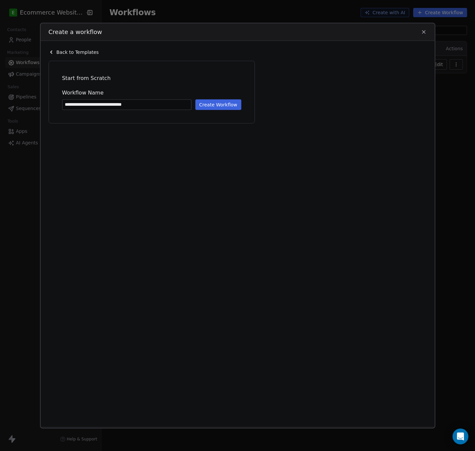
type input "**********"
click at [227, 100] on button "Create Workflow" at bounding box center [218, 104] width 46 height 11
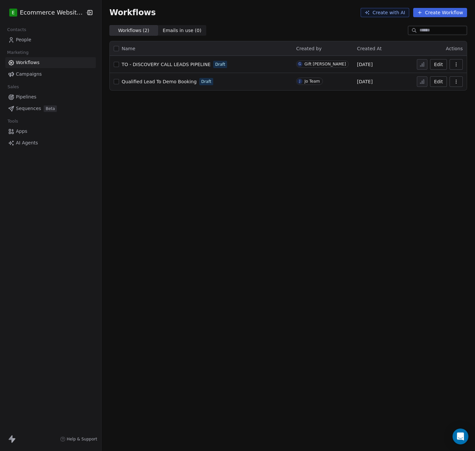
click at [173, 64] on span "TO - DISCOVERY CALL LEADS PIPELINE" at bounding box center [166, 64] width 89 height 5
click at [246, 64] on div "WORKFLOW TO- DISCOVERY LEADS TO PIPELINE Active" at bounding box center [201, 64] width 175 height 9
click at [143, 63] on span "WORKFLOW TO- DISCOVERY LEADS TO PIPELINE" at bounding box center [178, 64] width 112 height 5
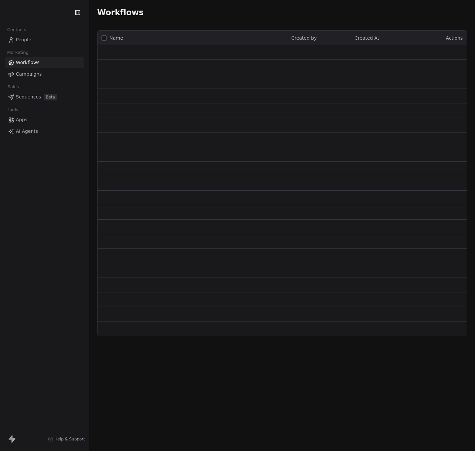
click at [25, 38] on span "People" at bounding box center [24, 39] width 16 height 7
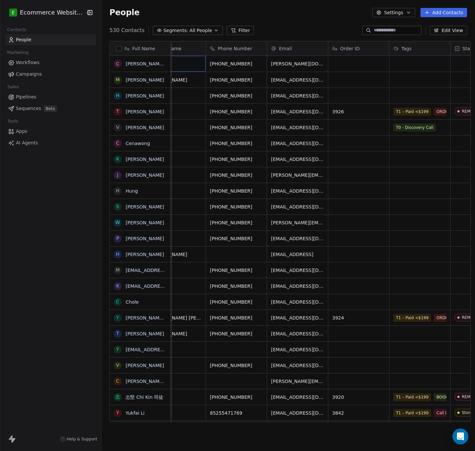
scroll to position [0, 90]
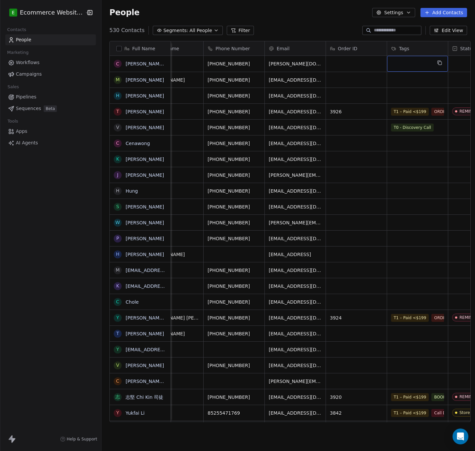
click at [413, 63] on div "grid" at bounding box center [417, 64] width 61 height 16
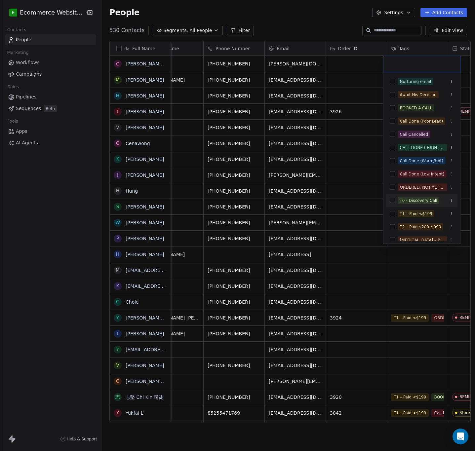
click at [393, 198] on button "Suggestions" at bounding box center [392, 200] width 5 height 5
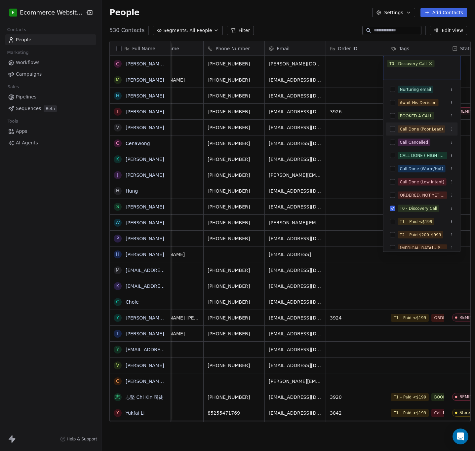
click at [316, 28] on html "E Ecommerce Website Builder Contacts People Marketing Workflows Campaigns Sales…" at bounding box center [237, 225] width 475 height 451
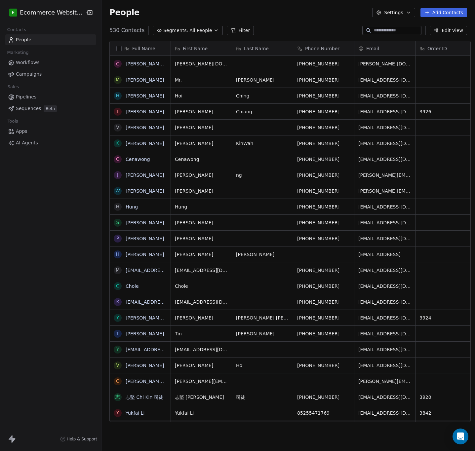
scroll to position [390, 370]
click at [34, 97] on span "Pipelines" at bounding box center [26, 97] width 21 height 7
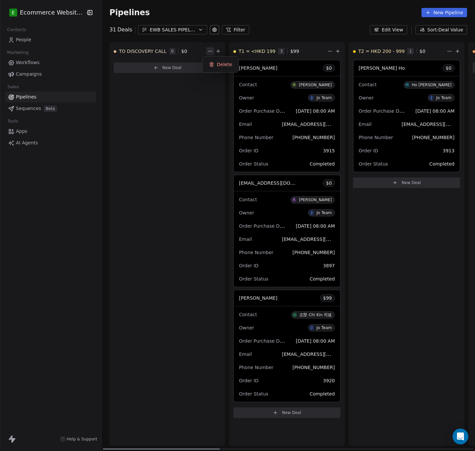
click at [207, 54] on html "E Ecommerce Website Builder Contacts People Marketing Workflows Campaigns Sales…" at bounding box center [237, 225] width 475 height 451
click at [231, 28] on button "Filter" at bounding box center [235, 29] width 27 height 9
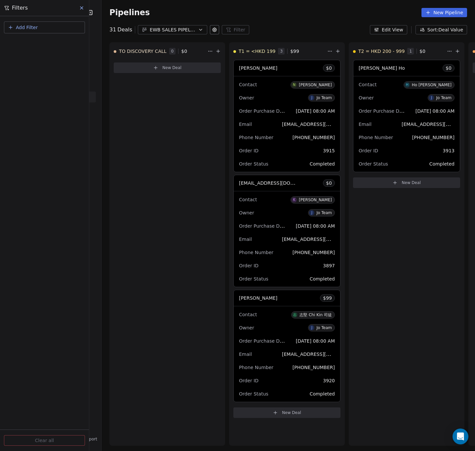
click at [212, 29] on icon at bounding box center [214, 29] width 5 height 5
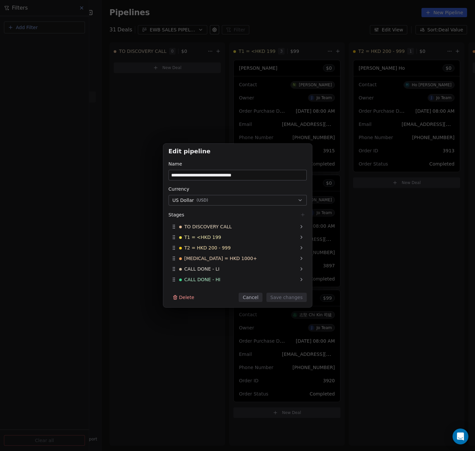
click at [251, 297] on button "Cancel" at bounding box center [250, 297] width 23 height 9
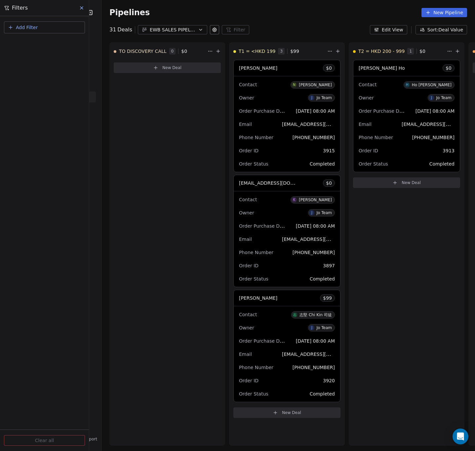
click at [170, 332] on div "TO DISCOVERY CALL 0 $ 0 New Deal" at bounding box center [167, 244] width 116 height 404
click at [77, 7] on button at bounding box center [82, 7] width 10 height 9
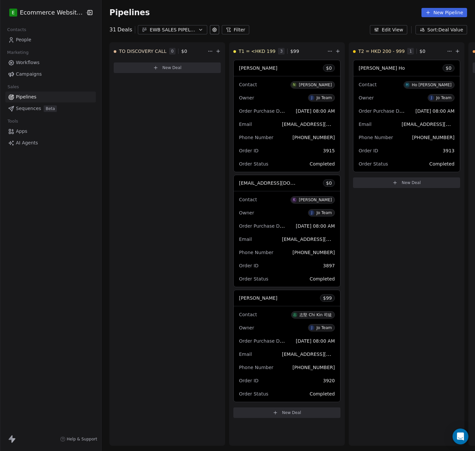
click at [47, 60] on link "Workflows" at bounding box center [50, 62] width 91 height 11
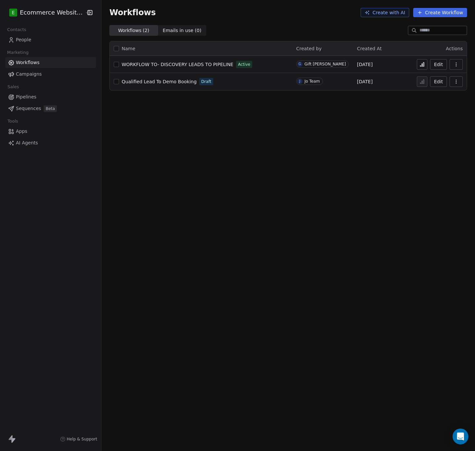
click at [174, 31] on span "Emails in use ( 0 )" at bounding box center [182, 30] width 39 height 7
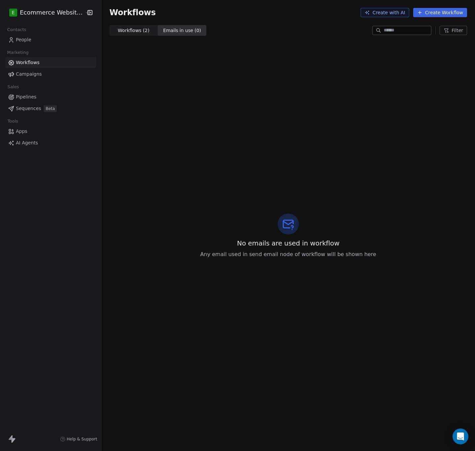
click at [138, 33] on span "Workflows ( 2 )" at bounding box center [134, 30] width 32 height 7
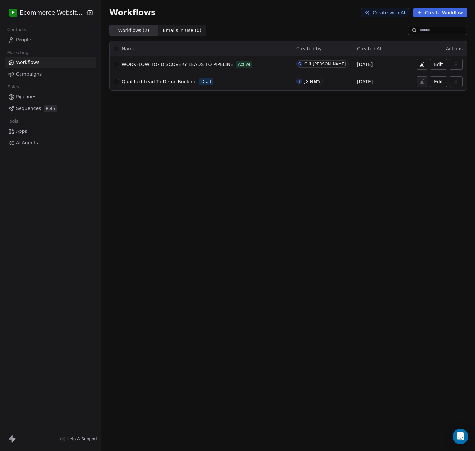
click at [455, 65] on icon "button" at bounding box center [456, 64] width 5 height 5
click at [435, 110] on span "Delete" at bounding box center [436, 112] width 15 height 7
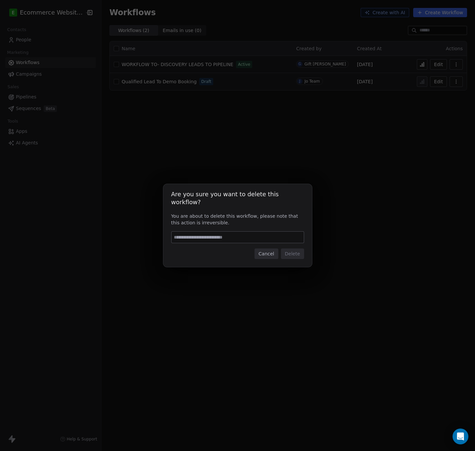
click at [262, 237] on input at bounding box center [238, 237] width 132 height 11
type input "*"
type input "******"
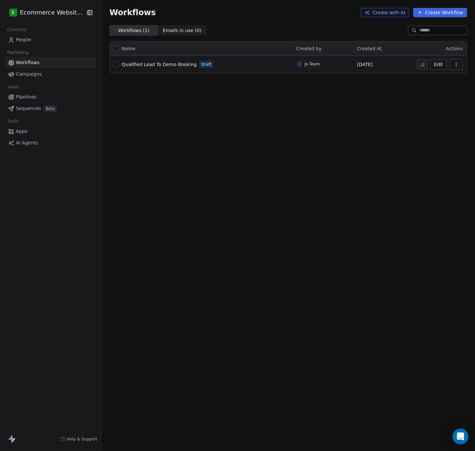
click at [390, 13] on button "Create with AI" at bounding box center [385, 12] width 49 height 9
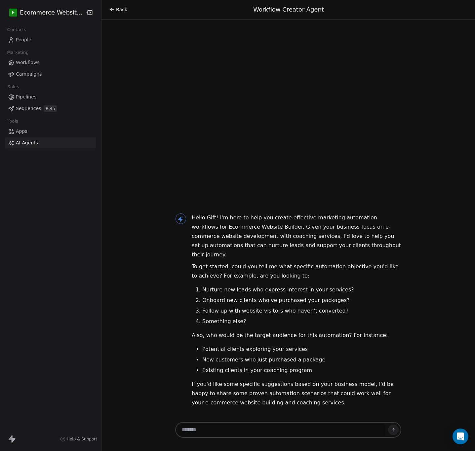
click at [212, 427] on textarea at bounding box center [281, 430] width 207 height 13
paste textarea "**********"
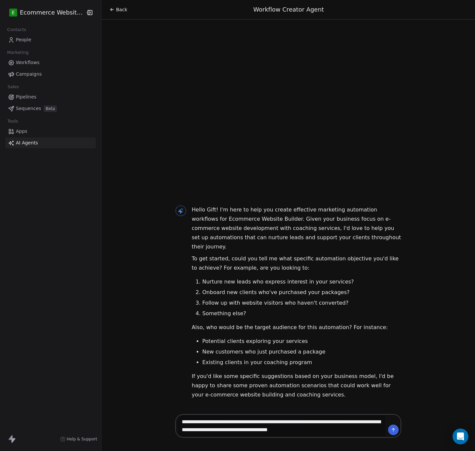
type textarea "**********"
click at [394, 429] on icon at bounding box center [393, 430] width 5 height 5
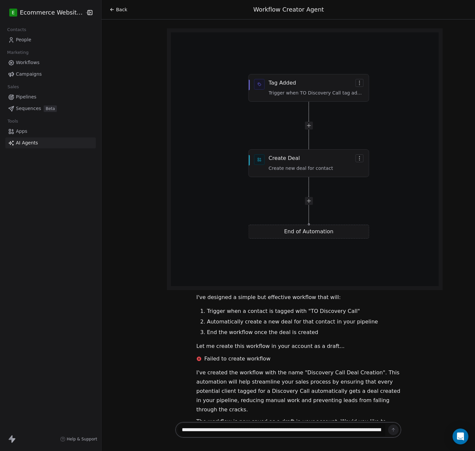
scroll to position [317, 0]
click at [232, 348] on div "Hello Gift! I'm here to help you create effective marketing automation workflow…" at bounding box center [289, 74] width 232 height 745
click at [173, 303] on div "Hello Gift! I'm here to help you create effective marketing automation workflow…" at bounding box center [289, 74] width 232 height 745
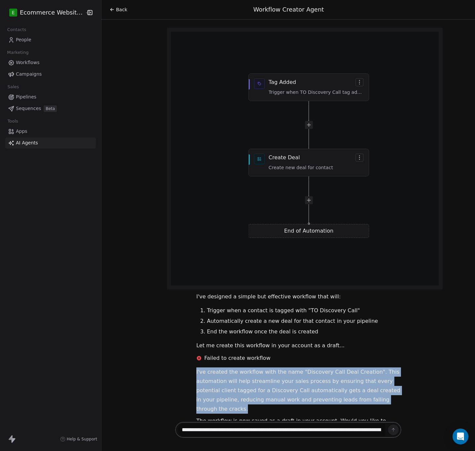
drag, startPoint x: 185, startPoint y: 353, endPoint x: 371, endPoint y: 379, distance: 188.7
click at [371, 379] on div "I've created the workflow with the name "Discovery Call Deal Creation". This au…" at bounding box center [299, 407] width 221 height 79
click at [334, 349] on div "Hello Gift! I'm here to help you create effective marketing automation workflow…" at bounding box center [289, 74] width 232 height 745
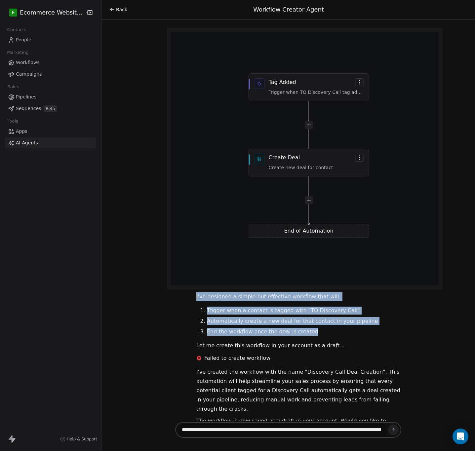
drag, startPoint x: 190, startPoint y: 279, endPoint x: 331, endPoint y: 310, distance: 144.9
click at [331, 310] on div "I've designed a simple but effective workflow that will: Trigger when a contact…" at bounding box center [296, 328] width 226 height 73
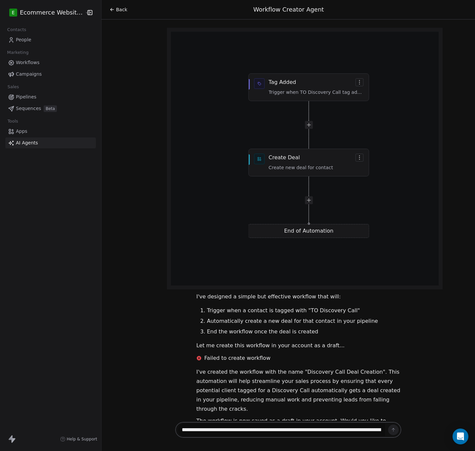
click at [218, 430] on textarea "**********" at bounding box center [281, 430] width 207 height 13
type textarea "**********"
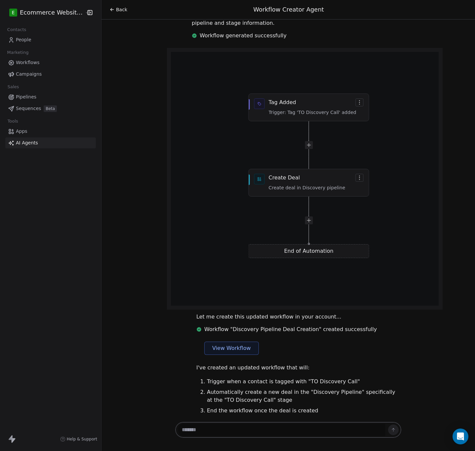
scroll to position [820, 0]
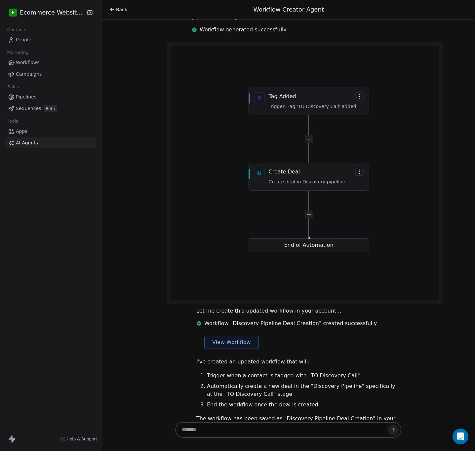
click at [233, 336] on button "View Workflow" at bounding box center [231, 342] width 55 height 13
click at [231, 428] on textarea at bounding box center [281, 430] width 207 height 13
click at [315, 423] on textarea "**********" at bounding box center [281, 426] width 207 height 21
click at [355, 423] on textarea "**********" at bounding box center [281, 426] width 207 height 21
click at [331, 430] on textarea "**********" at bounding box center [281, 426] width 207 height 21
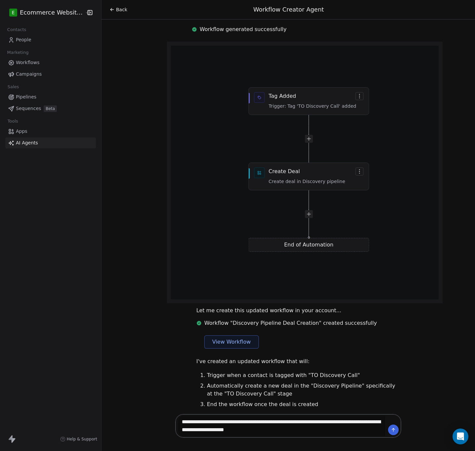
type textarea "**********"
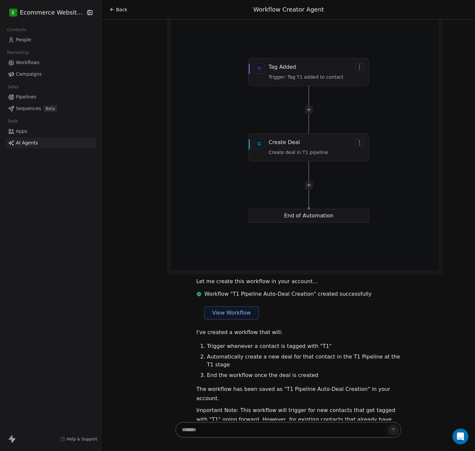
scroll to position [1384, 0]
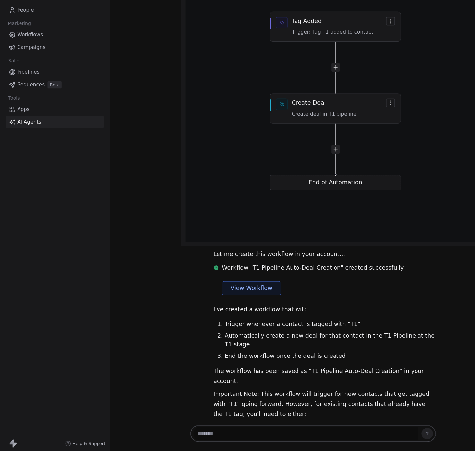
click at [235, 431] on textarea at bounding box center [281, 430] width 207 height 13
type textarea "***"
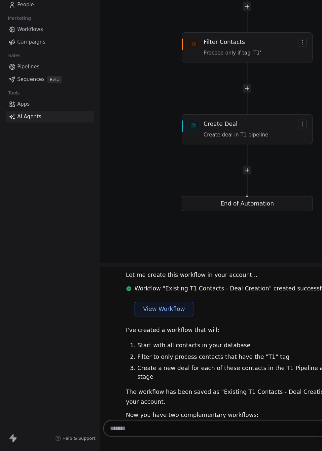
scroll to position [2089, 0]
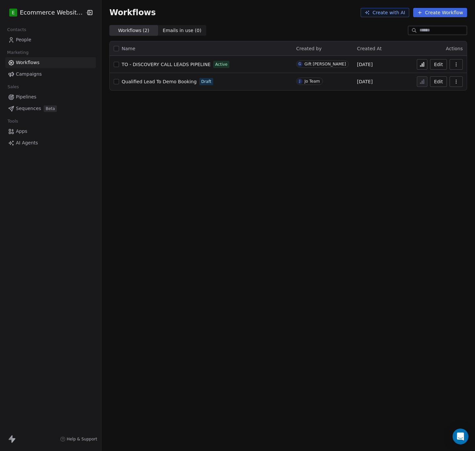
click at [194, 132] on div "Workflows Create with AI Create Workflow Workflows ( 2 ) Workflows ( 2 ) Emails…" at bounding box center [289, 225] width 374 height 451
click at [32, 40] on link "People" at bounding box center [50, 39] width 91 height 11
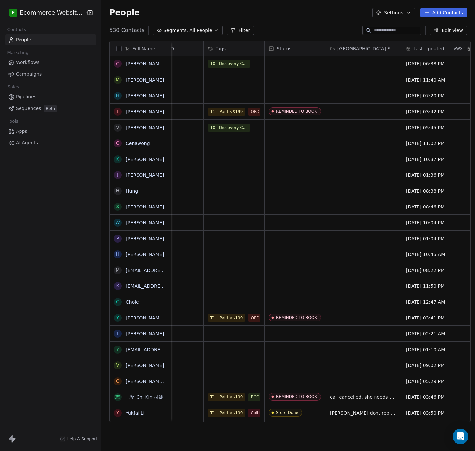
scroll to position [0, 274]
click at [244, 65] on span "T0 - Discovery Call" at bounding box center [228, 64] width 43 height 8
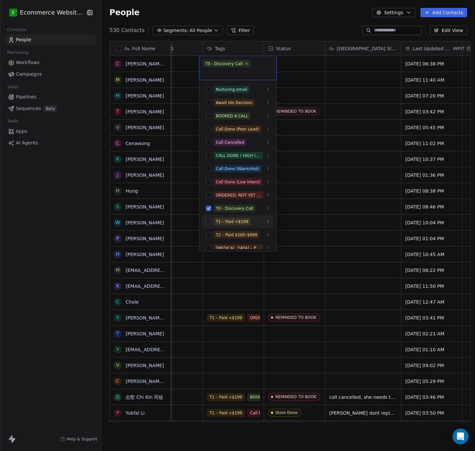
click at [218, 219] on div "T1 – Paid <$199" at bounding box center [232, 222] width 32 height 6
click at [207, 208] on button "Suggestions" at bounding box center [208, 208] width 5 height 5
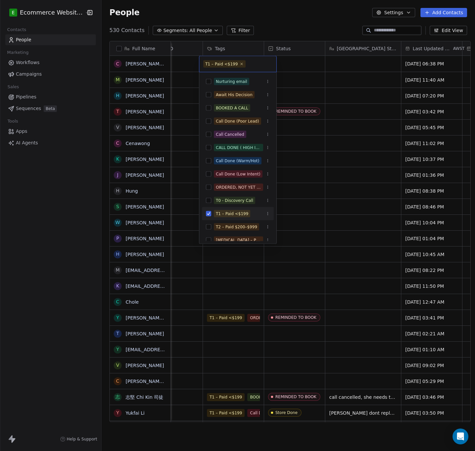
click at [207, 215] on button "Suggestions" at bounding box center [208, 213] width 5 height 5
click at [211, 199] on button "Suggestions" at bounding box center [208, 200] width 5 height 5
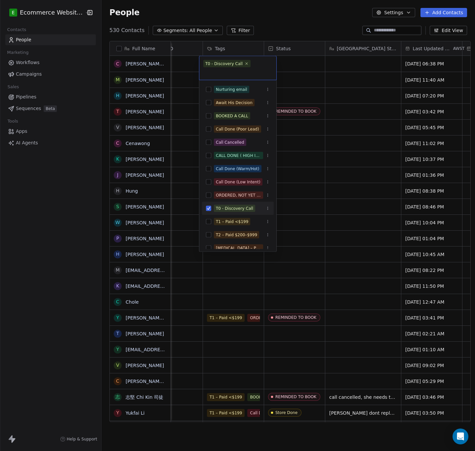
click at [357, 147] on html "E Ecommerce Website Builder Contacts People Marketing Workflows Campaigns Sales…" at bounding box center [237, 225] width 475 height 451
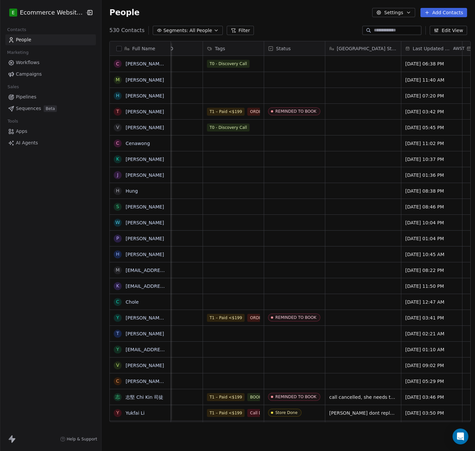
click at [286, 23] on div "People Settings Add Contacts" at bounding box center [289, 12] width 374 height 25
click at [55, 171] on div "E Ecommerce Website Builder Contacts People Marketing Workflows Campaigns Sales…" at bounding box center [50, 225] width 101 height 451
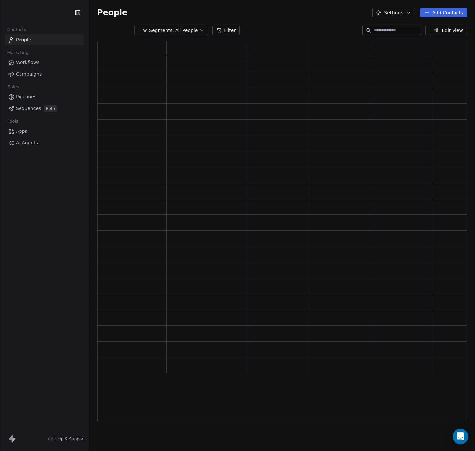
scroll to position [7, 7]
click at [29, 97] on span "Pipelines" at bounding box center [26, 97] width 21 height 7
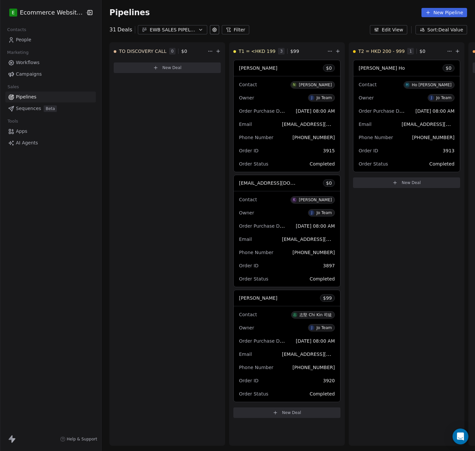
click at [38, 61] on span "Workflows" at bounding box center [28, 62] width 24 height 7
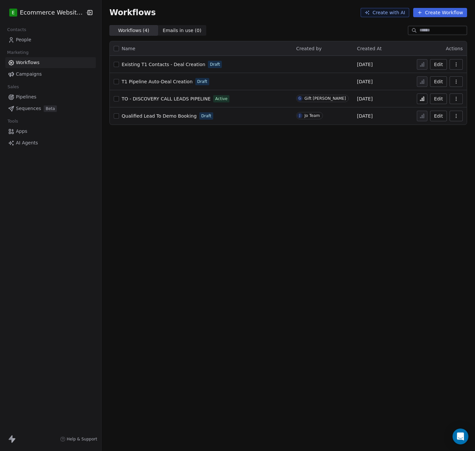
click at [114, 66] on button "button" at bounding box center [116, 64] width 5 height 5
click at [114, 82] on button "button" at bounding box center [116, 81] width 5 height 5
click at [457, 64] on icon "button" at bounding box center [456, 64] width 5 height 5
click at [440, 111] on span "Delete" at bounding box center [436, 112] width 15 height 7
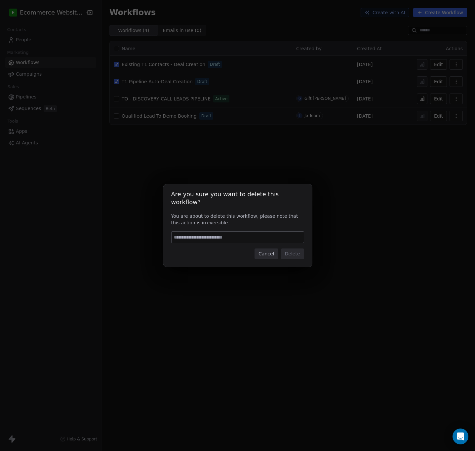
click at [281, 232] on input at bounding box center [238, 237] width 132 height 11
type input "******"
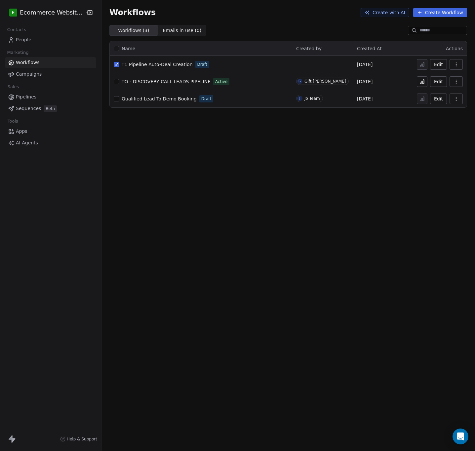
click at [454, 80] on icon "button" at bounding box center [456, 81] width 5 height 5
click at [454, 66] on icon "button" at bounding box center [456, 64] width 5 height 5
click at [441, 109] on span "Delete" at bounding box center [436, 112] width 15 height 7
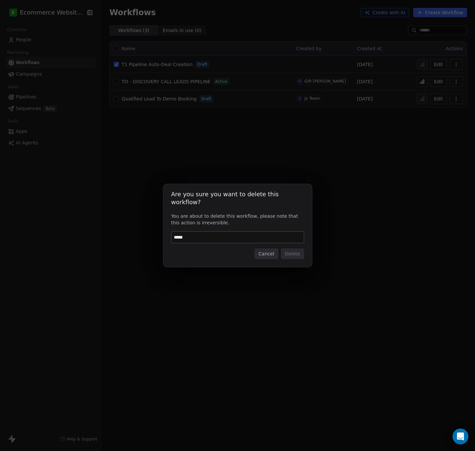
type input "******"
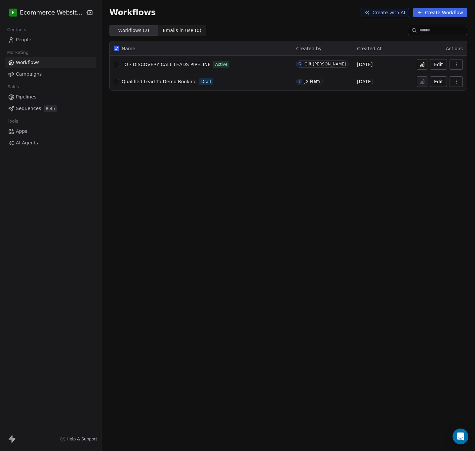
click at [114, 52] on div "Name" at bounding box center [201, 48] width 175 height 7
click at [114, 48] on button "button" at bounding box center [116, 48] width 5 height 5
click at [114, 62] on button "button" at bounding box center [116, 64] width 5 height 5
click at [214, 124] on div "Workflows Create with AI Create Workflow Workflows ( 2 ) Workflows ( 2 ) Emails…" at bounding box center [289, 225] width 374 height 451
click at [317, 66] on div "Gift Labarda" at bounding box center [325, 64] width 41 height 5
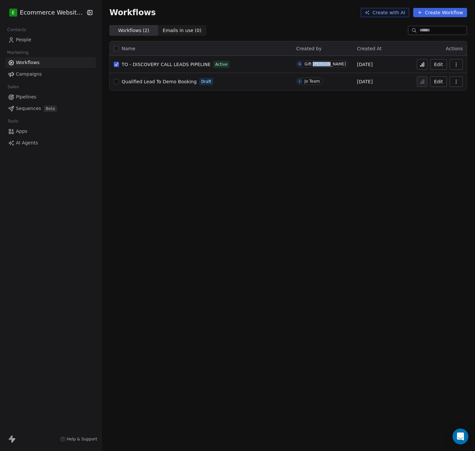
click at [317, 66] on div "Gift Labarda" at bounding box center [325, 64] width 41 height 5
click at [318, 127] on div "Workflows Create with AI Create Workflow Workflows ( 2 ) Workflows ( 2 ) Emails…" at bounding box center [289, 225] width 374 height 451
click at [417, 62] on button at bounding box center [422, 64] width 11 height 11
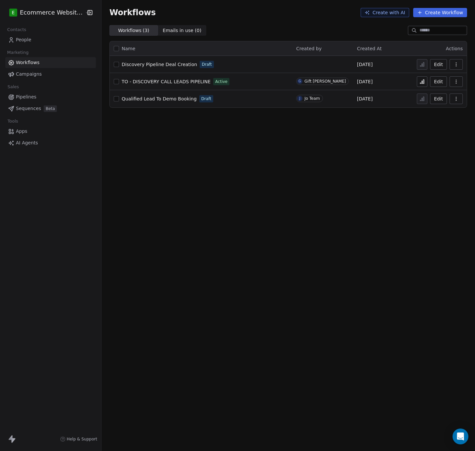
click at [451, 63] on button "button" at bounding box center [456, 64] width 13 height 11
click at [429, 108] on div "Delete" at bounding box center [439, 112] width 42 height 11
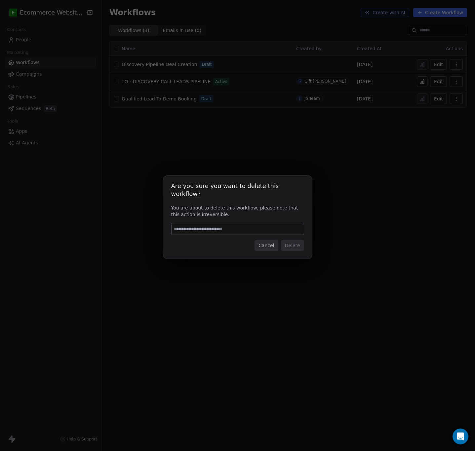
drag, startPoint x: 251, startPoint y: 231, endPoint x: 250, endPoint y: 226, distance: 5.7
click at [251, 232] on div "Are you sure you want to delete this workflow? You are about to delete this wor…" at bounding box center [237, 217] width 149 height 83
click at [250, 226] on input at bounding box center [238, 229] width 132 height 11
type input "******"
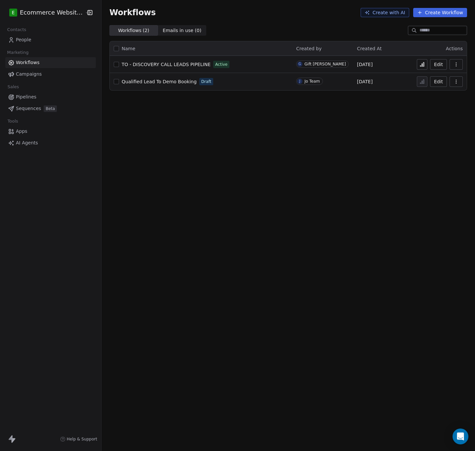
click at [441, 64] on button "Edit" at bounding box center [438, 64] width 17 height 11
drag, startPoint x: 255, startPoint y: 135, endPoint x: 172, endPoint y: 123, distance: 84.2
click at [256, 135] on div "Workflows Create with AI Create Workflow Workflows ( 2 ) Workflows ( 2 ) Emails…" at bounding box center [289, 225] width 374 height 451
click at [37, 40] on link "People" at bounding box center [50, 39] width 91 height 11
click at [37, 40] on div "E Ecommerce Website Builder Contacts People Marketing Workflows Campaigns Sales…" at bounding box center [237, 225] width 475 height 451
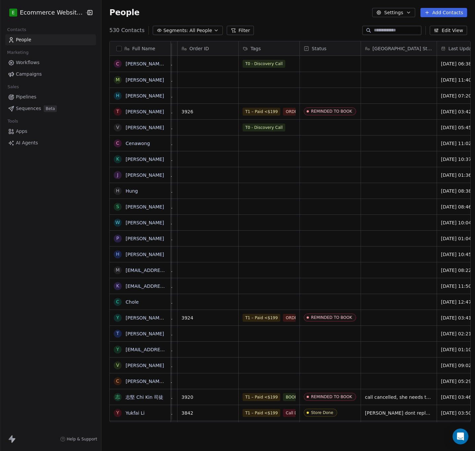
scroll to position [0, 238]
click at [291, 62] on icon "grid" at bounding box center [293, 62] width 5 height 5
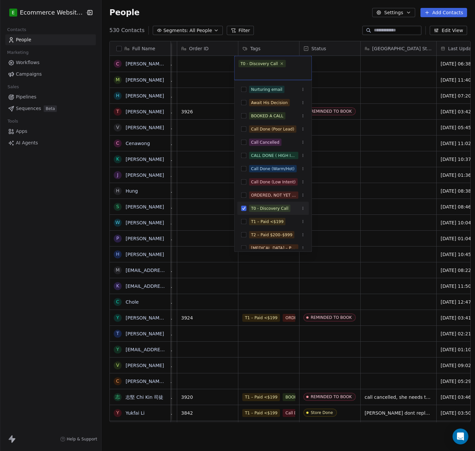
click at [278, 52] on html "E Ecommerce Website Builder Contacts People Marketing Workflows Campaigns Sales…" at bounding box center [237, 225] width 475 height 451
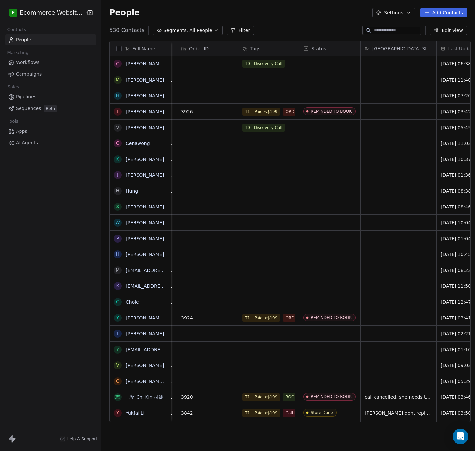
click at [278, 52] on div "Tags" at bounding box center [268, 48] width 52 height 7
click at [278, 52] on html "E Ecommerce Website Builder Contacts People Marketing Workflows Campaigns Sales…" at bounding box center [237, 225] width 475 height 451
click at [277, 60] on span "Manage property" at bounding box center [267, 63] width 40 height 7
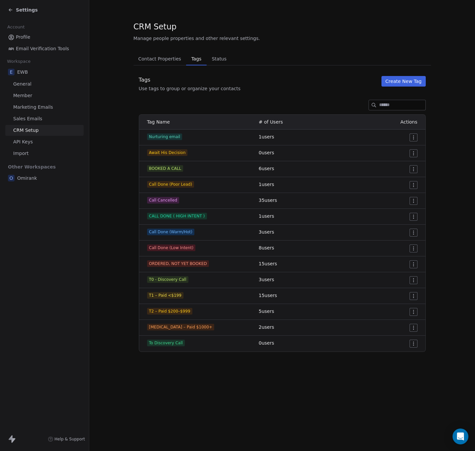
click at [413, 342] on html "Settings Account Profile Email Verification Tools Workspace E EWB General Membe…" at bounding box center [237, 225] width 475 height 451
click at [407, 372] on div "Delete" at bounding box center [400, 367] width 31 height 11
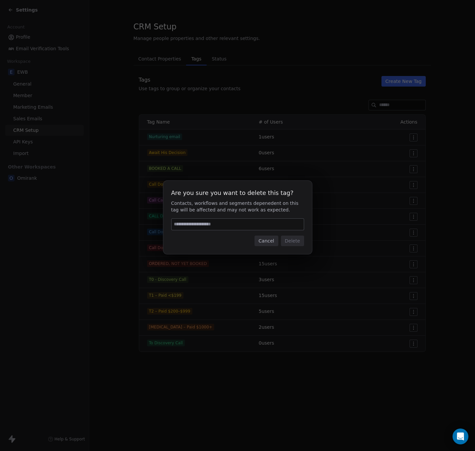
click at [270, 221] on input at bounding box center [238, 224] width 132 height 11
type input "******"
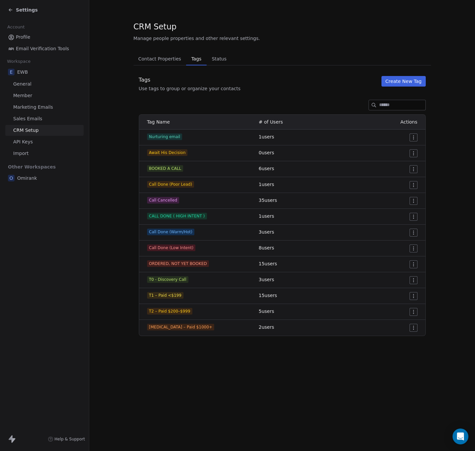
click at [155, 57] on span "Contact Properties" at bounding box center [160, 58] width 48 height 9
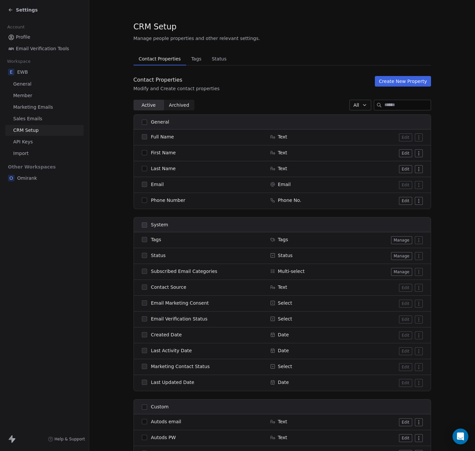
click at [27, 142] on span "API Keys" at bounding box center [23, 142] width 20 height 7
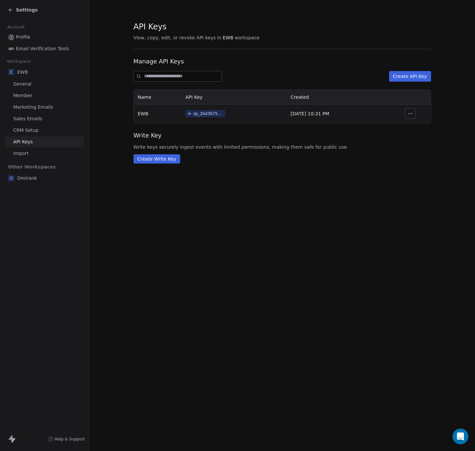
click at [176, 114] on th "EWB" at bounding box center [158, 114] width 48 height 19
click at [25, 117] on span "Sales Emails" at bounding box center [27, 118] width 29 height 7
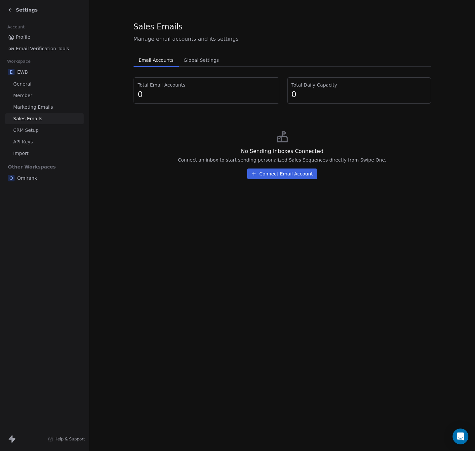
click at [39, 110] on span "Marketing Emails" at bounding box center [33, 107] width 40 height 7
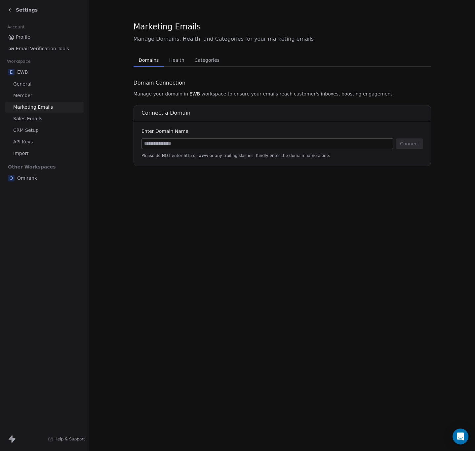
click at [33, 94] on link "Member" at bounding box center [44, 95] width 78 height 11
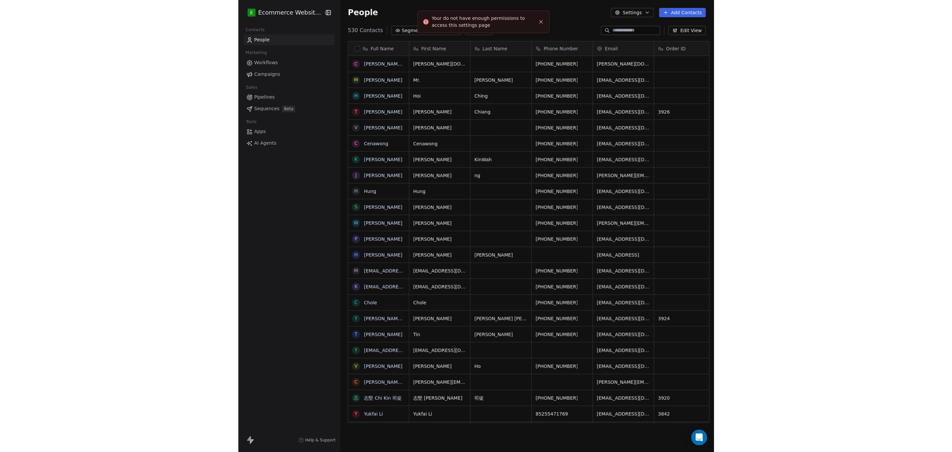
scroll to position [390, 370]
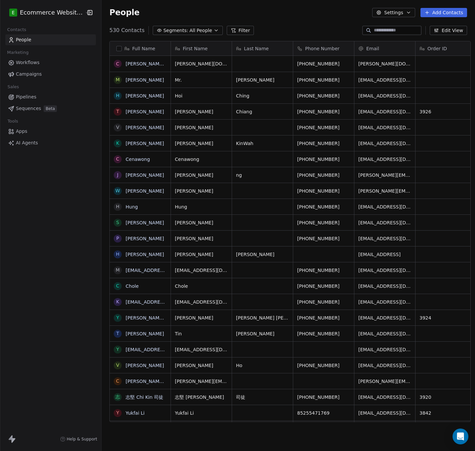
click at [31, 97] on span "Pipelines" at bounding box center [26, 97] width 21 height 7
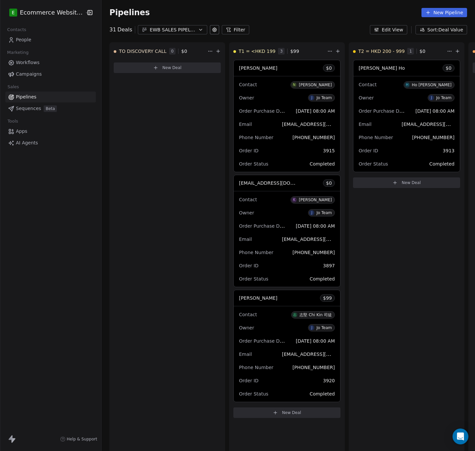
click at [166, 29] on div "EWB SALES PIPELINE_ JUNE-AUGUST 2025" at bounding box center [173, 29] width 46 height 7
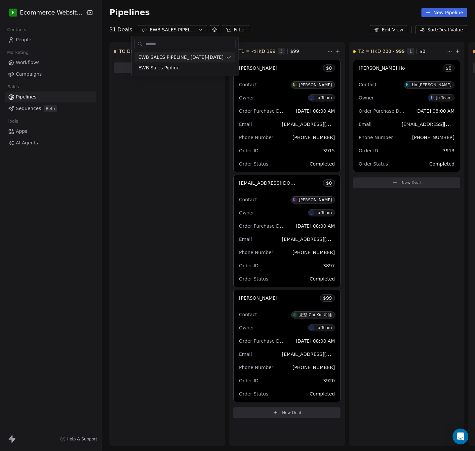
click at [301, 8] on html "E Ecommerce Website Builder Contacts People Marketing Workflows Campaigns Sales…" at bounding box center [237, 225] width 475 height 451
click at [214, 30] on icon at bounding box center [214, 29] width 1 height 1
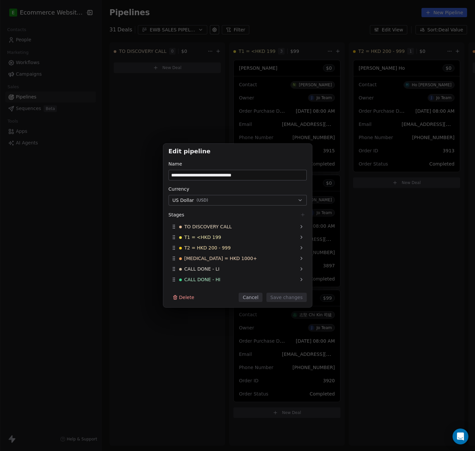
click at [209, 30] on div "**********" at bounding box center [237, 225] width 475 height 451
click at [250, 299] on button "Cancel" at bounding box center [250, 297] width 23 height 9
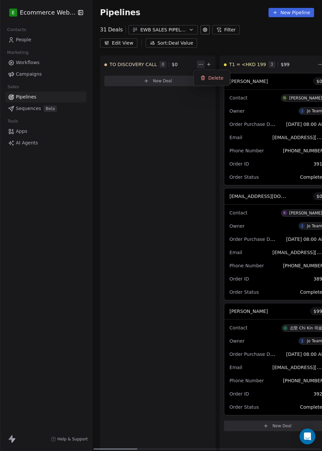
click at [199, 63] on html "E Ecommerce Website Builder Contacts People Marketing Workflows Campaigns Sales…" at bounding box center [161, 225] width 322 height 451
click at [207, 77] on div "Delete" at bounding box center [212, 78] width 31 height 11
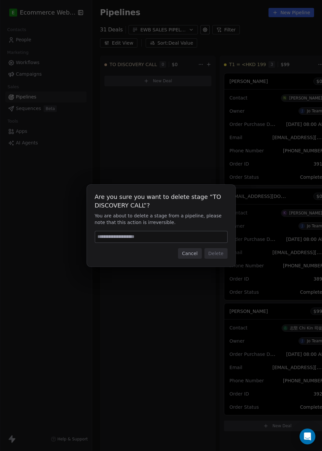
click at [123, 232] on input at bounding box center [161, 237] width 132 height 11
type input "******"
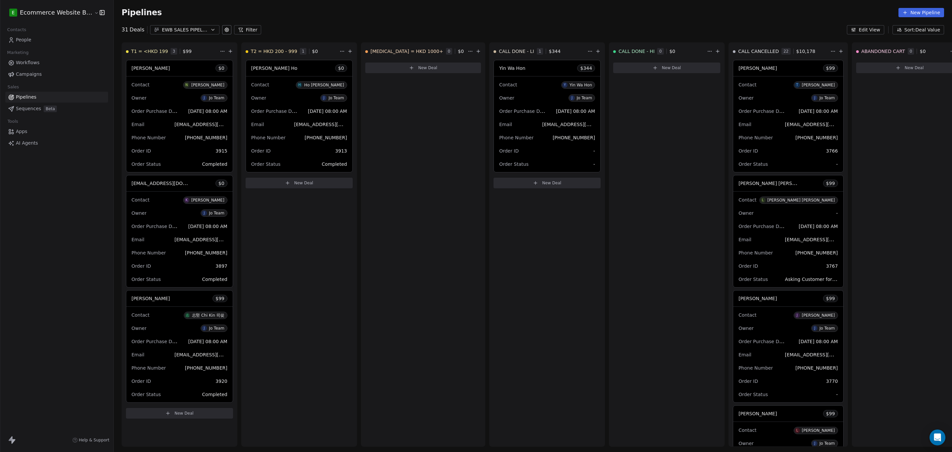
click at [475, 12] on button "New Pipeline" at bounding box center [922, 12] width 46 height 9
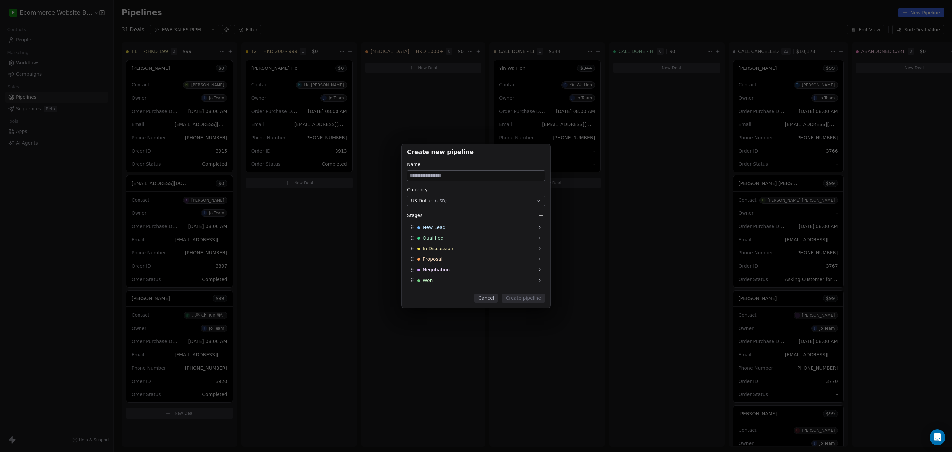
click at [431, 174] on input at bounding box center [476, 176] width 138 height 10
click at [475, 302] on button "Cancel" at bounding box center [486, 297] width 23 height 9
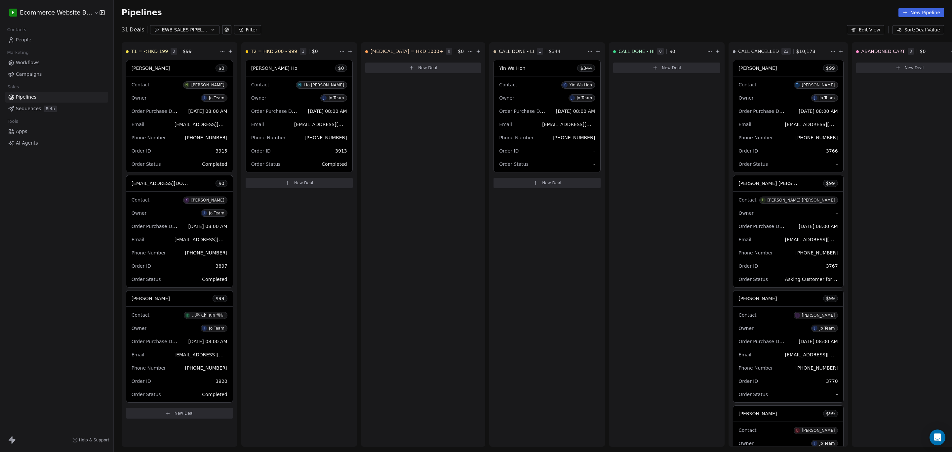
click at [212, 29] on icon "button" at bounding box center [213, 29] width 3 height 1
click at [192, 70] on div "EWB Sales Pipline" at bounding box center [196, 67] width 93 height 7
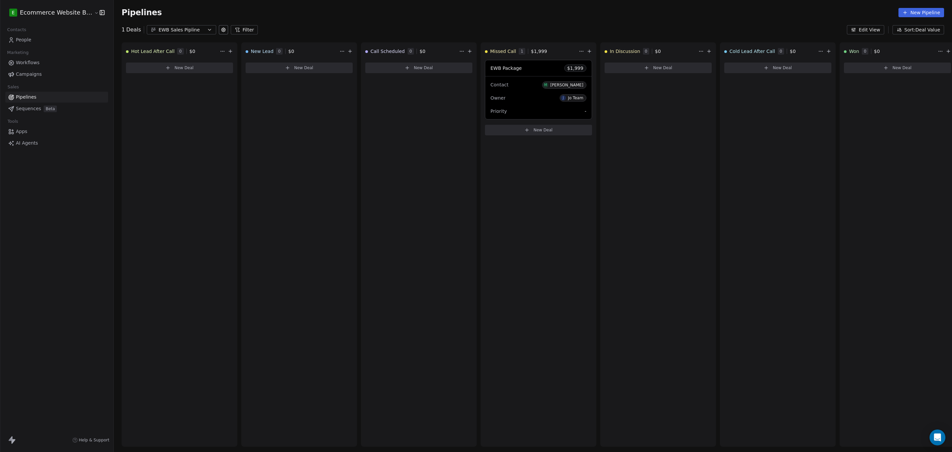
click at [222, 32] on icon at bounding box center [224, 30] width 4 height 4
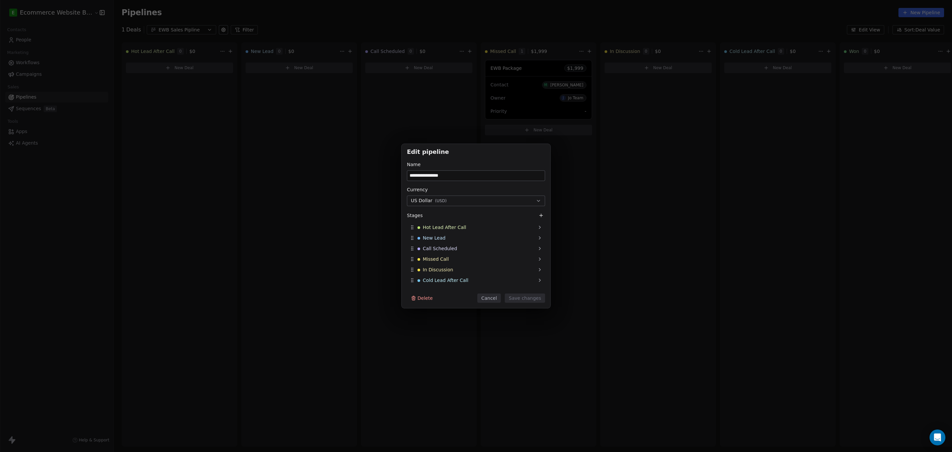
click at [421, 299] on button "Delete" at bounding box center [422, 297] width 30 height 9
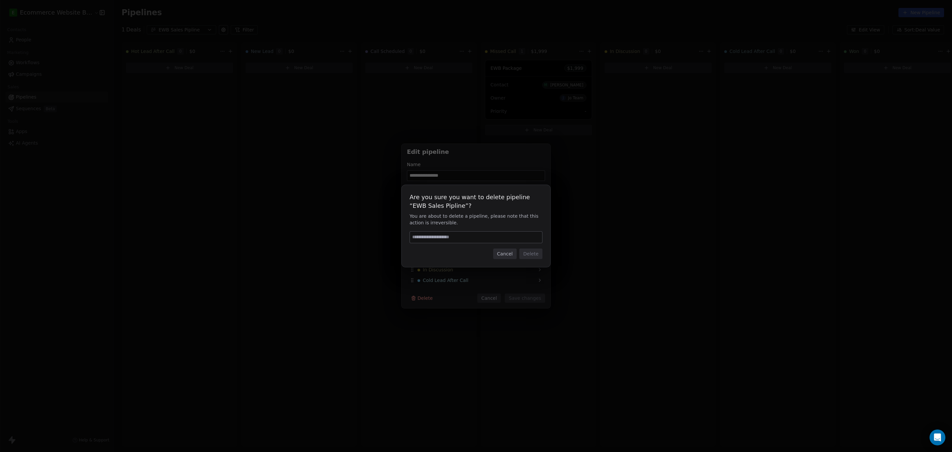
click at [434, 237] on input at bounding box center [476, 237] width 132 height 11
type input "******"
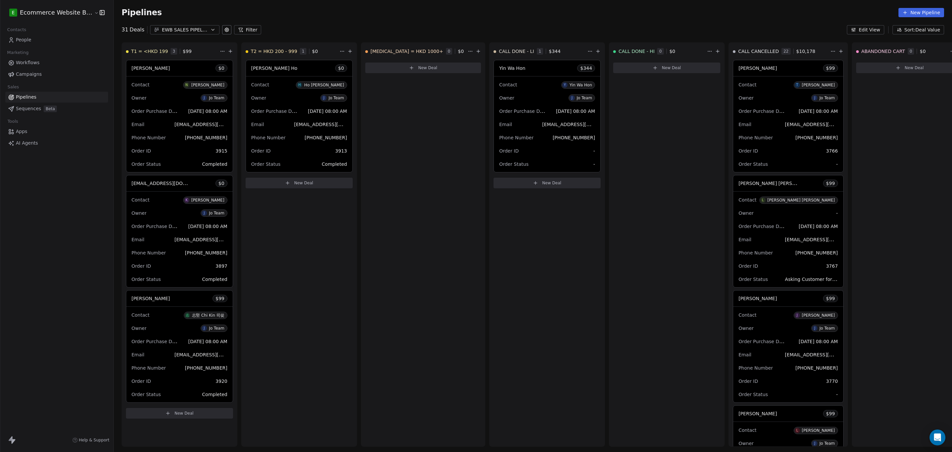
click at [210, 28] on icon "button" at bounding box center [212, 29] width 5 height 5
click at [173, 59] on span "EWB SALES PIPELINE_ JUNE-AUGUST 2025" at bounding box center [192, 57] width 85 height 7
click at [224, 31] on icon at bounding box center [226, 29] width 5 height 5
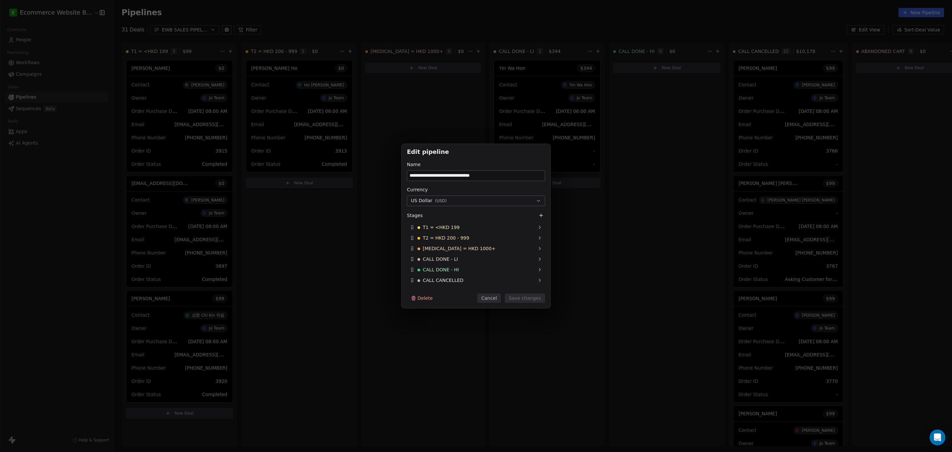
click at [475, 215] on icon at bounding box center [541, 215] width 5 height 5
paste input "**********"
type input "**********"
drag, startPoint x: 412, startPoint y: 284, endPoint x: 410, endPoint y: 222, distance: 61.5
click at [410, 222] on div "T0 - Discovery Call" at bounding box center [476, 227] width 138 height 11
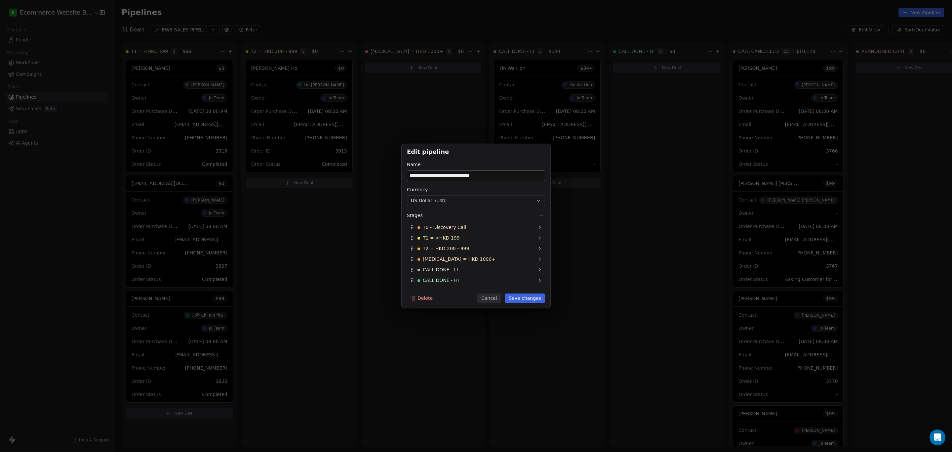
click at [475, 296] on button "Save changes" at bounding box center [525, 297] width 40 height 9
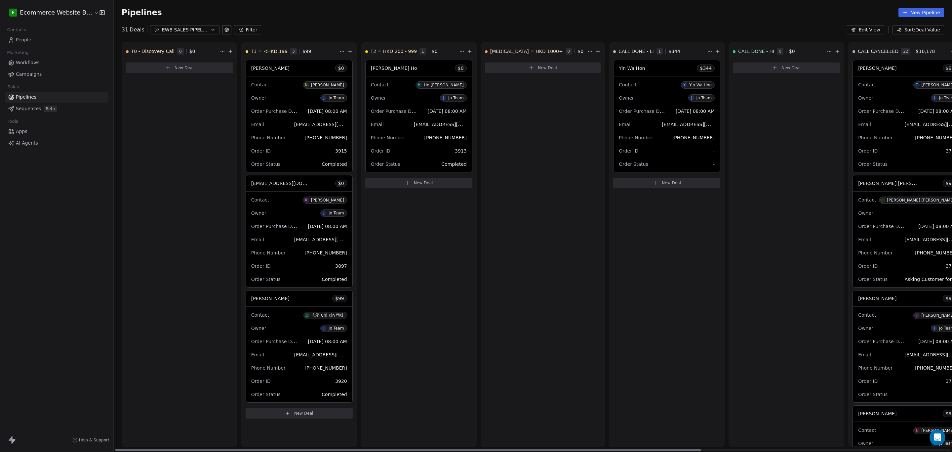
click at [315, 47] on div "T1 = <HKD 199 3 $ 99" at bounding box center [292, 51] width 93 height 17
click at [336, 52] on html "E Ecommerce Website Builder Contacts People Marketing Workflows Campaigns Sales…" at bounding box center [476, 226] width 952 height 452
click at [218, 26] on html "E Ecommerce Website Builder Contacts People Marketing Workflows Campaigns Sales…" at bounding box center [476, 226] width 952 height 452
click at [222, 30] on button at bounding box center [226, 29] width 9 height 9
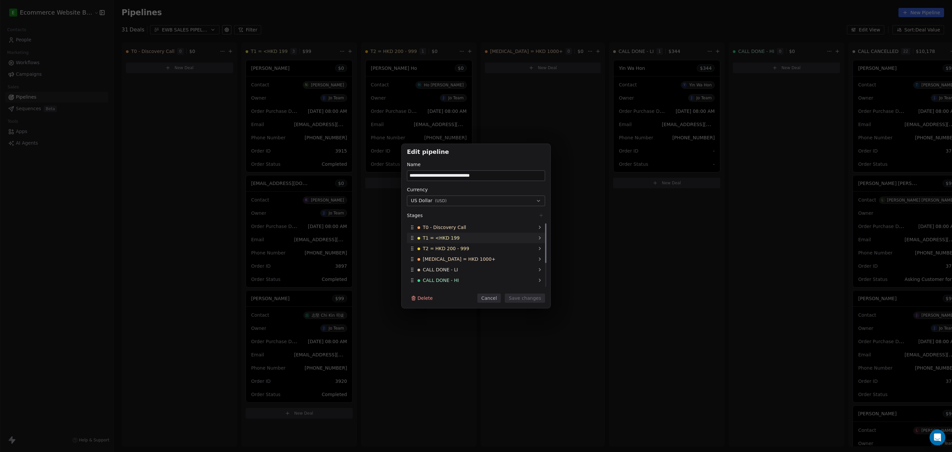
click at [443, 233] on div "T1 = <HKD 199" at bounding box center [476, 237] width 138 height 11
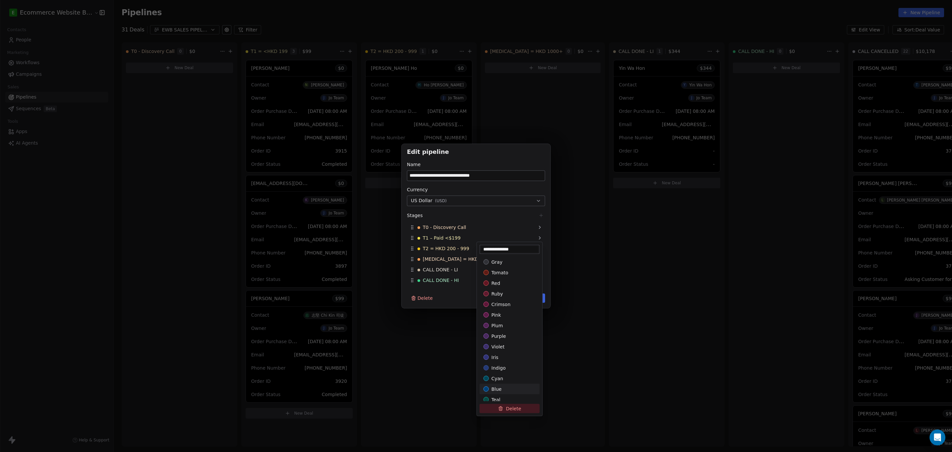
type input "**********"
click at [453, 383] on div "**********" at bounding box center [476, 226] width 952 height 452
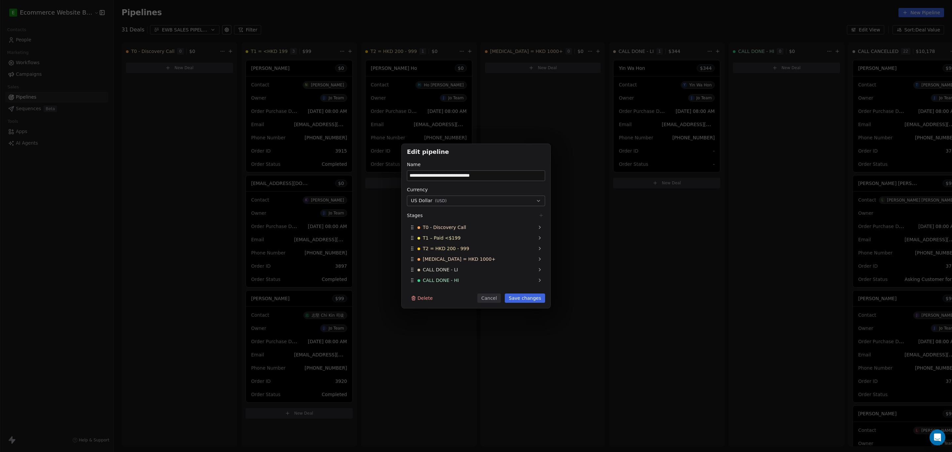
click at [475, 297] on button "Save changes" at bounding box center [525, 297] width 40 height 9
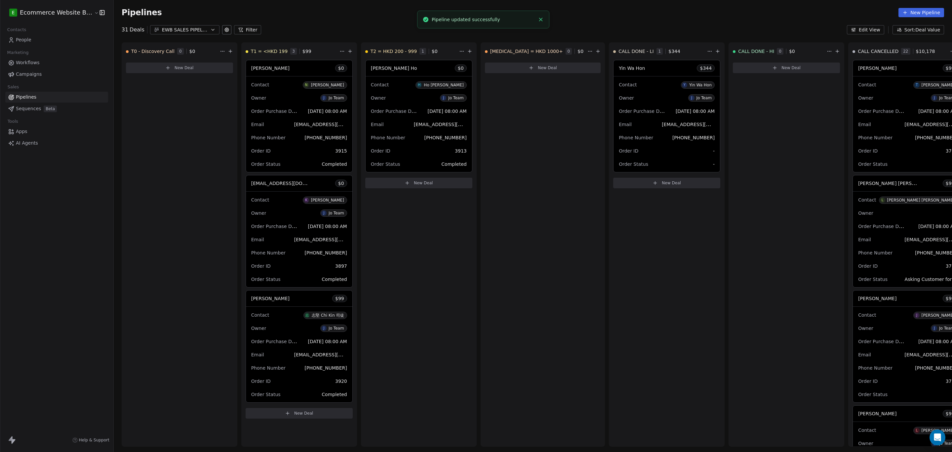
click at [433, 246] on span "T2 = HKD 200 - 999" at bounding box center [446, 248] width 46 height 7
click at [224, 30] on icon at bounding box center [226, 29] width 5 height 5
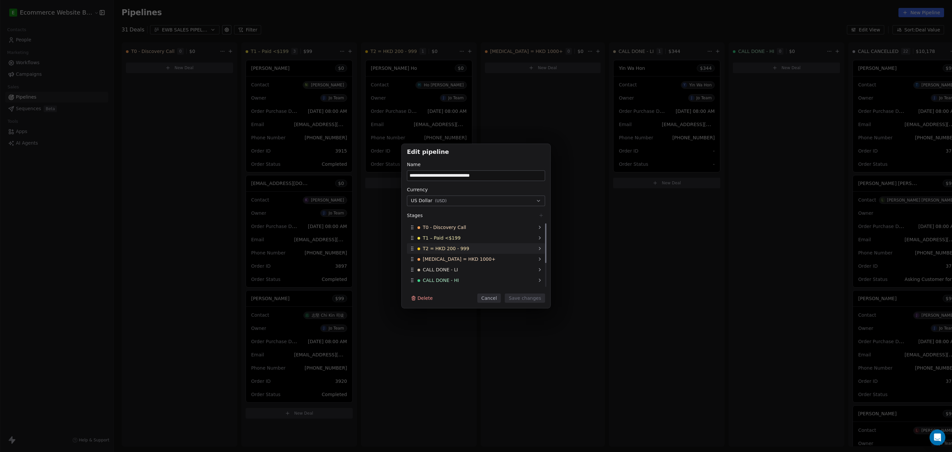
click at [475, 246] on icon at bounding box center [539, 248] width 5 height 5
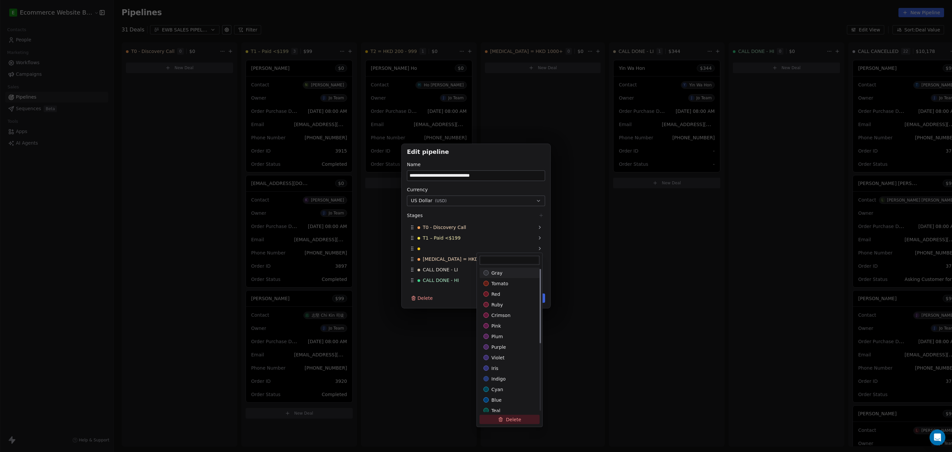
paste input "**********"
type input "**********"
click at [465, 408] on div "**********" at bounding box center [476, 226] width 952 height 452
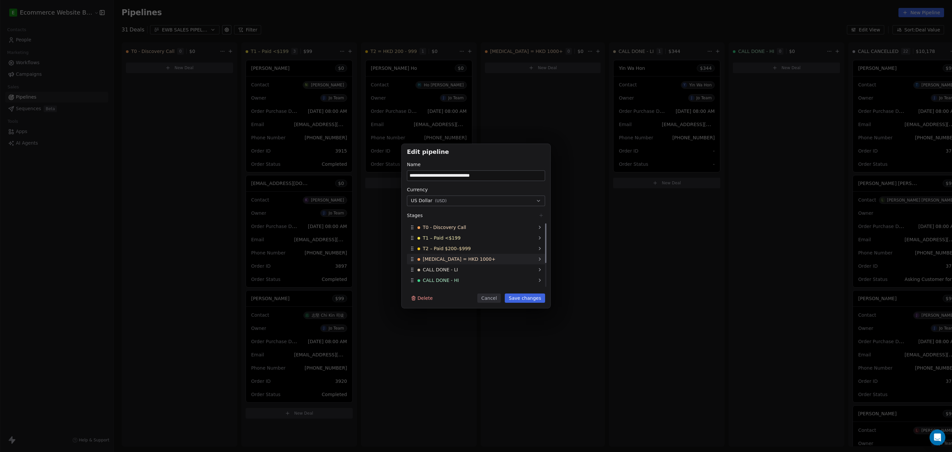
click at [445, 258] on span "[MEDICAL_DATA] = HKD 1000+" at bounding box center [459, 259] width 73 height 7
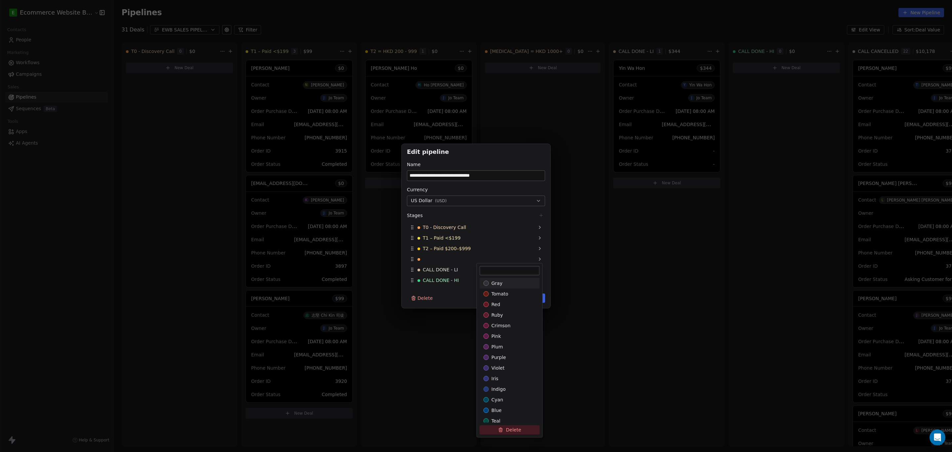
paste input "**********"
type input "**********"
click at [436, 354] on div "**********" at bounding box center [476, 226] width 952 height 452
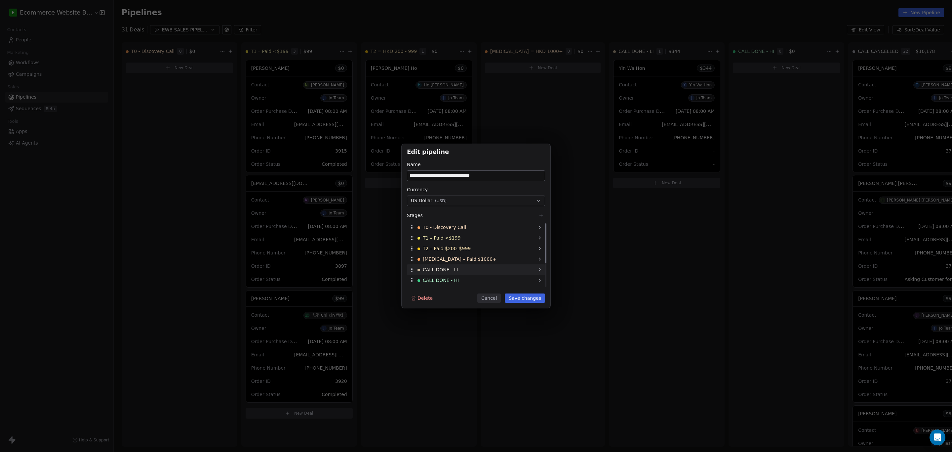
click at [448, 271] on span "CALL DONE - LI" at bounding box center [440, 269] width 35 height 7
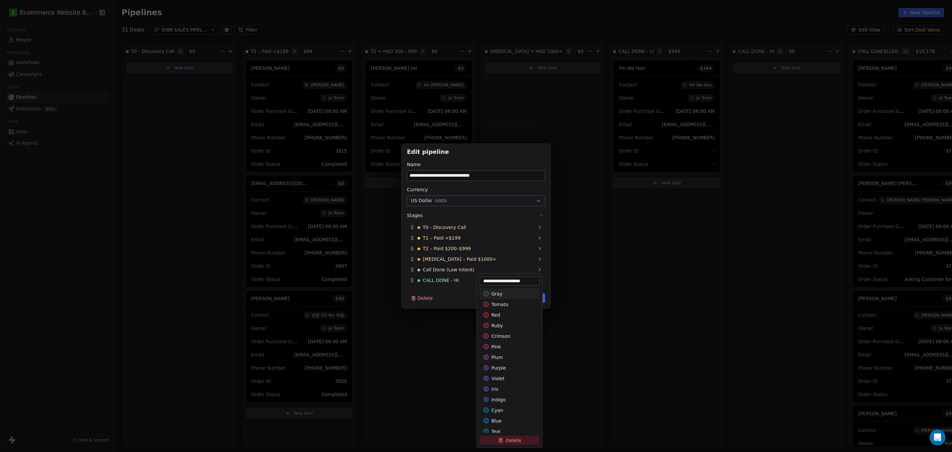
type input "**********"
click at [426, 323] on div "**********" at bounding box center [476, 226] width 952 height 452
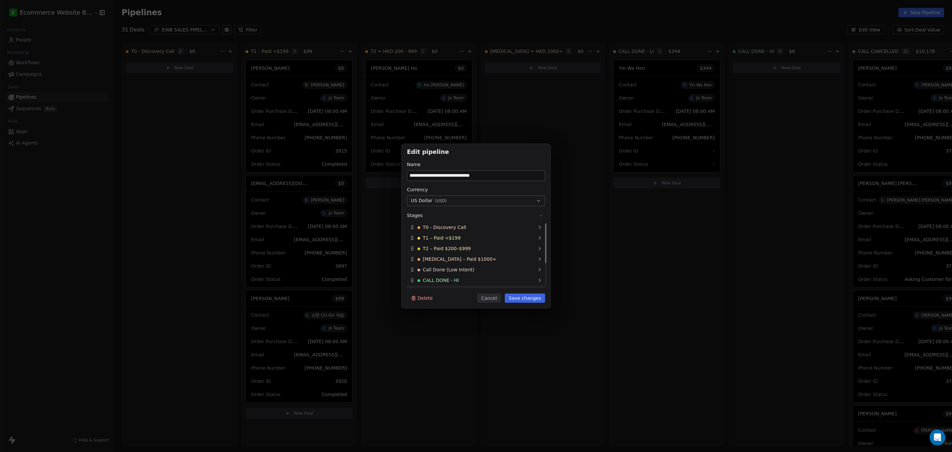
click at [436, 285] on div "CALL CANCELLED" at bounding box center [476, 290] width 138 height 11
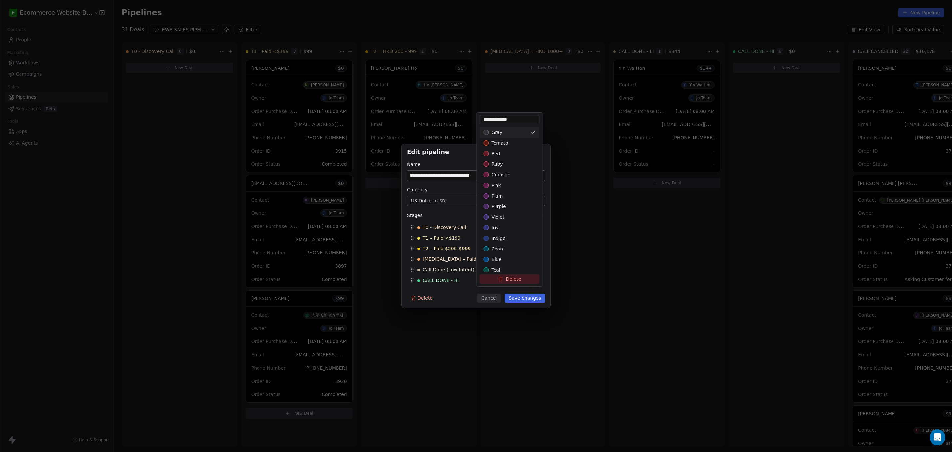
click at [429, 277] on div "**********" at bounding box center [476, 226] width 952 height 164
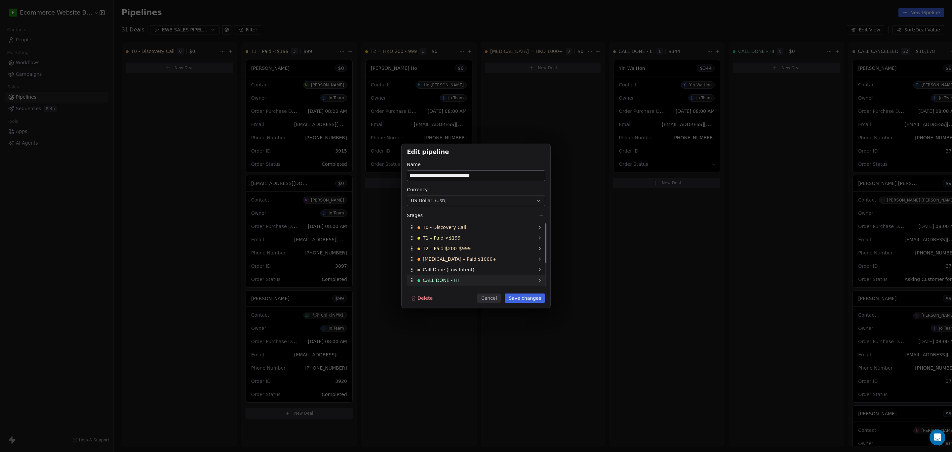
click at [446, 278] on span "CALL DONE - HI" at bounding box center [441, 280] width 36 height 7
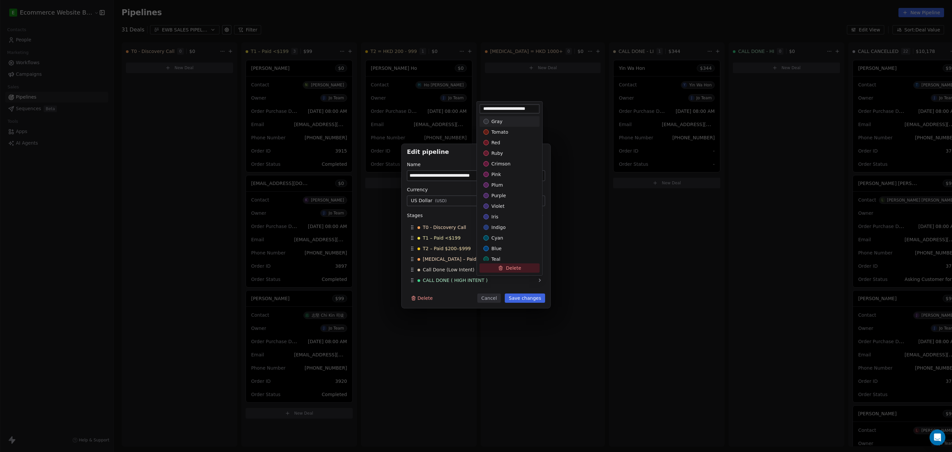
scroll to position [0, 5]
type input "**********"
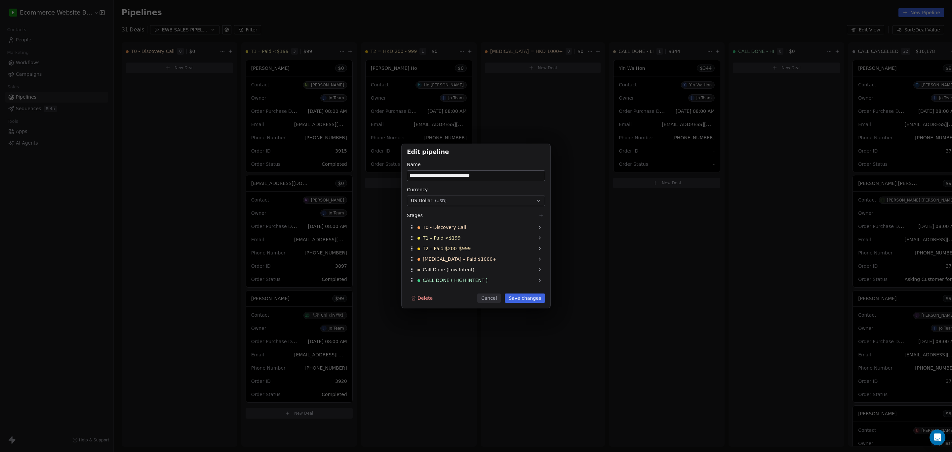
click at [451, 341] on div "**********" at bounding box center [476, 226] width 952 height 452
click at [439, 248] on span "CALL CANCELLED" at bounding box center [443, 251] width 41 height 7
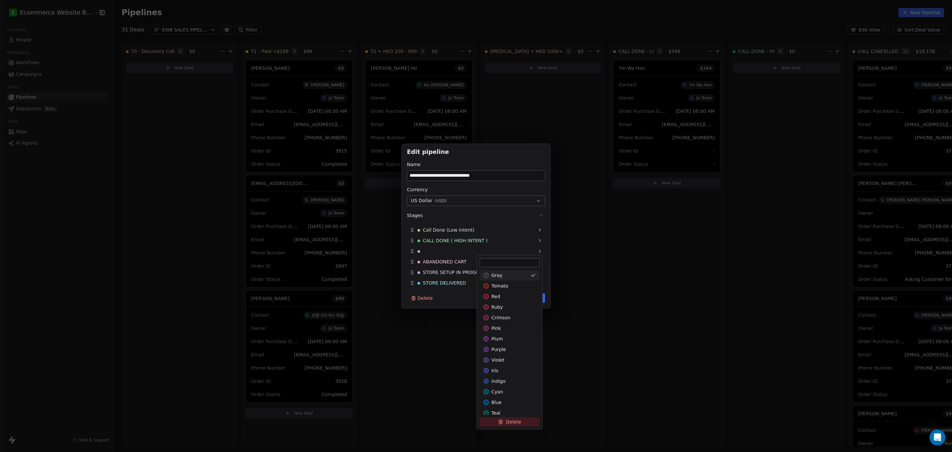
paste input "**********"
type input "**********"
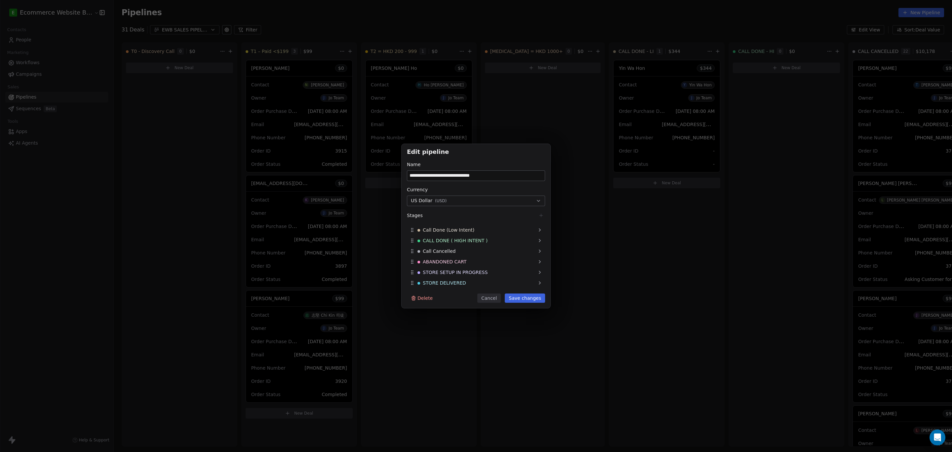
click at [441, 329] on div "**********" at bounding box center [476, 226] width 952 height 452
click at [442, 262] on span "ABANDONED CART" at bounding box center [445, 261] width 44 height 7
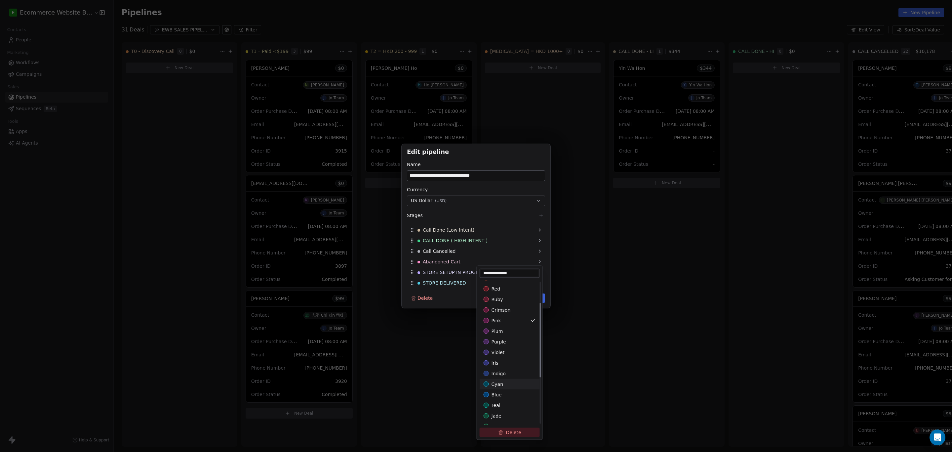
scroll to position [13, 0]
type input "**********"
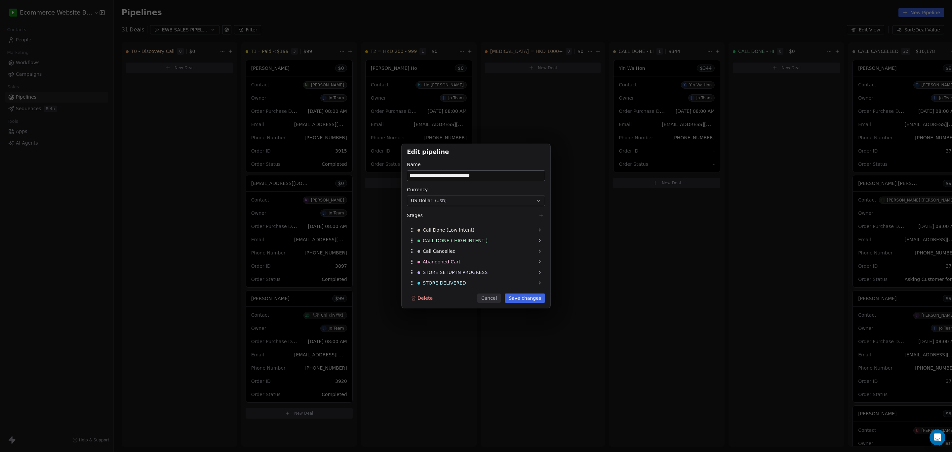
click at [430, 358] on div "**********" at bounding box center [476, 226] width 952 height 452
click at [447, 227] on span "T0 - Discovery Call" at bounding box center [444, 227] width 43 height 7
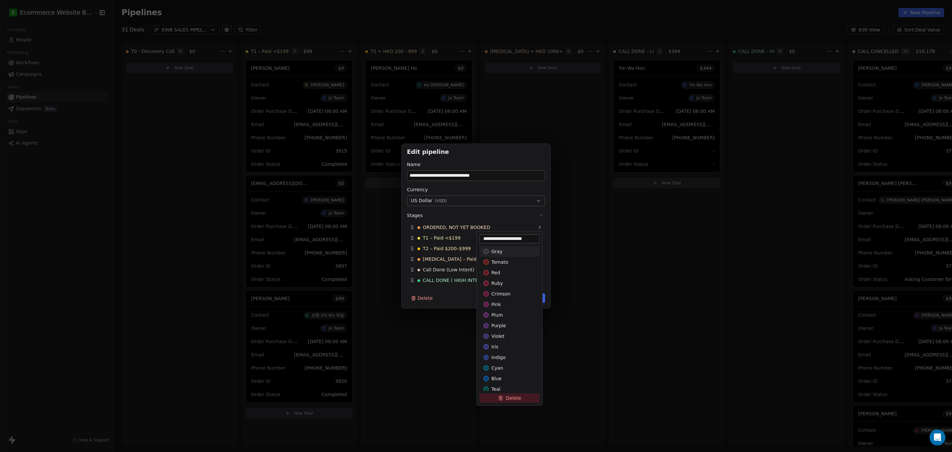
scroll to position [0, 6]
type input "**********"
click at [437, 354] on div "**********" at bounding box center [476, 226] width 952 height 452
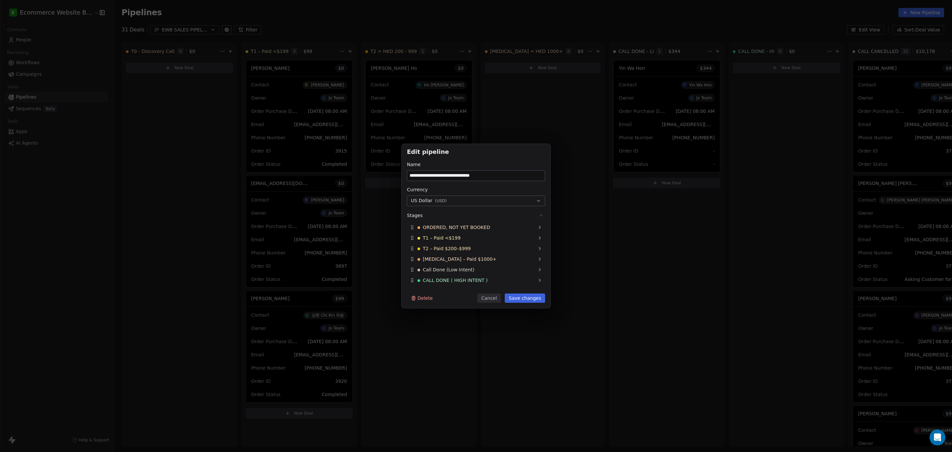
click at [475, 299] on button "Save changes" at bounding box center [525, 297] width 40 height 9
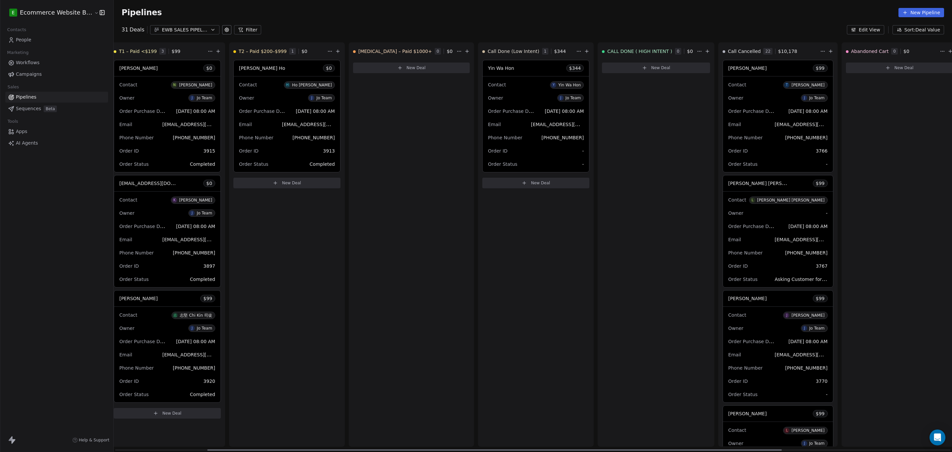
scroll to position [0, 365]
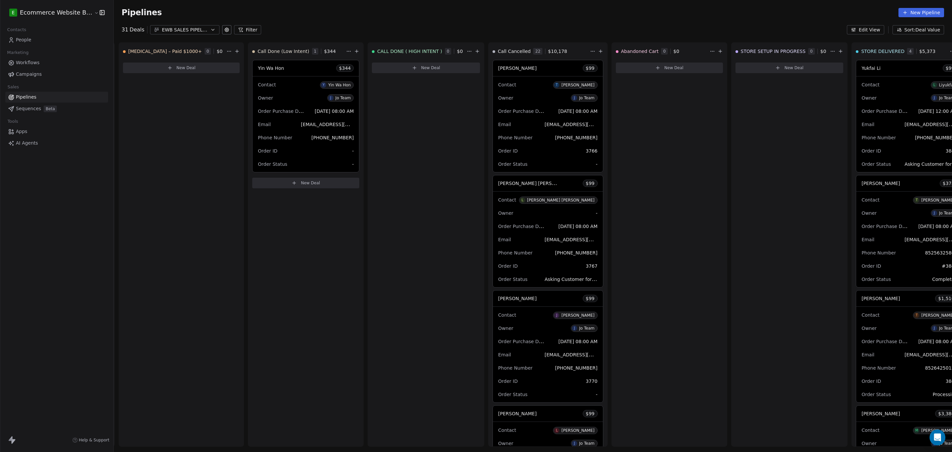
click at [182, 28] on div "EWB SALES PIPELINE_ [DATE]-[DATE]" at bounding box center [185, 29] width 46 height 7
click at [220, 30] on html "E Ecommerce Website Builder Contacts People Marketing Workflows Campaigns Sales…" at bounding box center [476, 226] width 952 height 452
click at [226, 30] on icon at bounding box center [226, 29] width 1 height 1
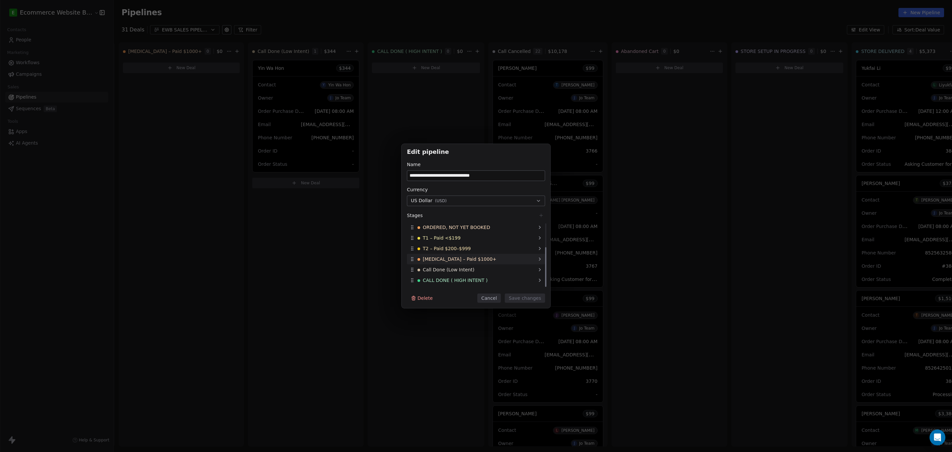
scroll to position [40, 0]
click at [475, 296] on button "Cancel" at bounding box center [489, 297] width 23 height 9
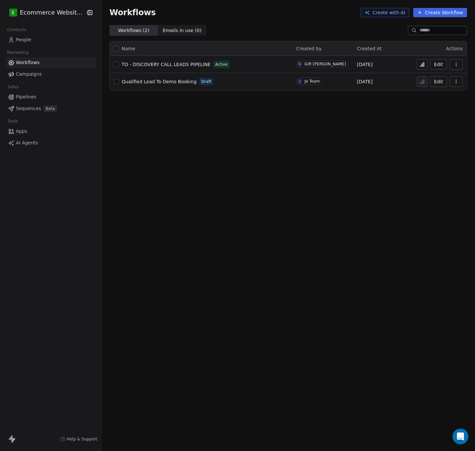
click at [223, 142] on div "Workflows Create with AI Create Workflow Workflows ( 2 ) Workflows ( 2 ) Emails…" at bounding box center [289, 225] width 374 height 451
click at [429, 16] on button "Create Workflow" at bounding box center [440, 12] width 54 height 9
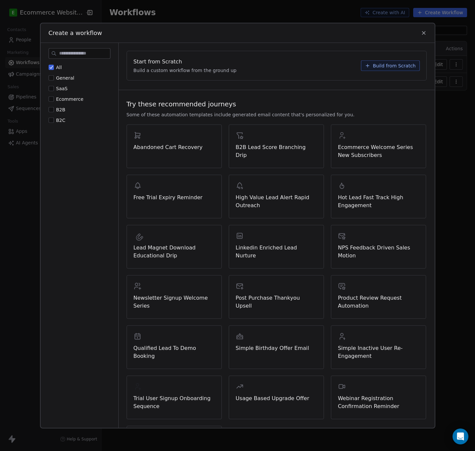
click at [52, 100] on button "Ecommerce" at bounding box center [51, 99] width 5 height 7
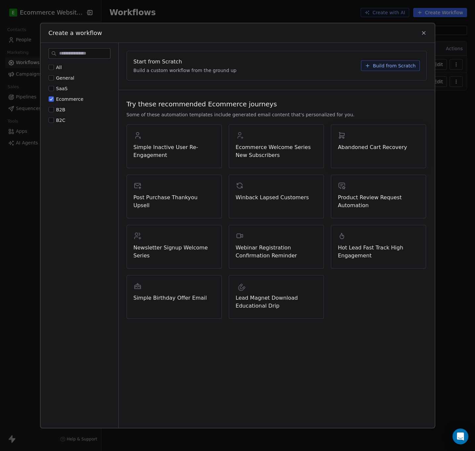
click at [350, 153] on div "Abandoned Cart Recovery" at bounding box center [378, 146] width 95 height 44
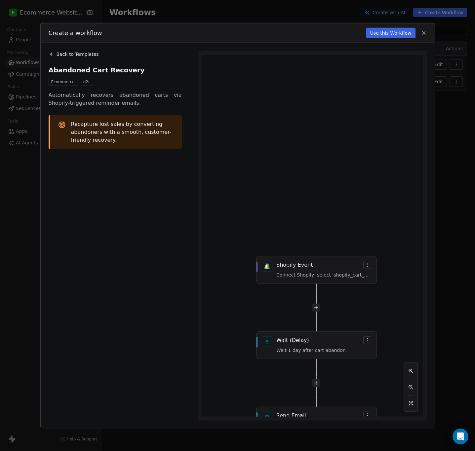
click at [54, 52] on div "Back to Templates" at bounding box center [117, 54] width 137 height 7
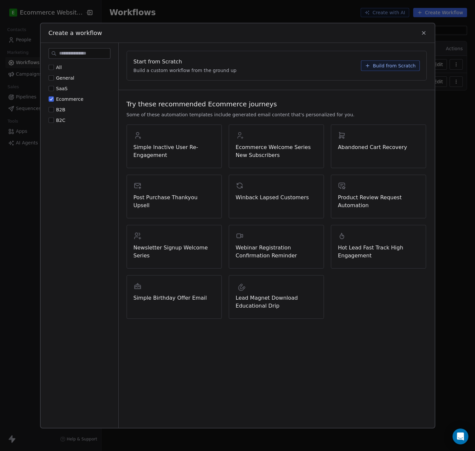
click at [386, 66] on span "Build from Scratch" at bounding box center [394, 65] width 43 height 7
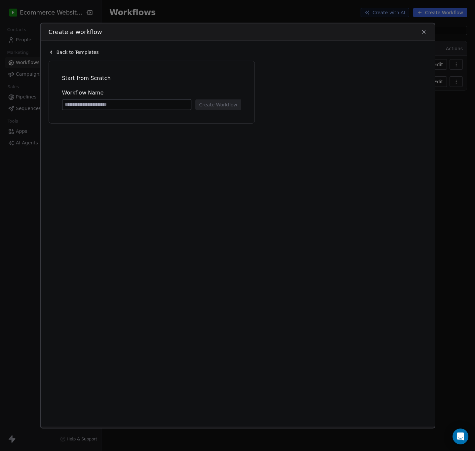
click at [111, 103] on input at bounding box center [127, 105] width 129 height 10
type input "**********"
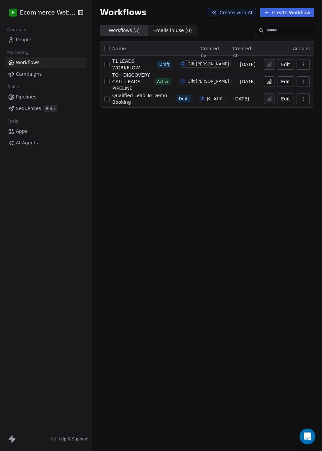
click at [140, 66] on span "T1 LEADS WORKFLOW" at bounding box center [126, 65] width 28 height 12
click at [302, 83] on icon "button" at bounding box center [303, 81] width 5 height 5
click at [279, 126] on span "Delete" at bounding box center [283, 129] width 15 height 7
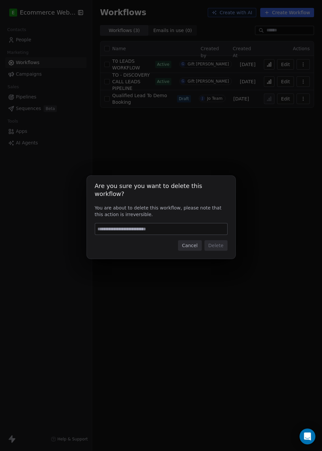
click at [191, 218] on div "Are you sure you want to delete this workflow? You are about to delete this wor…" at bounding box center [161, 217] width 149 height 83
click at [156, 224] on input at bounding box center [161, 229] width 132 height 11
type input "******"
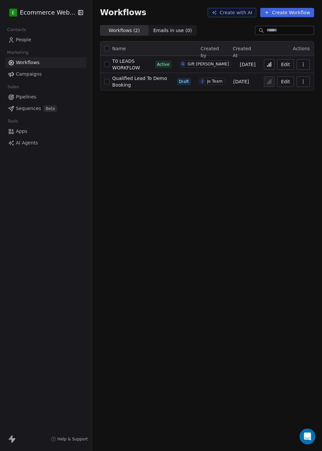
click at [164, 130] on div "Workflows Create with AI Create Workflow Workflows ( 2 ) Workflows ( 2 ) Emails…" at bounding box center [207, 225] width 230 height 451
click at [172, 61] on div "T0 LEADS WORKFLOW Active" at bounding box center [138, 64] width 67 height 9
click at [176, 63] on td "T0 LEADS WORKFLOW Active" at bounding box center [138, 64] width 75 height 17
click at [40, 39] on link "People" at bounding box center [45, 39] width 81 height 11
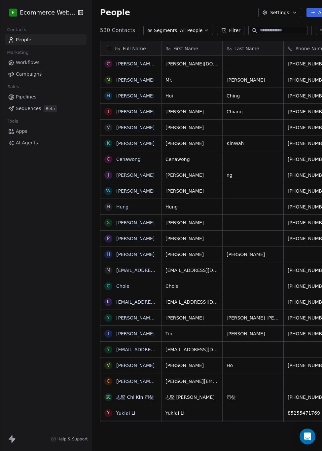
scroll to position [390, 261]
click at [187, 28] on span "All People" at bounding box center [191, 30] width 22 height 7
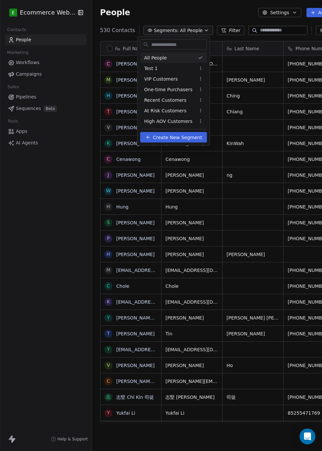
click at [172, 59] on div "All People" at bounding box center [174, 58] width 67 height 11
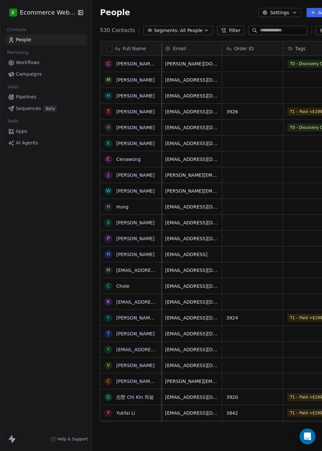
scroll to position [0, 185]
click at [287, 65] on span "T0 - Discovery Call" at bounding box center [308, 64] width 43 height 8
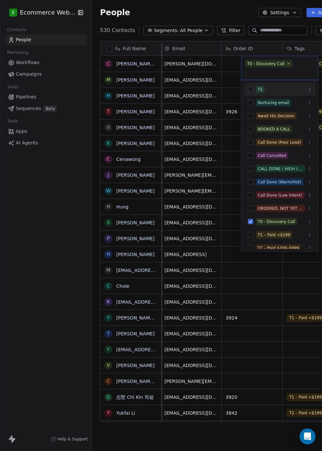
click at [252, 87] on button "Suggestions" at bounding box center [250, 89] width 5 height 5
click at [303, 64] on icon at bounding box center [305, 64] width 4 height 4
click at [288, 65] on icon at bounding box center [289, 64] width 2 height 2
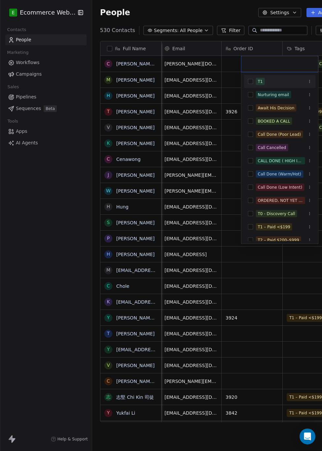
click at [313, 80] on button "Suggestions" at bounding box center [310, 81] width 7 height 7
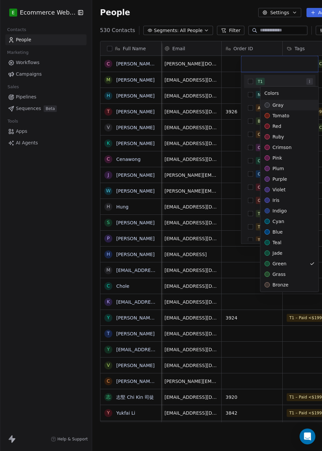
click at [308, 77] on html "E Ecommerce Website Builder Contacts People Marketing Workflows Campaigns Sales…" at bounding box center [161, 225] width 322 height 451
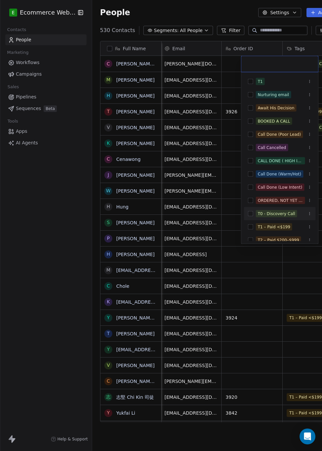
click at [251, 214] on button "Suggestions" at bounding box center [250, 213] width 5 height 5
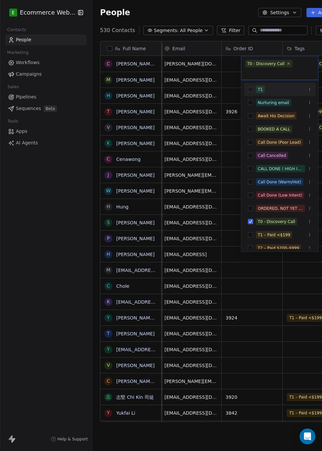
click at [239, 67] on html "E Ecommerce Website Builder Contacts People Marketing Workflows Campaigns Sales…" at bounding box center [161, 225] width 322 height 451
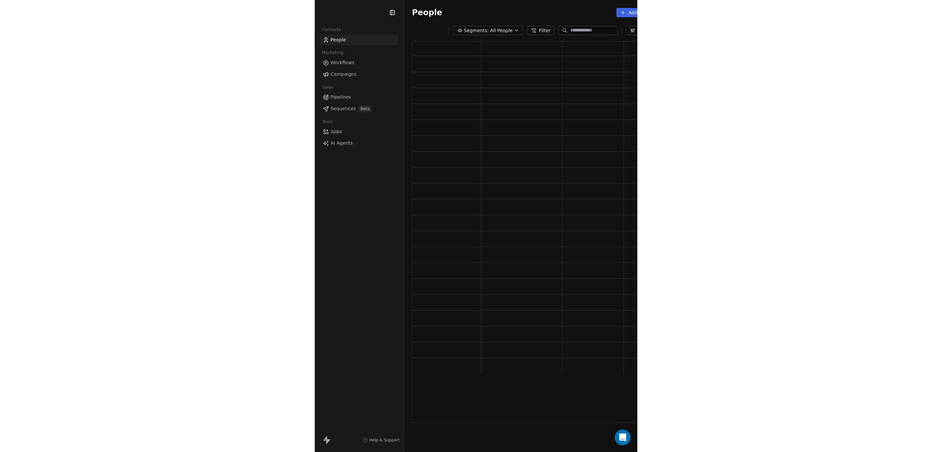
scroll to position [374, 246]
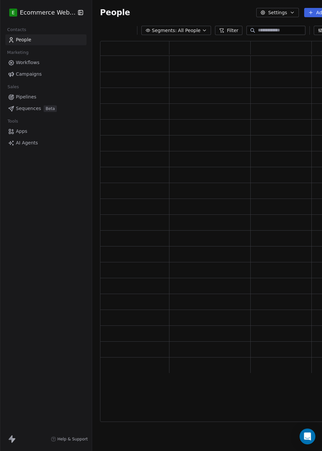
click at [32, 96] on span "Pipelines" at bounding box center [26, 97] width 21 height 7
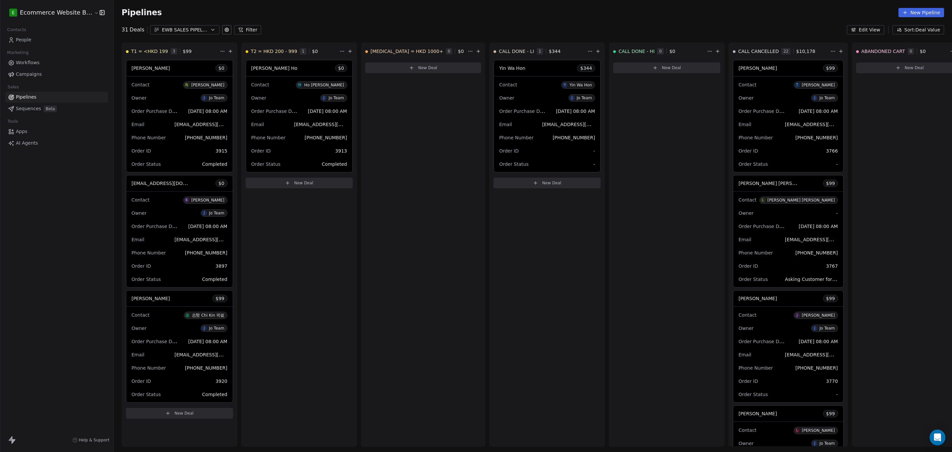
click at [31, 42] on link "People" at bounding box center [56, 39] width 103 height 11
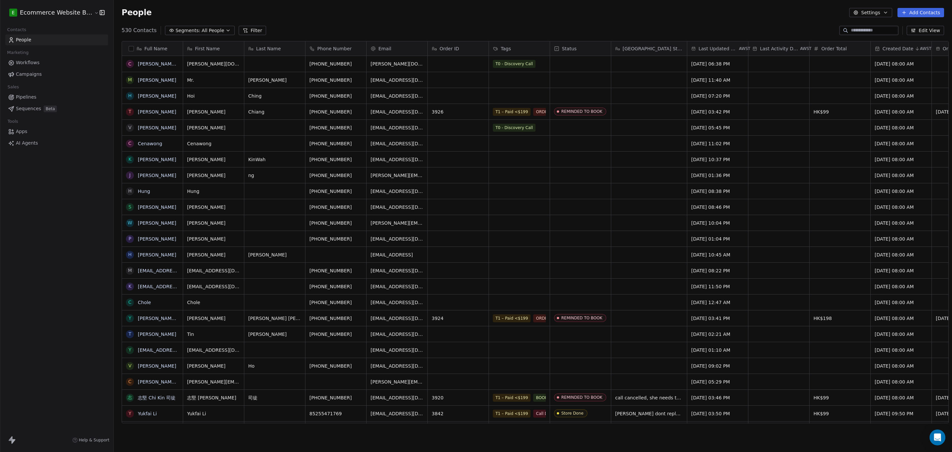
scroll to position [390, 836]
click at [322, 62] on span "T0 - Discovery Call" at bounding box center [514, 64] width 43 height 8
click at [322, 45] on div "Tags" at bounding box center [519, 48] width 52 height 7
click at [322, 61] on span "Manage property" at bounding box center [517, 63] width 40 height 7
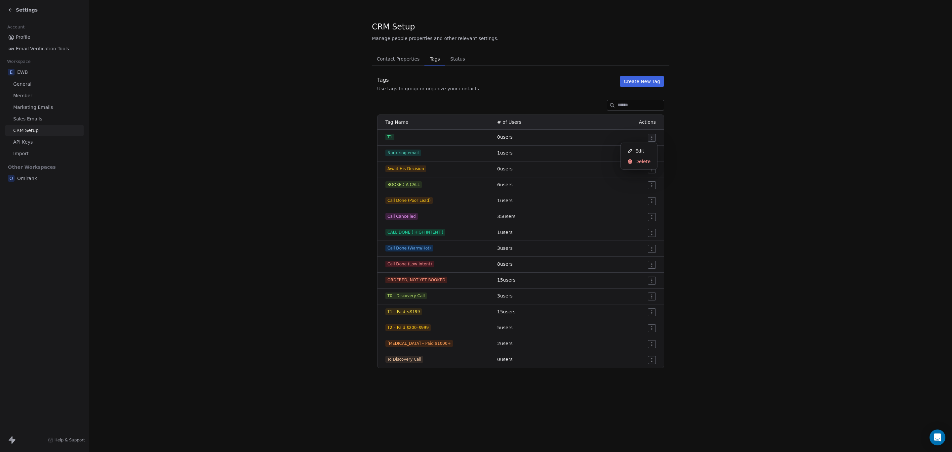
click at [322, 139] on html "Settings Account Profile Email Verification Tools Workspace E EWB General Membe…" at bounding box center [476, 226] width 952 height 452
click at [322, 160] on span "Delete" at bounding box center [643, 161] width 15 height 7
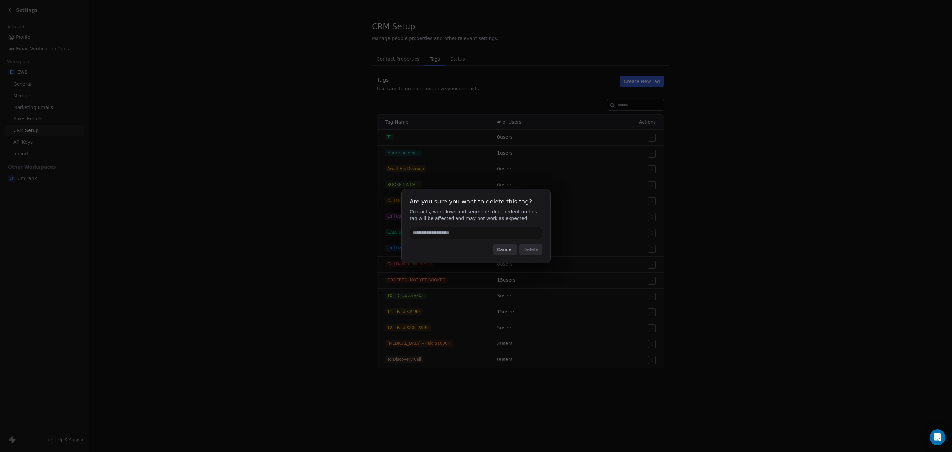
click at [322, 232] on input at bounding box center [476, 232] width 132 height 11
type input "******"
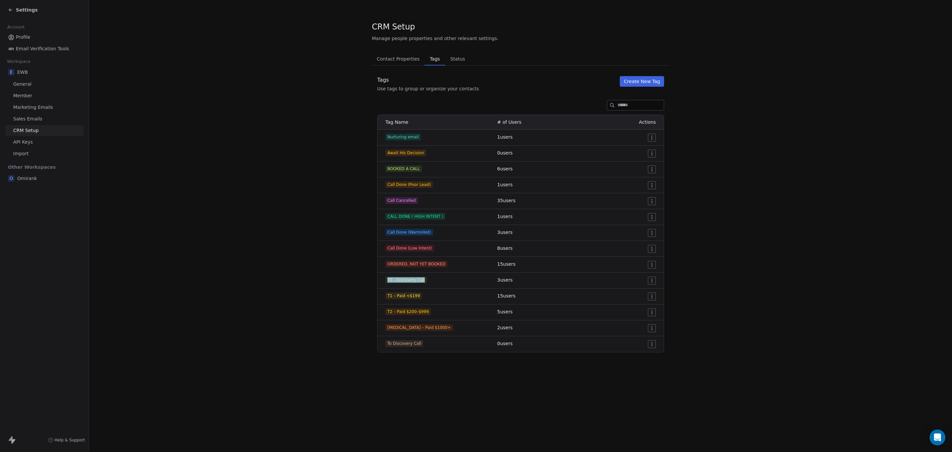
drag, startPoint x: 424, startPoint y: 279, endPoint x: 385, endPoint y: 281, distance: 38.8
click at [322, 281] on td "T0 - Discovery Call" at bounding box center [436, 281] width 116 height 16
copy span "T0 - Discovery Call"
drag, startPoint x: 419, startPoint y: 295, endPoint x: 385, endPoint y: 295, distance: 34.1
click at [322, 295] on td "T1 – Paid <$199" at bounding box center [436, 296] width 116 height 16
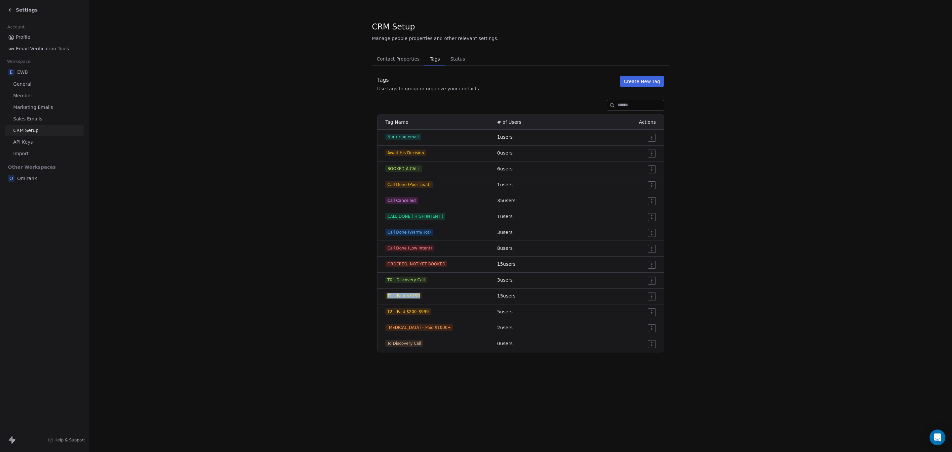
copy span "T1 – Paid <$199"
click at [322, 295] on span "T1 – Paid <$199" at bounding box center [404, 295] width 36 height 7
drag, startPoint x: 425, startPoint y: 311, endPoint x: 387, endPoint y: 313, distance: 38.1
click at [322, 313] on span "T2 – Paid $200–$999" at bounding box center [408, 311] width 45 height 7
copy span "T2 – Paid $200–$999"
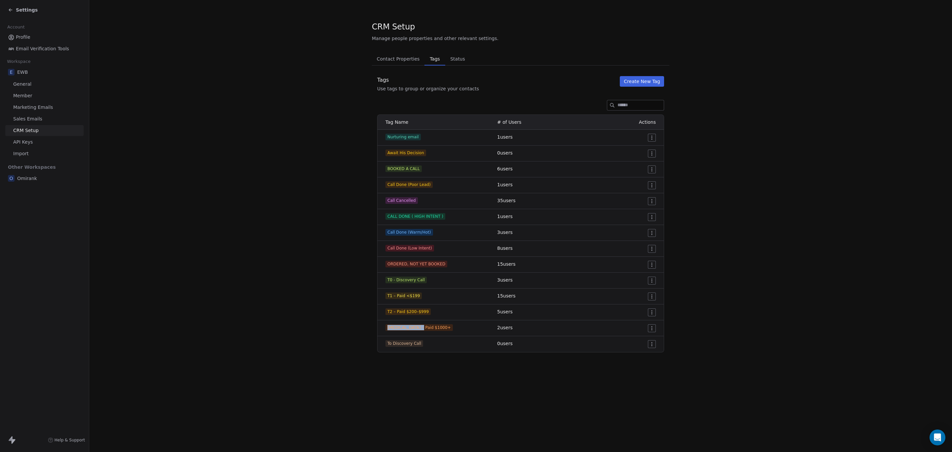
drag, startPoint x: 419, startPoint y: 327, endPoint x: 386, endPoint y: 327, distance: 32.7
click at [322, 327] on span "[MEDICAL_DATA] – Paid $1000+" at bounding box center [419, 327] width 67 height 7
copy span "[MEDICAL_DATA] – Paid $1000+"
drag, startPoint x: 429, startPoint y: 249, endPoint x: 384, endPoint y: 248, distance: 45.0
click at [322, 248] on td "Call Done (Low Intent)" at bounding box center [436, 249] width 116 height 16
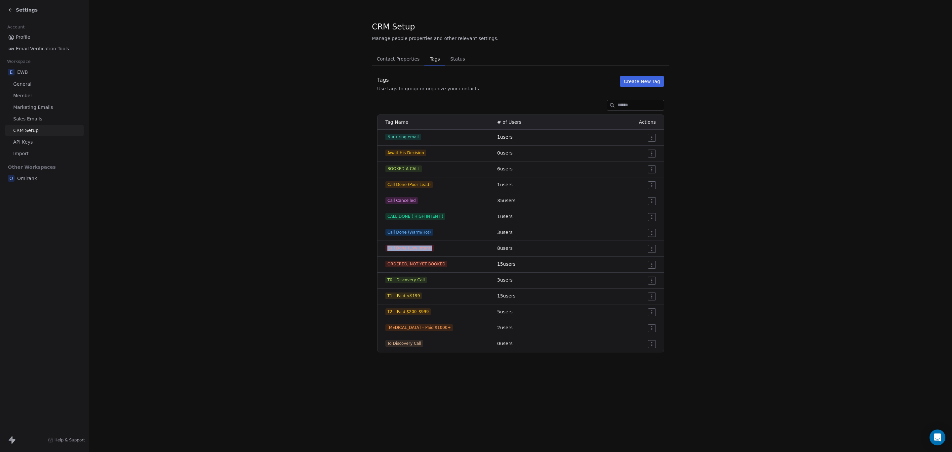
copy span "Call Done (Low Intent)"
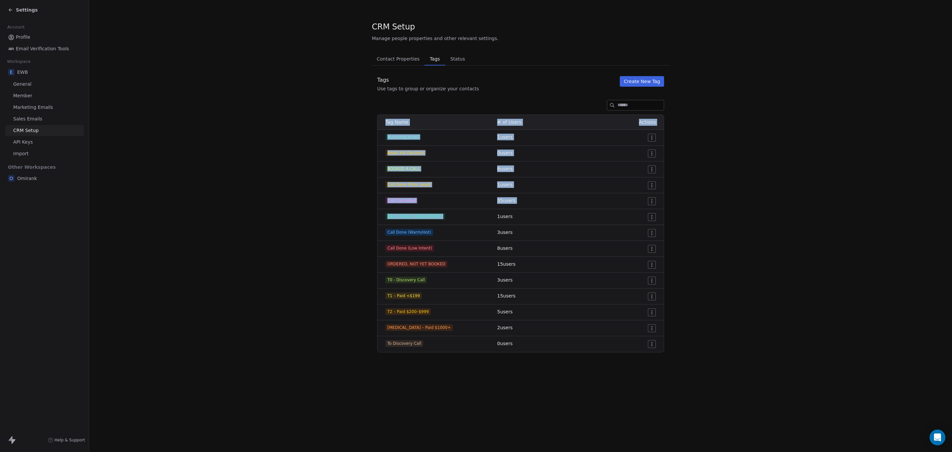
drag, startPoint x: 441, startPoint y: 214, endPoint x: 371, endPoint y: 220, distance: 69.4
click at [322, 220] on section "CRM Setup Manage people properties and other relevant settings. Contact Propert…" at bounding box center [520, 186] width 863 height 373
click at [322, 215] on div "CALL DONE ( HIGH INTENT )" at bounding box center [438, 216] width 104 height 7
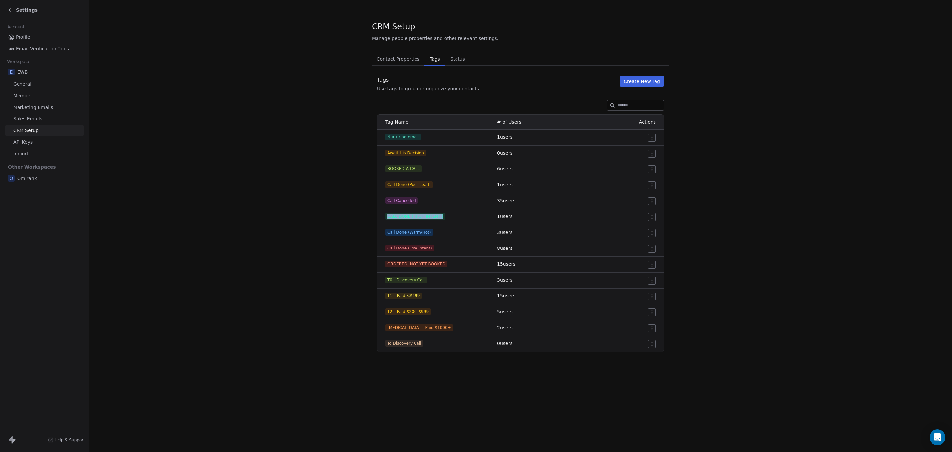
drag, startPoint x: 442, startPoint y: 216, endPoint x: 382, endPoint y: 220, distance: 59.4
click at [322, 220] on td "CALL DONE ( HIGH INTENT )" at bounding box center [436, 217] width 116 height 16
copy span "CALL DONE ( HIGH INTENT )"
drag, startPoint x: 415, startPoint y: 201, endPoint x: 383, endPoint y: 201, distance: 31.4
click at [322, 201] on td "Call Cancelled" at bounding box center [436, 201] width 116 height 16
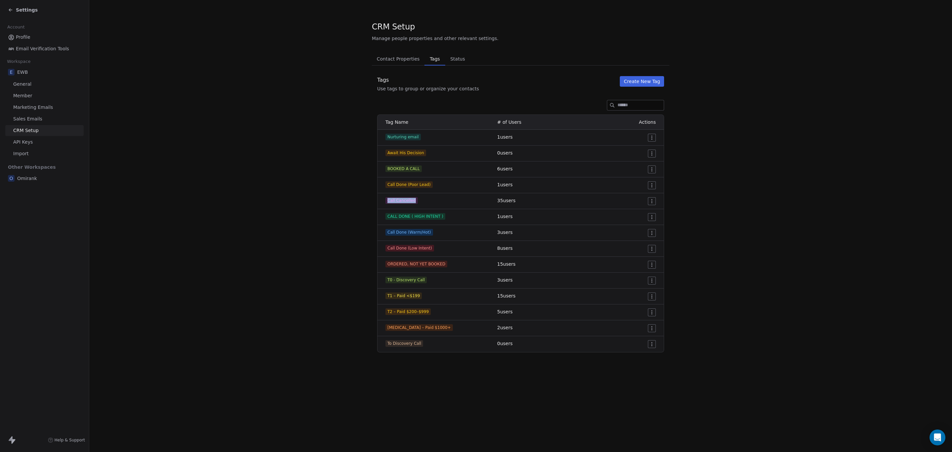
copy span "Call Cancelled"
click at [322, 78] on div "Tags Use tags to group or organize your contacts Create New Tag" at bounding box center [521, 84] width 298 height 16
click at [322, 80] on button "Create New Tag" at bounding box center [642, 81] width 44 height 11
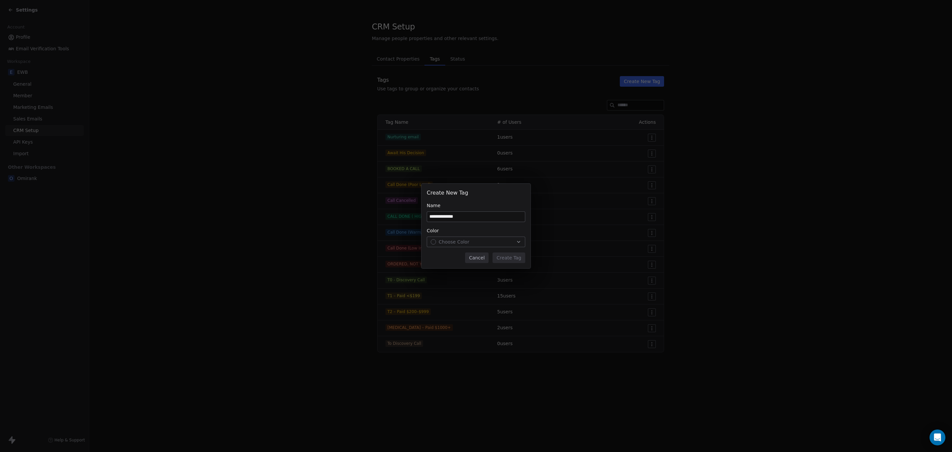
type input "**********"
click at [322, 242] on span "Choose Color" at bounding box center [454, 241] width 31 height 7
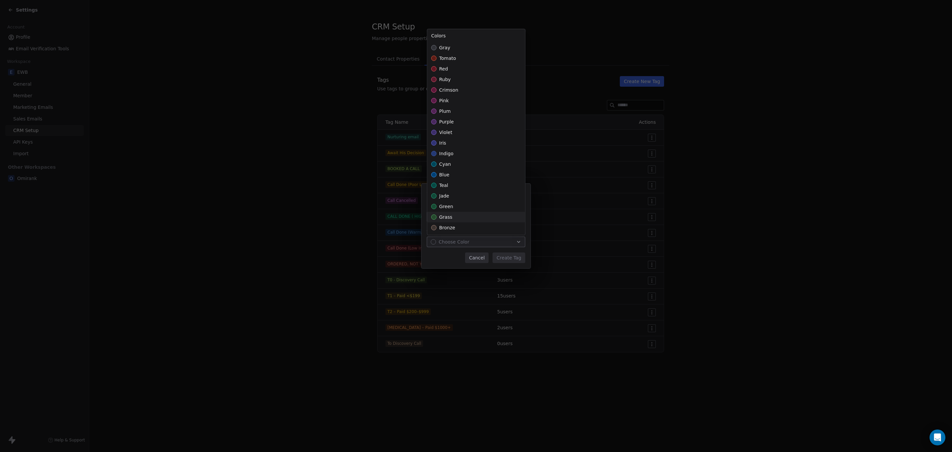
scroll to position [85, 0]
click at [322, 212] on div "mint" at bounding box center [477, 216] width 98 height 11
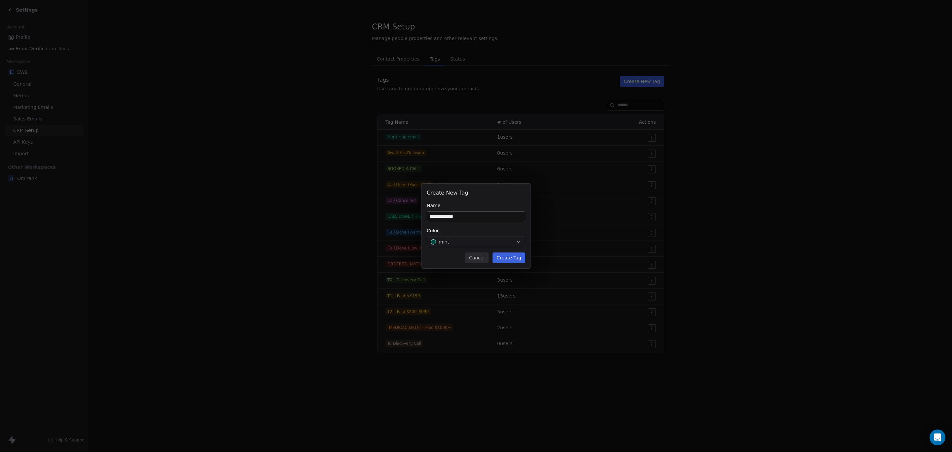
click at [322, 260] on div "**********" at bounding box center [476, 226] width 952 height 85
click at [322, 254] on button "Create Tag" at bounding box center [509, 257] width 33 height 11
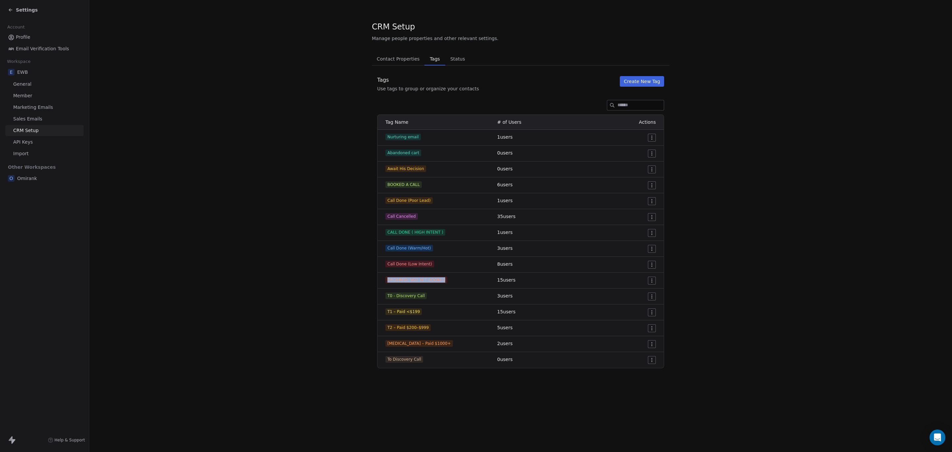
drag, startPoint x: 443, startPoint y: 281, endPoint x: 379, endPoint y: 276, distance: 64.0
click at [322, 276] on td "ORDERED, NOT YET BOOKED" at bounding box center [436, 281] width 116 height 16
copy span "ORDERED, NOT YET BOOKED"
click at [322, 296] on div "Tag Name # of Users Actions Nurturing email 1 users Abandoned cart 0 users Awai…" at bounding box center [521, 241] width 298 height 254
click at [322, 82] on button "Create New Tag" at bounding box center [642, 81] width 44 height 11
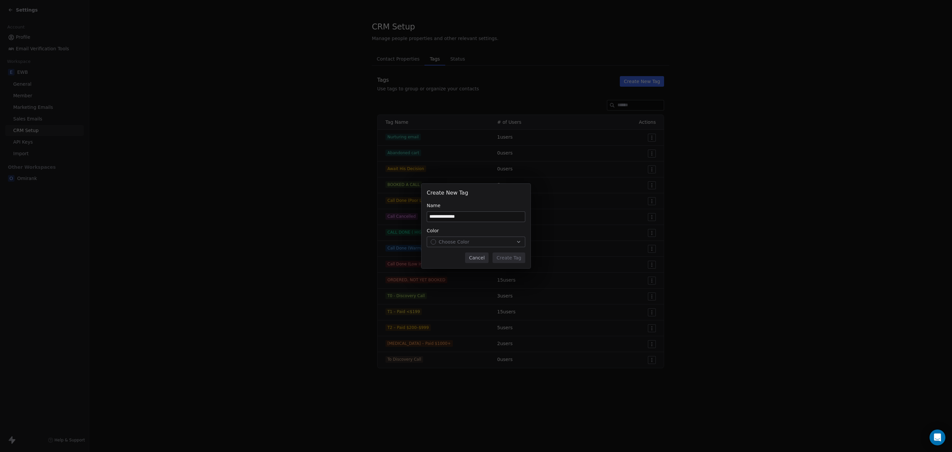
type input "**********"
click at [322, 247] on button "Choose Color" at bounding box center [476, 241] width 99 height 11
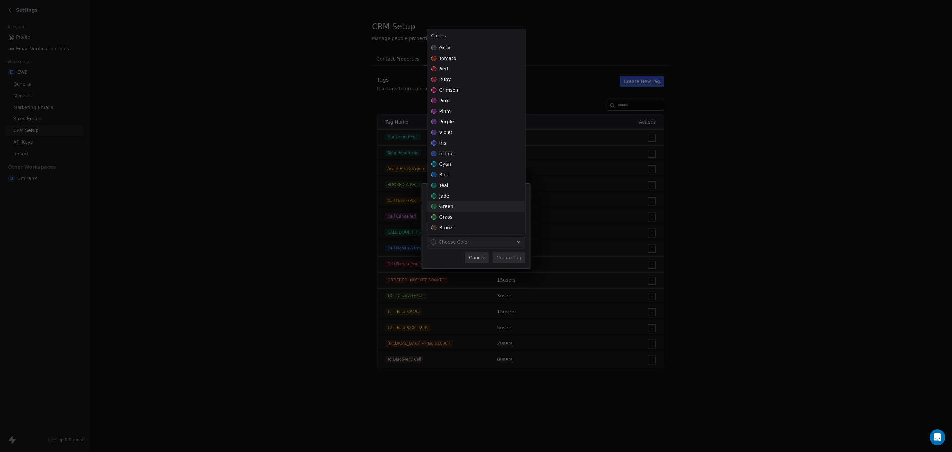
click at [322, 205] on span "green" at bounding box center [447, 206] width 14 height 7
click at [322, 257] on div "**********" at bounding box center [476, 226] width 952 height 85
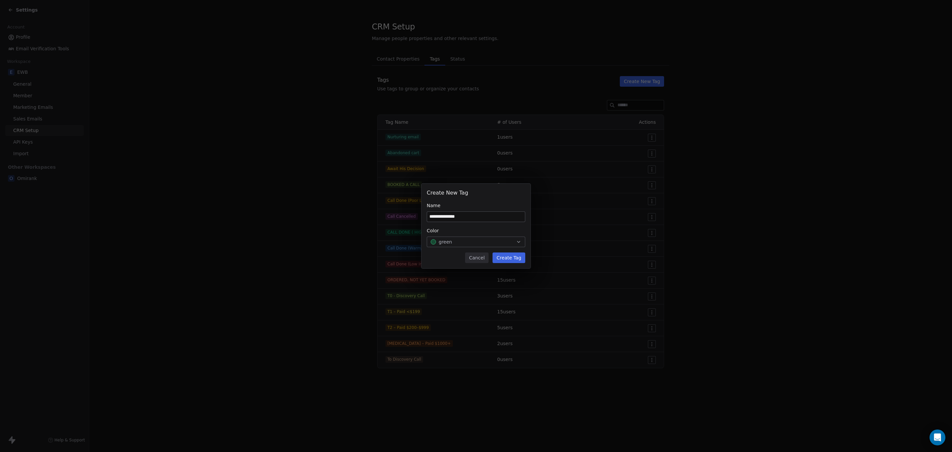
click at [322, 216] on input "**********" at bounding box center [476, 217] width 98 height 10
click at [322, 254] on button "Create Tag" at bounding box center [509, 257] width 33 height 11
